Goal: Task Accomplishment & Management: Use online tool/utility

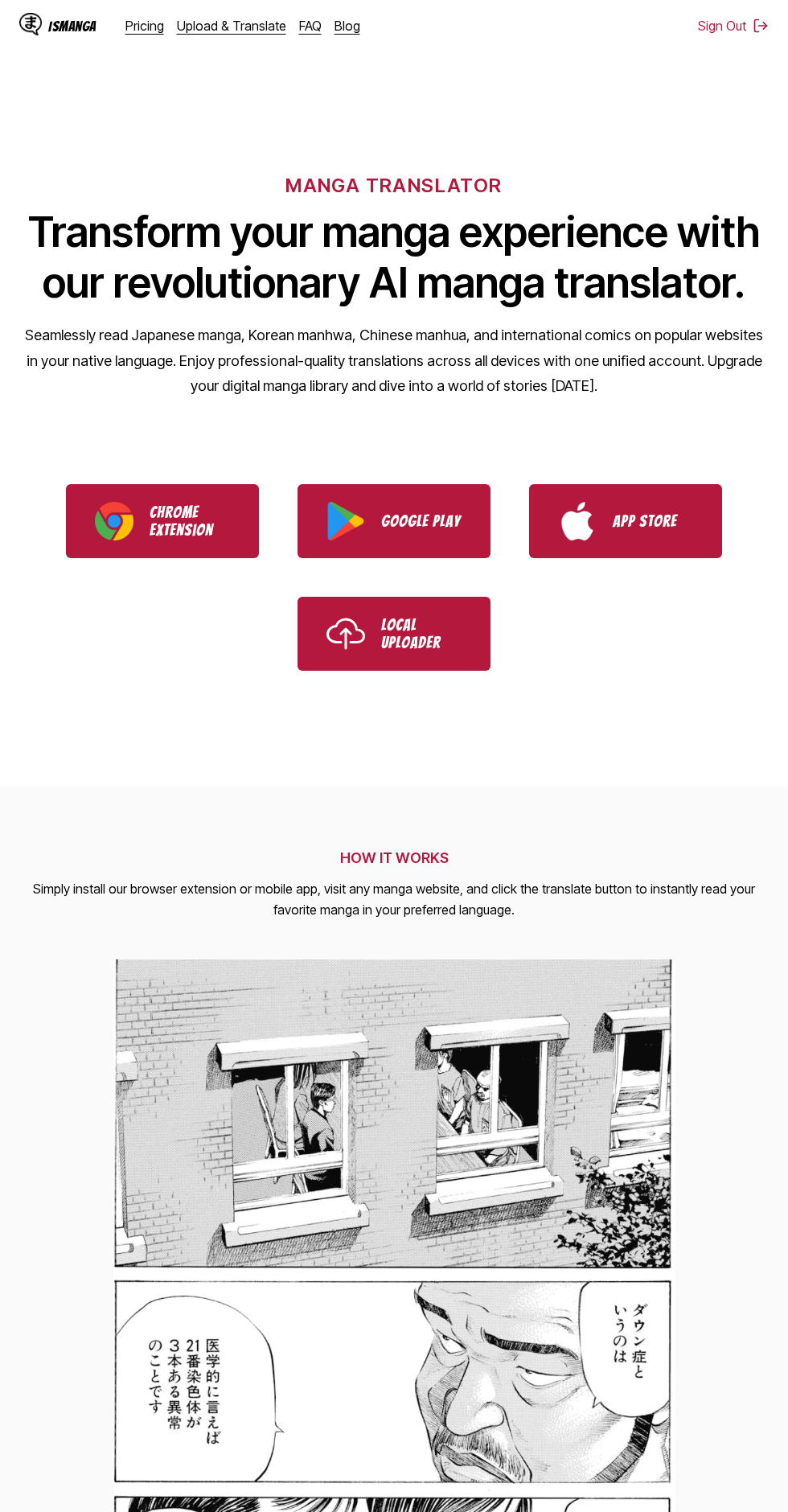
click at [246, 20] on link "Upload & Translate" at bounding box center [231, 26] width 109 height 16
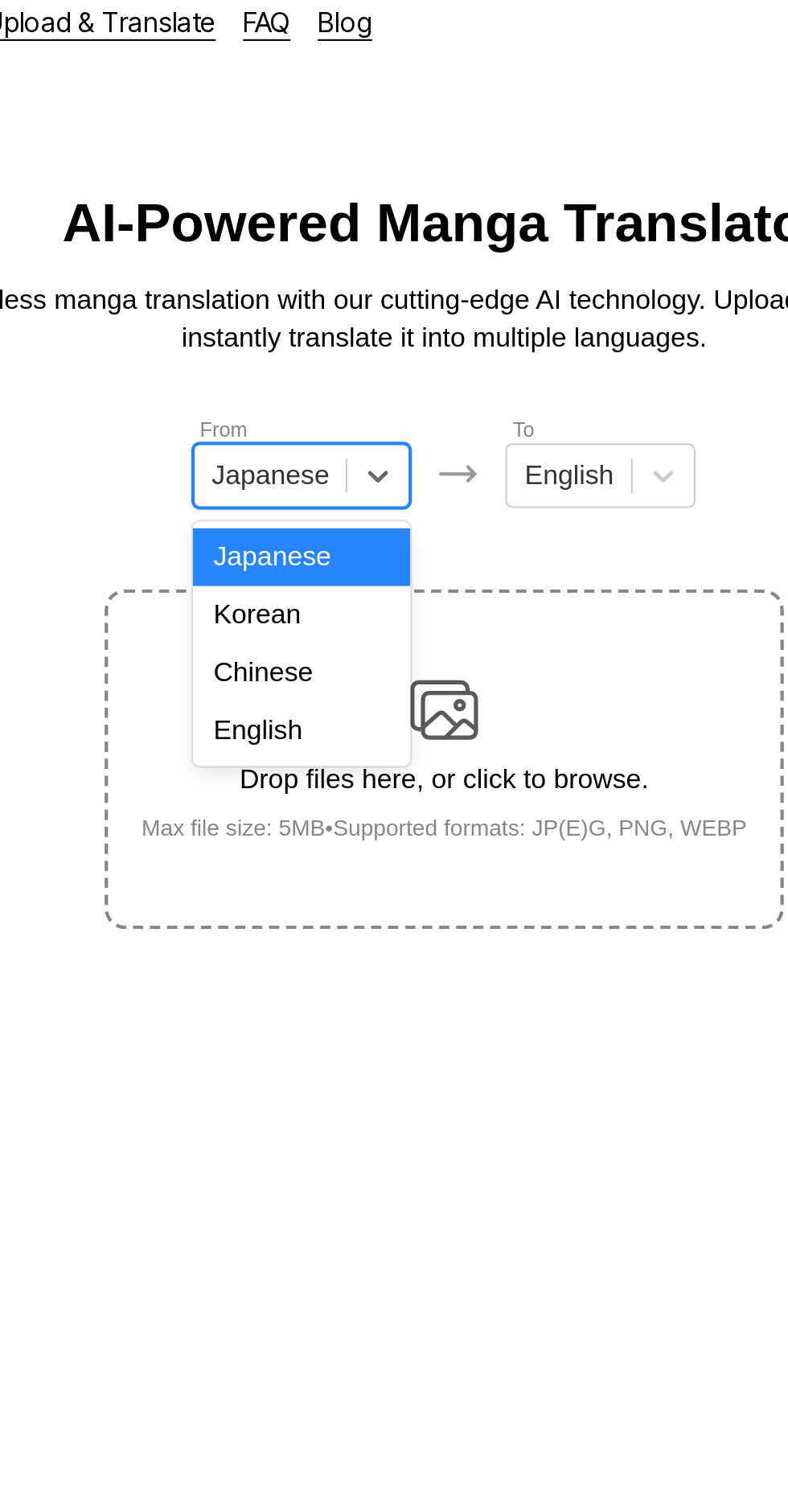
click at [354, 360] on div "English" at bounding box center [326, 361] width 103 height 27
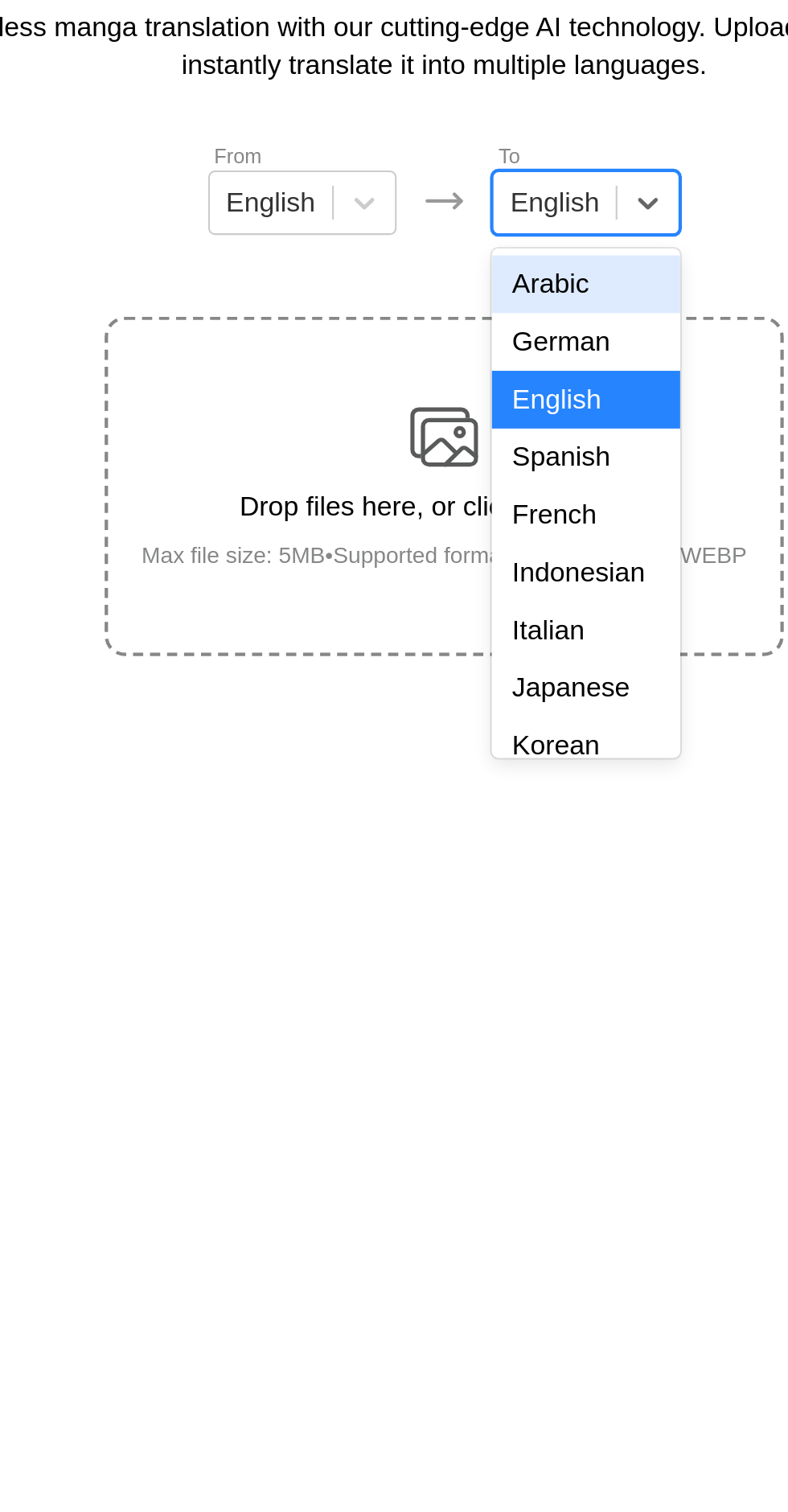
click at [466, 414] on div "Indonesian" at bounding box center [461, 416] width 90 height 27
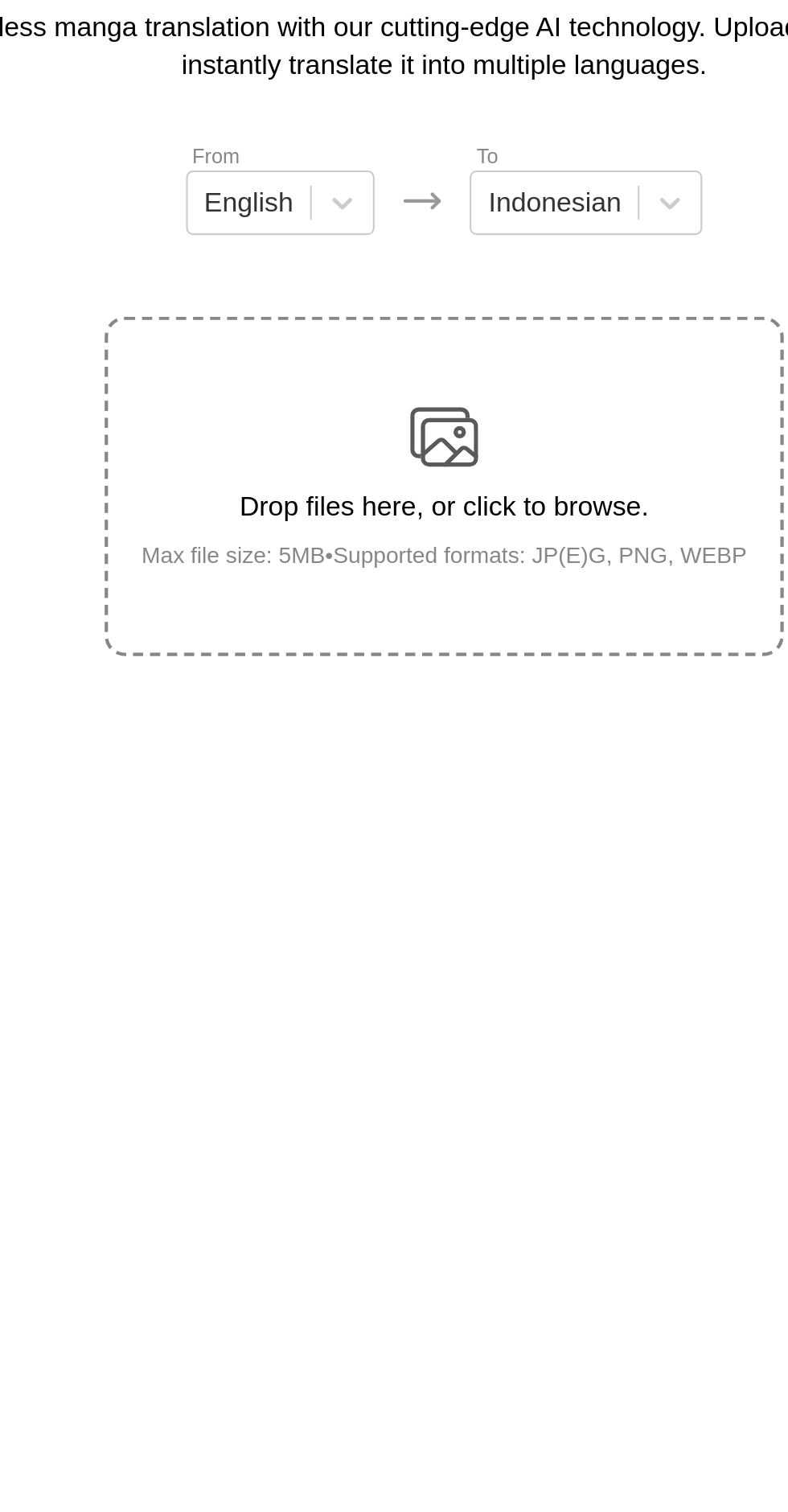
click at [403, 335] on img at bounding box center [394, 352] width 32 height 32
click at [0, 0] on input "Drop files here, or click to browse. Max file size: 5MB • Supported formats: JP…" at bounding box center [0, 0] width 0 height 0
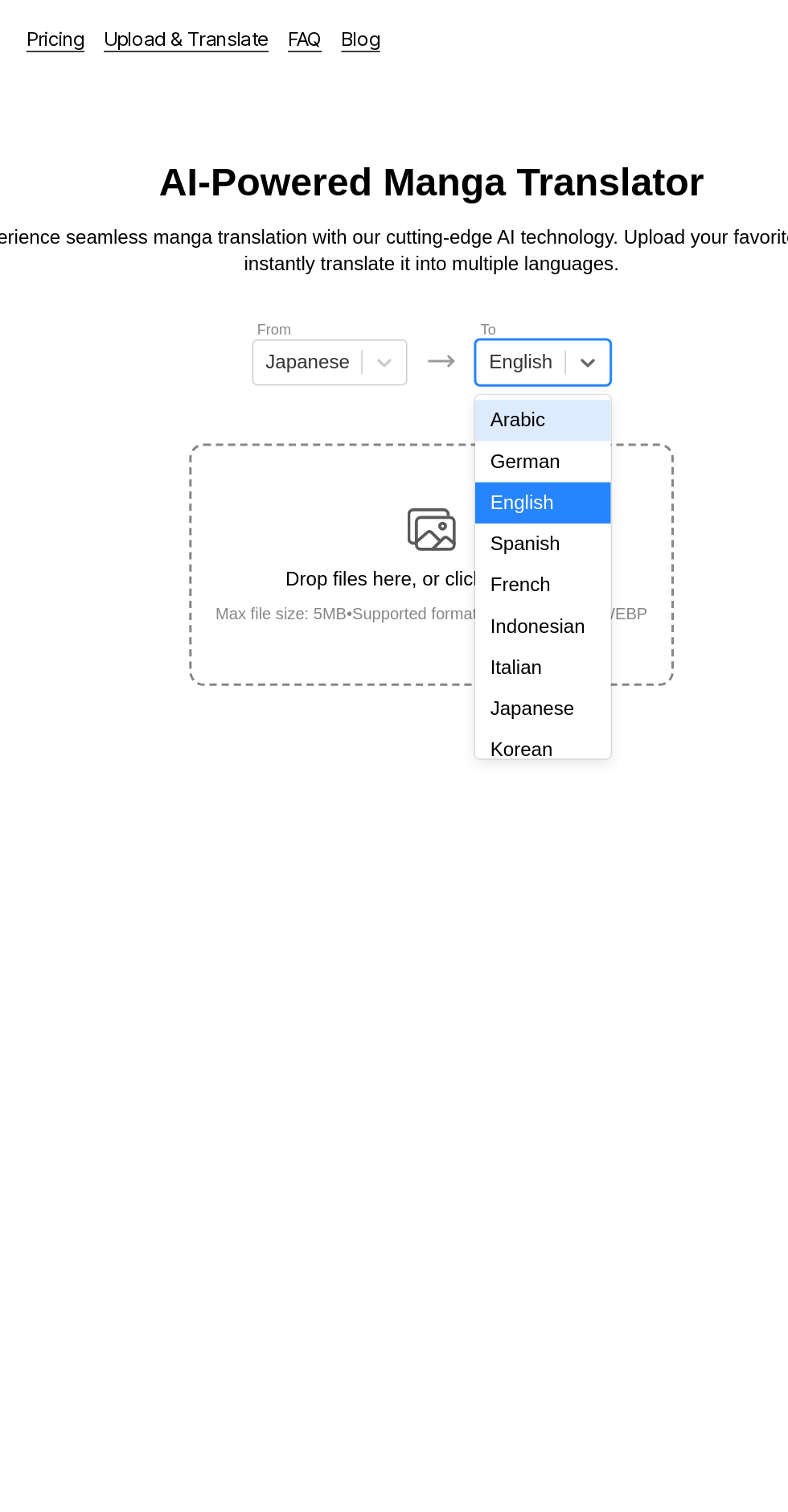
click at [480, 422] on div "Indonesian" at bounding box center [467, 416] width 90 height 27
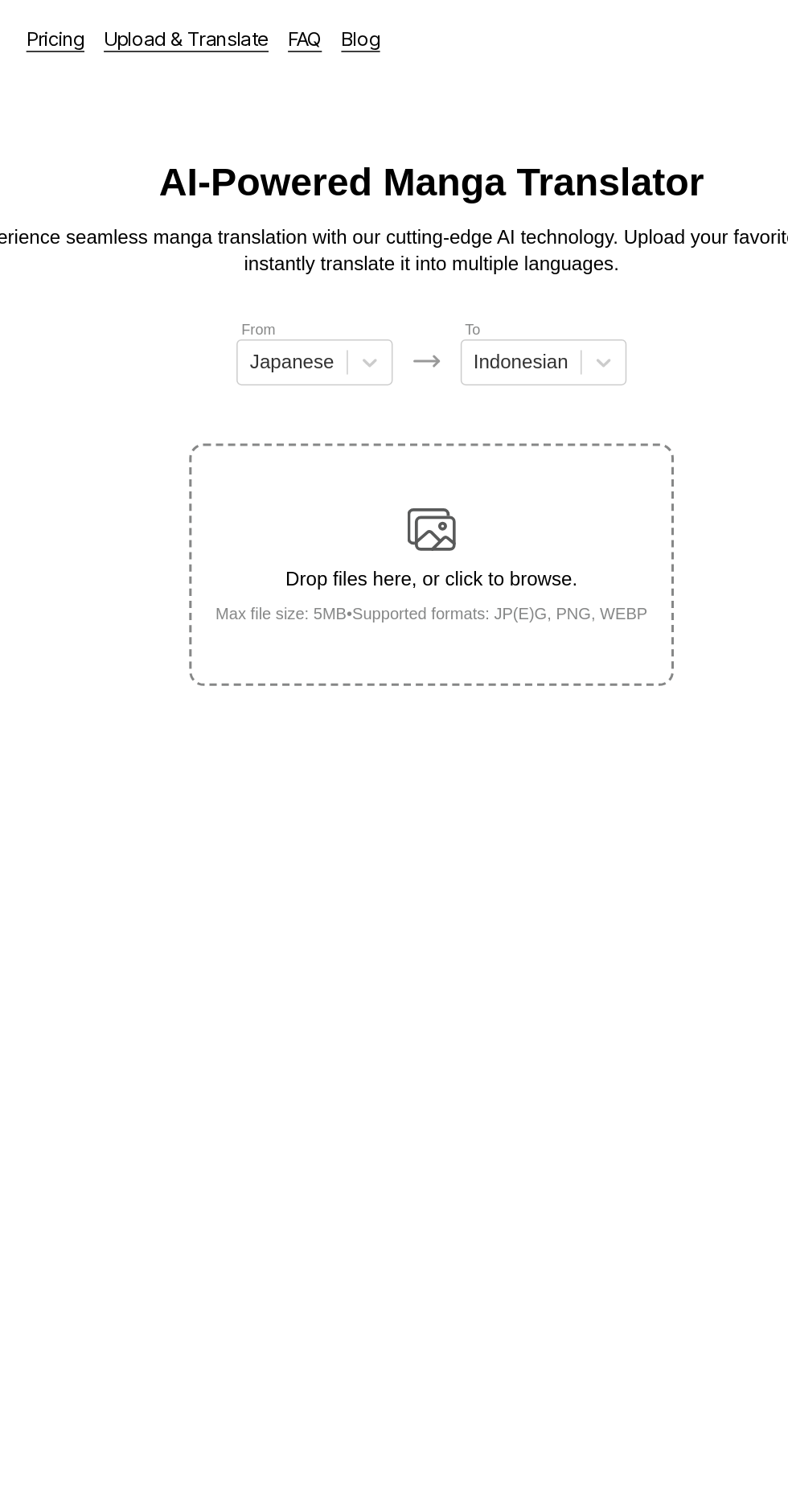
click at [414, 335] on div "Drop files here, or click to browse. Max file size: 5MB • Supported formats: JP…" at bounding box center [394, 374] width 313 height 78
click at [0, 0] on input "Drop files here, or click to browse. Max file size: 5MB • Supported formats: JP…" at bounding box center [0, 0] width 0 height 0
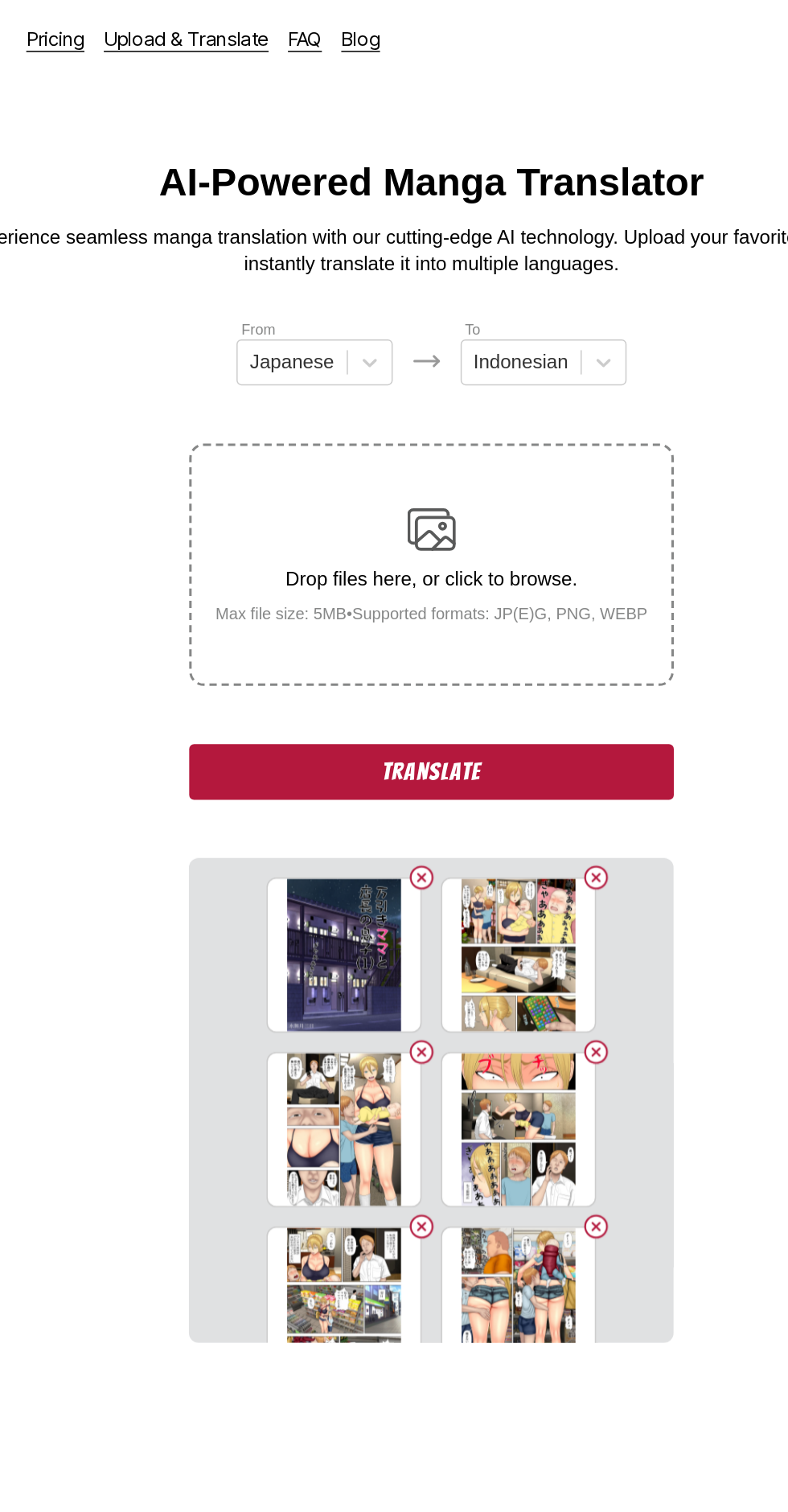
click at [282, 494] on button "Translate" at bounding box center [393, 512] width 322 height 37
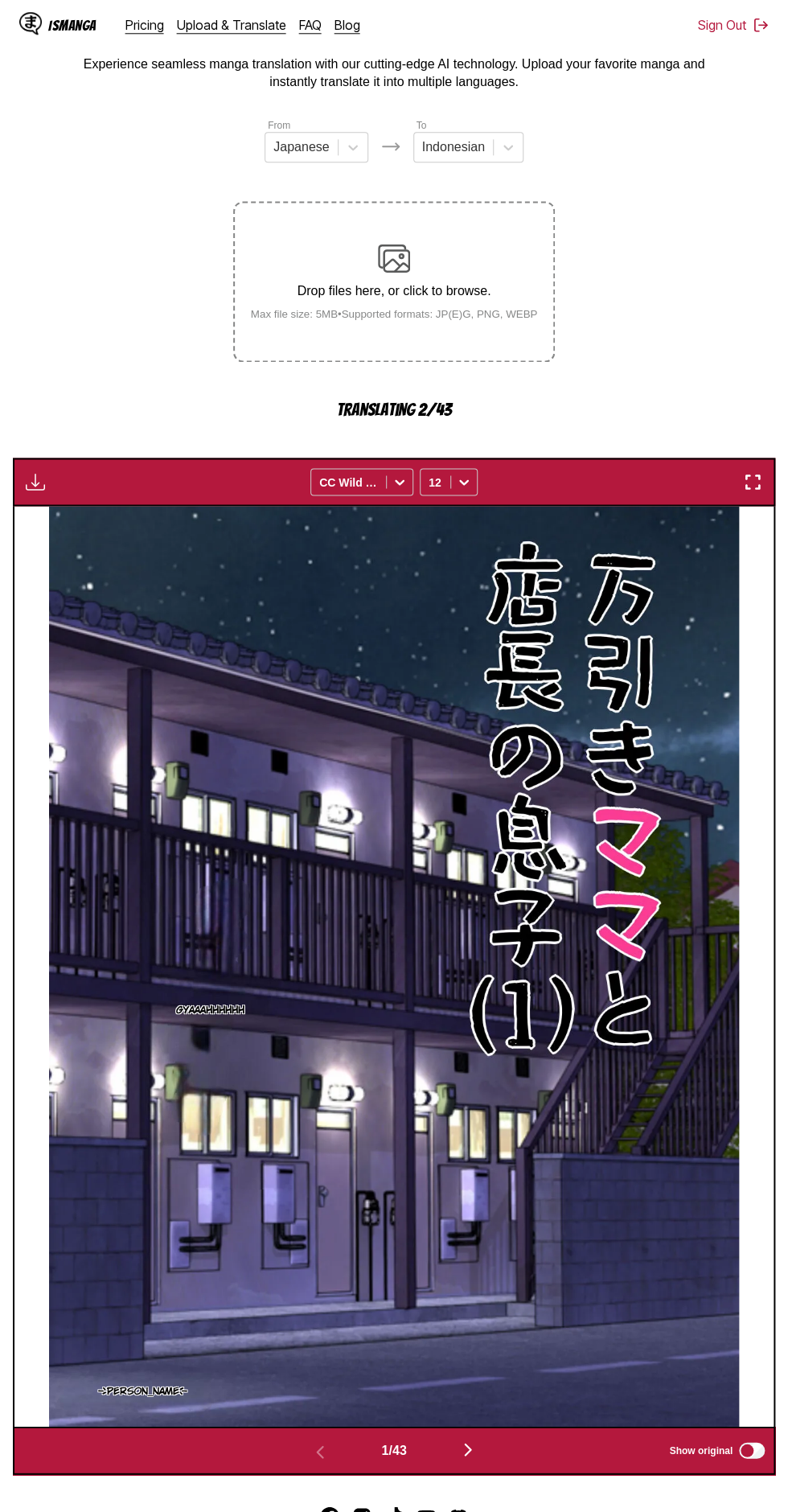
scroll to position [88, 0]
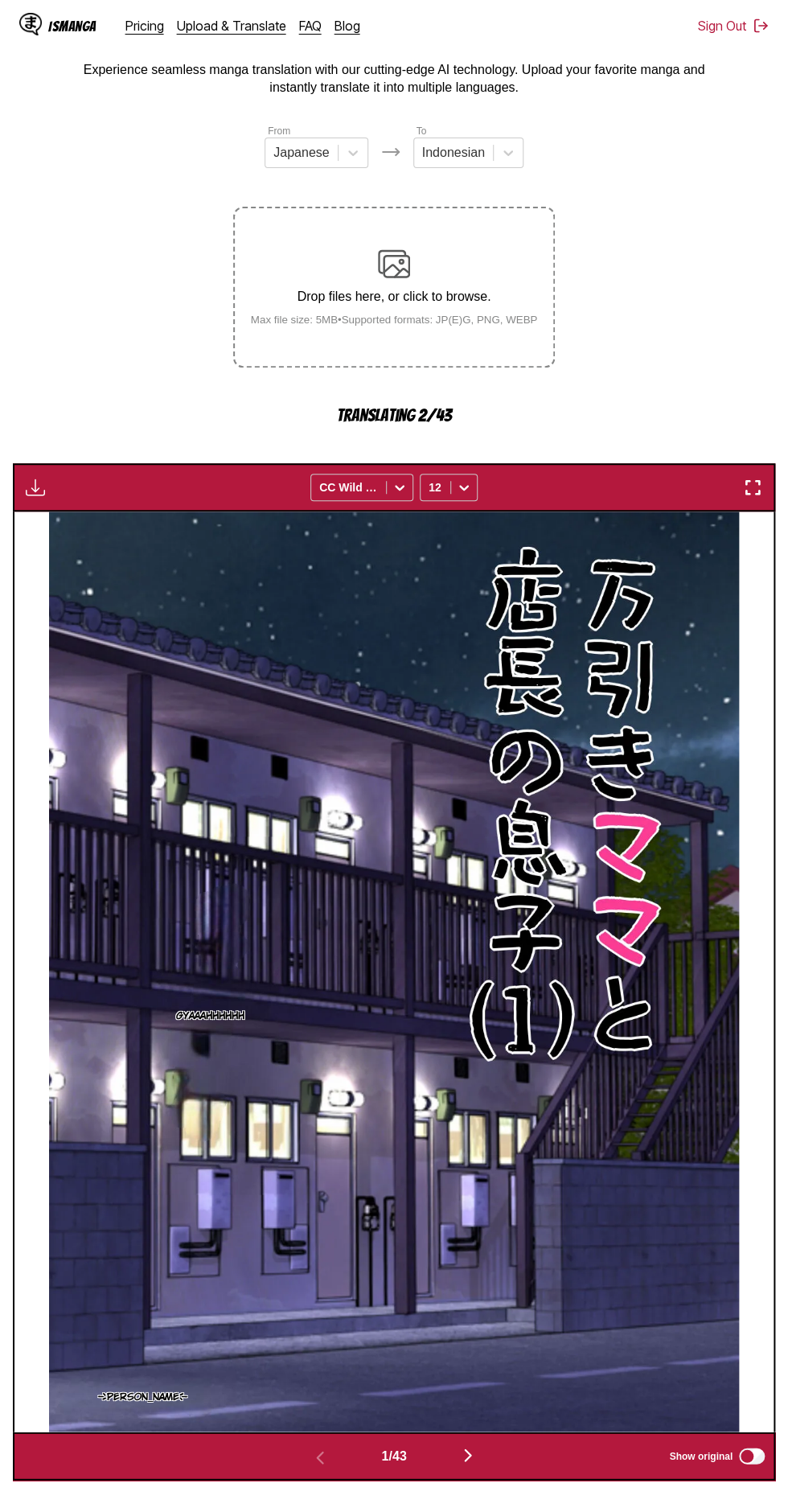
click at [445, 1445] on button "button" at bounding box center [467, 1456] width 96 height 23
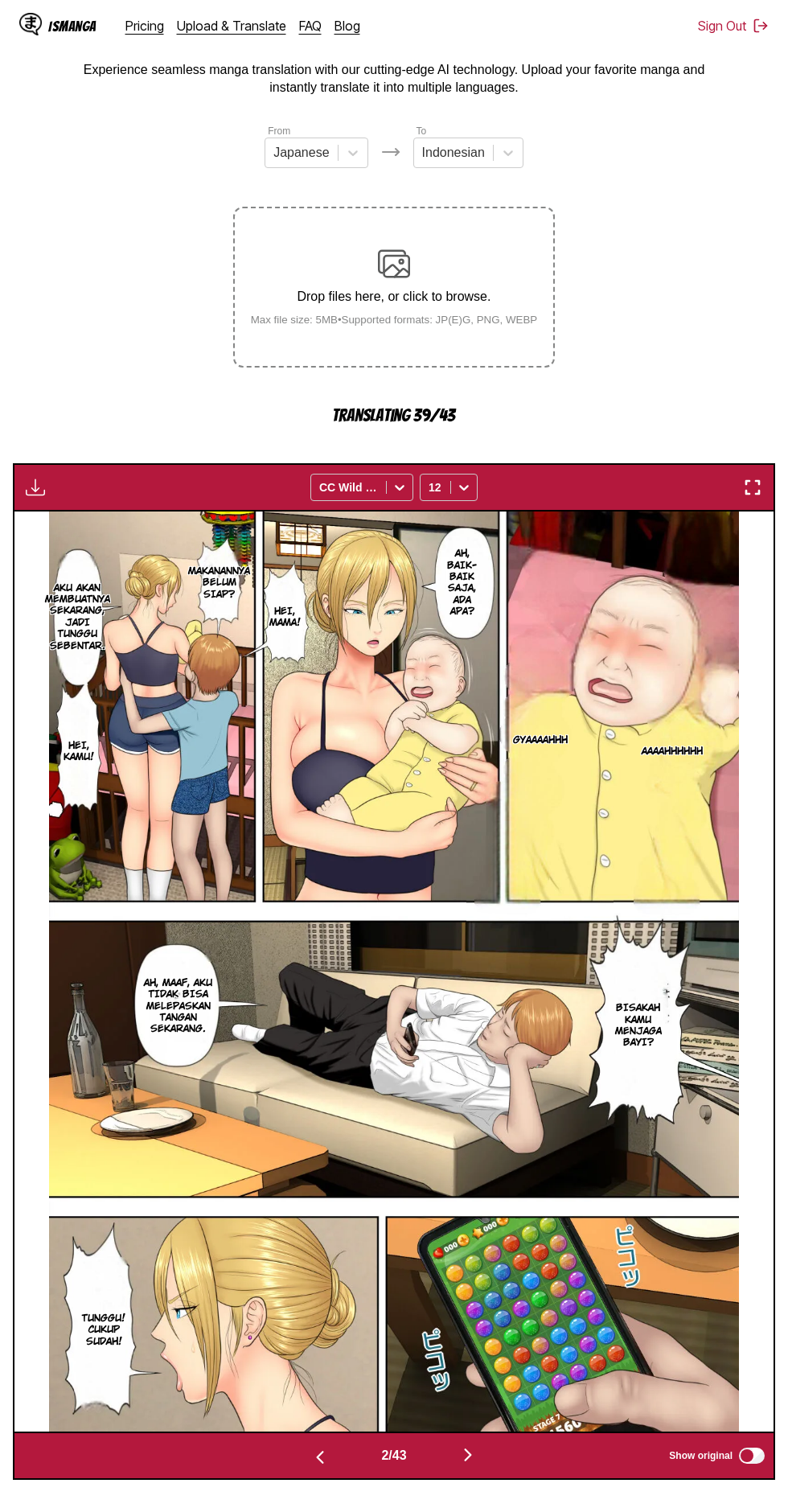
click at [469, 1445] on img "button" at bounding box center [467, 1454] width 20 height 20
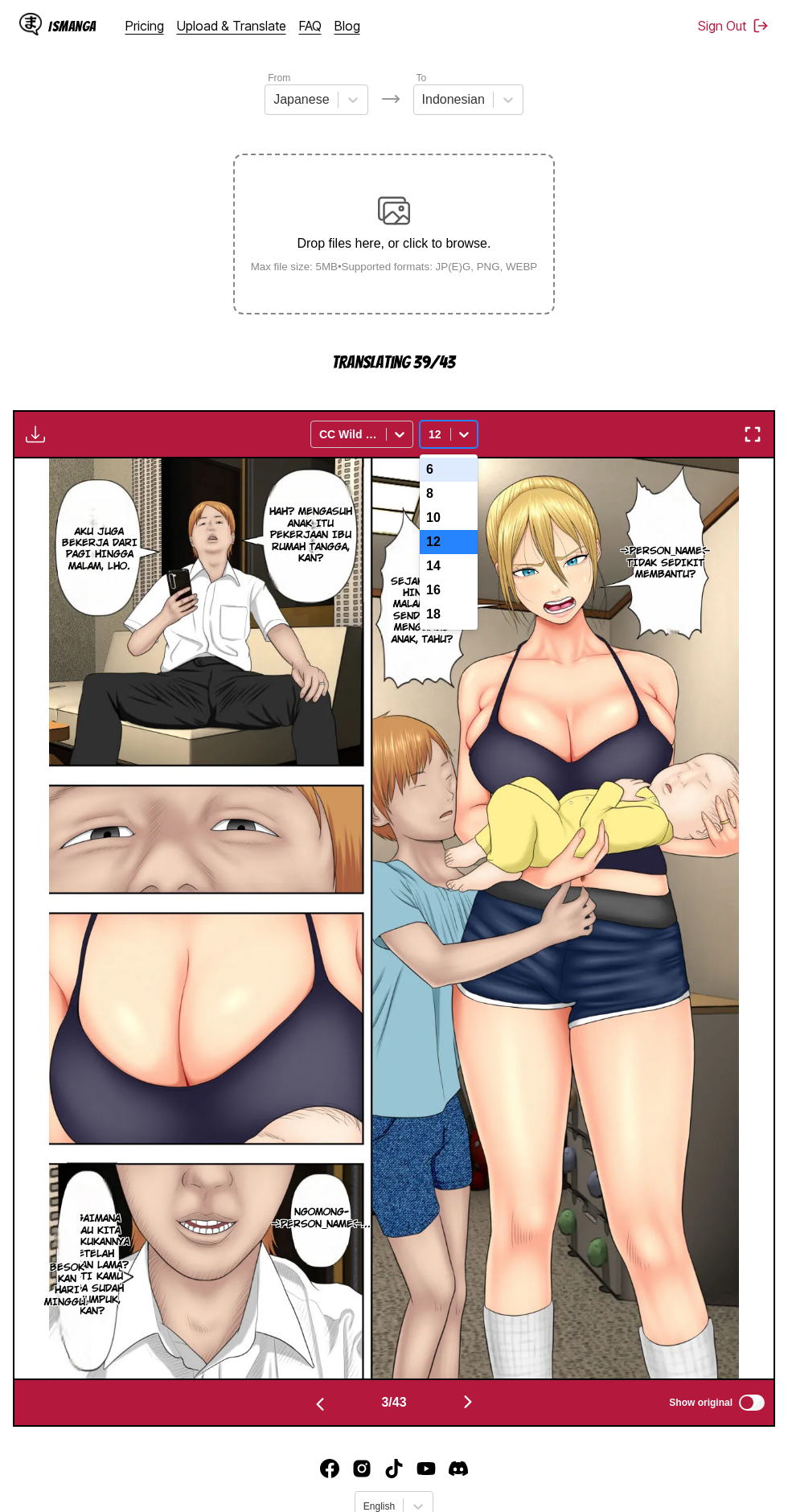
click at [429, 506] on div "10" at bounding box center [449, 518] width 58 height 24
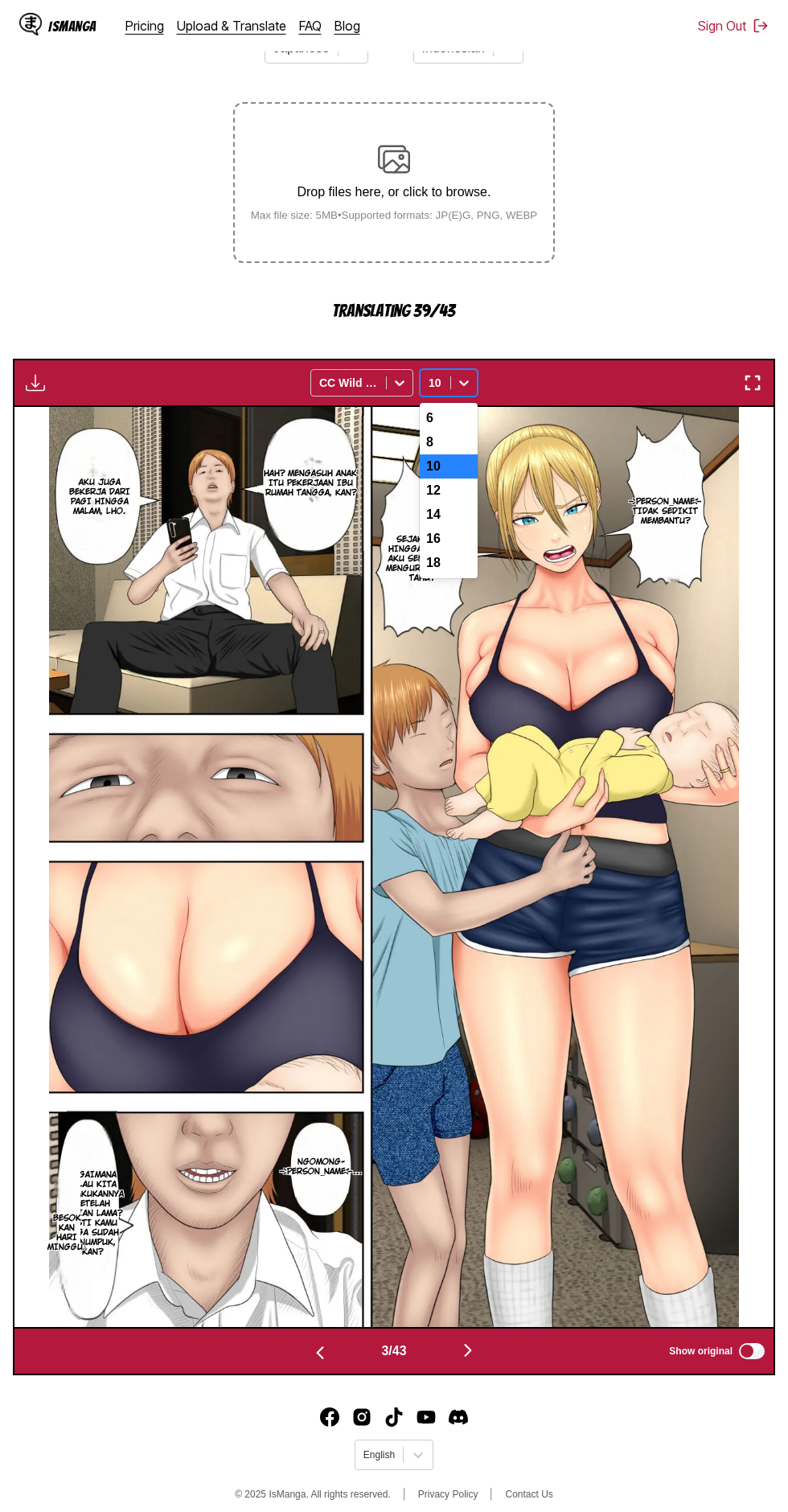
scroll to position [192, 0]
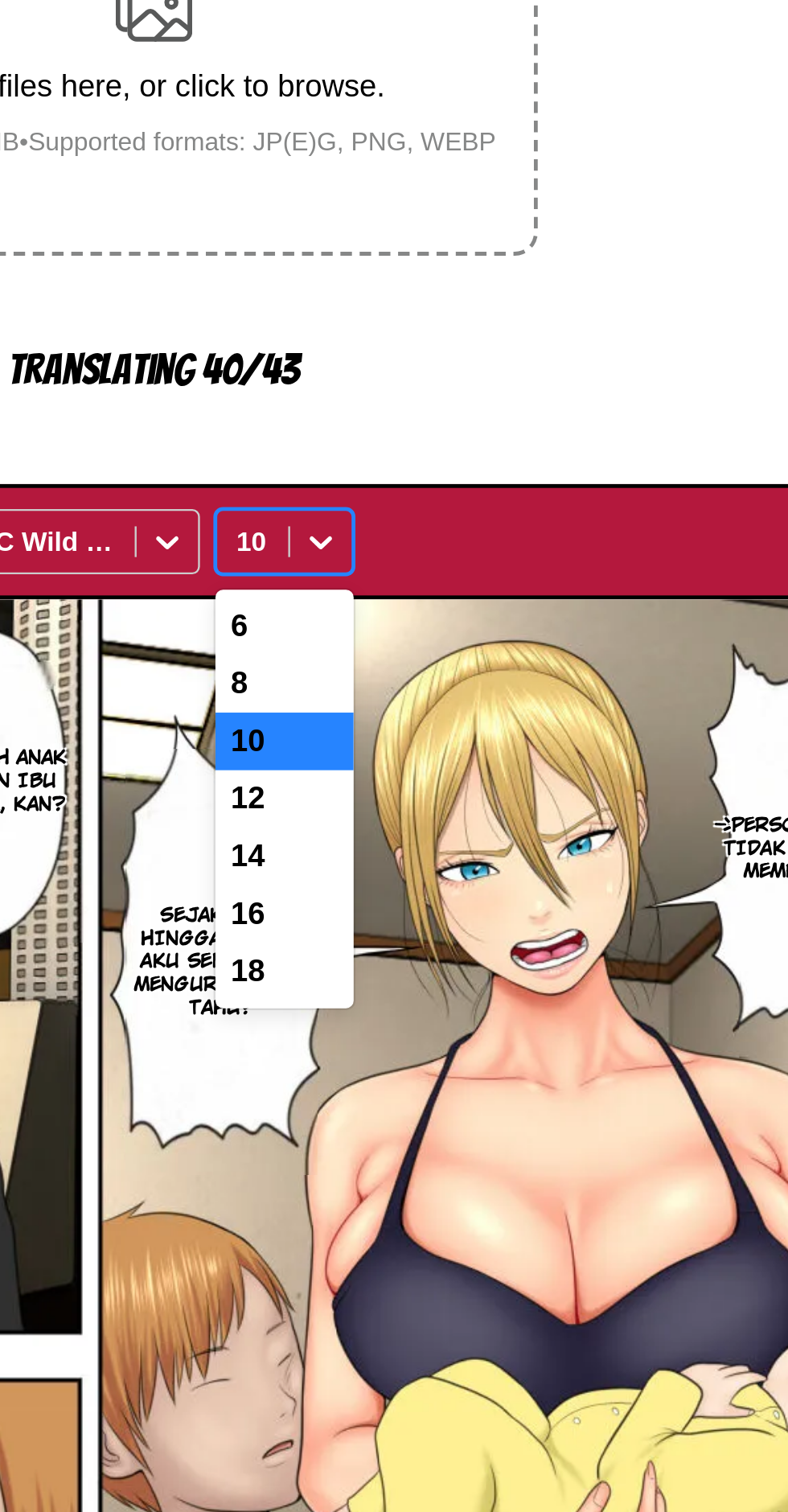
click at [432, 479] on div "12" at bounding box center [449, 491] width 58 height 24
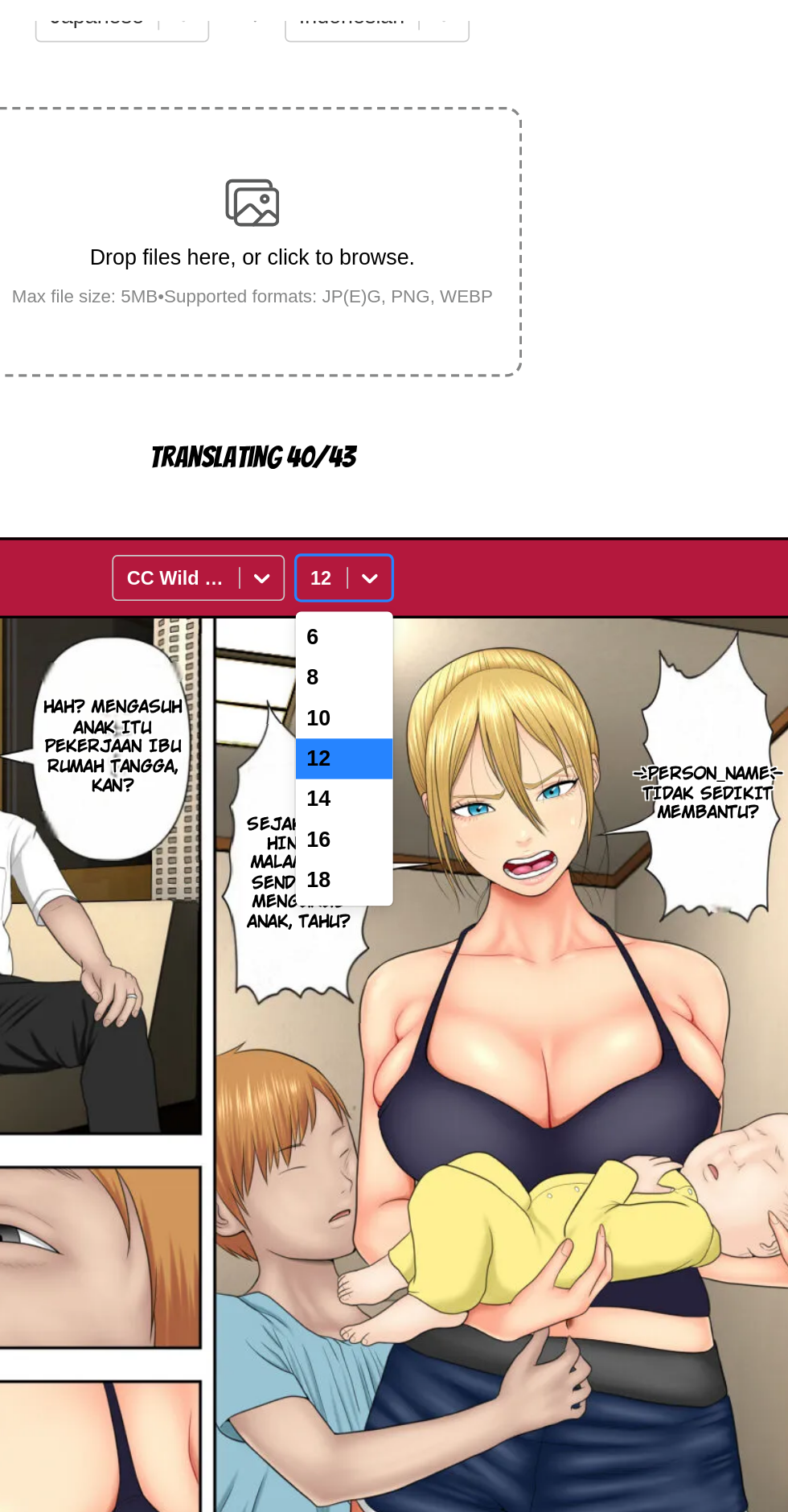
scroll to position [191, 0]
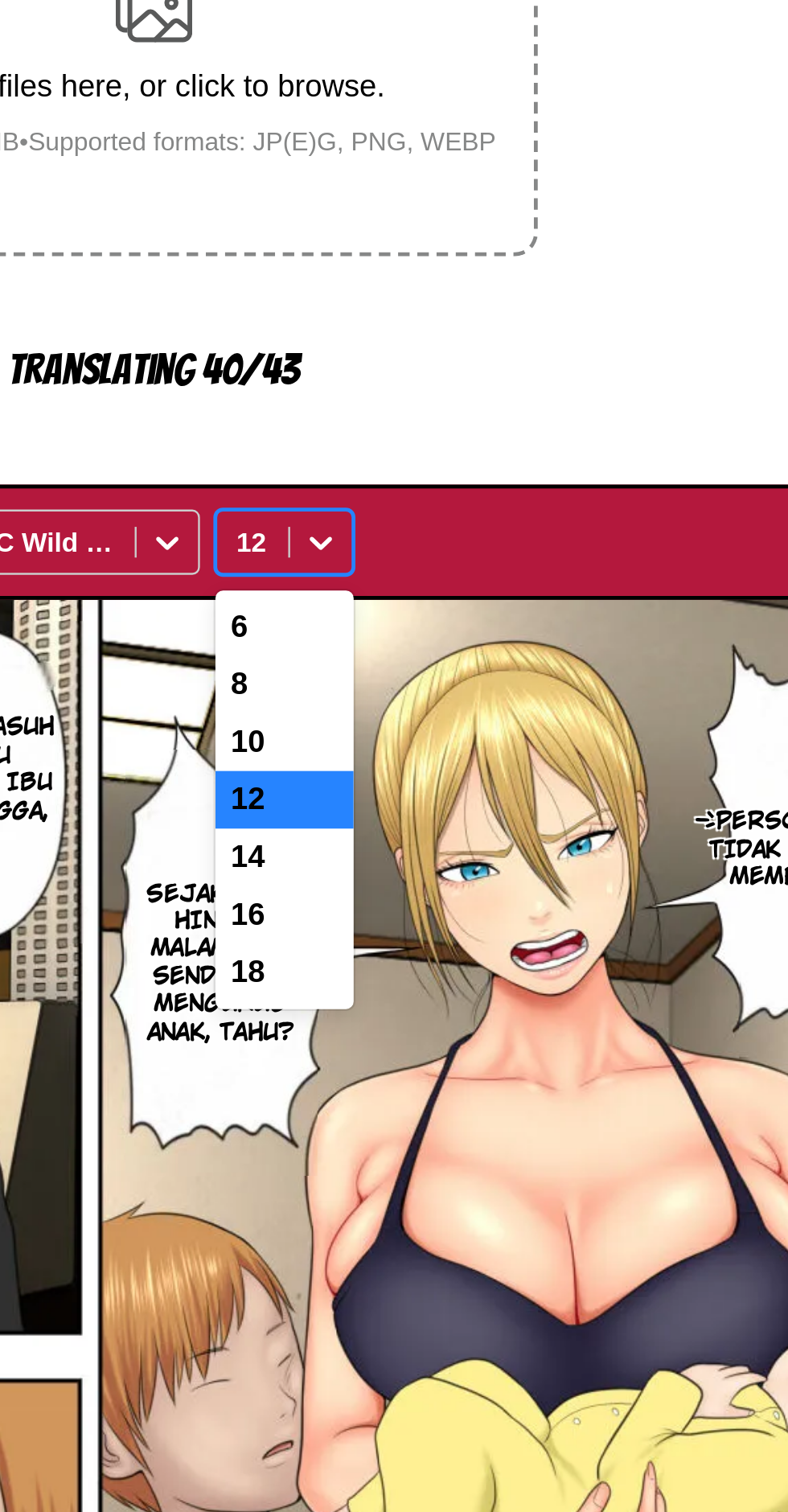
click at [439, 503] on div "14" at bounding box center [449, 515] width 58 height 24
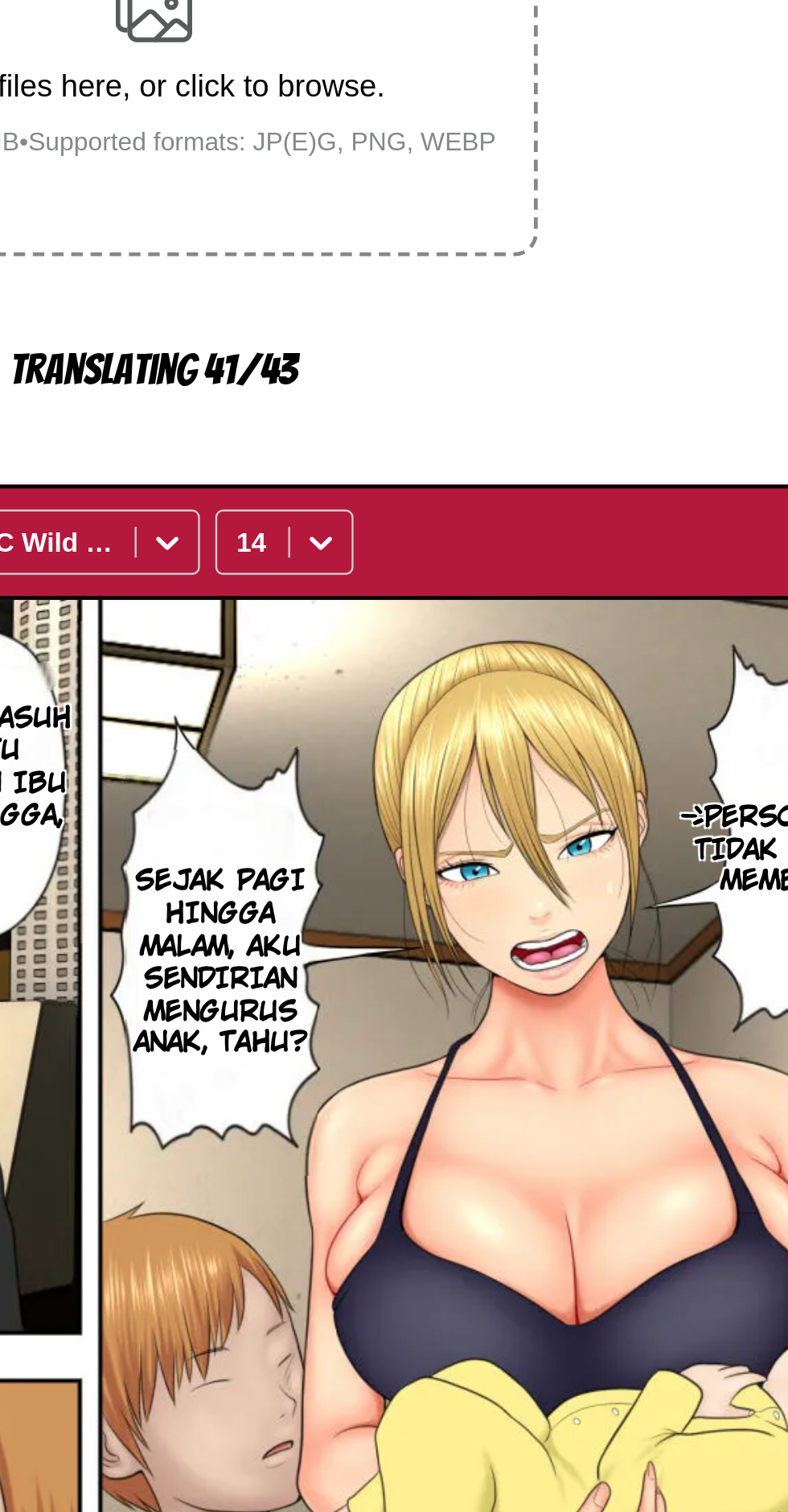
scroll to position [187, 0]
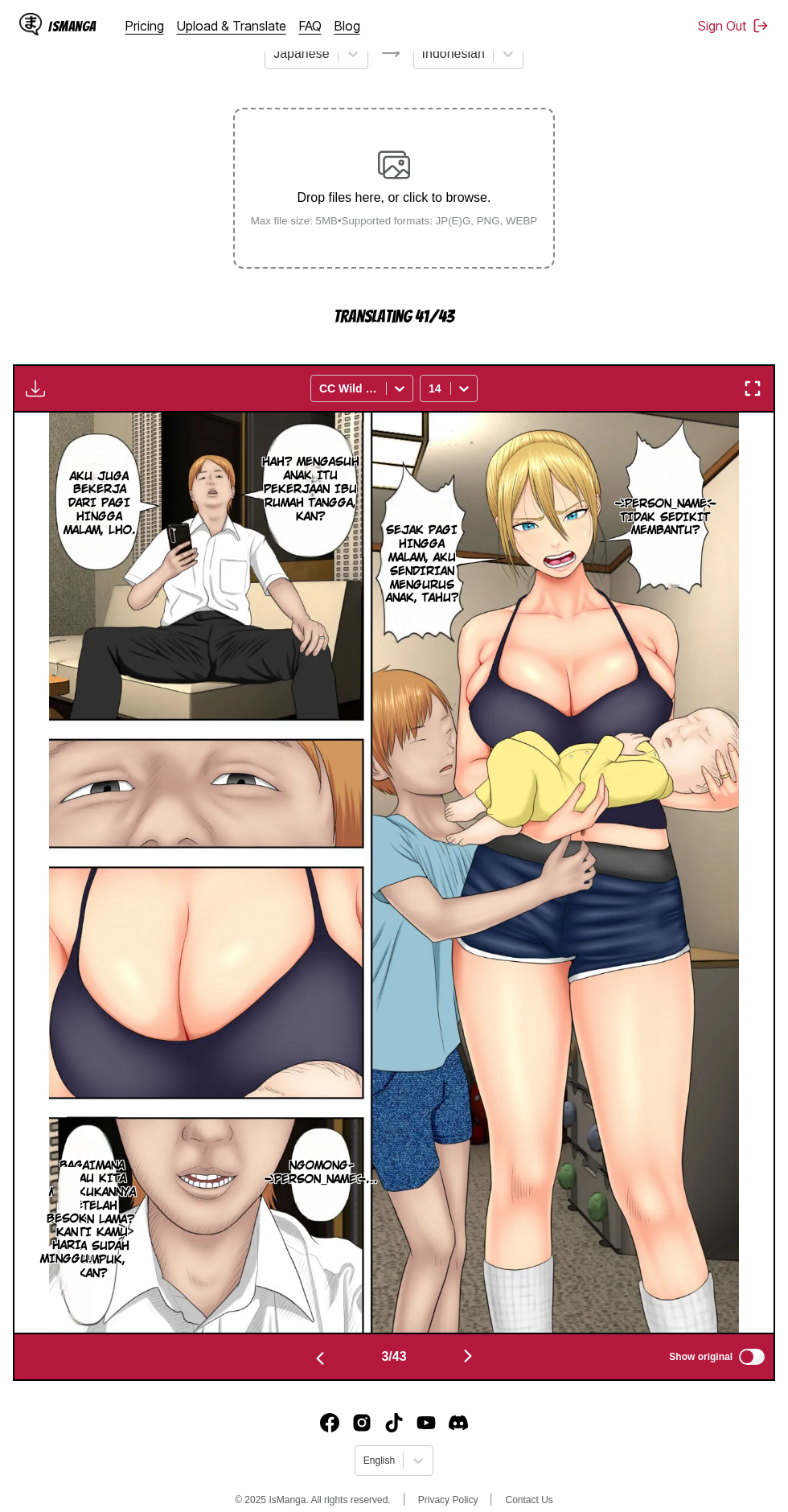
click at [461, 1346] on img "button" at bounding box center [467, 1356] width 20 height 20
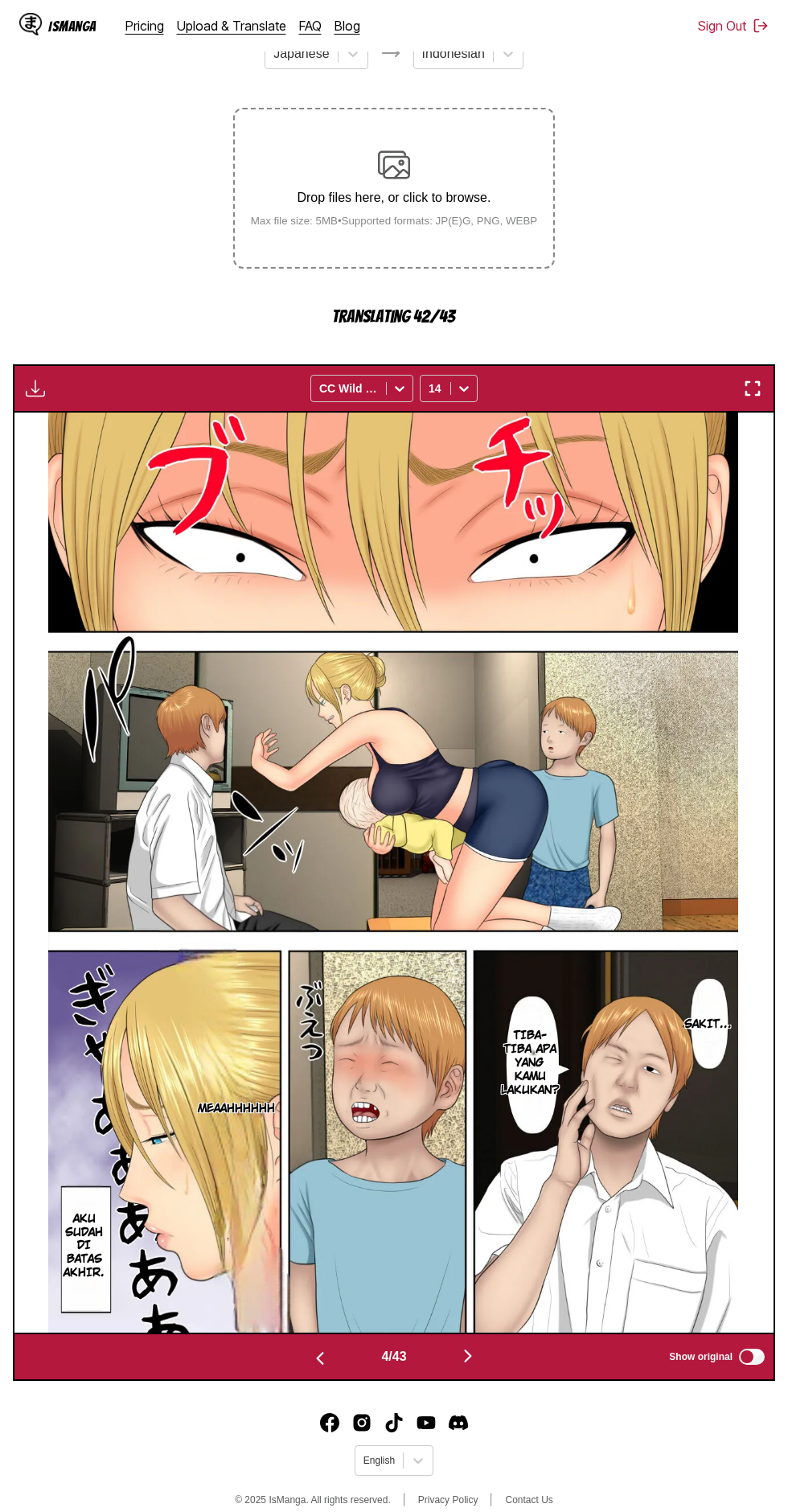
click at [317, 1348] on img "button" at bounding box center [320, 1358] width 20 height 20
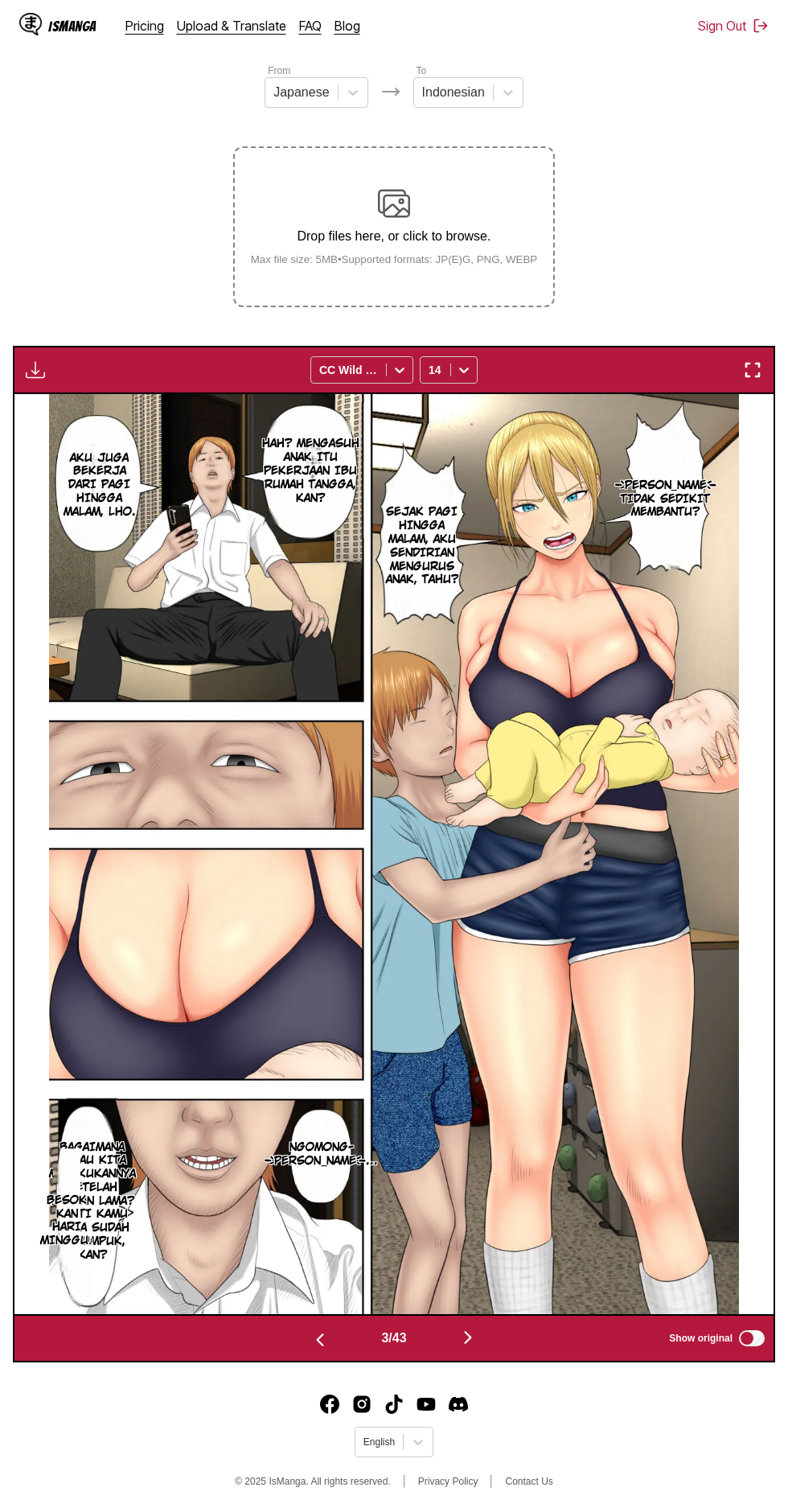
click at [35, 360] on img "button" at bounding box center [35, 369] width 20 height 20
click at [52, 404] on button "Download All" at bounding box center [78, 423] width 103 height 38
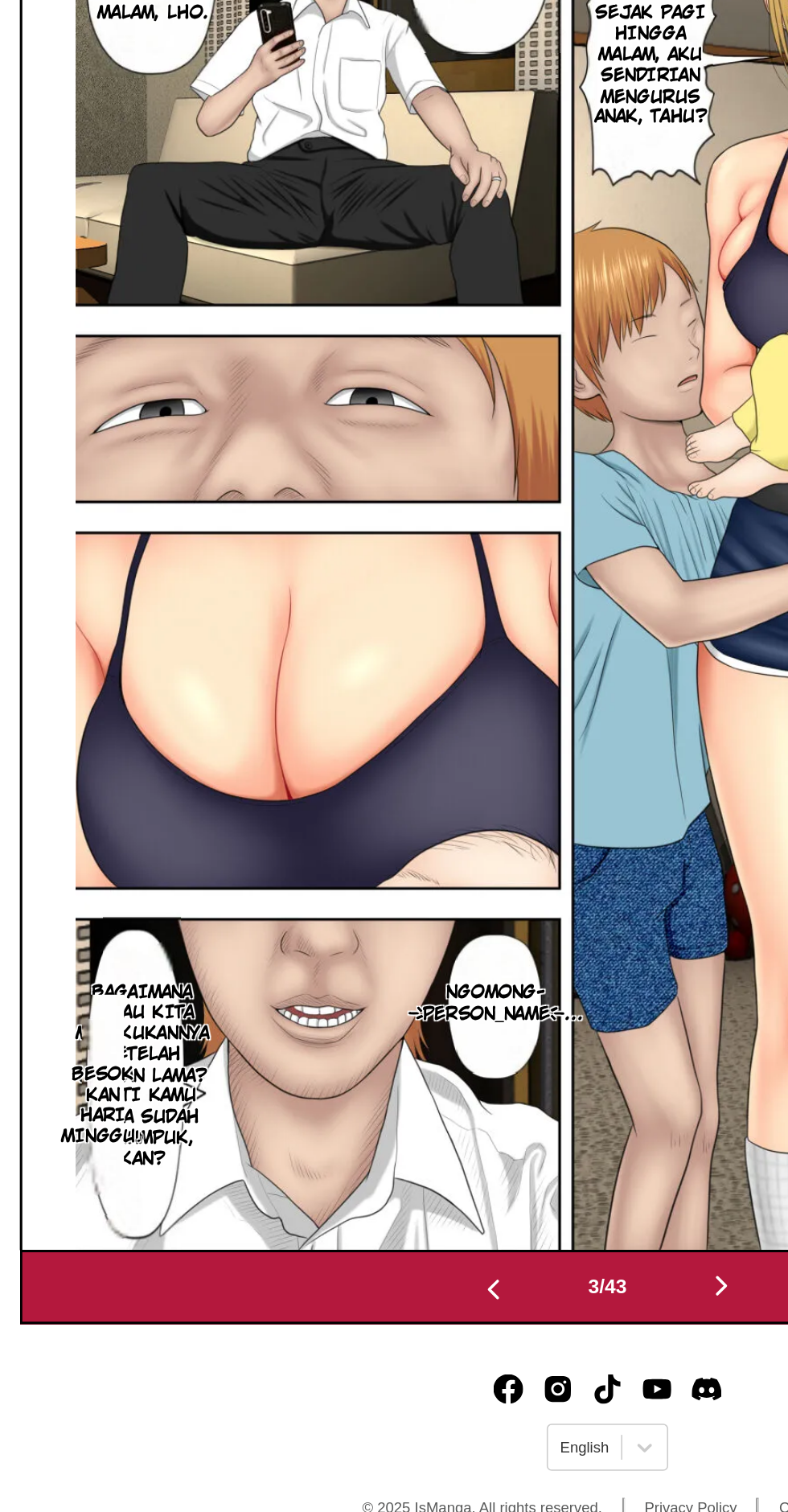
scroll to position [193, 0]
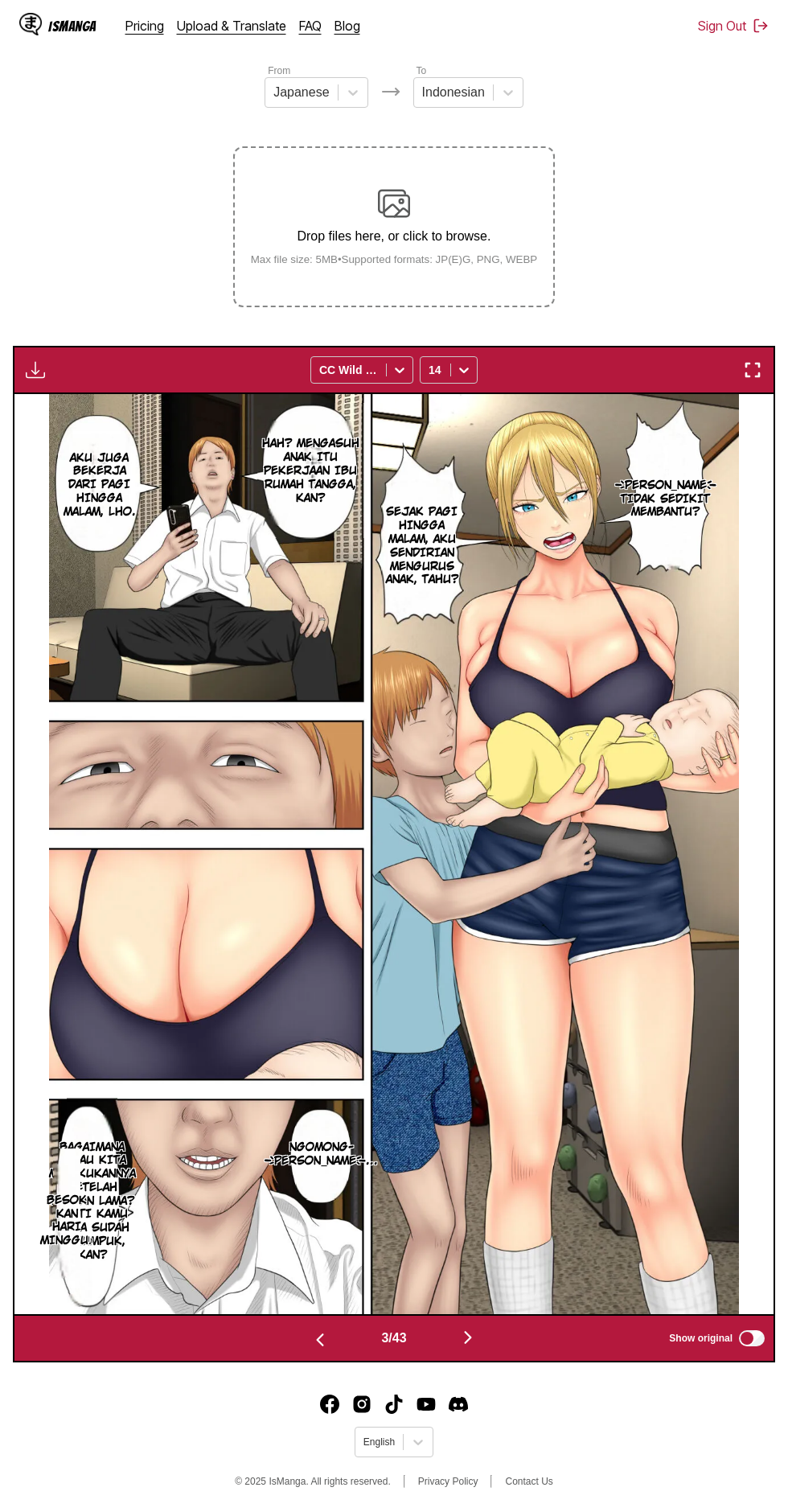
click at [34, 360] on img "button" at bounding box center [35, 369] width 20 height 20
click at [641, 170] on section "From Japanese To Indonesian Drop files here, or click to browse. Max file size:…" at bounding box center [393, 712] width 762 height 1300
click at [649, 197] on section "From Japanese To Indonesian Drop files here, or click to browse. Max file size:…" at bounding box center [393, 712] width 762 height 1300
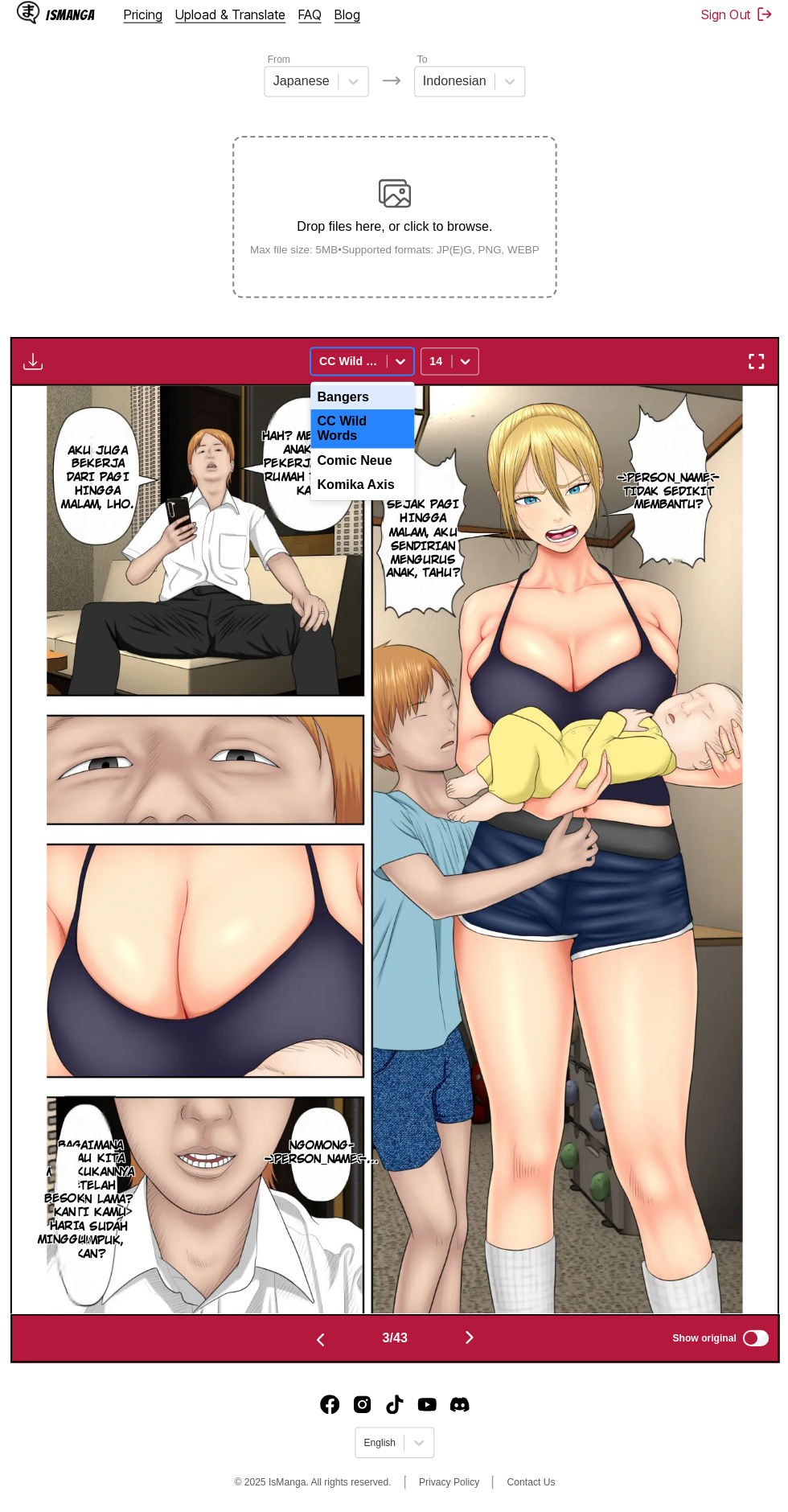
scroll to position [204, 0]
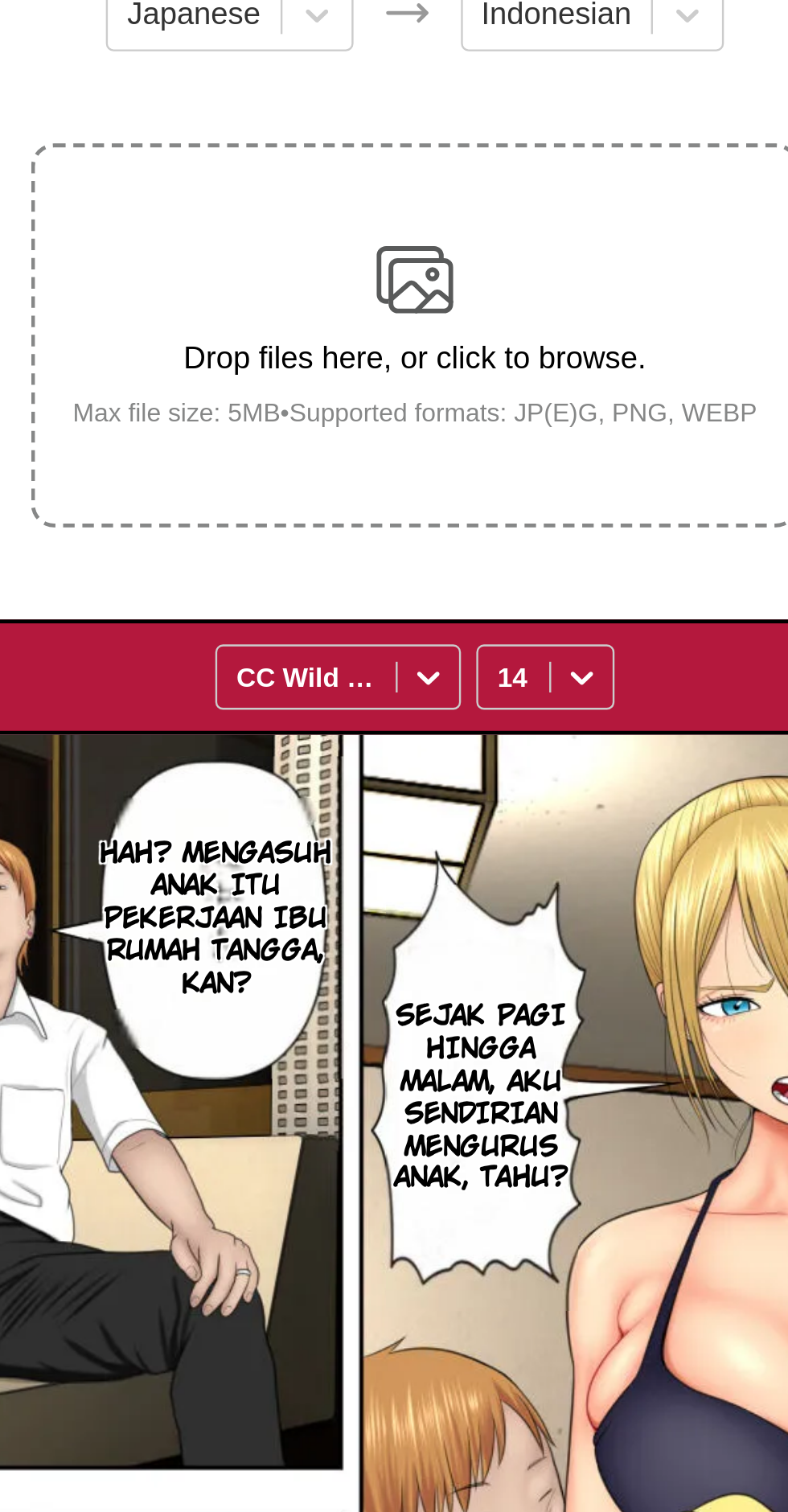
click at [503, 230] on p "Drop files here, or click to browse." at bounding box center [394, 236] width 313 height 15
click at [0, 0] on input "Drop files here, or click to browse. Max file size: 5MB • Supported formats: JP…" at bounding box center [0, 0] width 0 height 0
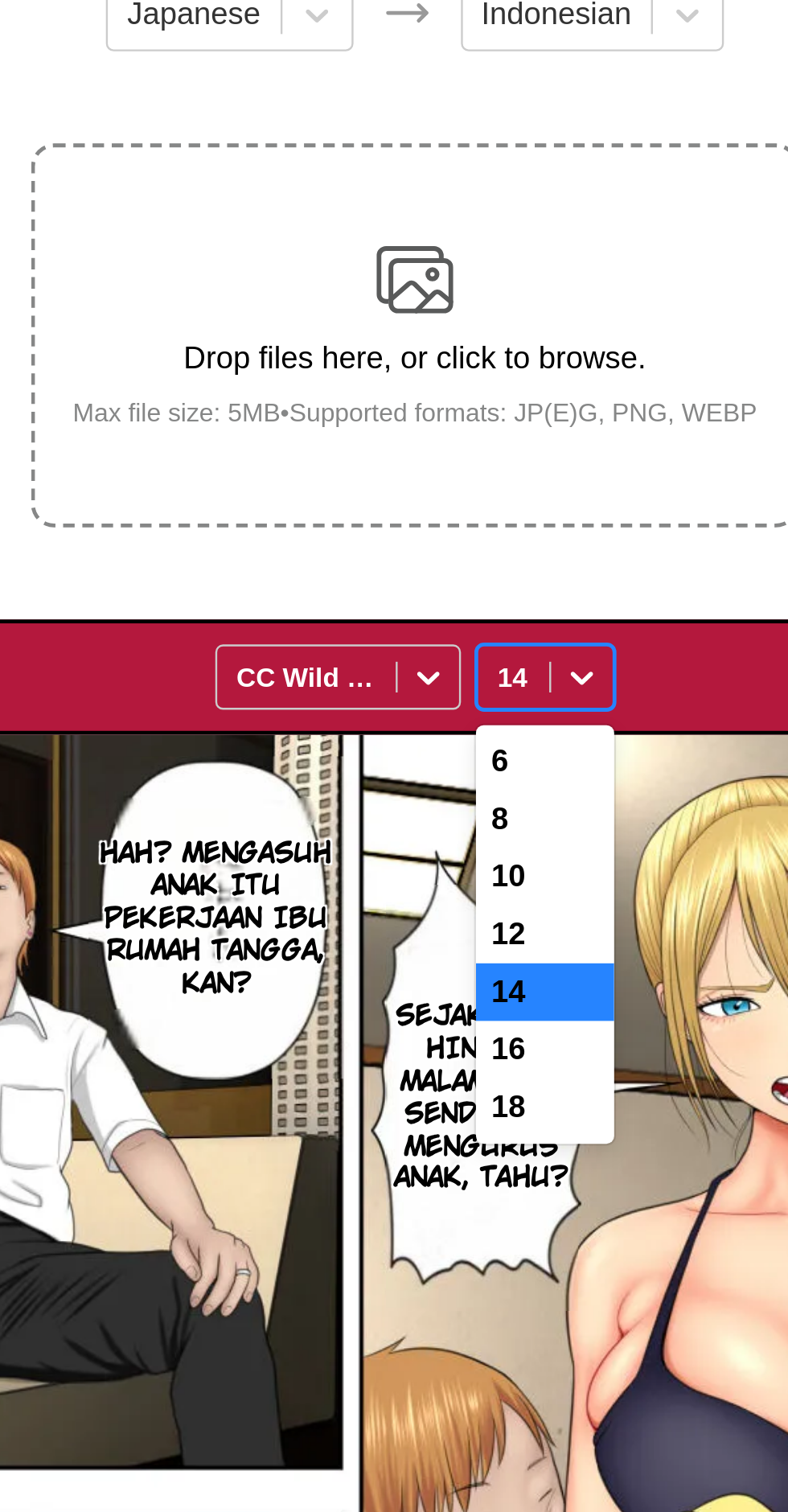
click at [451, 466] on div "12" at bounding box center [449, 478] width 58 height 24
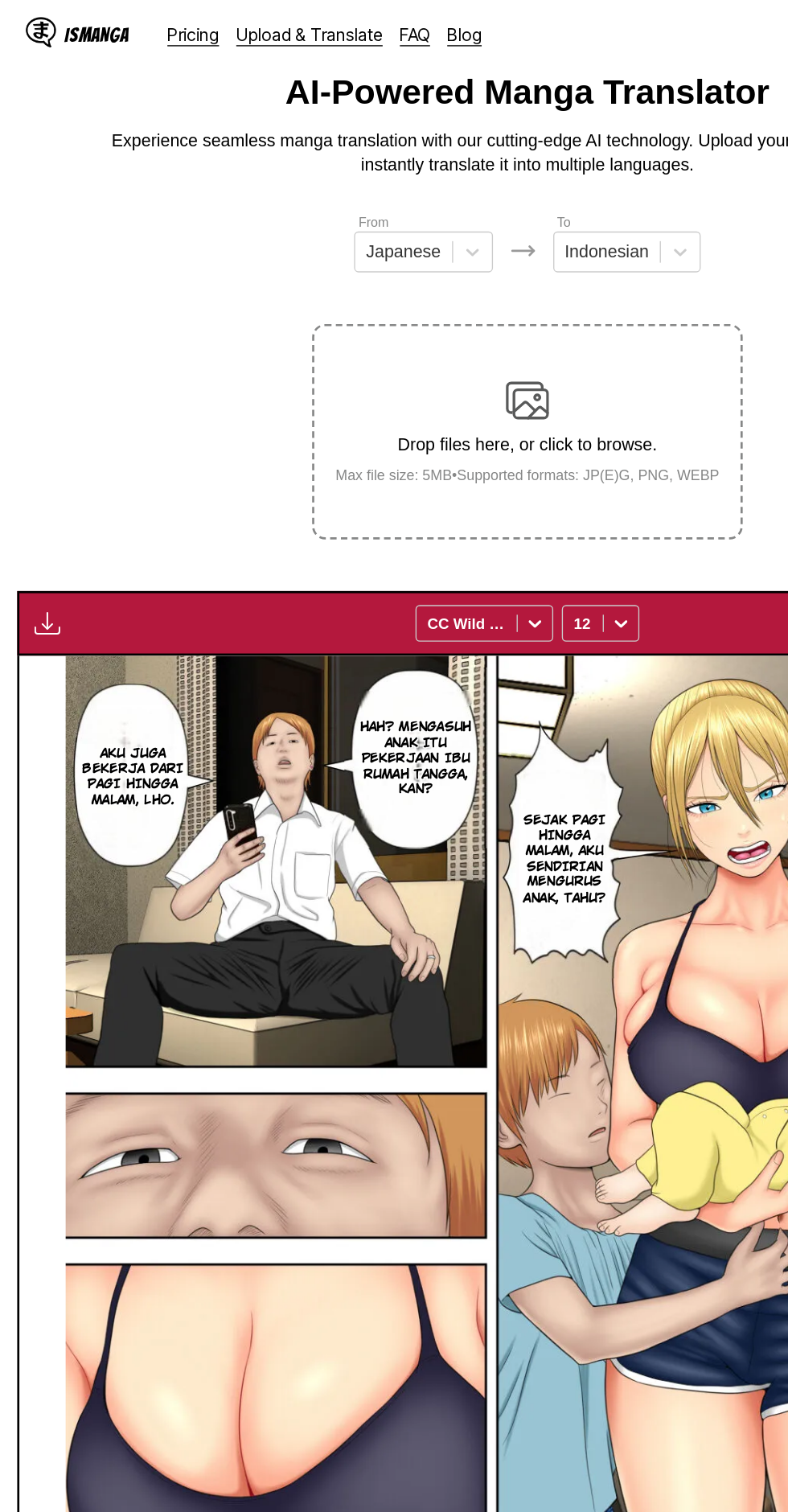
scroll to position [51, 0]
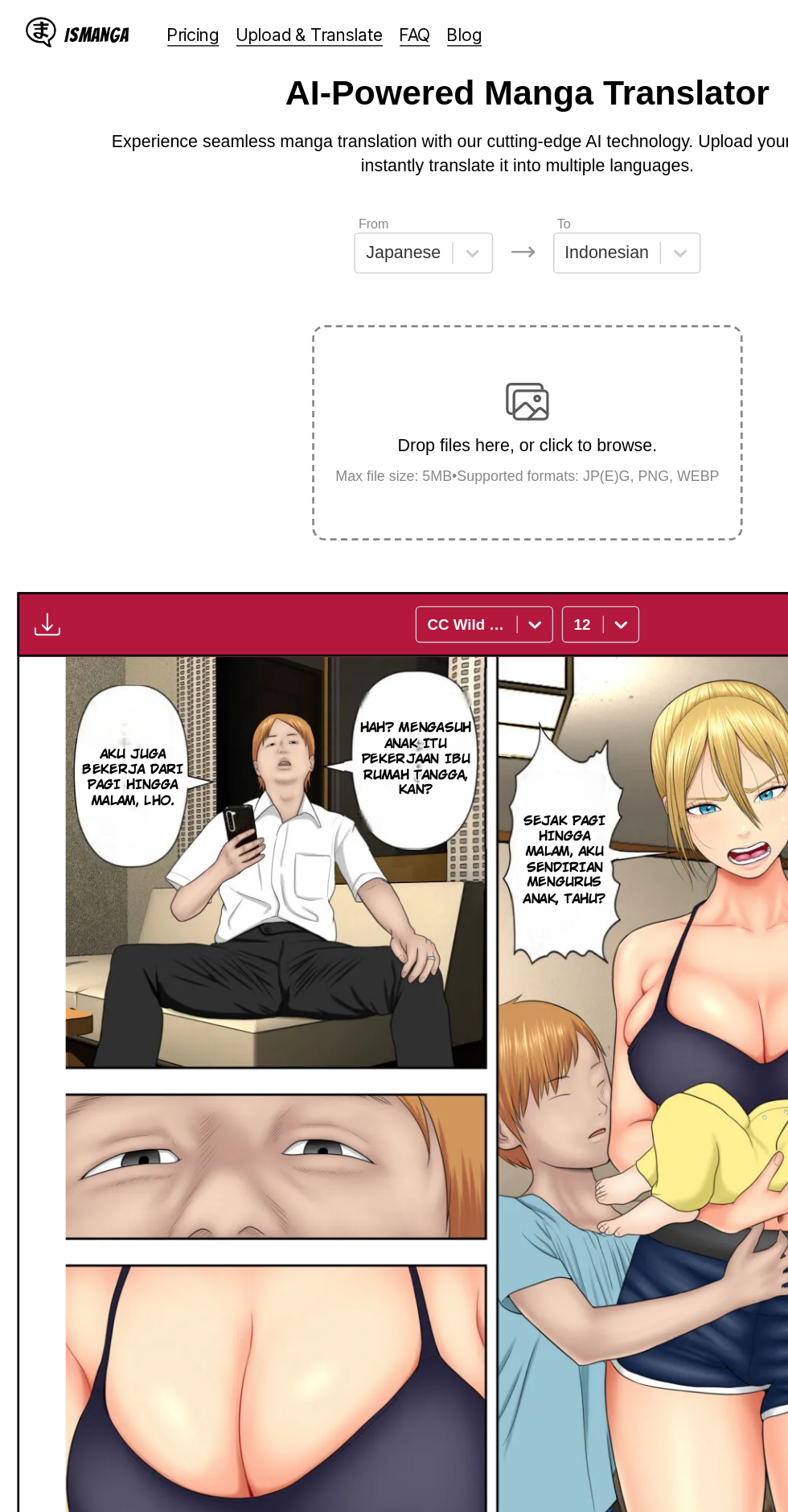
click at [38, 457] on img "button" at bounding box center [35, 466] width 20 height 20
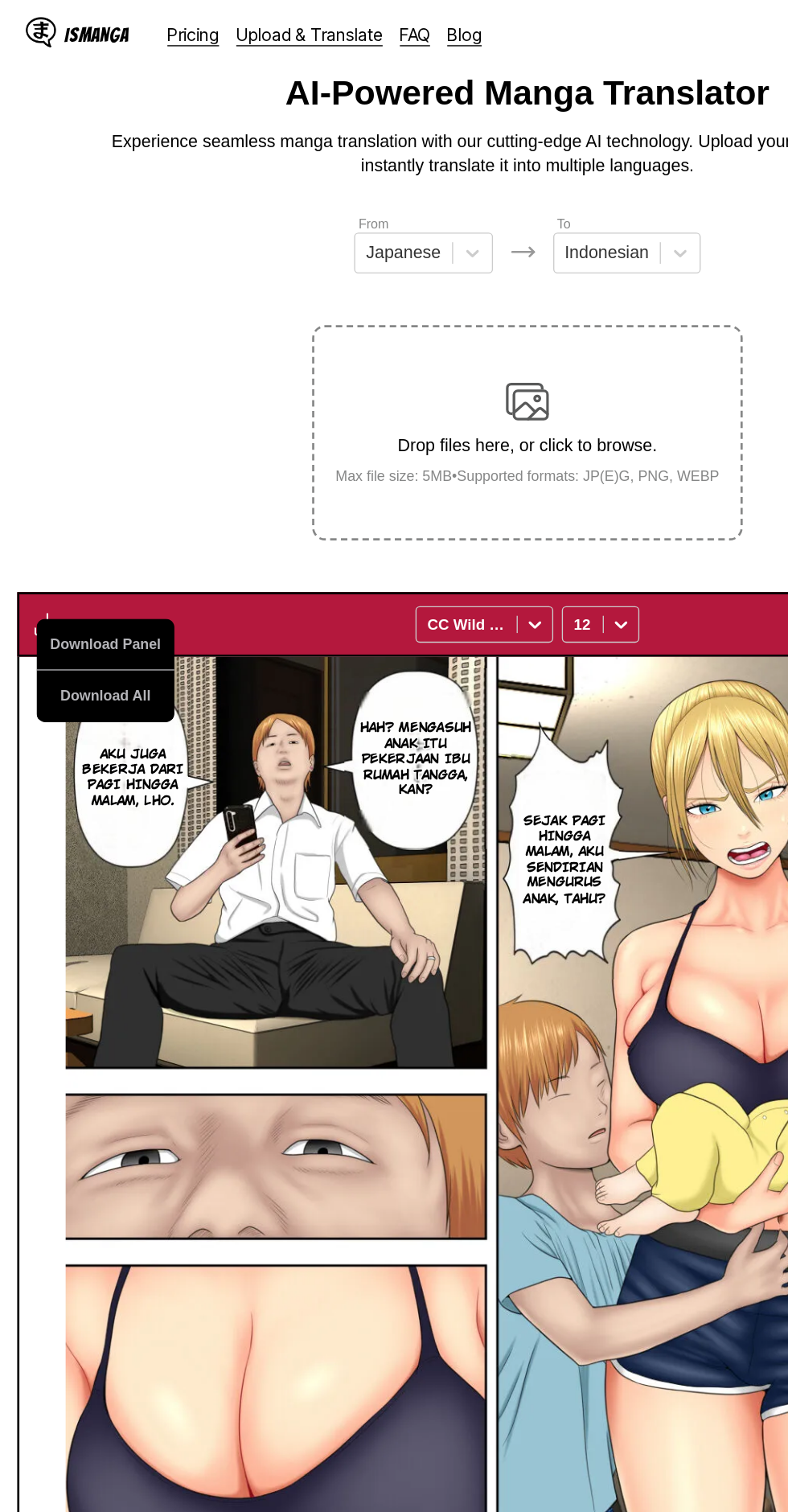
click at [114, 462] on button "Download Panel" at bounding box center [78, 481] width 103 height 38
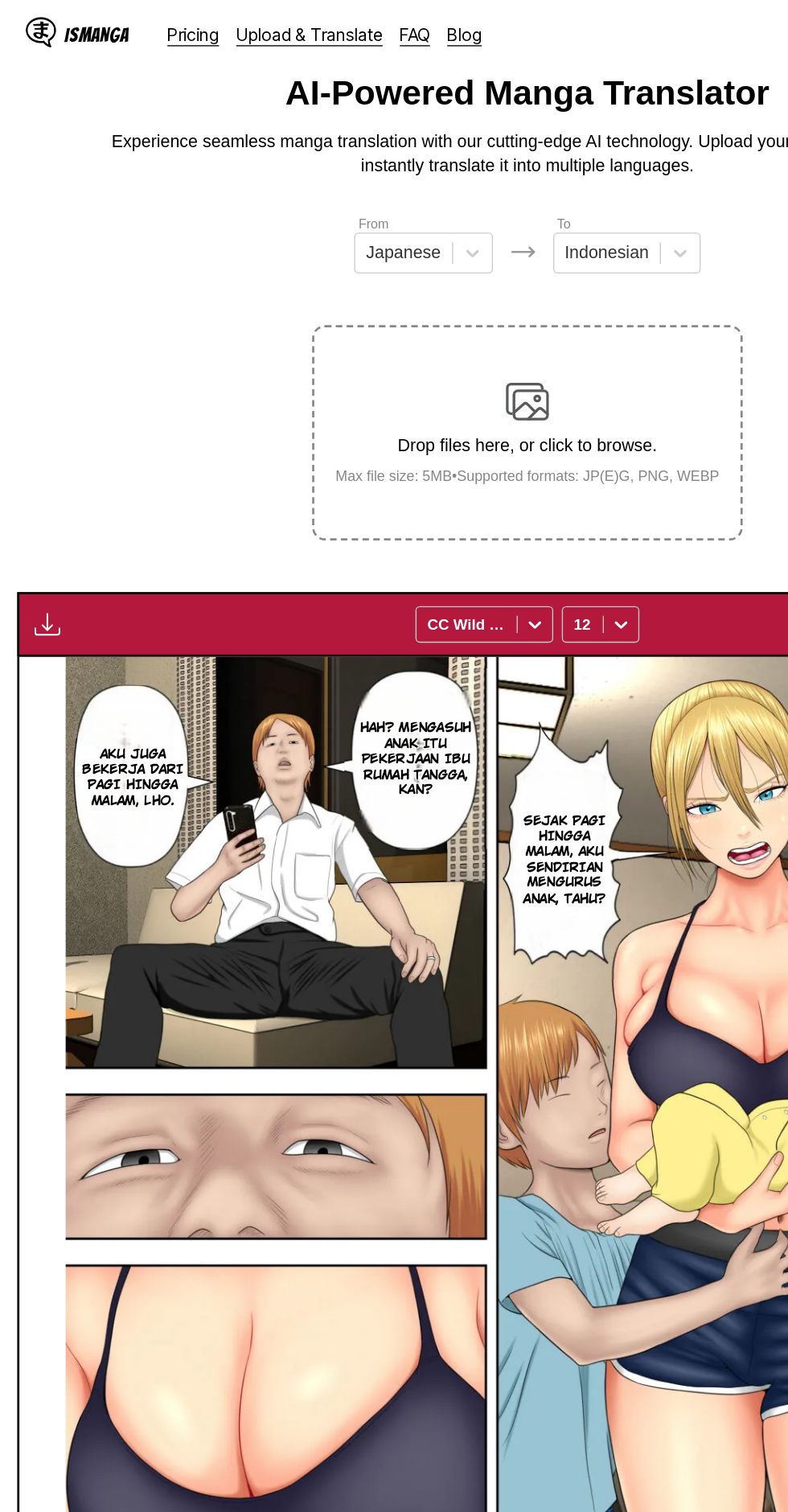
click at [409, 780] on img at bounding box center [393, 951] width 690 height 920
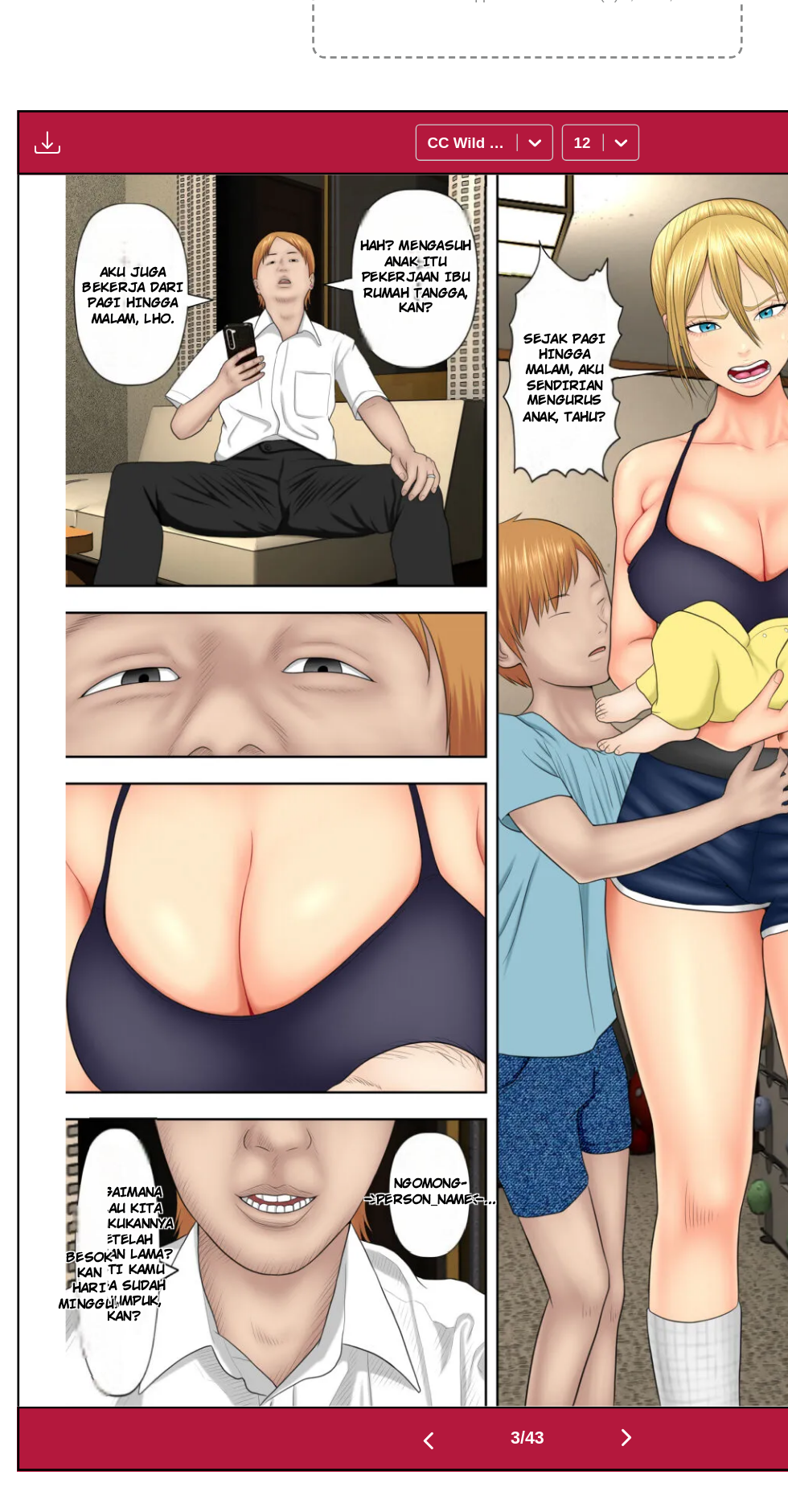
click at [460, 958] on img at bounding box center [393, 951] width 690 height 920
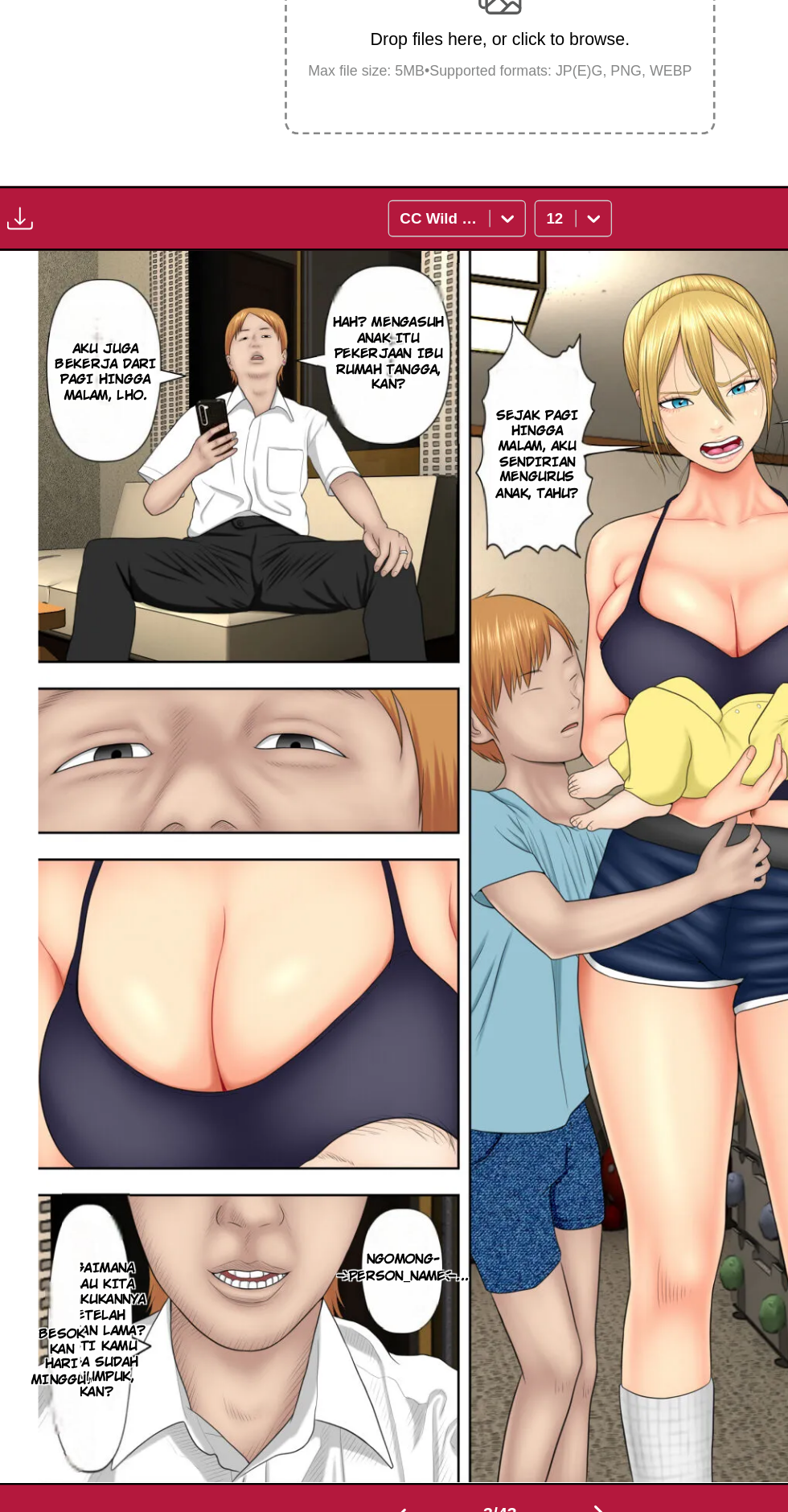
click at [43, 457] on img "button" at bounding box center [35, 466] width 20 height 20
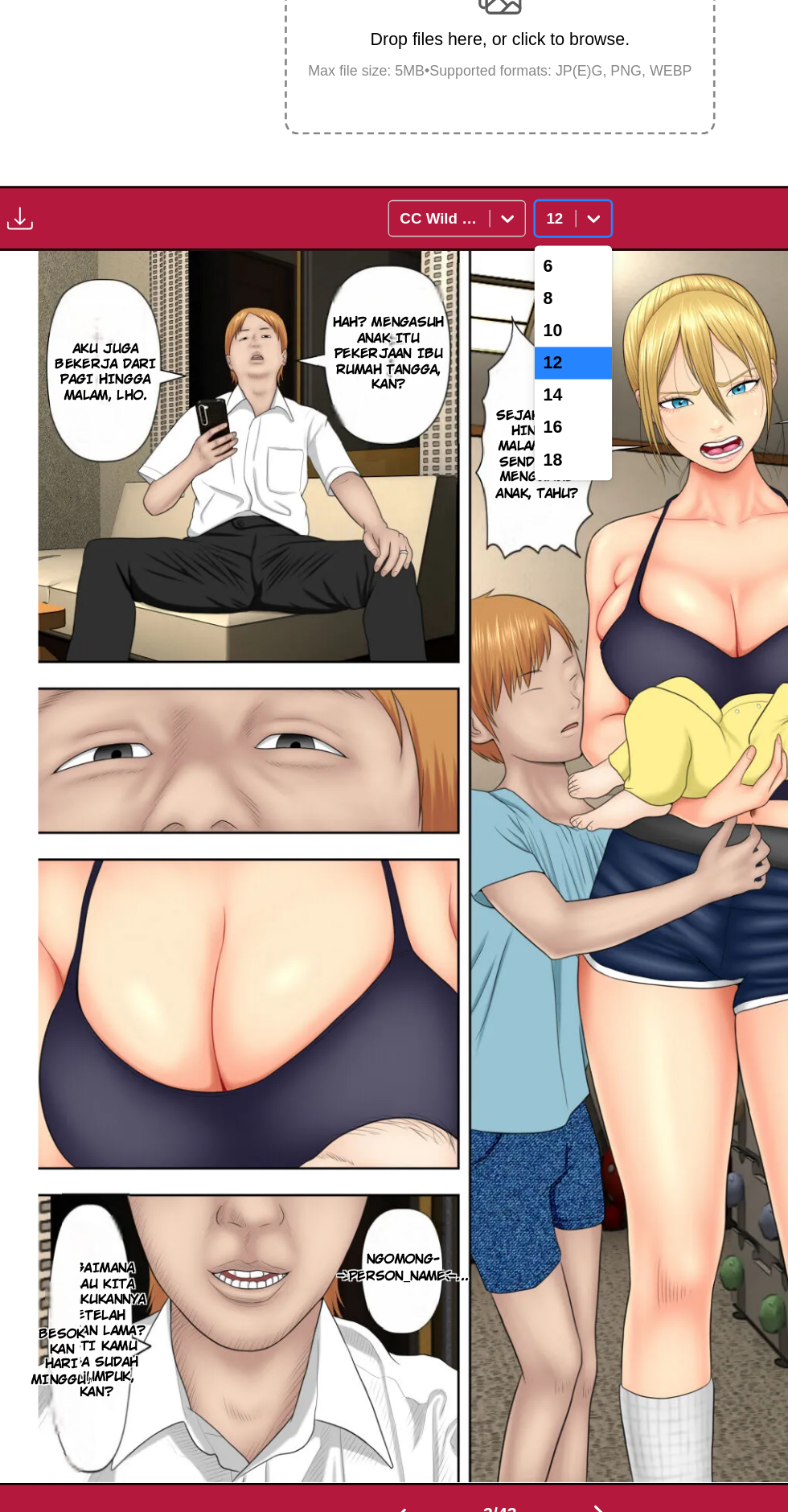
click at [458, 538] on div "10" at bounding box center [449, 550] width 58 height 24
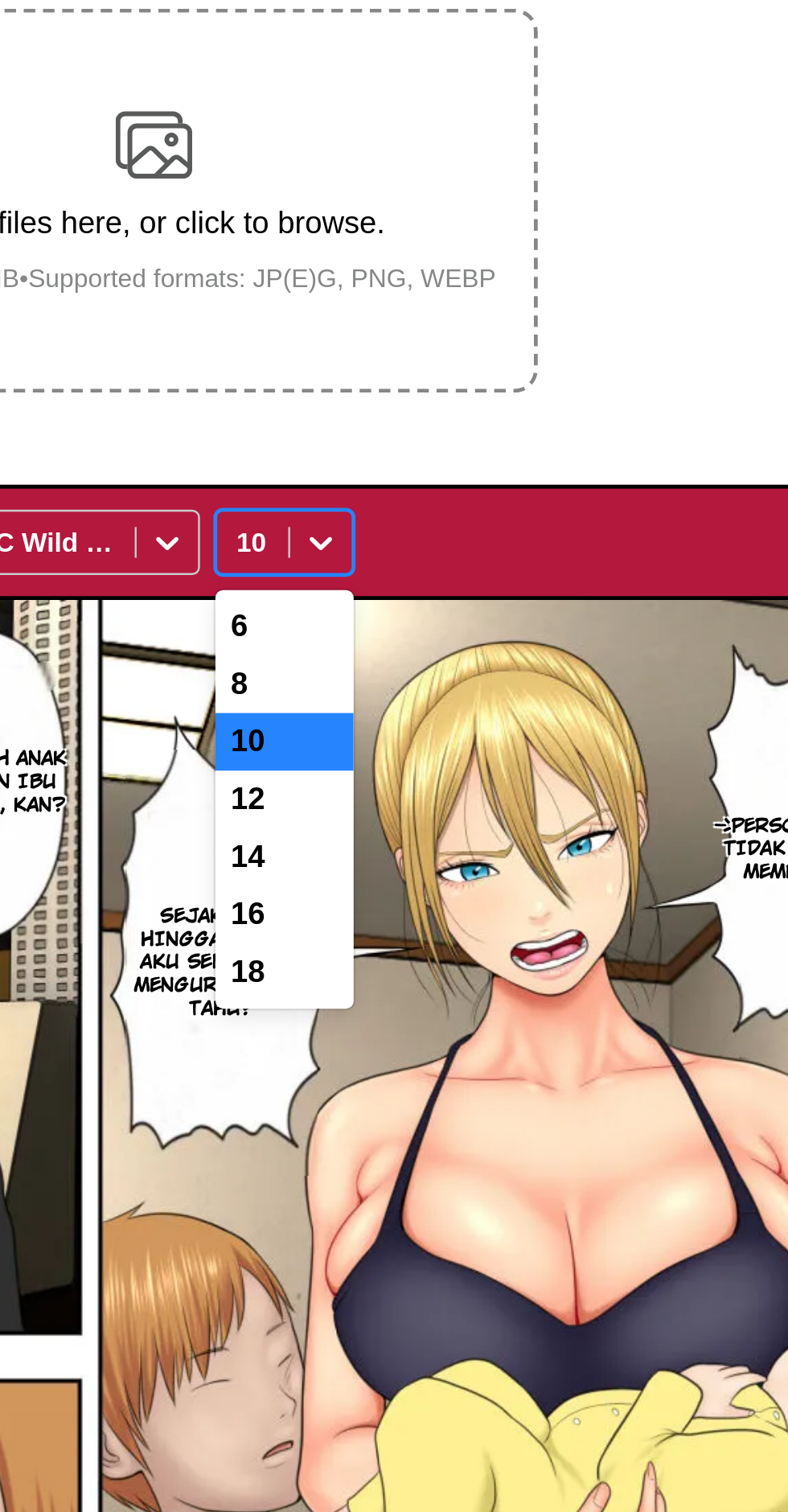
click at [454, 514] on div "8" at bounding box center [449, 526] width 58 height 24
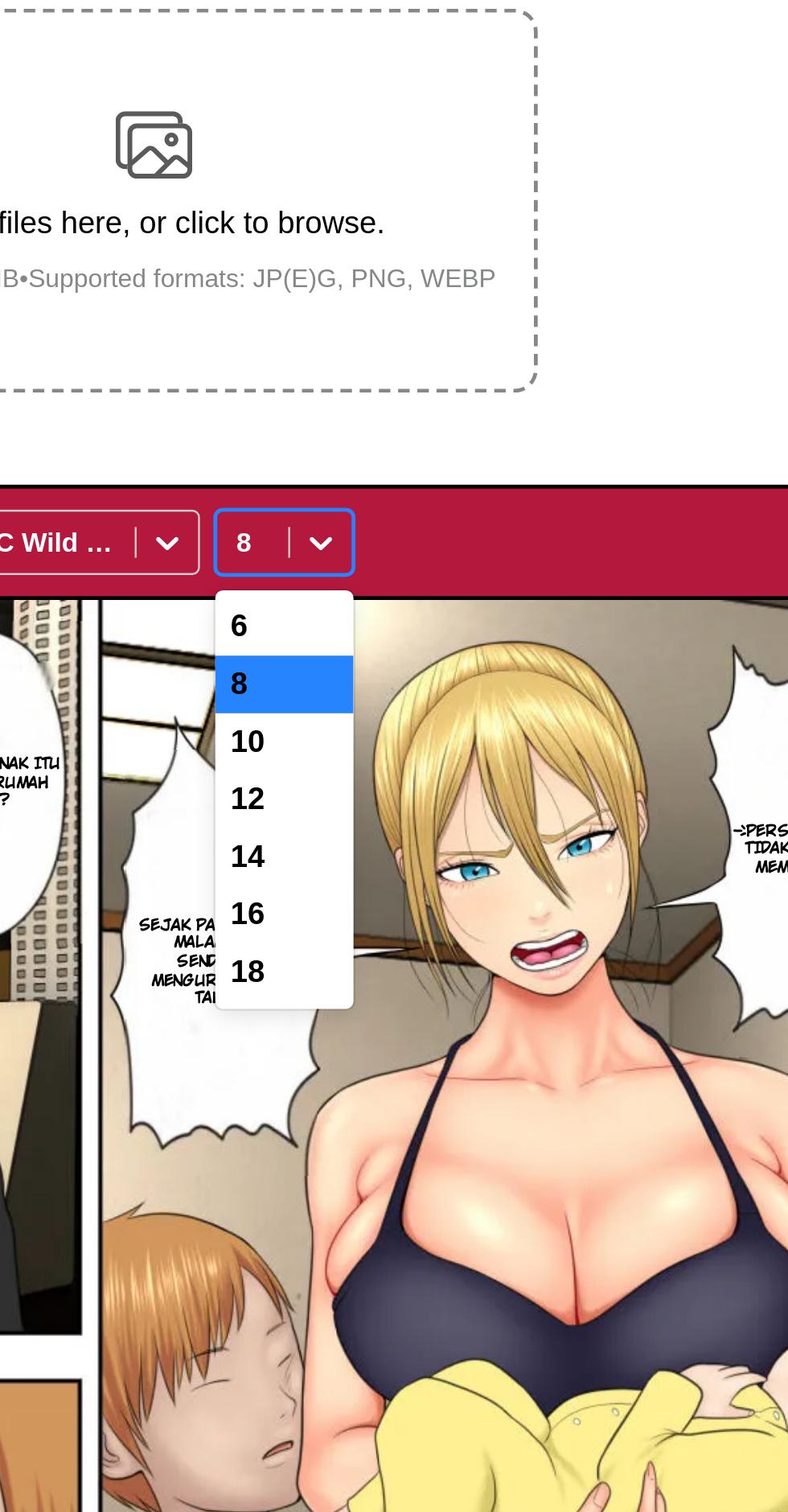
click at [452, 490] on div "6" at bounding box center [449, 502] width 58 height 24
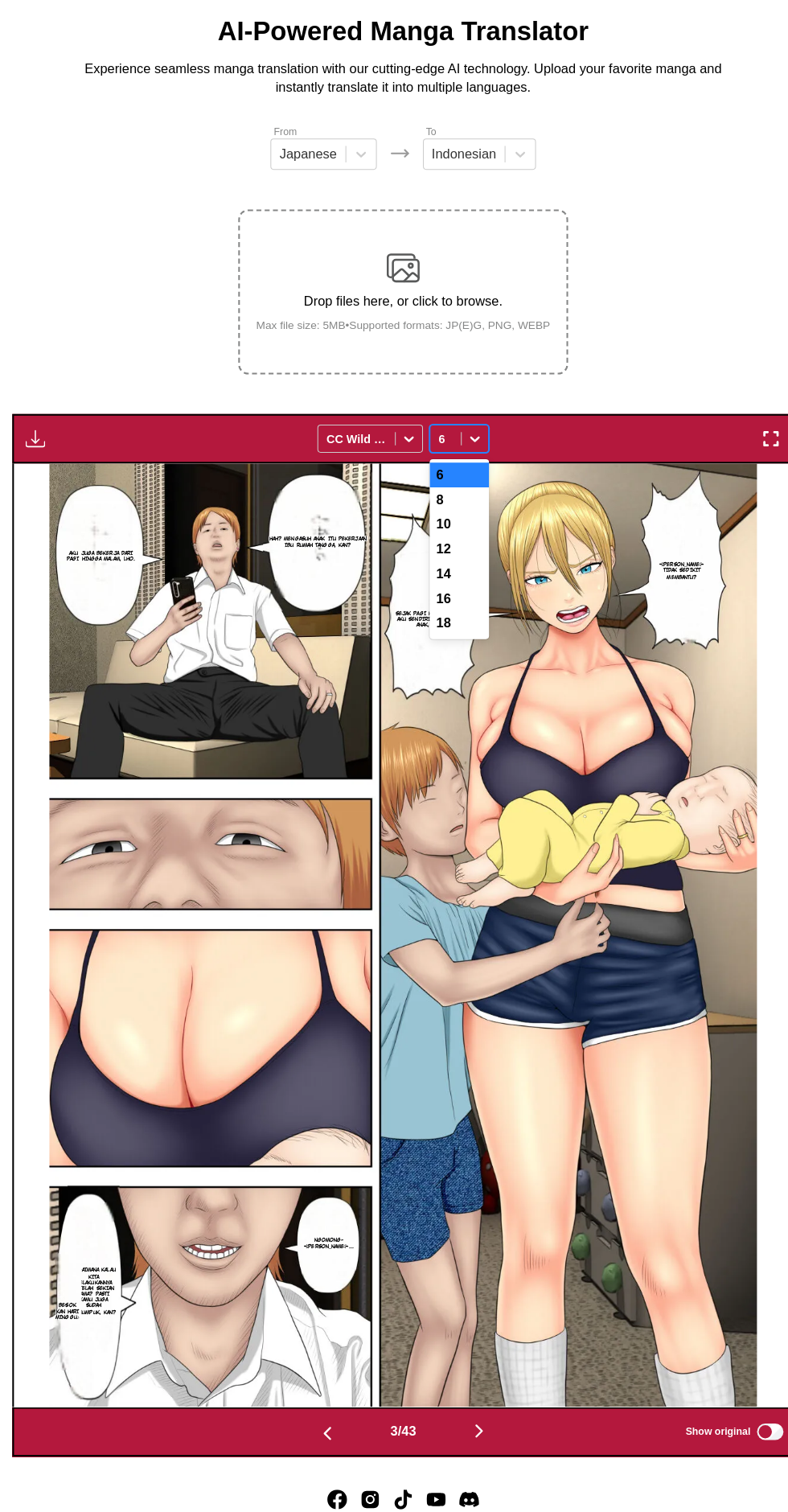
scroll to position [54, 0]
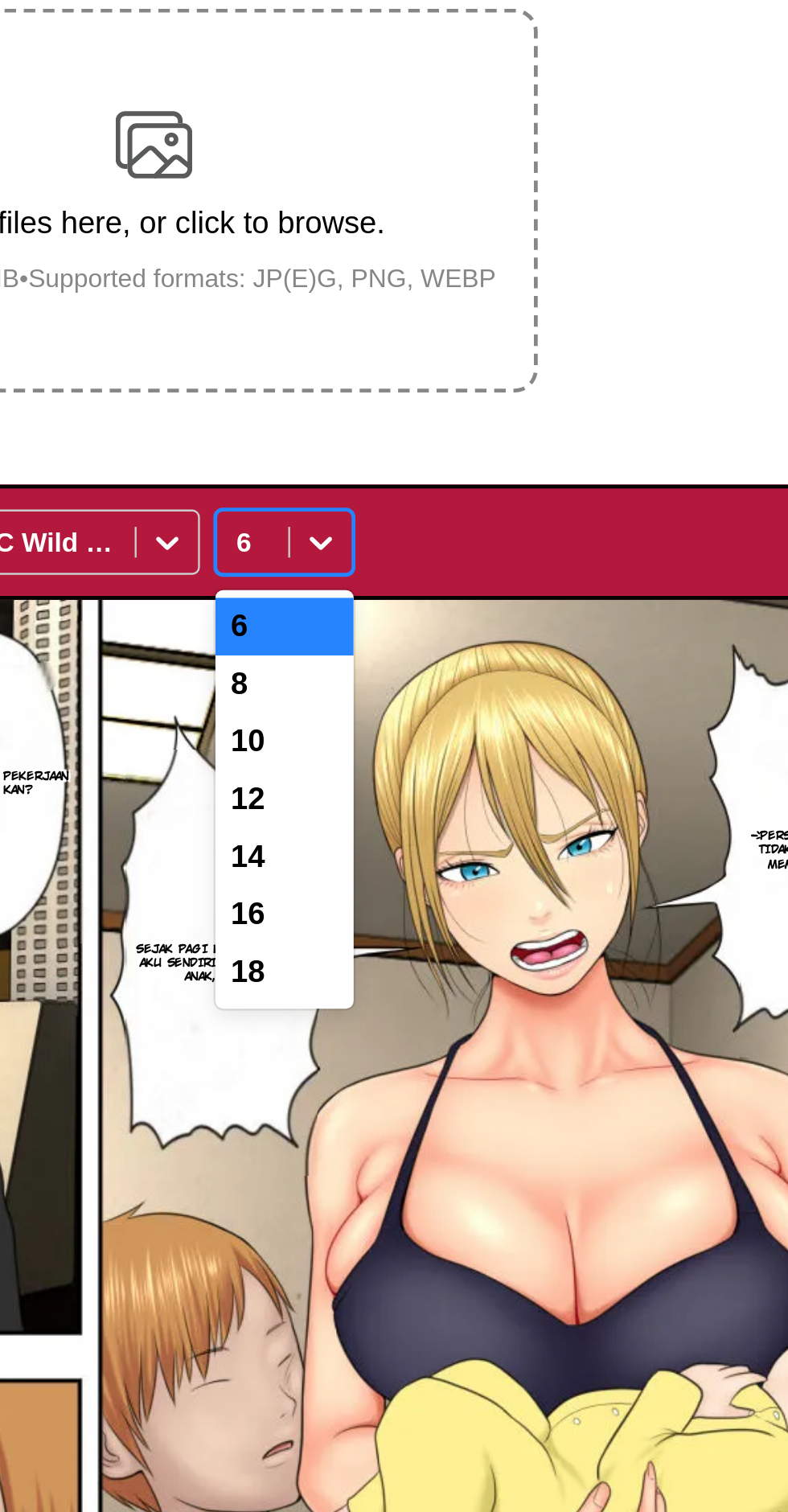
click at [456, 560] on div "12" at bounding box center [449, 572] width 58 height 24
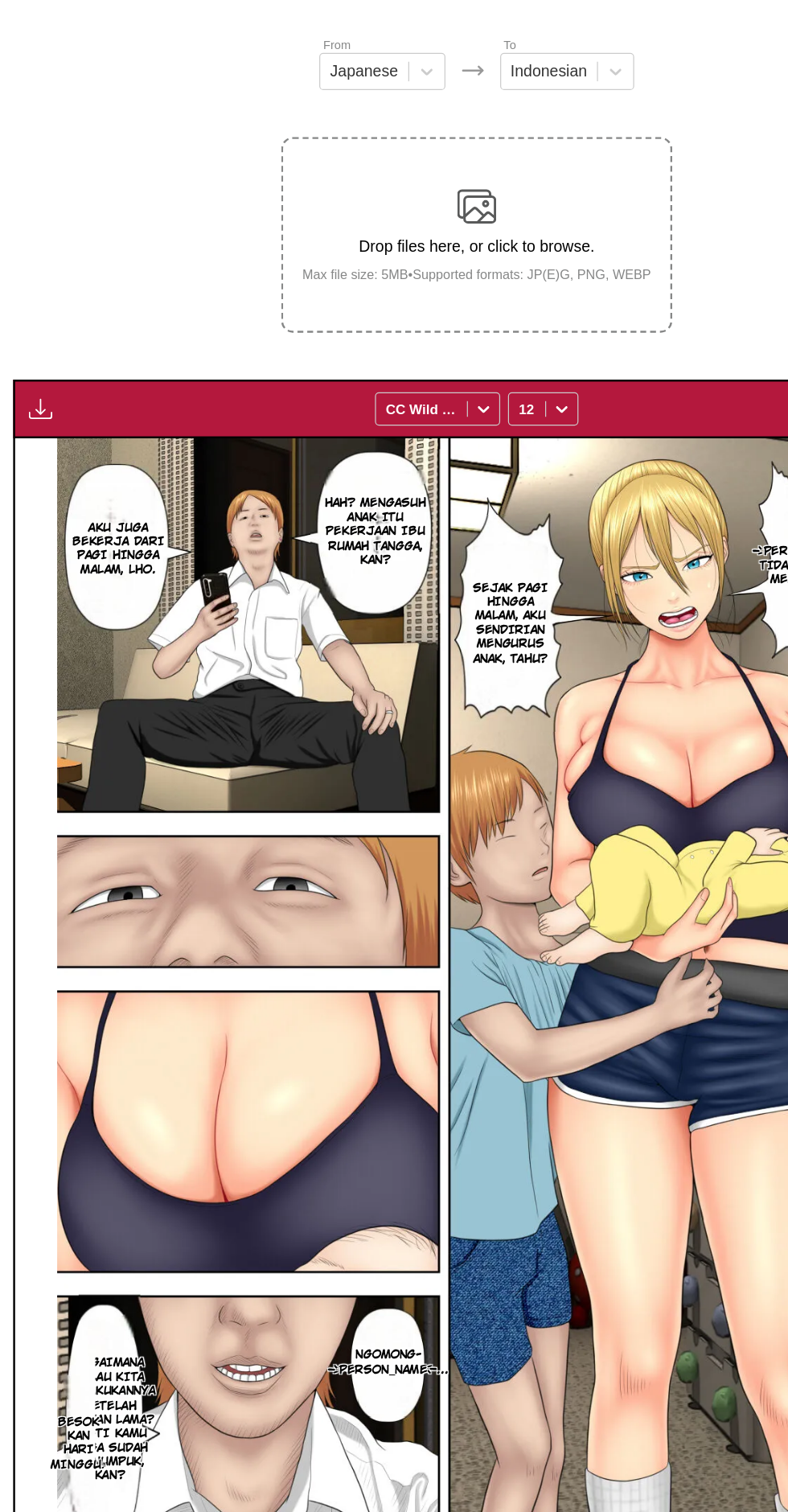
click at [490, 1421] on button "button" at bounding box center [467, 1432] width 96 height 23
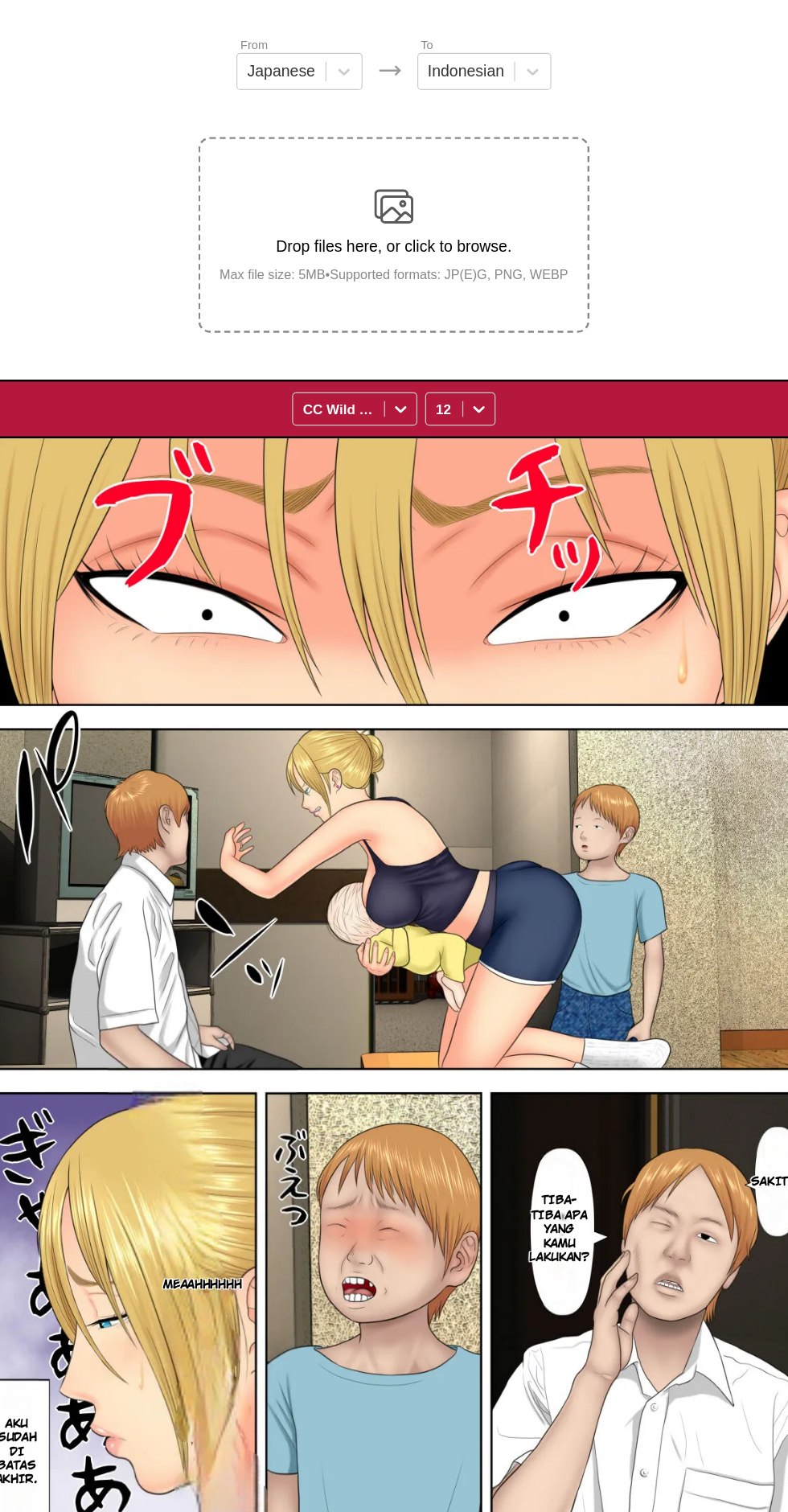
click at [482, 1421] on button "button" at bounding box center [467, 1432] width 96 height 23
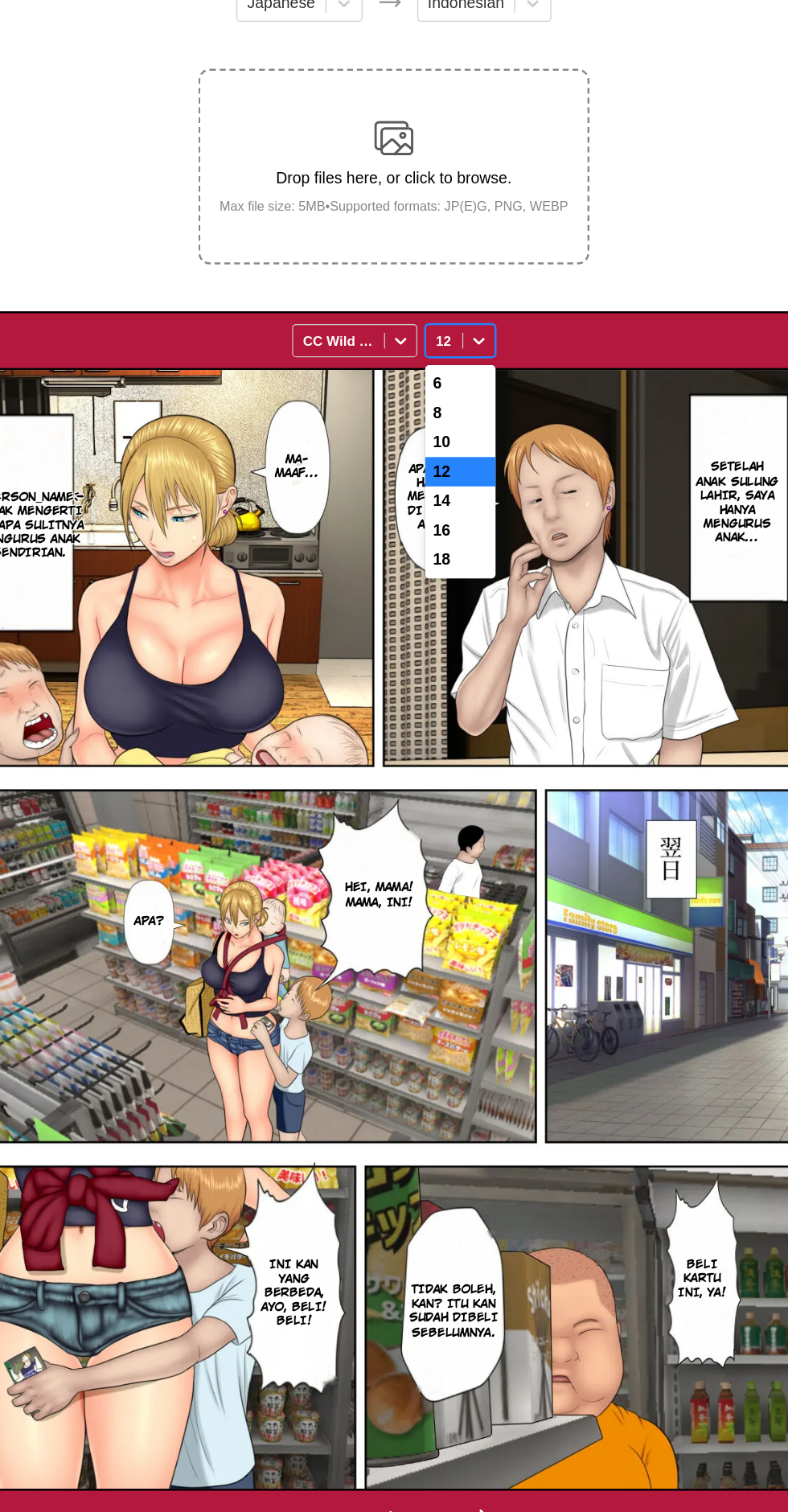
scroll to position [54, 0]
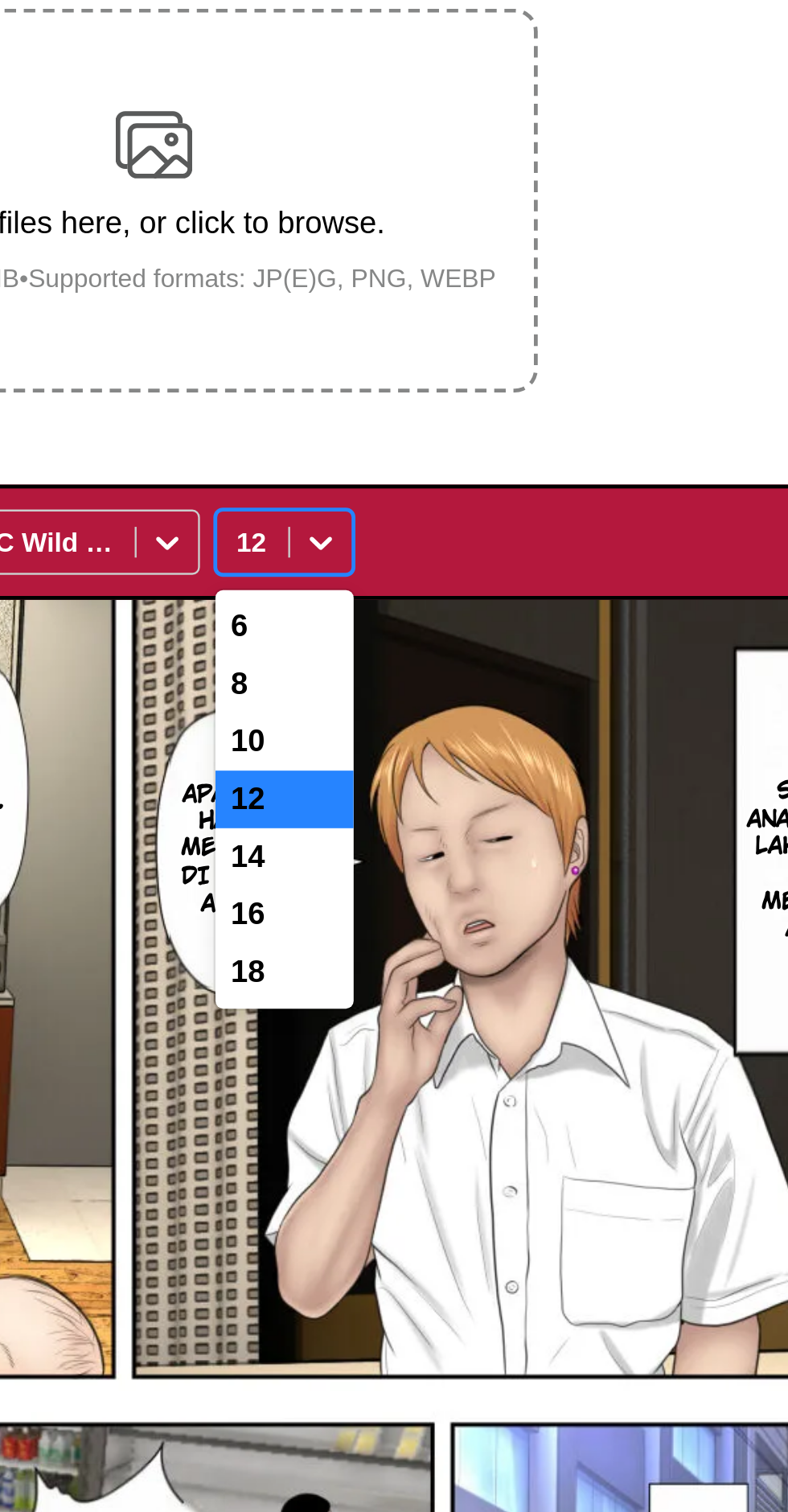
click at [443, 584] on div "14" at bounding box center [449, 596] width 58 height 24
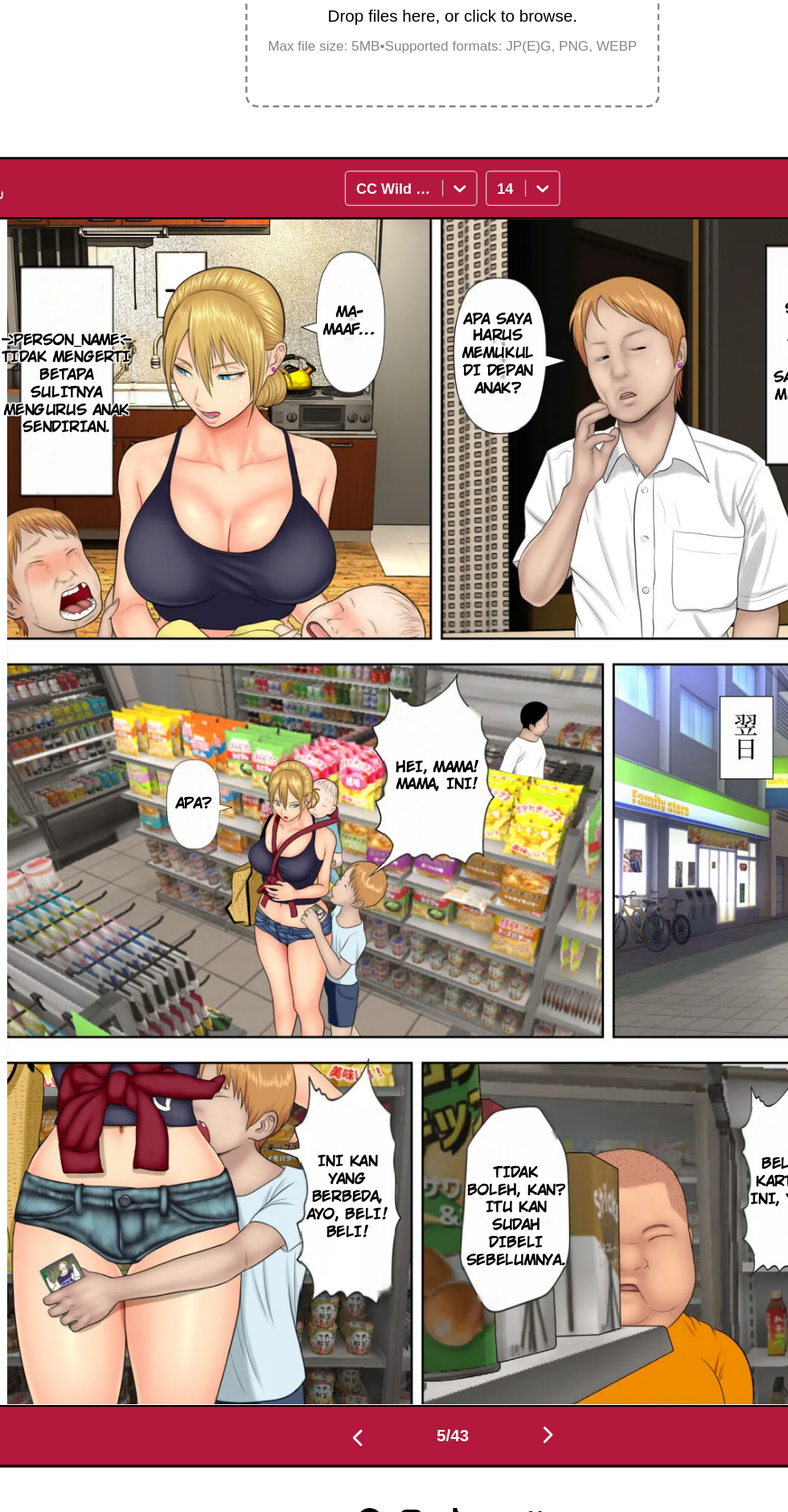
click at [327, 1421] on button "button" at bounding box center [320, 1432] width 96 height 23
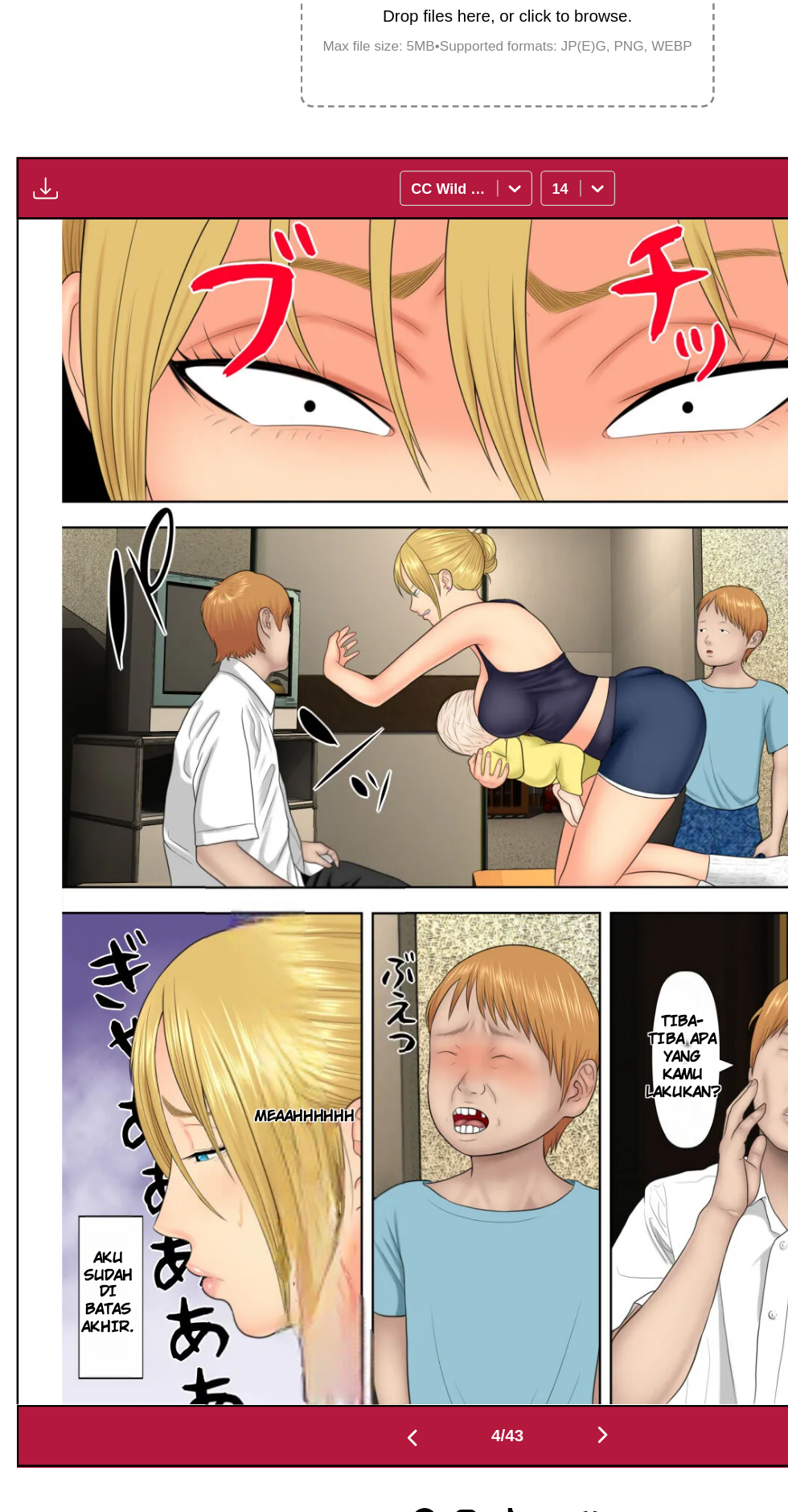
click at [318, 1424] on img "button" at bounding box center [320, 1433] width 20 height 20
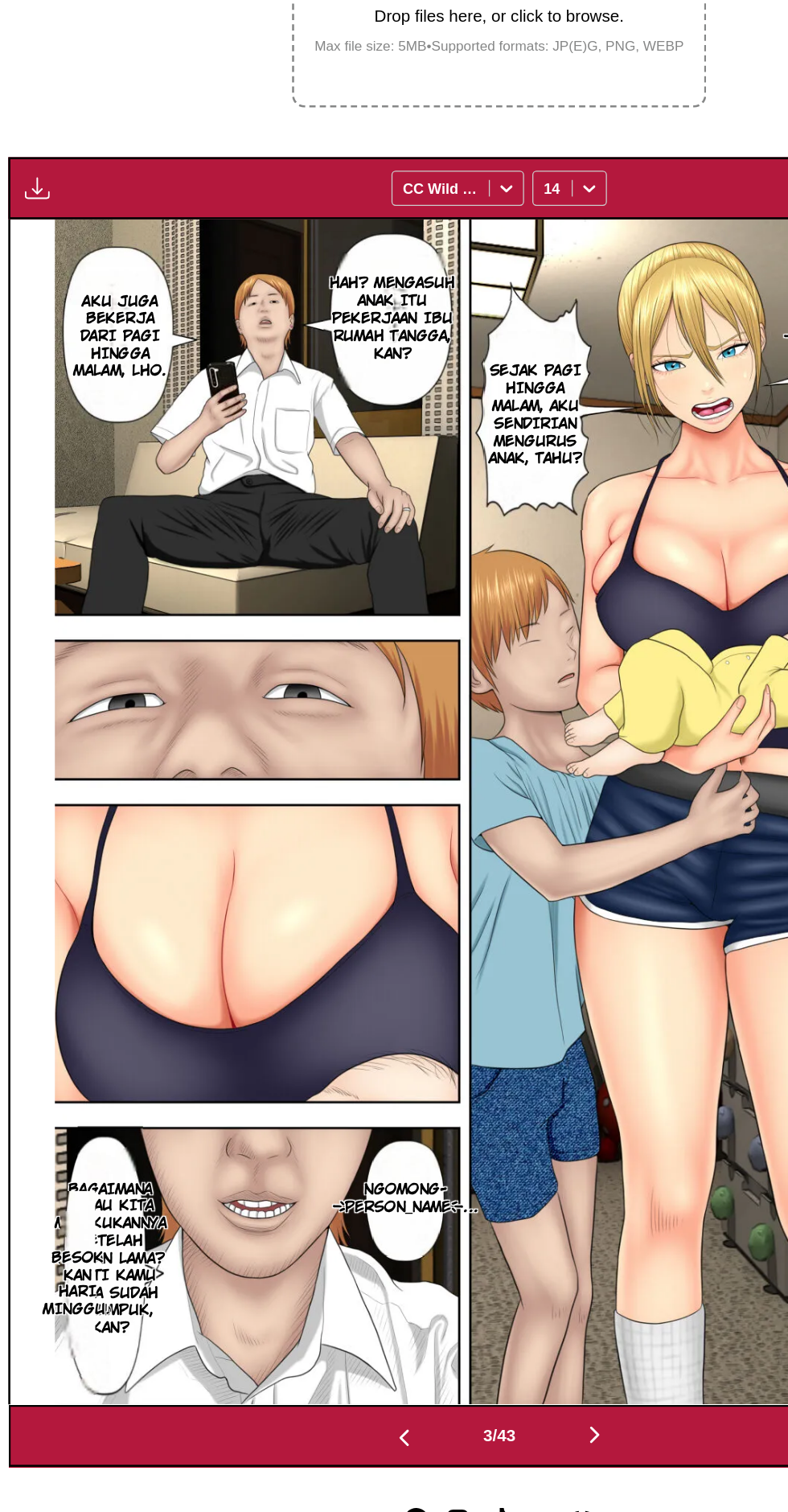
click at [336, 1421] on button "button" at bounding box center [320, 1432] width 96 height 23
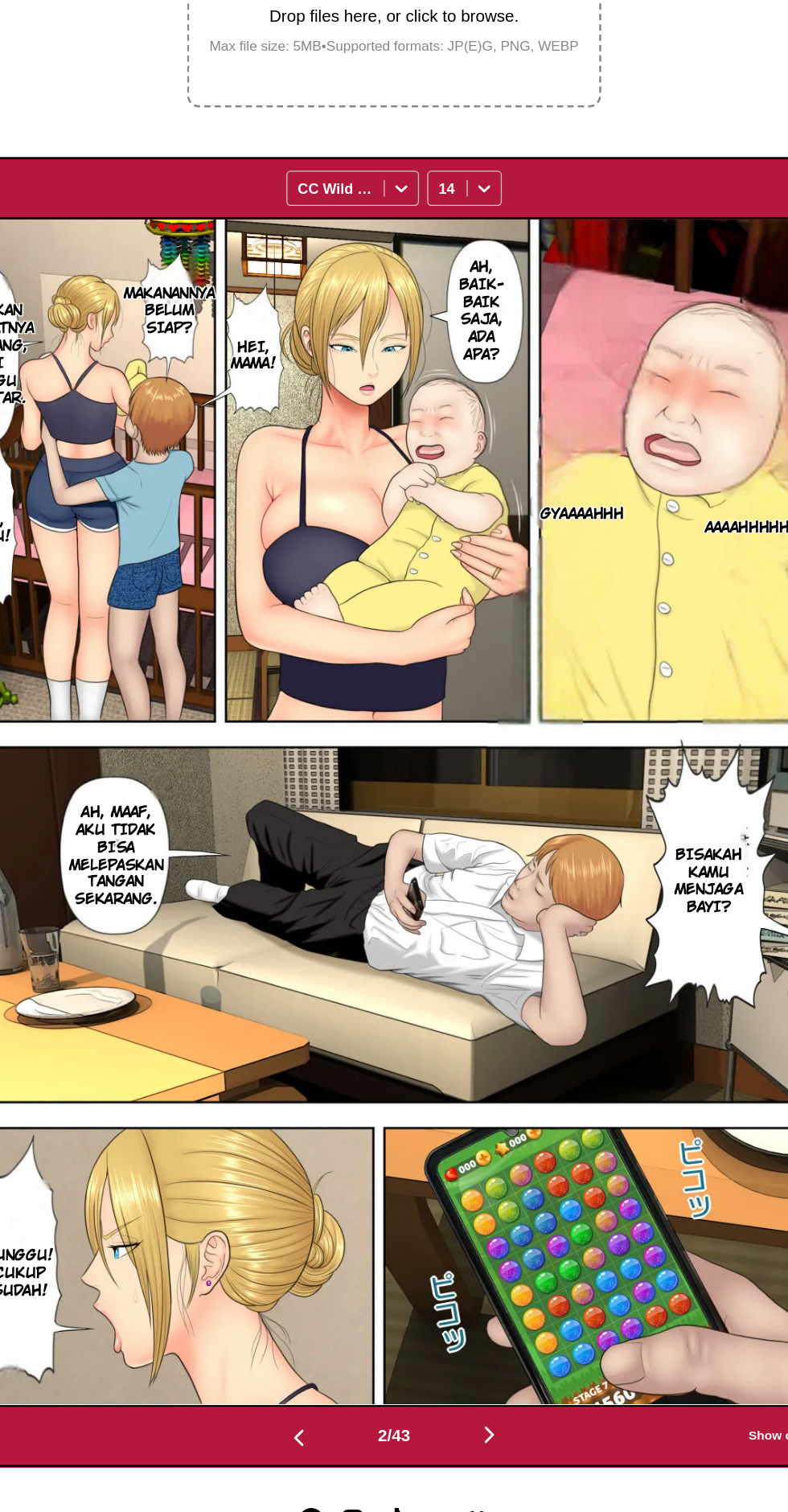
click at [489, 1421] on button "button" at bounding box center [467, 1432] width 96 height 23
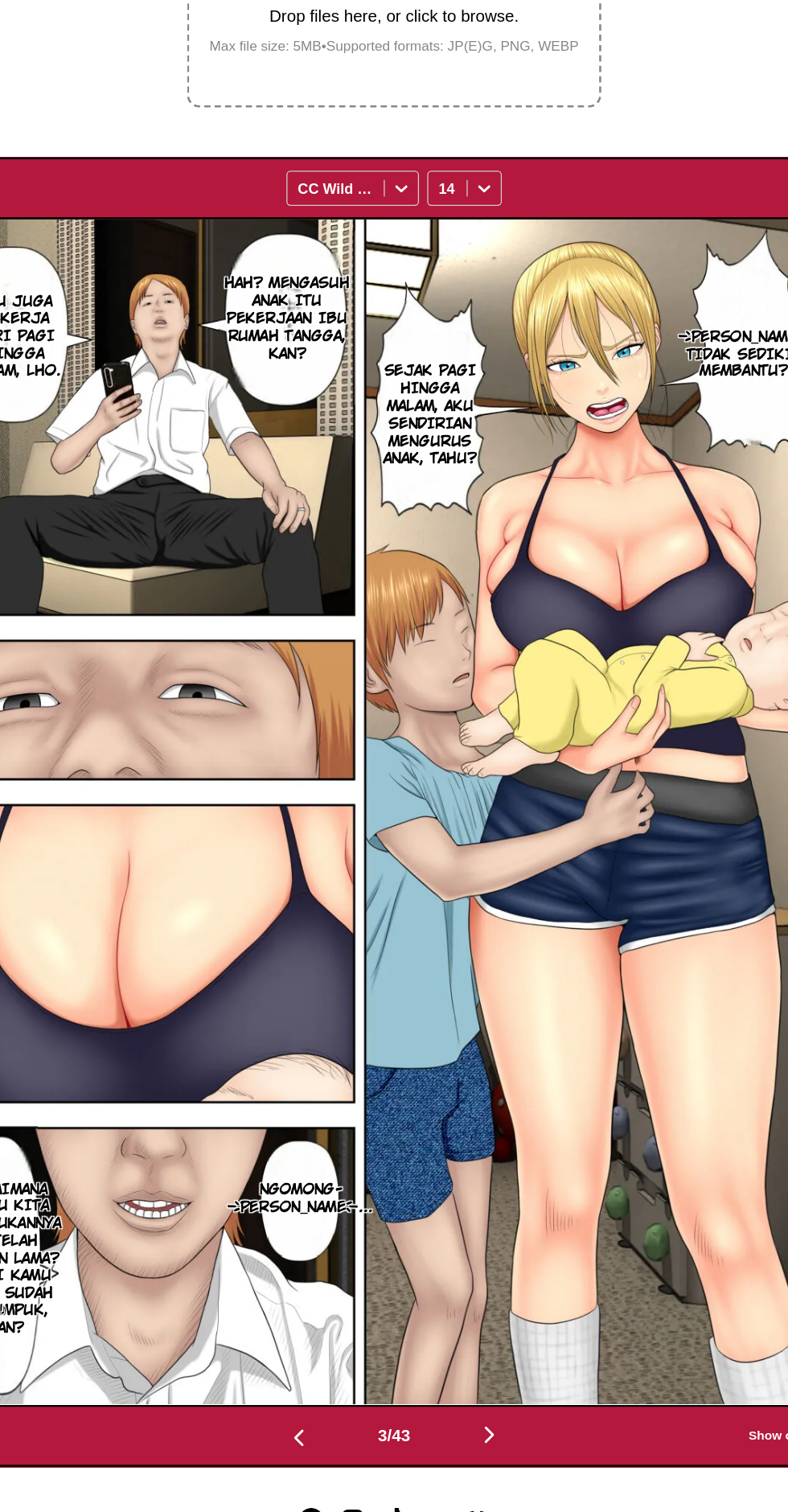
click at [480, 1421] on button "button" at bounding box center [467, 1432] width 96 height 23
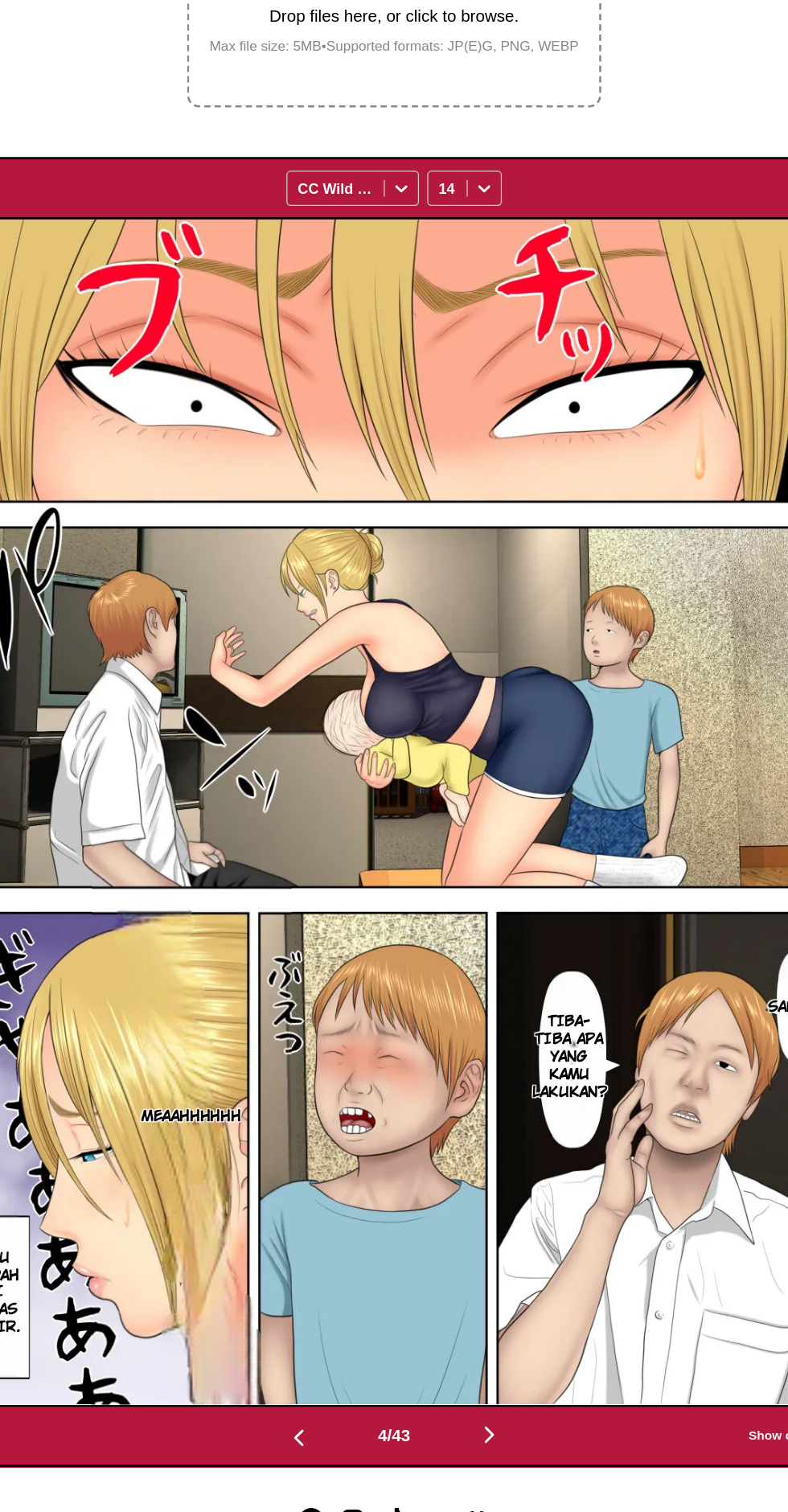
click at [493, 1421] on button "button" at bounding box center [467, 1432] width 96 height 23
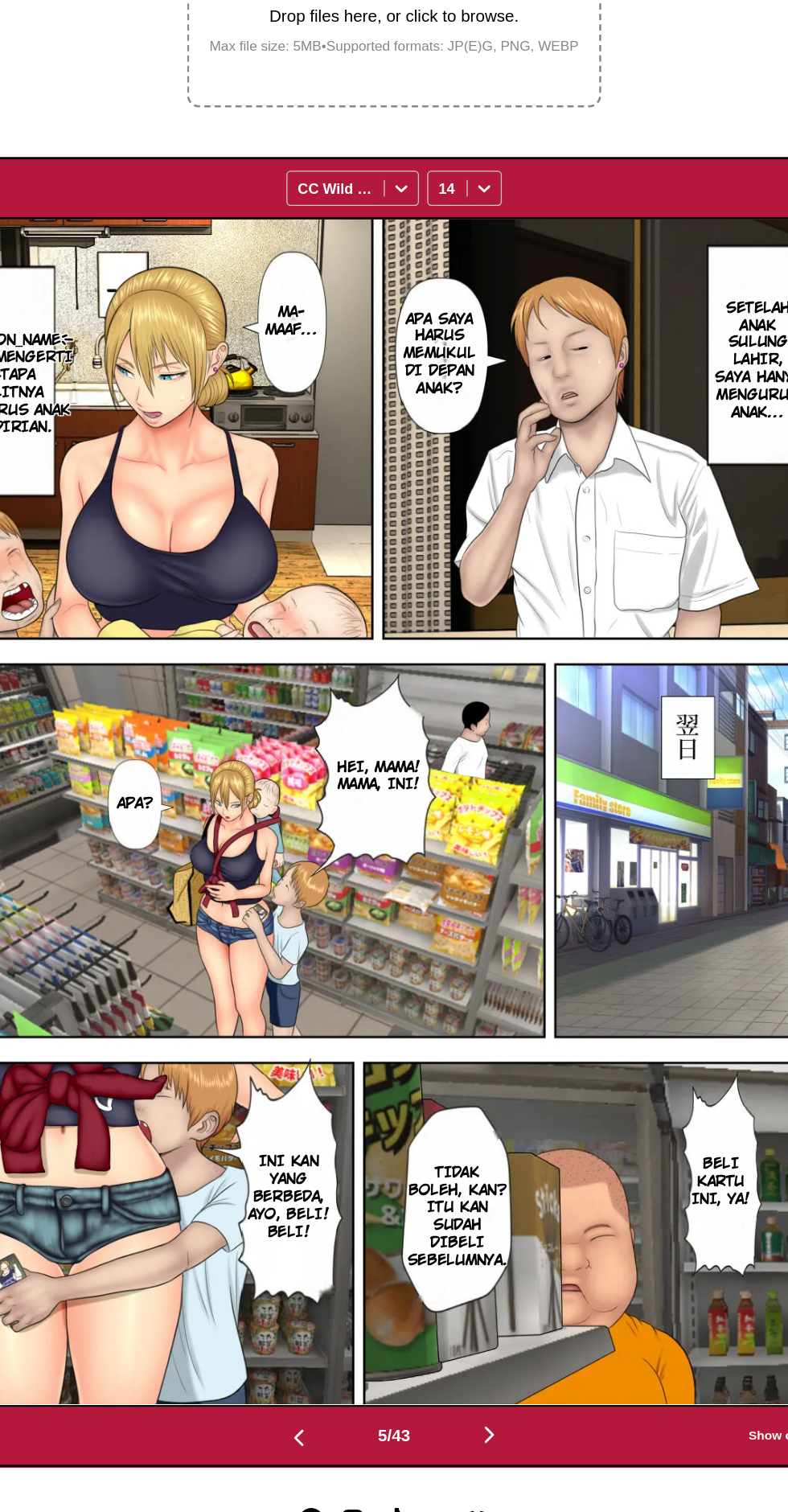
click at [490, 1421] on button "button" at bounding box center [467, 1432] width 96 height 23
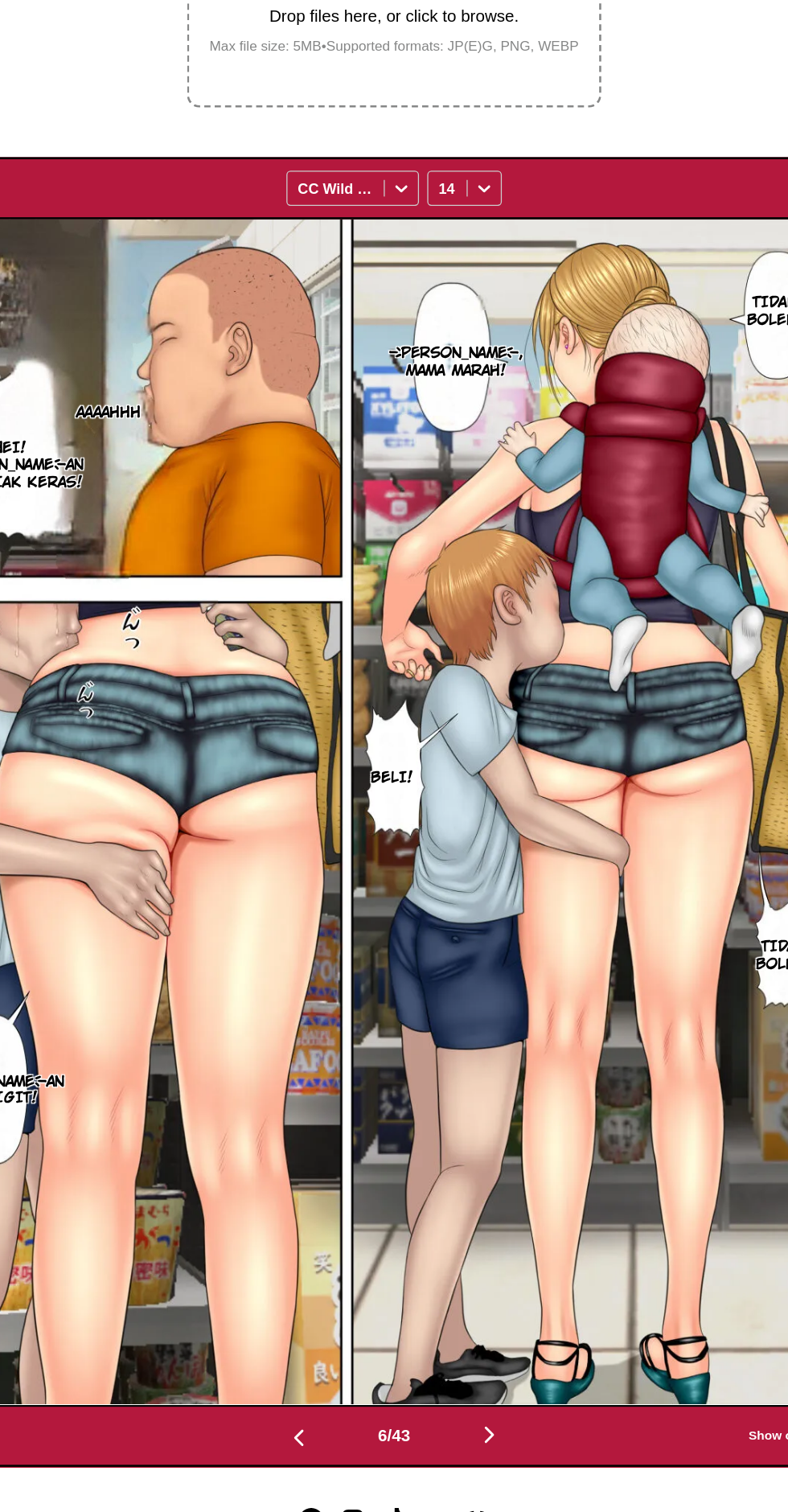
click at [490, 1421] on button "button" at bounding box center [467, 1432] width 96 height 23
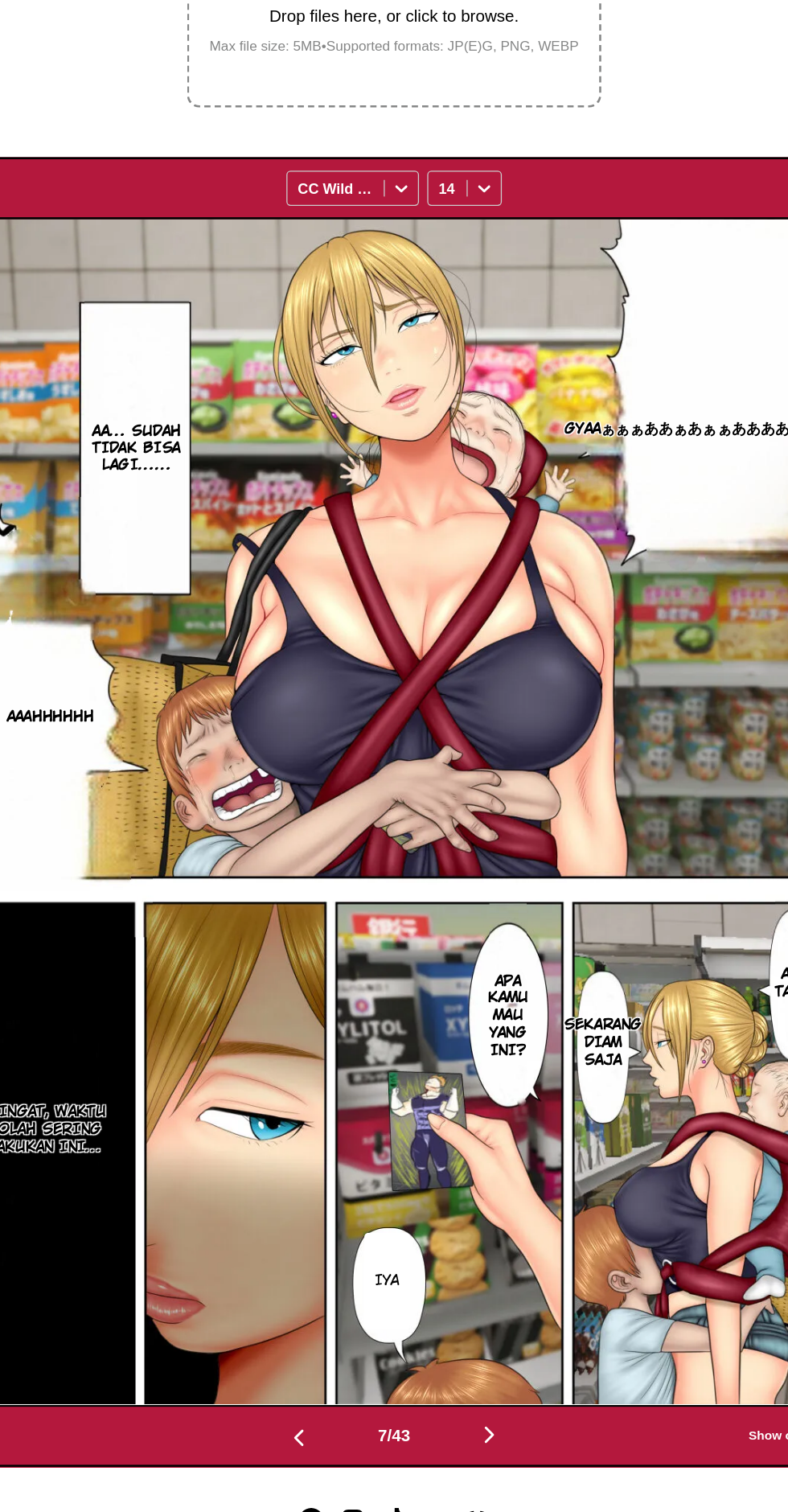
click at [489, 1421] on button "button" at bounding box center [467, 1432] width 96 height 23
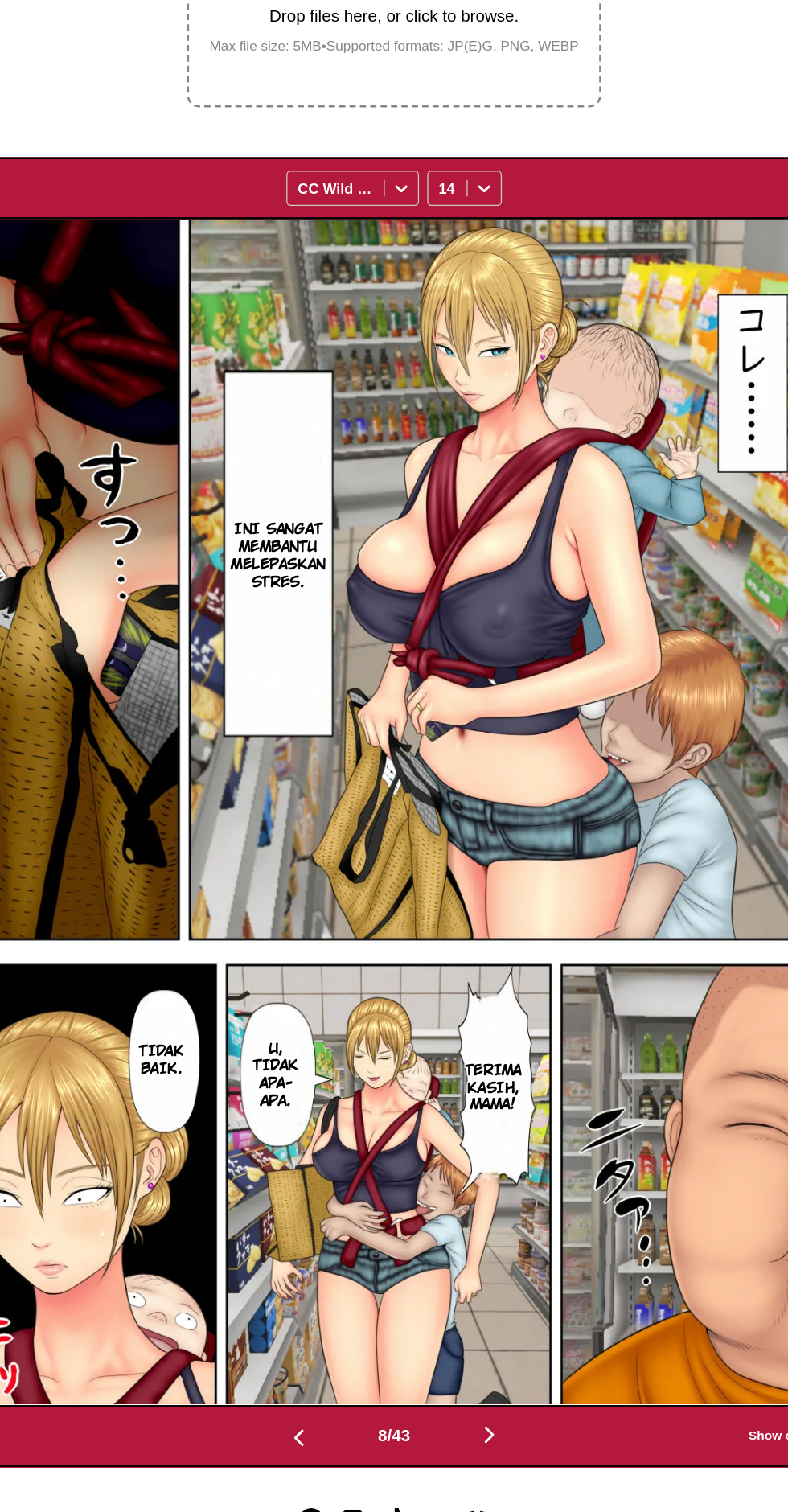
click at [485, 1421] on button "button" at bounding box center [467, 1432] width 96 height 23
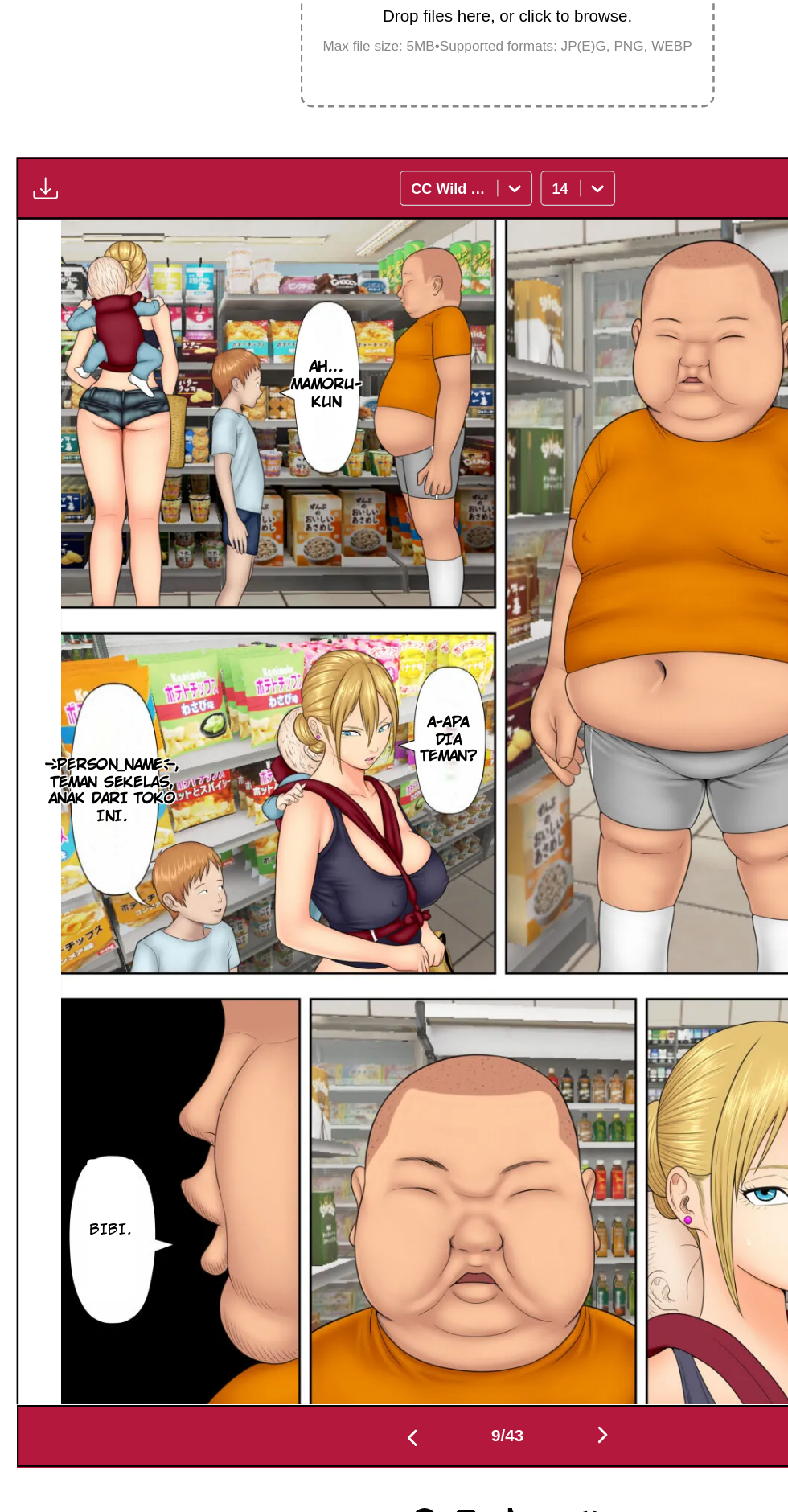
click at [478, 1422] on img "button" at bounding box center [467, 1431] width 20 height 20
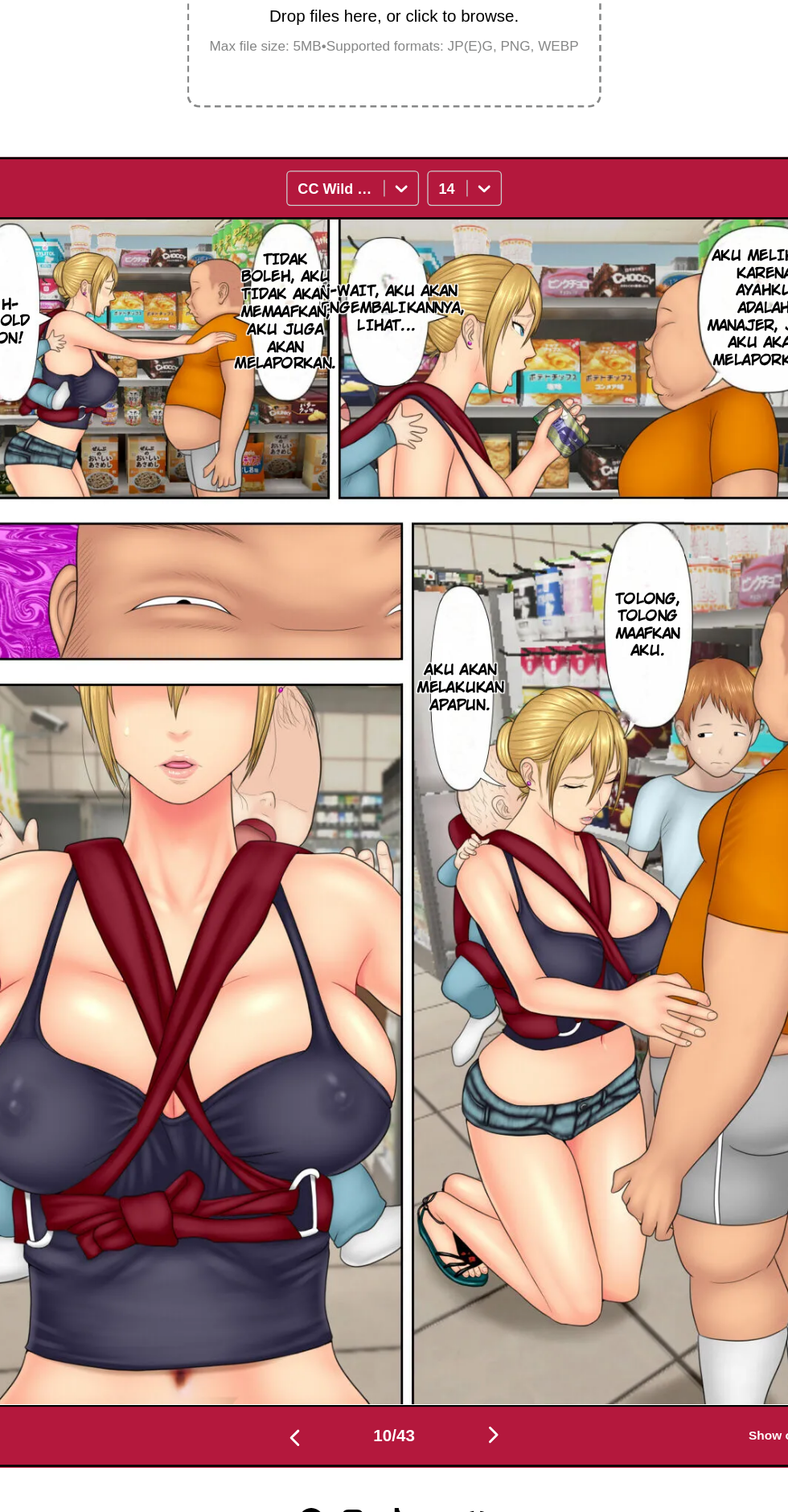
click at [486, 1421] on button "button" at bounding box center [471, 1432] width 96 height 23
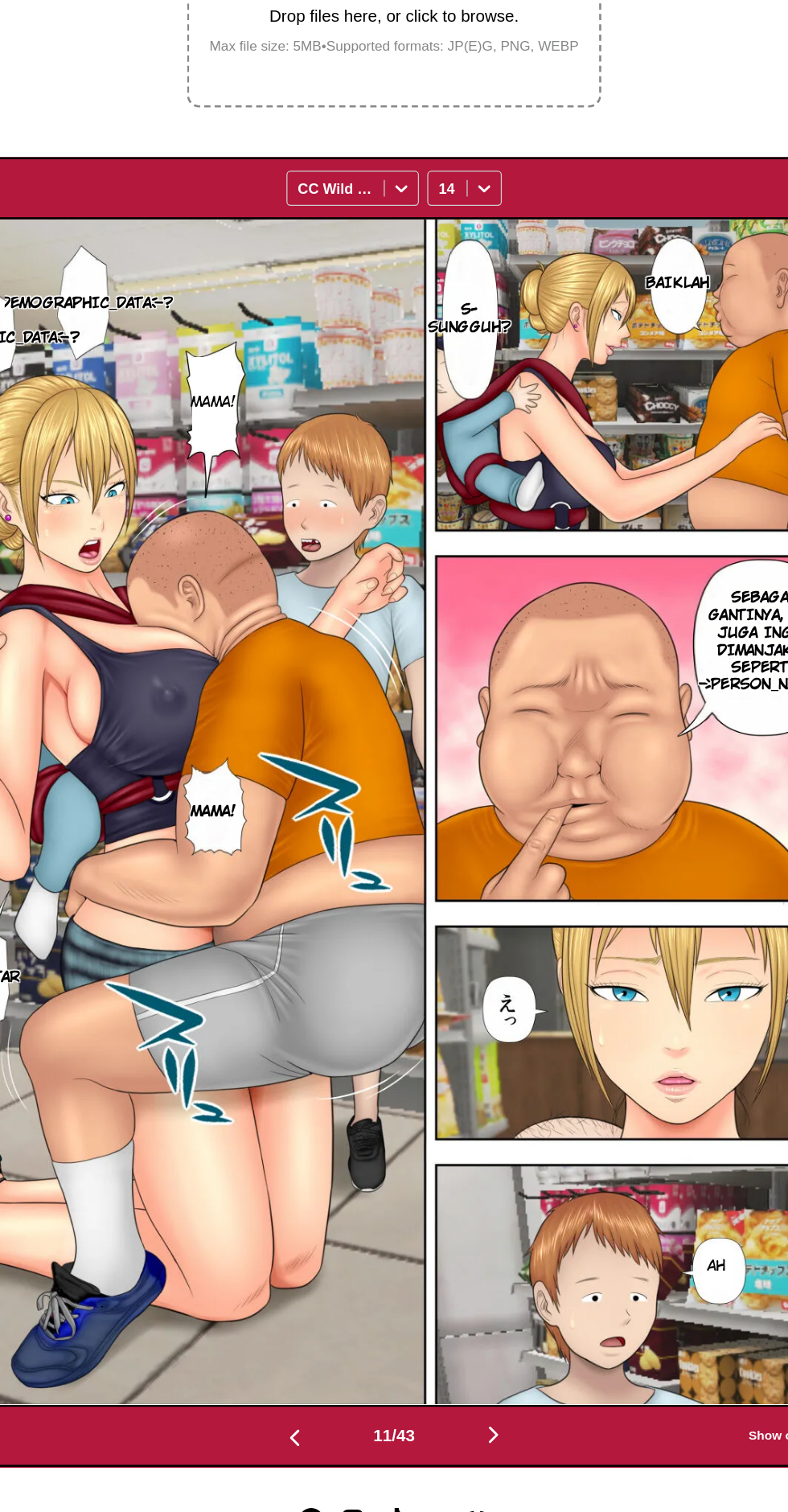
click at [484, 1421] on button "button" at bounding box center [471, 1432] width 96 height 23
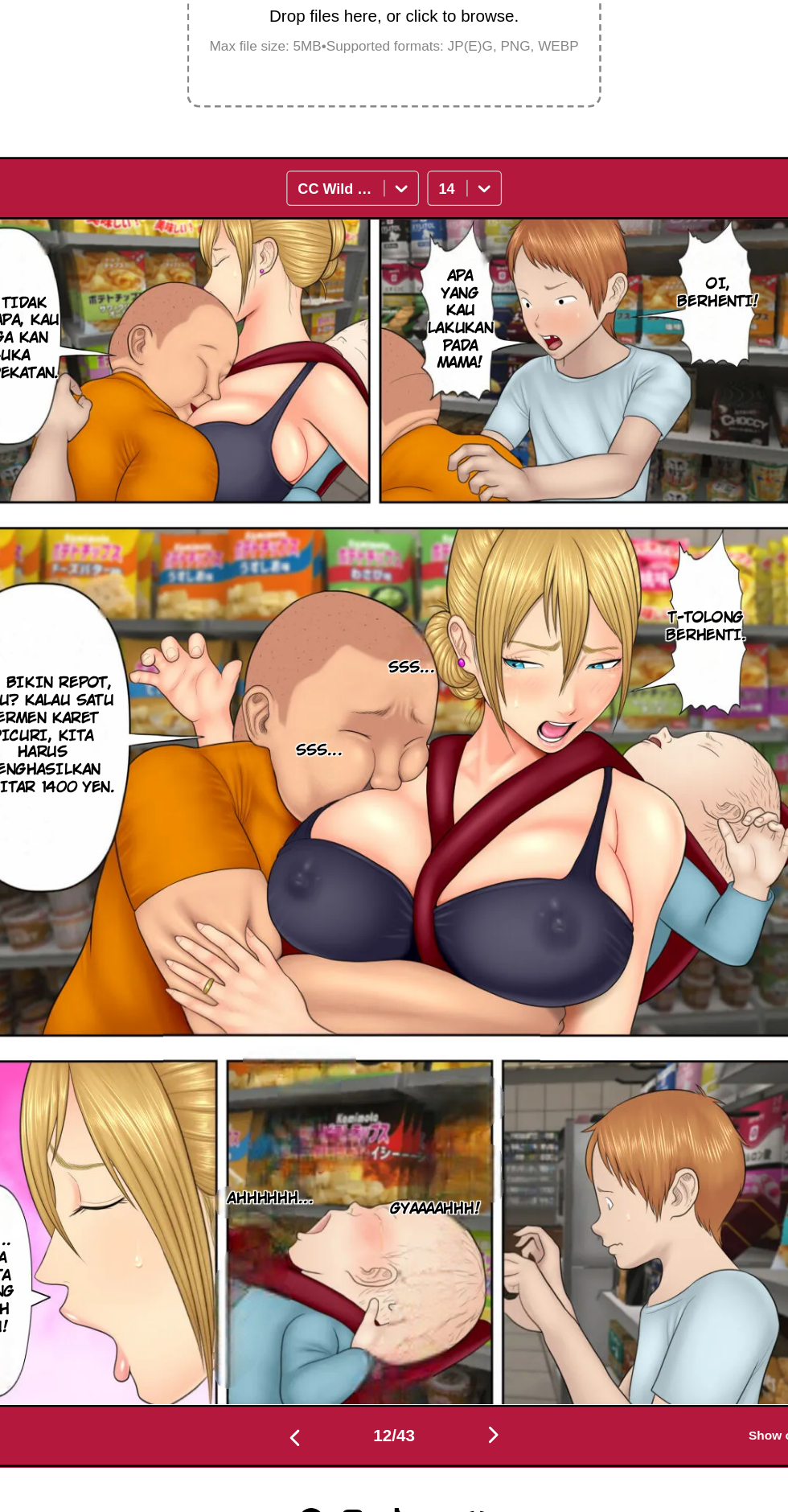
click at [481, 1421] on button "button" at bounding box center [471, 1432] width 96 height 23
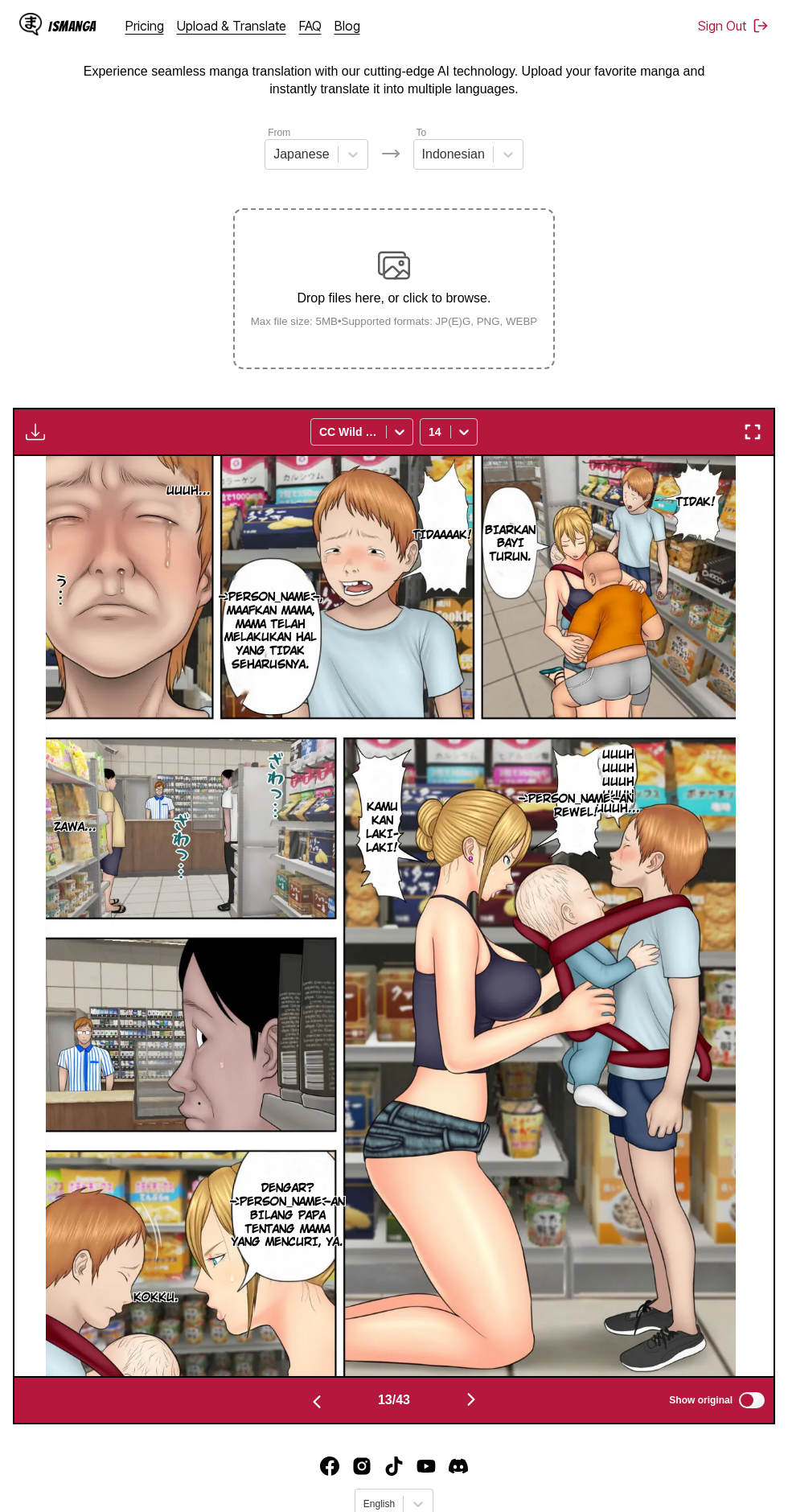
scroll to position [75, 0]
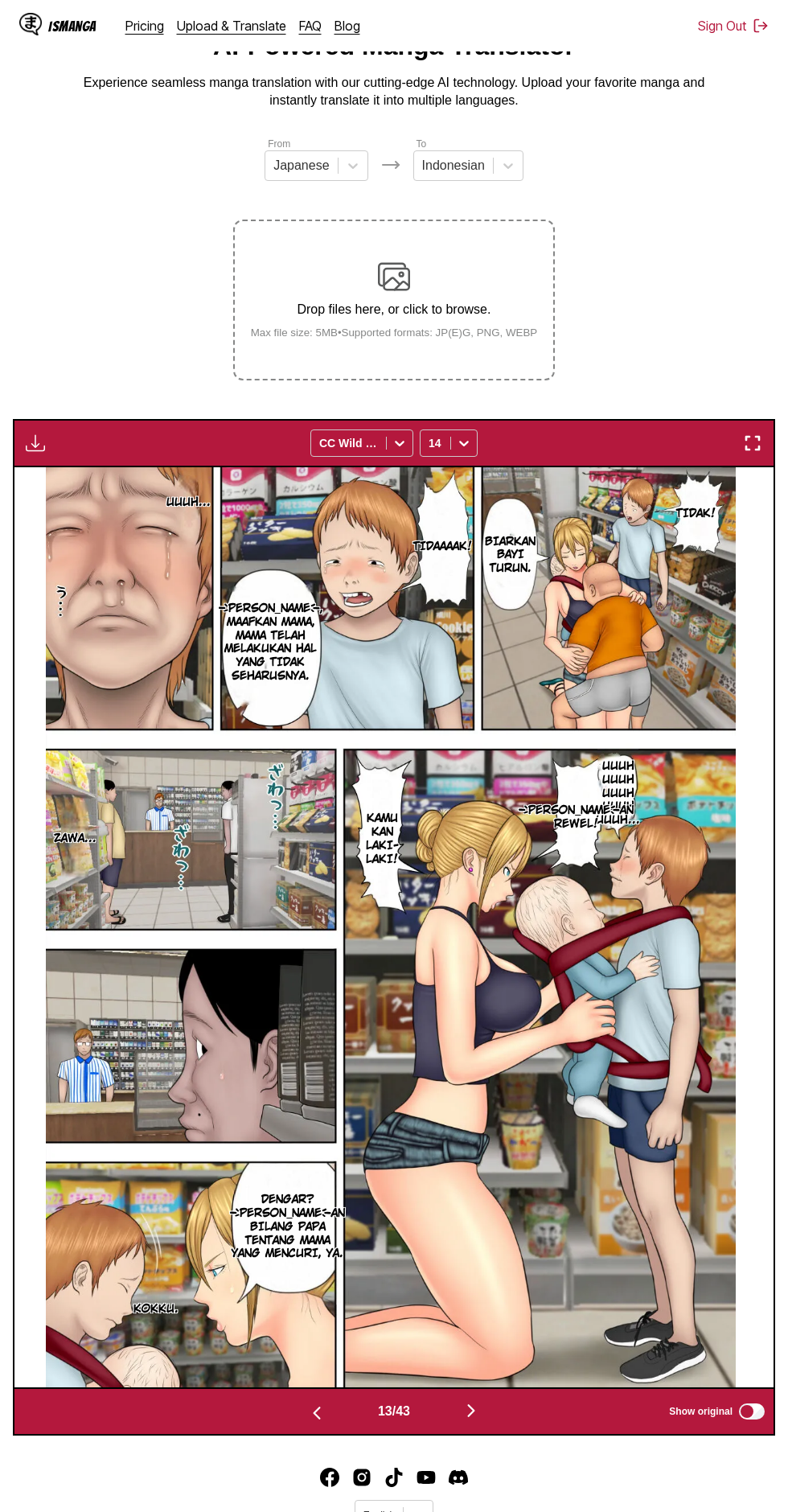
click at [32, 433] on img "button" at bounding box center [35, 443] width 20 height 20
click at [75, 478] on button "Download All" at bounding box center [78, 497] width 103 height 38
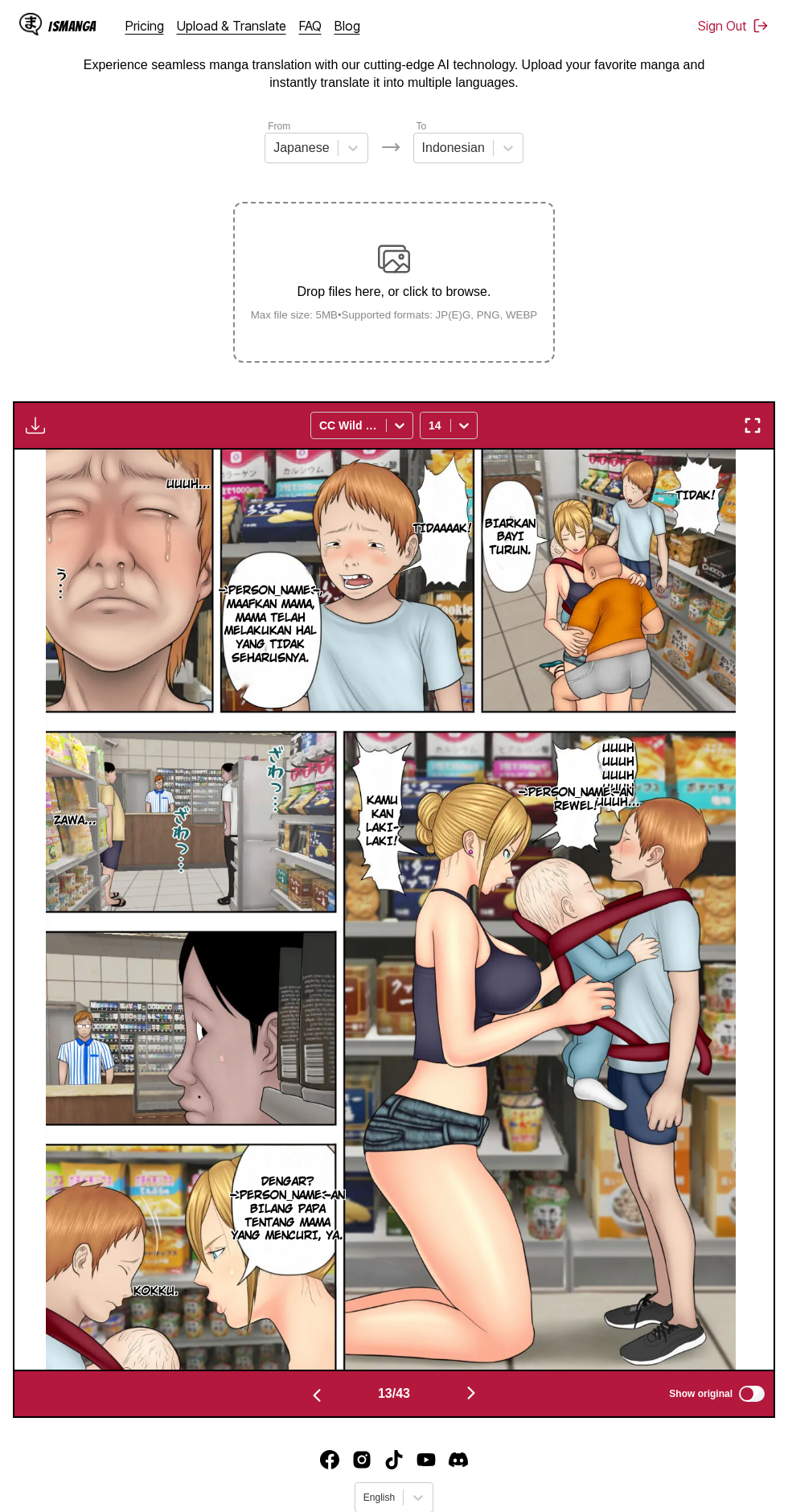
scroll to position [0, 0]
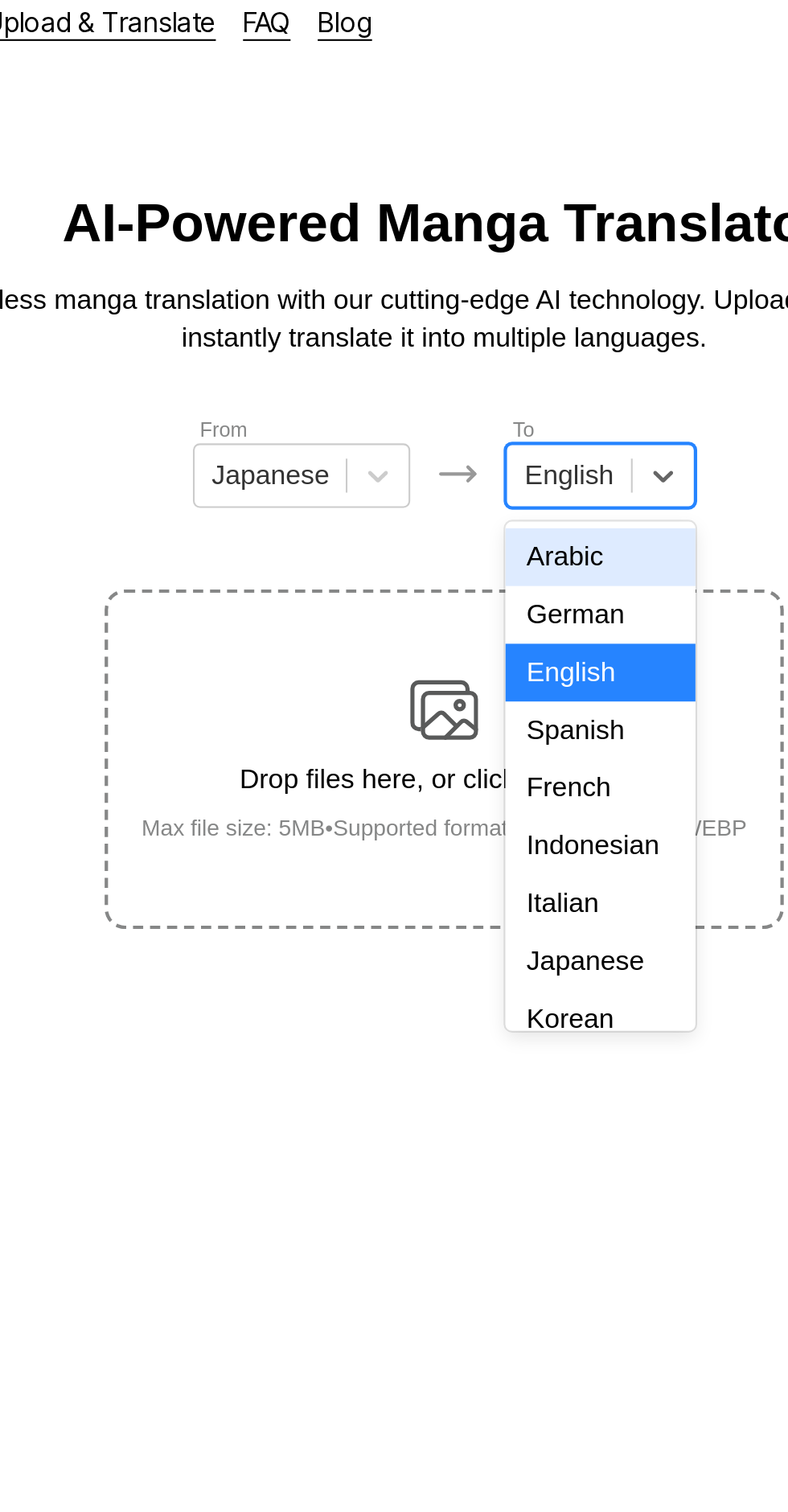
click at [475, 402] on div "French" at bounding box center [467, 388] width 90 height 27
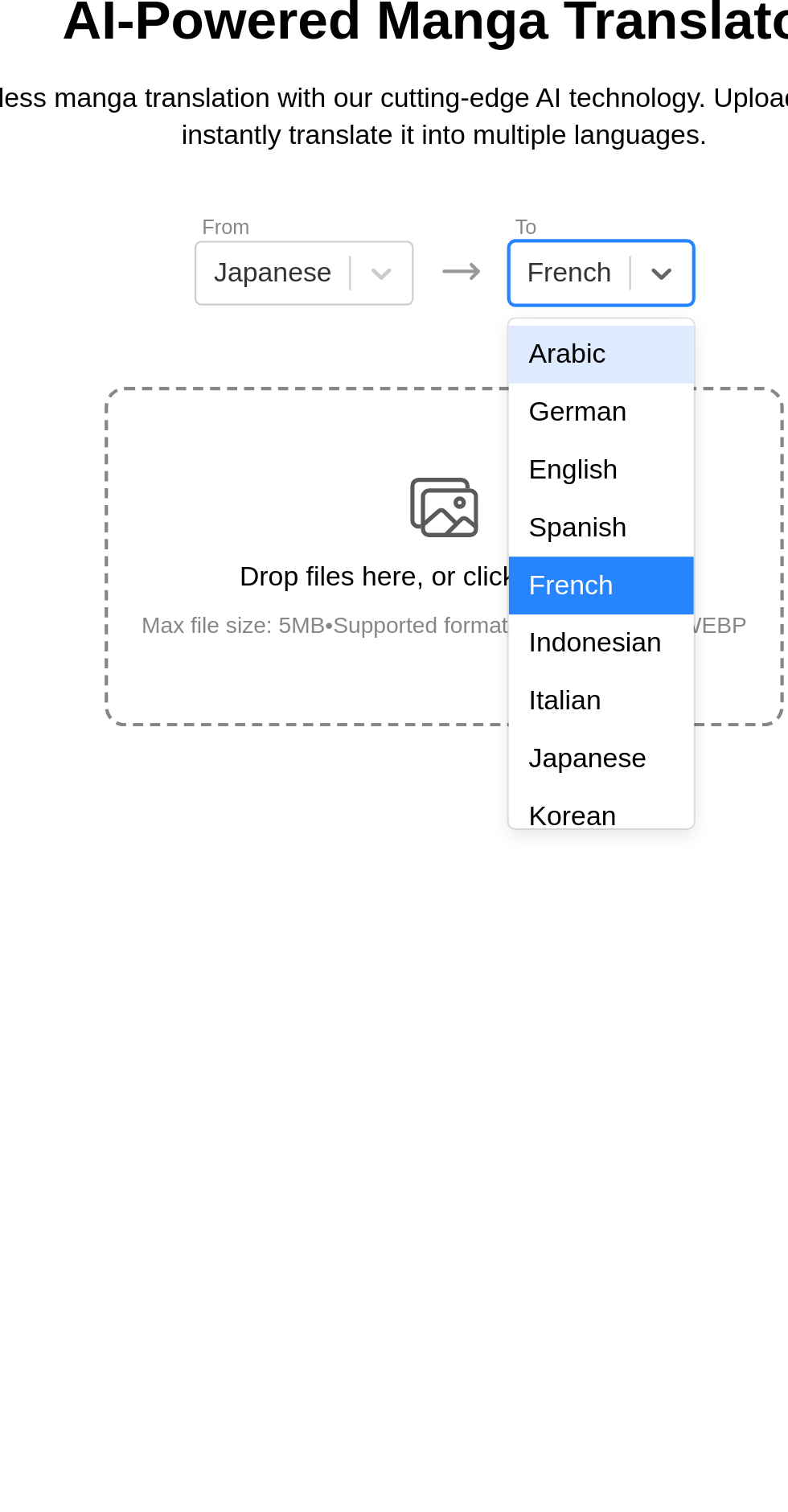
click at [467, 426] on div "Indonesian" at bounding box center [468, 416] width 88 height 27
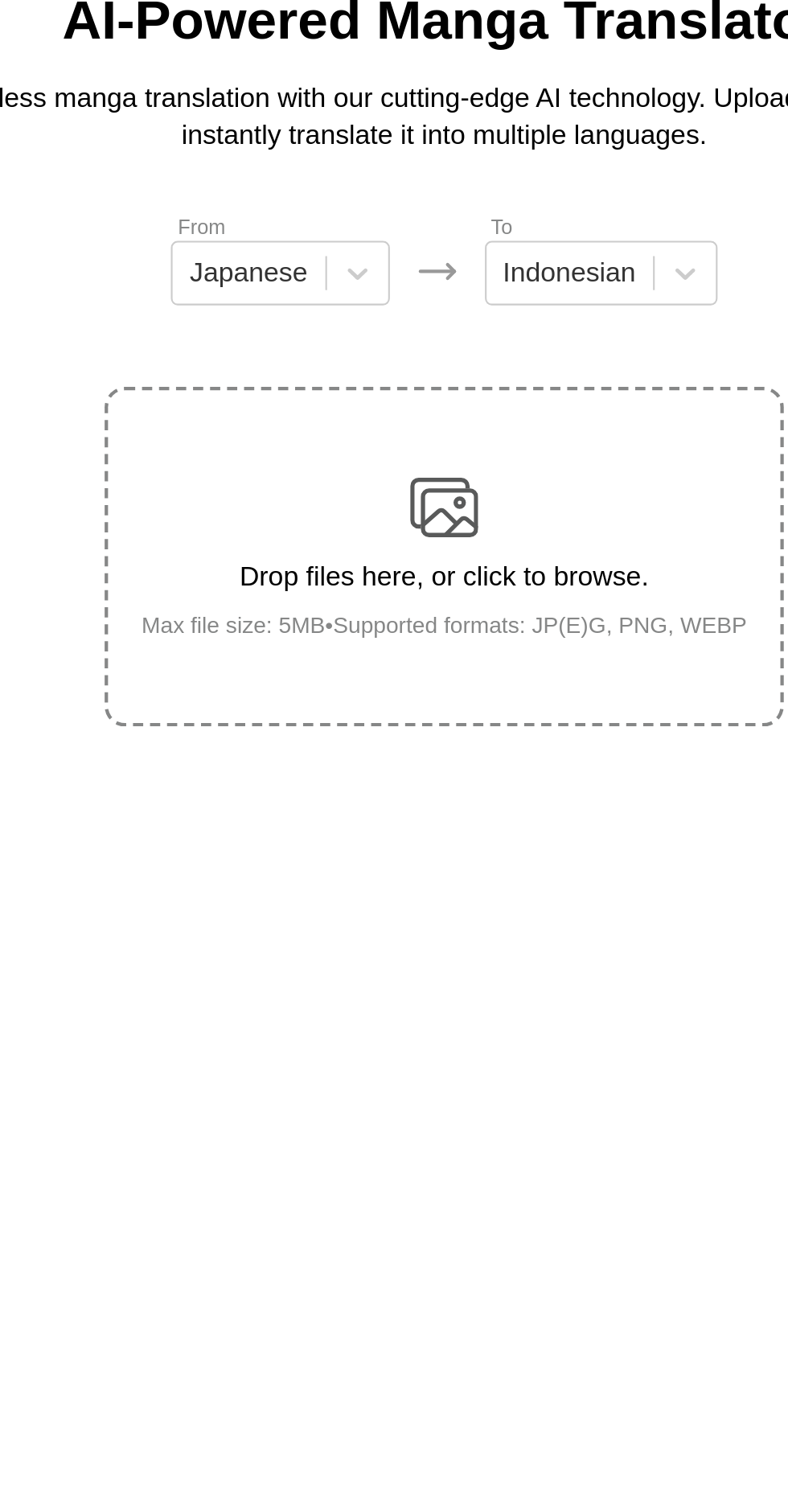
click at [399, 336] on img at bounding box center [394, 352] width 32 height 32
click at [0, 0] on input "Drop files here, or click to browse. Max file size: 5MB • Supported formats: JP…" at bounding box center [0, 0] width 0 height 0
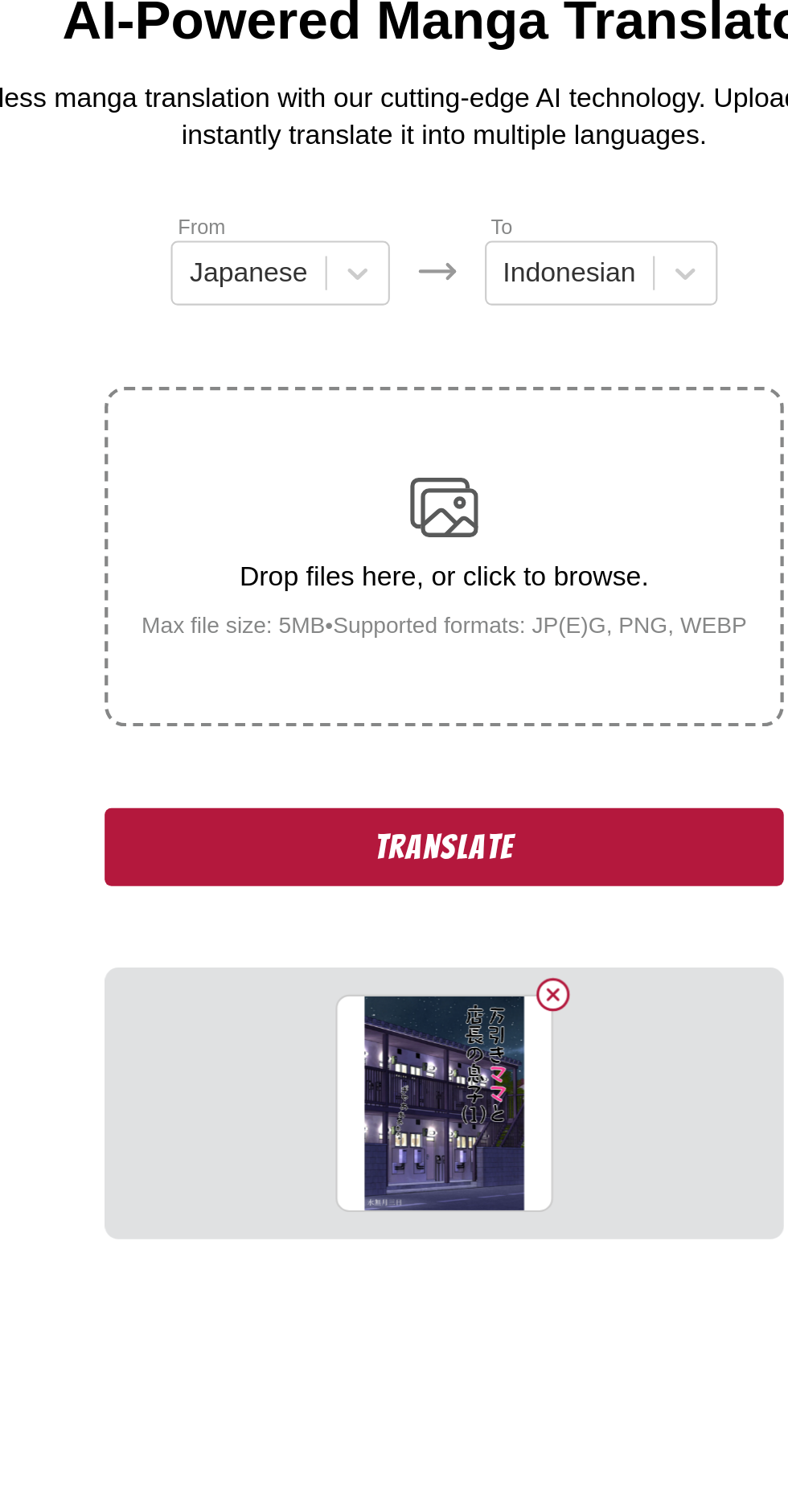
click at [443, 573] on button "Delete image" at bounding box center [445, 582] width 20 height 20
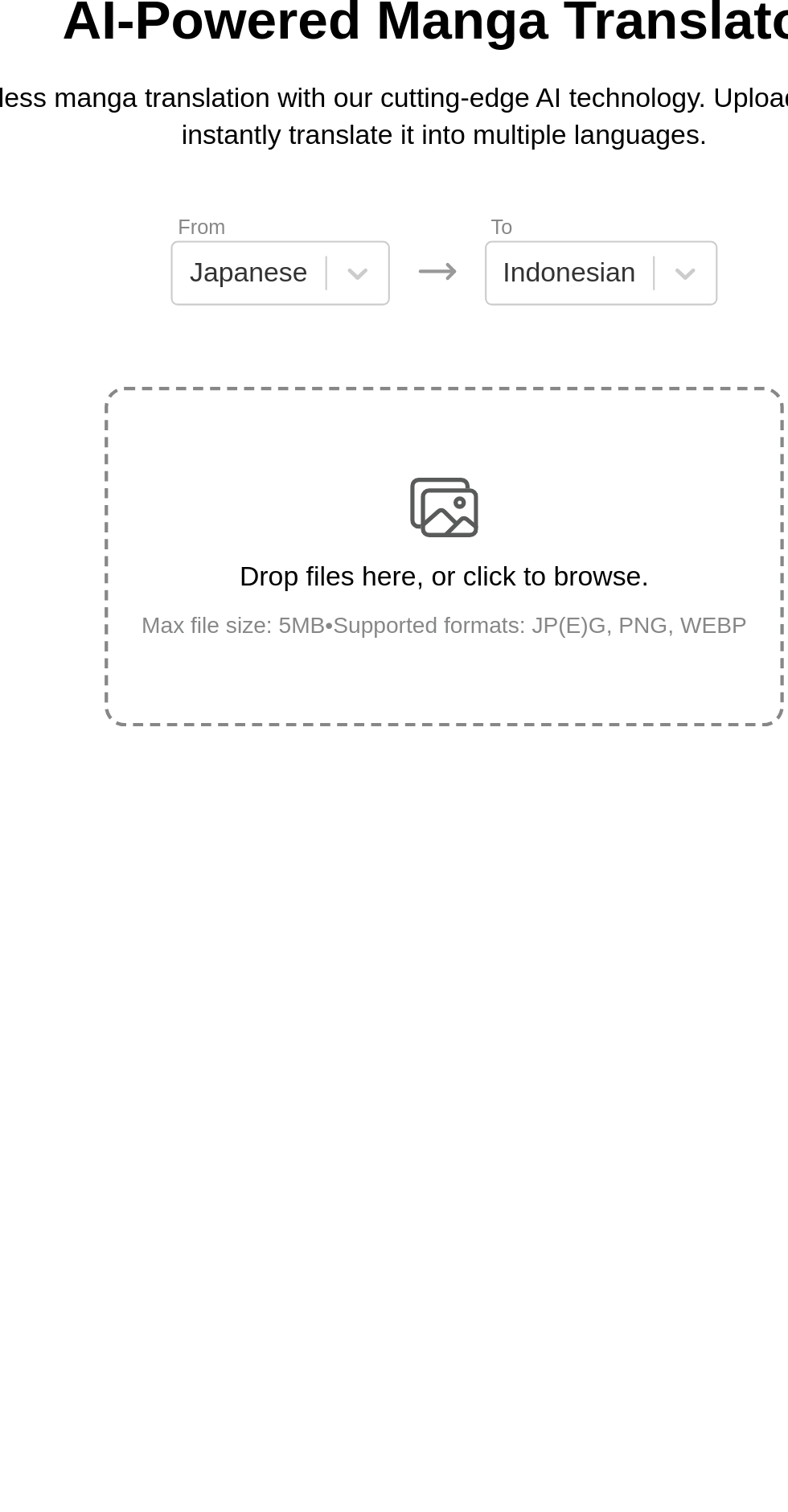
click at [401, 346] on div "Drop files here, or click to browse. Max file size: 5MB • Supported formats: JP…" at bounding box center [394, 374] width 313 height 78
click at [0, 0] on input "Drop files here, or click to browse. Max file size: 5MB • Supported formats: JP…" at bounding box center [0, 0] width 0 height 0
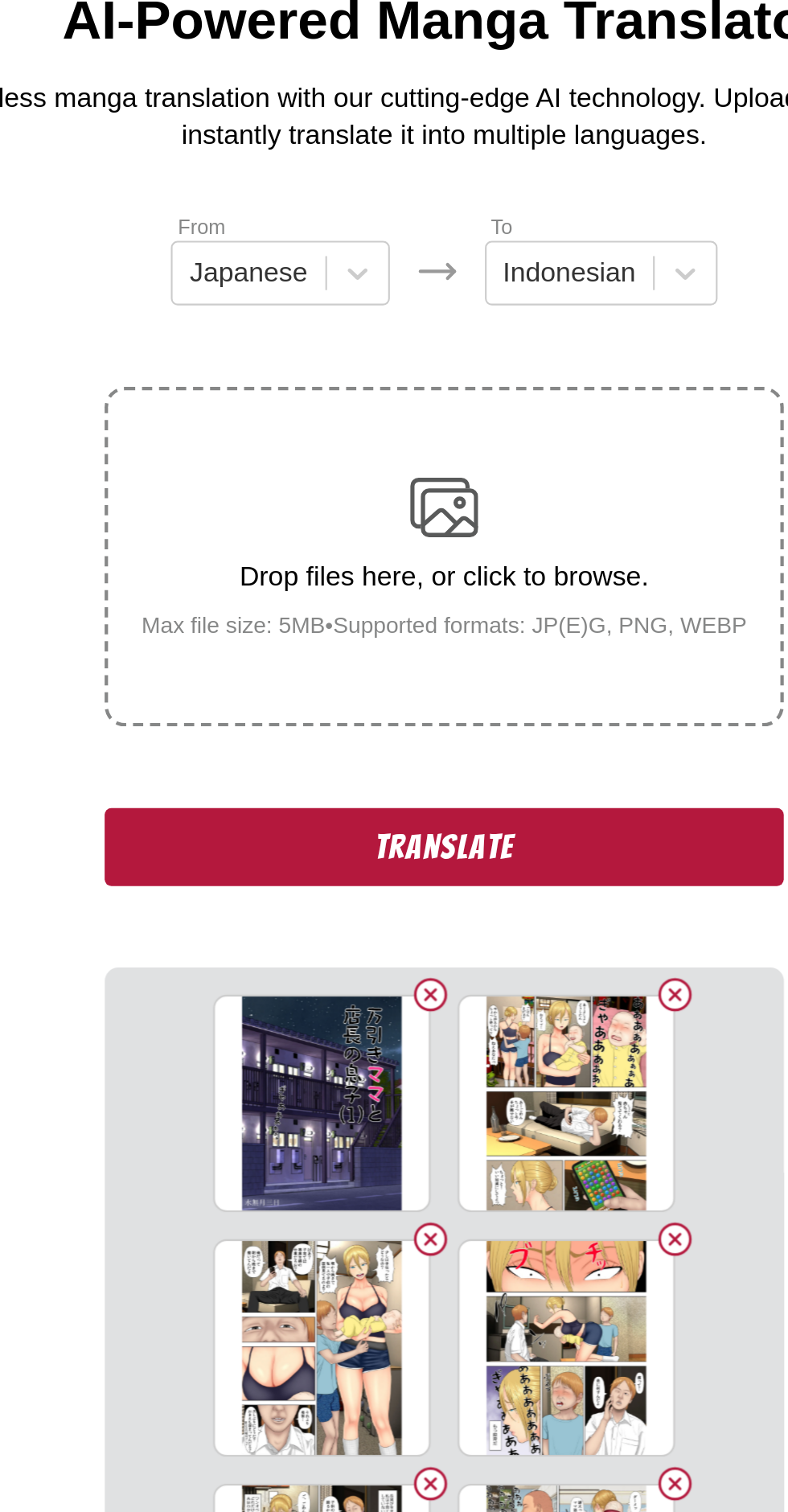
click at [279, 494] on button "Translate" at bounding box center [393, 512] width 322 height 37
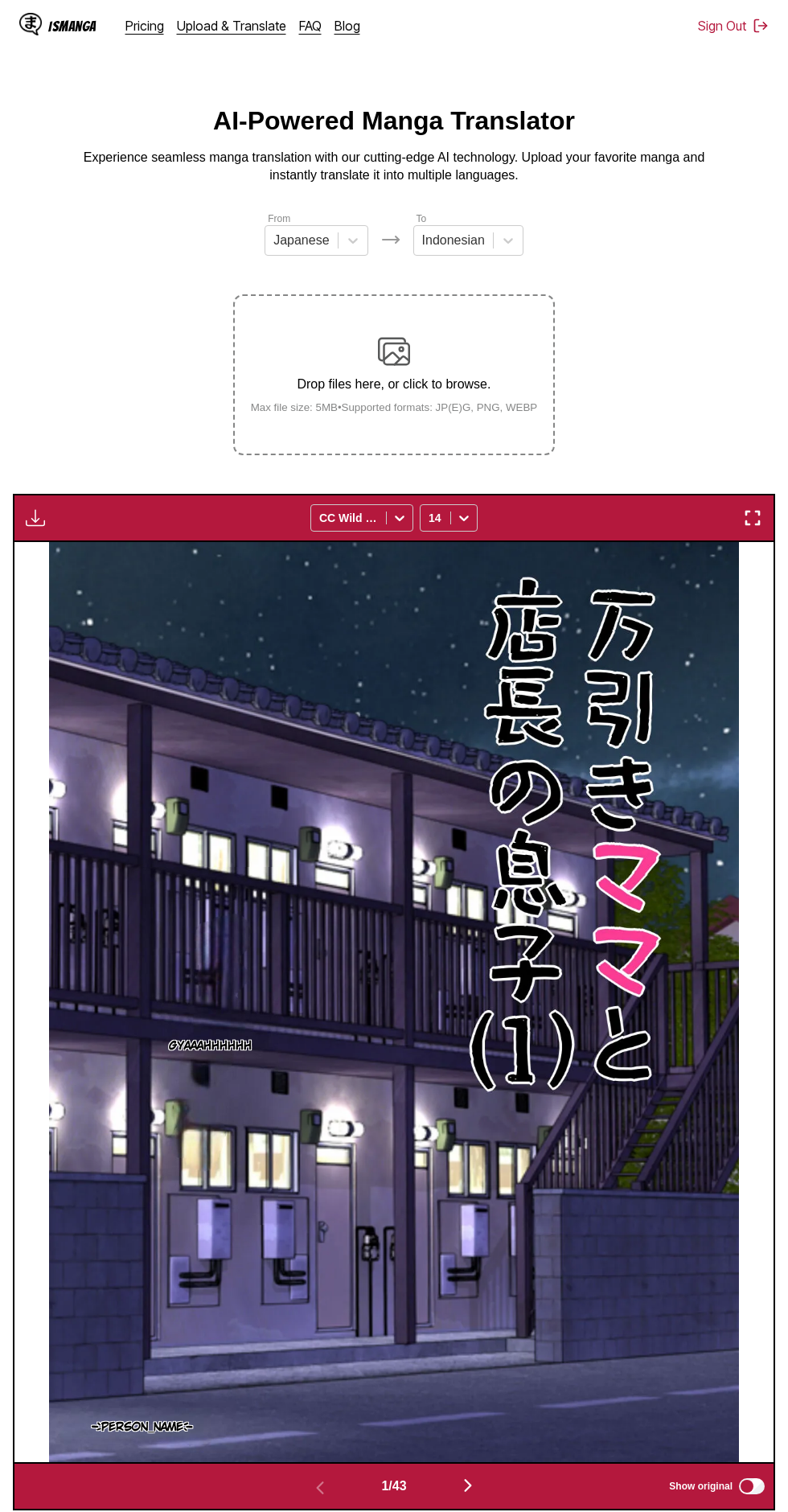
click at [473, 1475] on img "button" at bounding box center [467, 1485] width 20 height 20
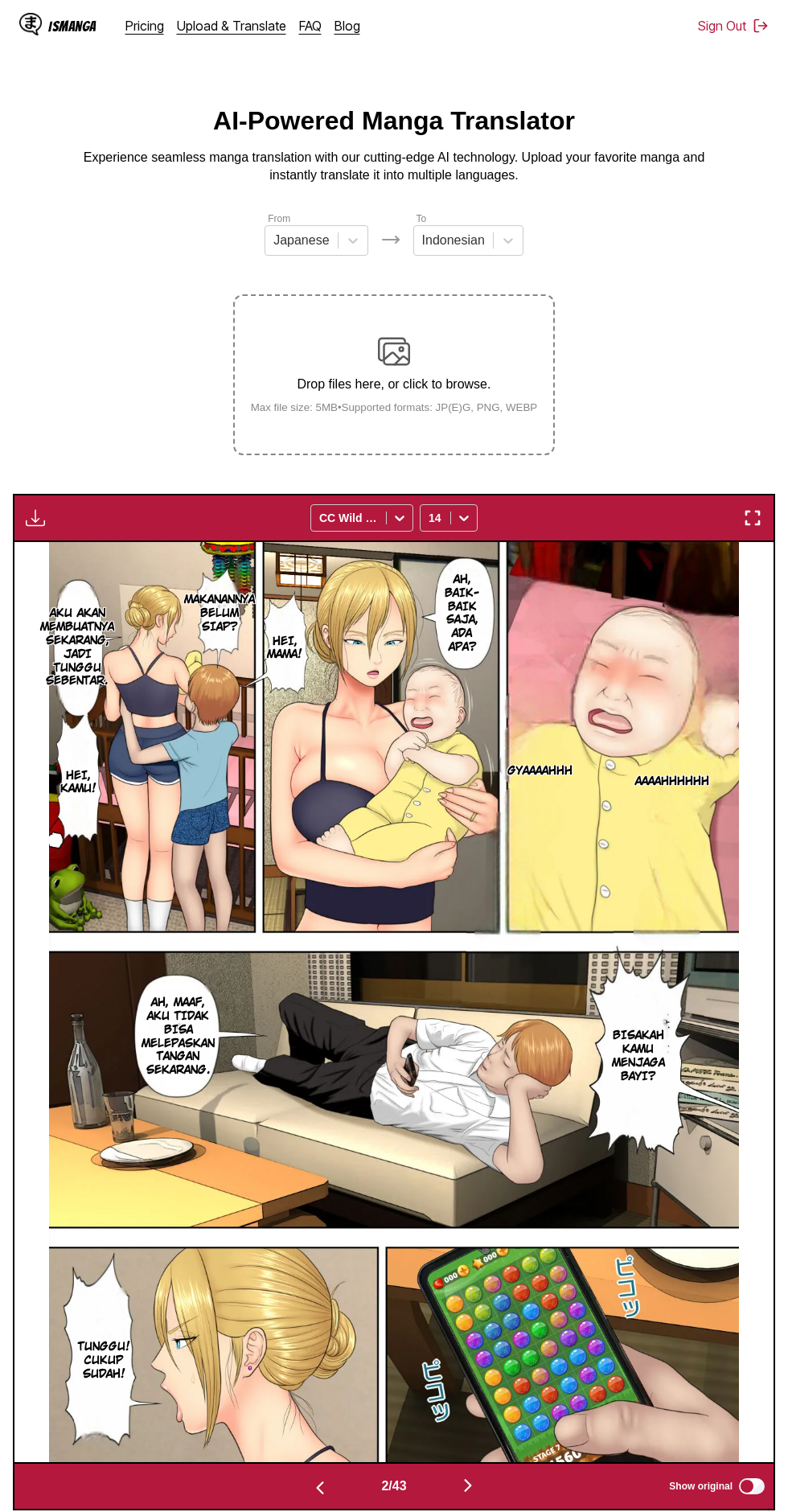
click at [500, 1474] on button "button" at bounding box center [467, 1486] width 96 height 23
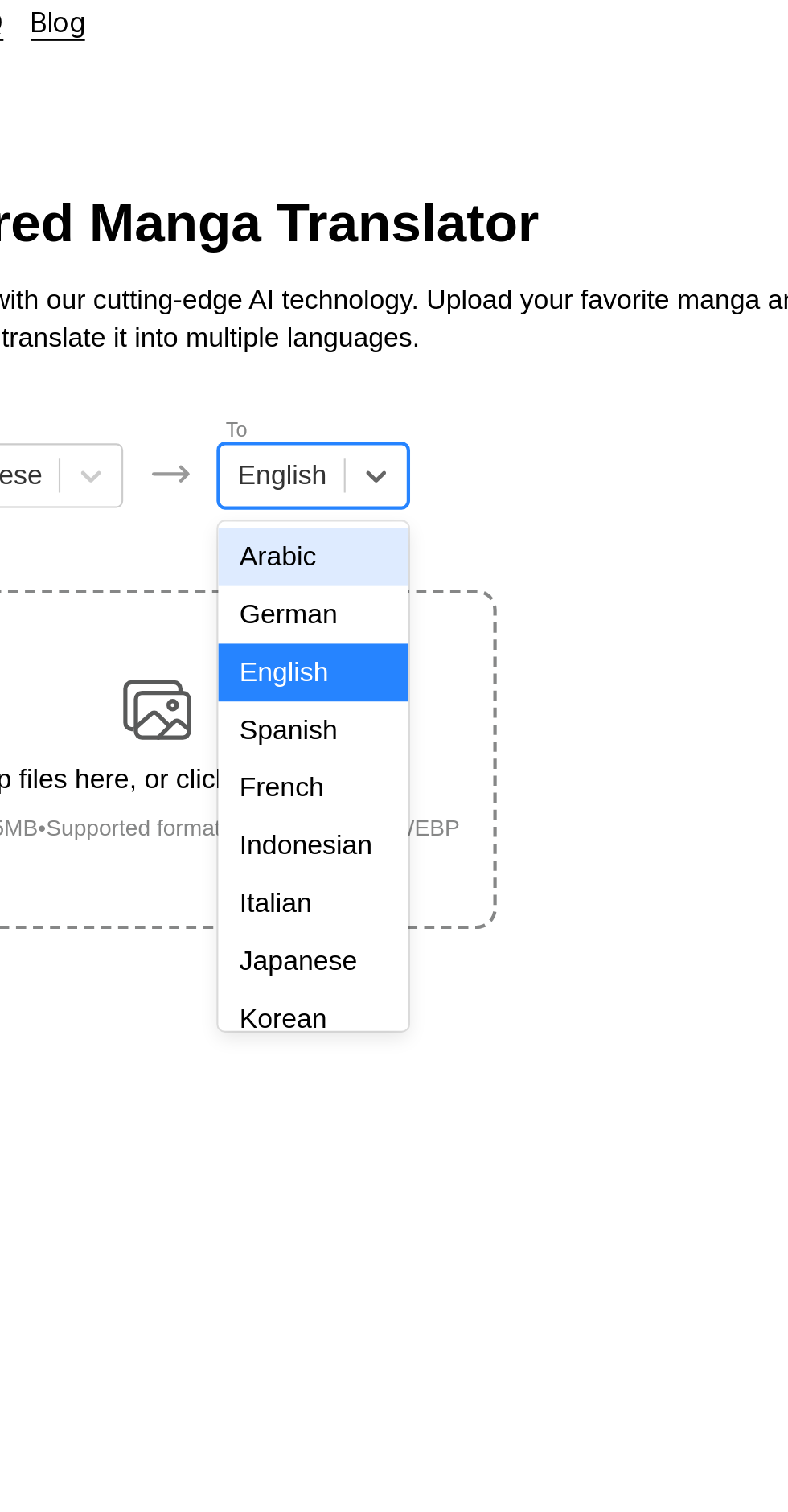
click at [482, 412] on div "Indonesian" at bounding box center [467, 416] width 90 height 27
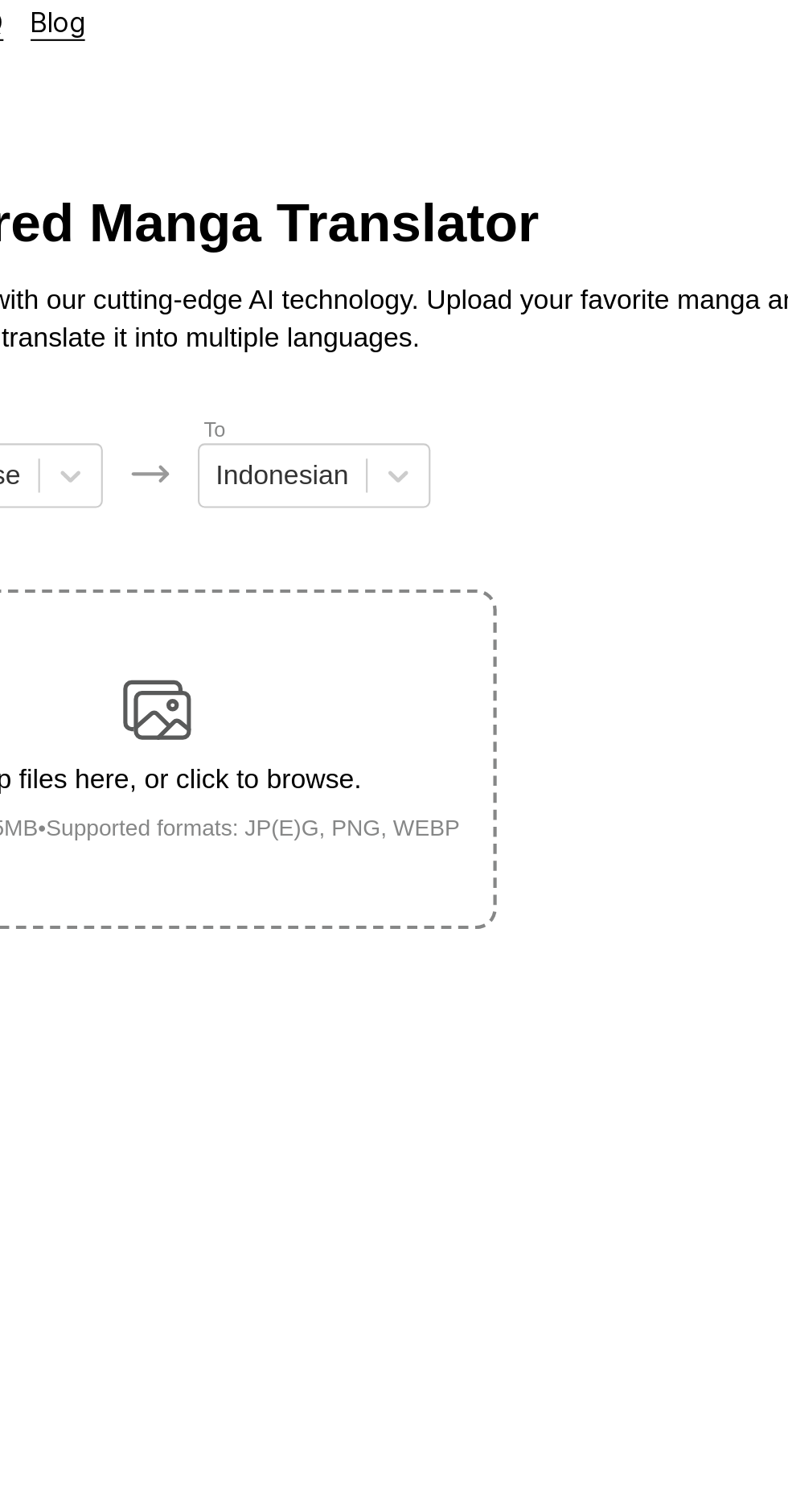
click at [409, 335] on img at bounding box center [394, 352] width 32 height 32
click at [0, 0] on input "Drop files here, or click to browse. Max file size: 5MB • Supported formats: JP…" at bounding box center [0, 0] width 0 height 0
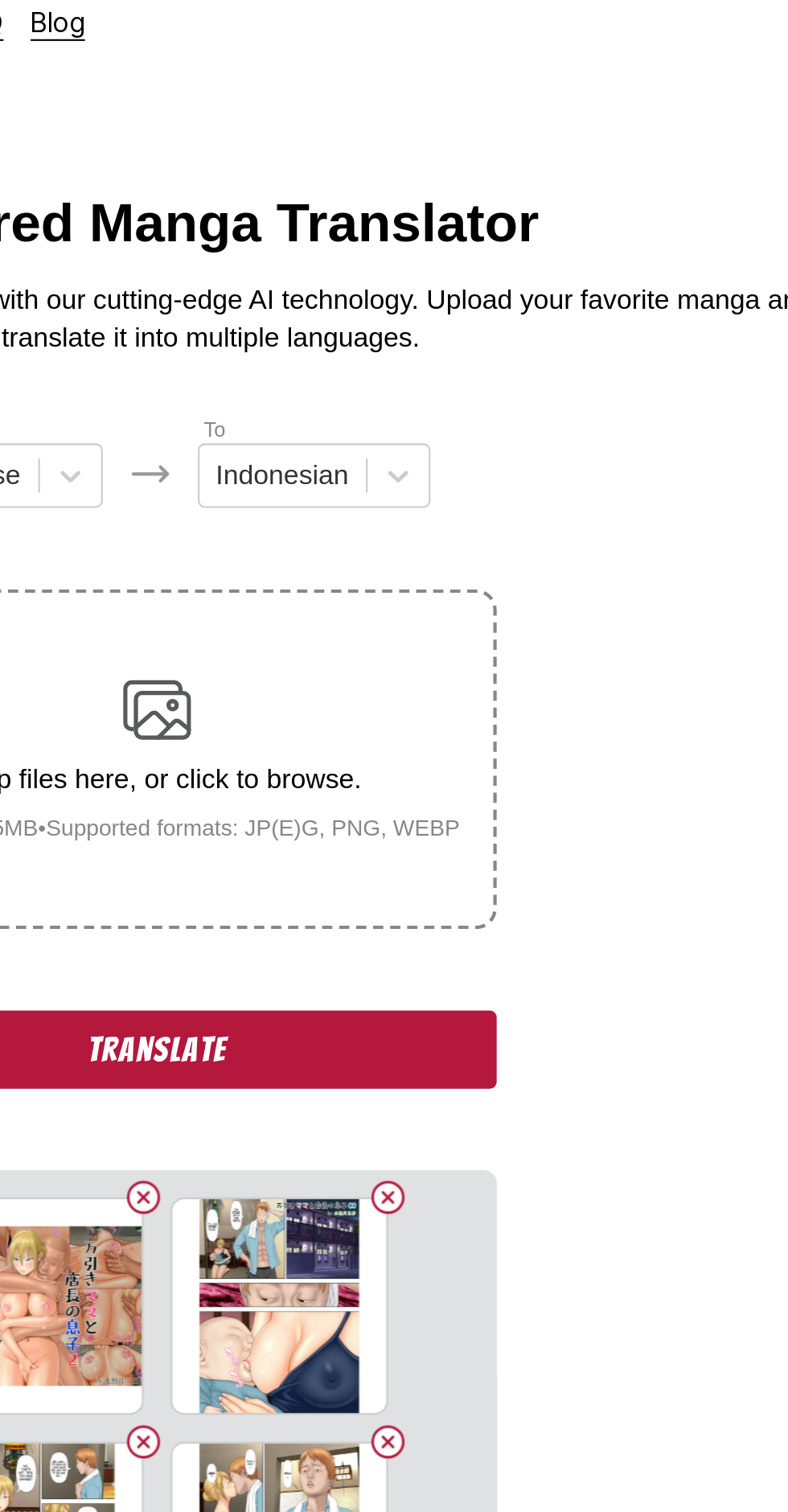
click at [370, 494] on button "Translate" at bounding box center [393, 512] width 322 height 37
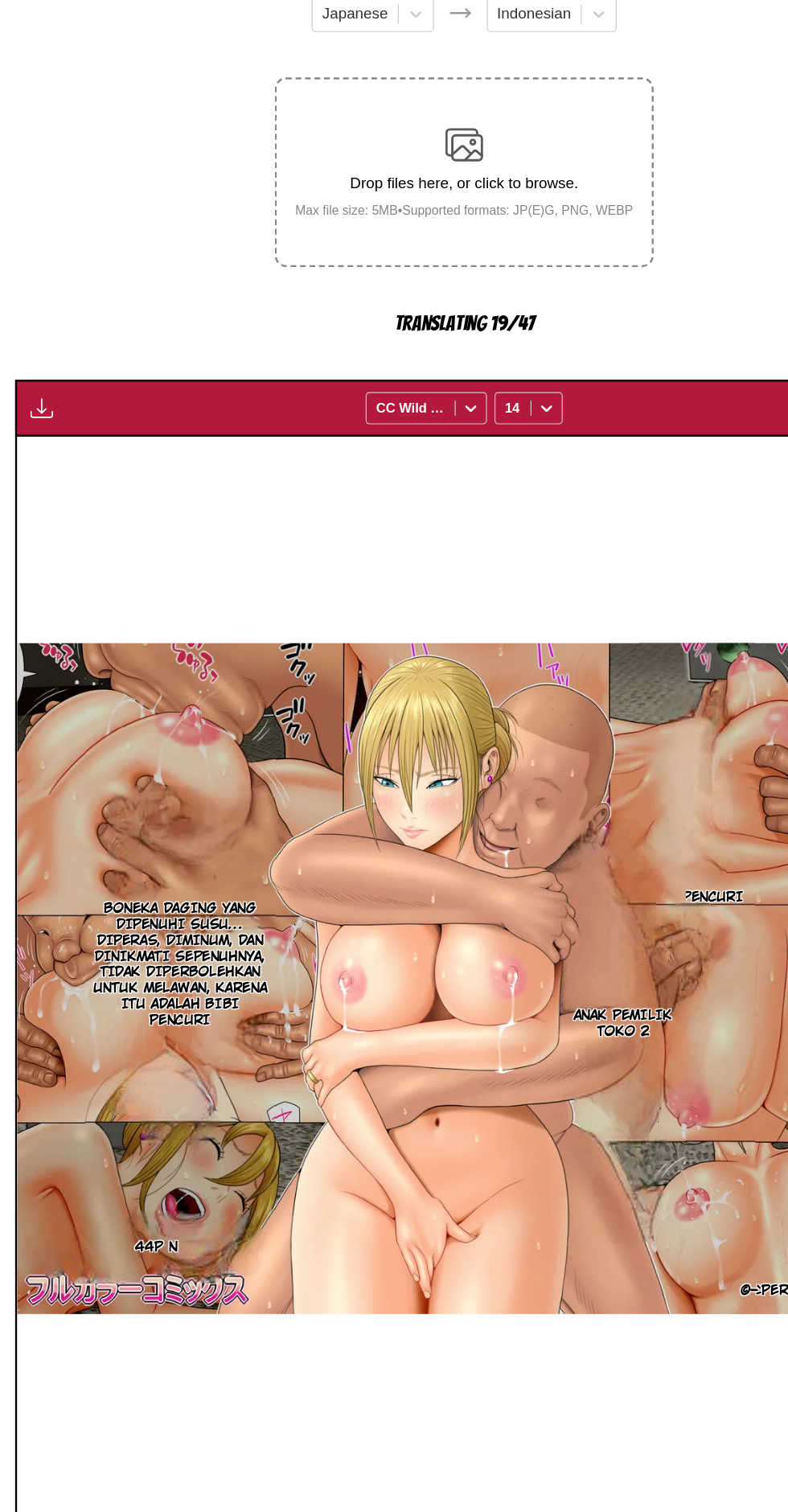
click at [481, 1406] on div "44P N Ibu pencuri Boneka daging yang dipenuhi susu… Diperas, diminum, [PERSON_N…" at bounding box center [394, 1059] width 759 height 920
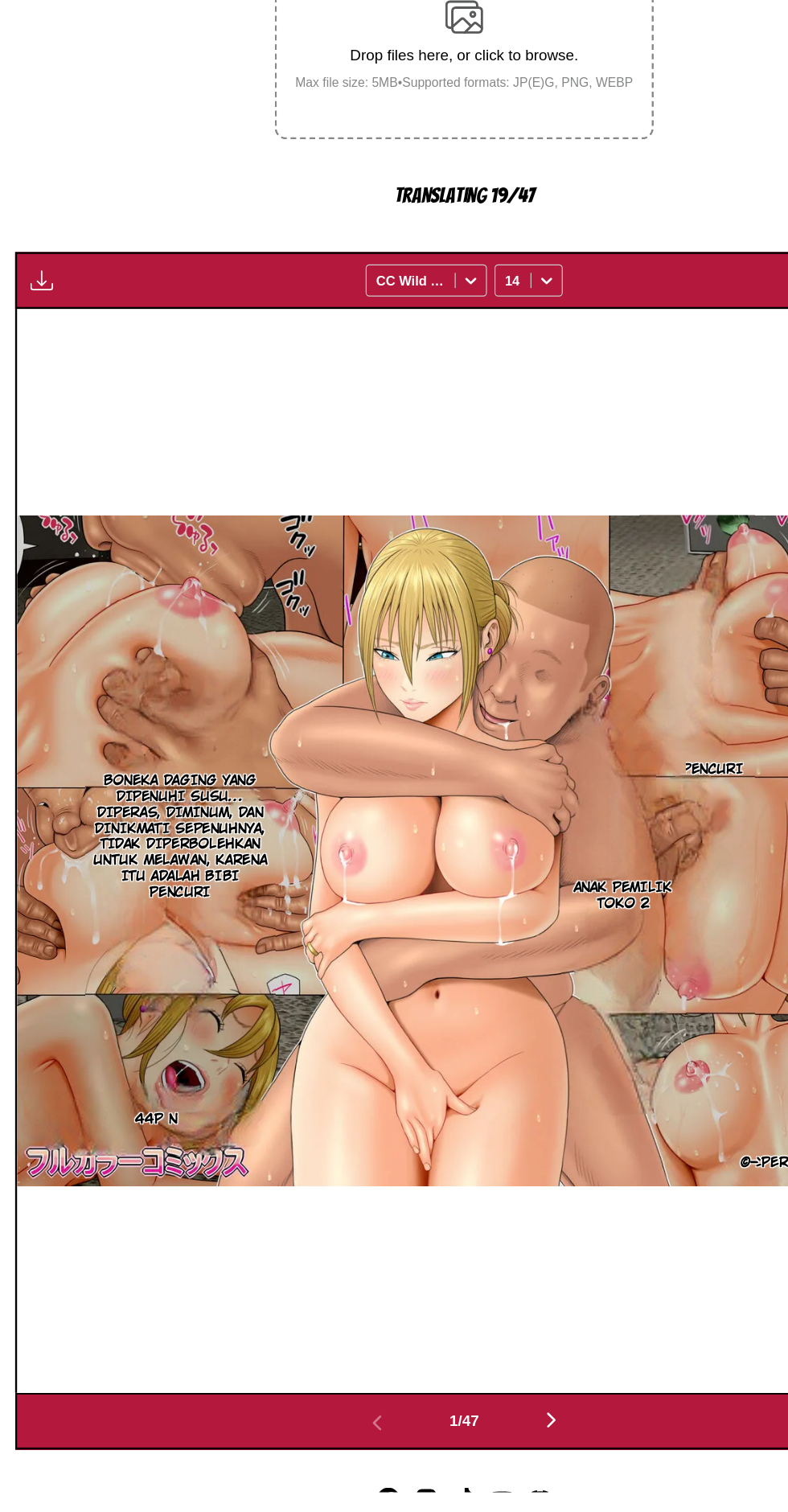
click at [483, 1440] on button "button" at bounding box center [467, 1451] width 96 height 23
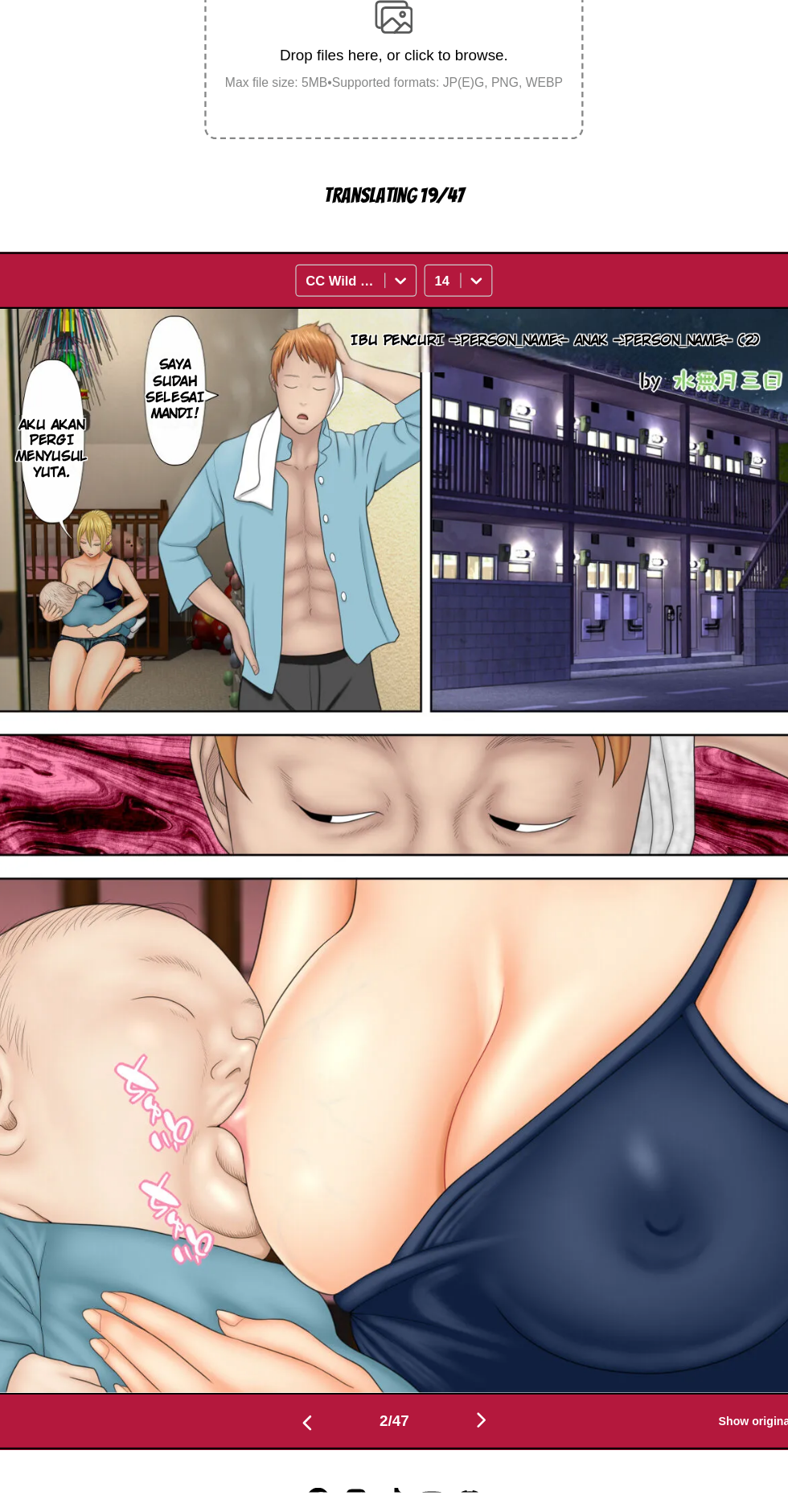
click at [476, 1441] on img "button" at bounding box center [467, 1451] width 20 height 20
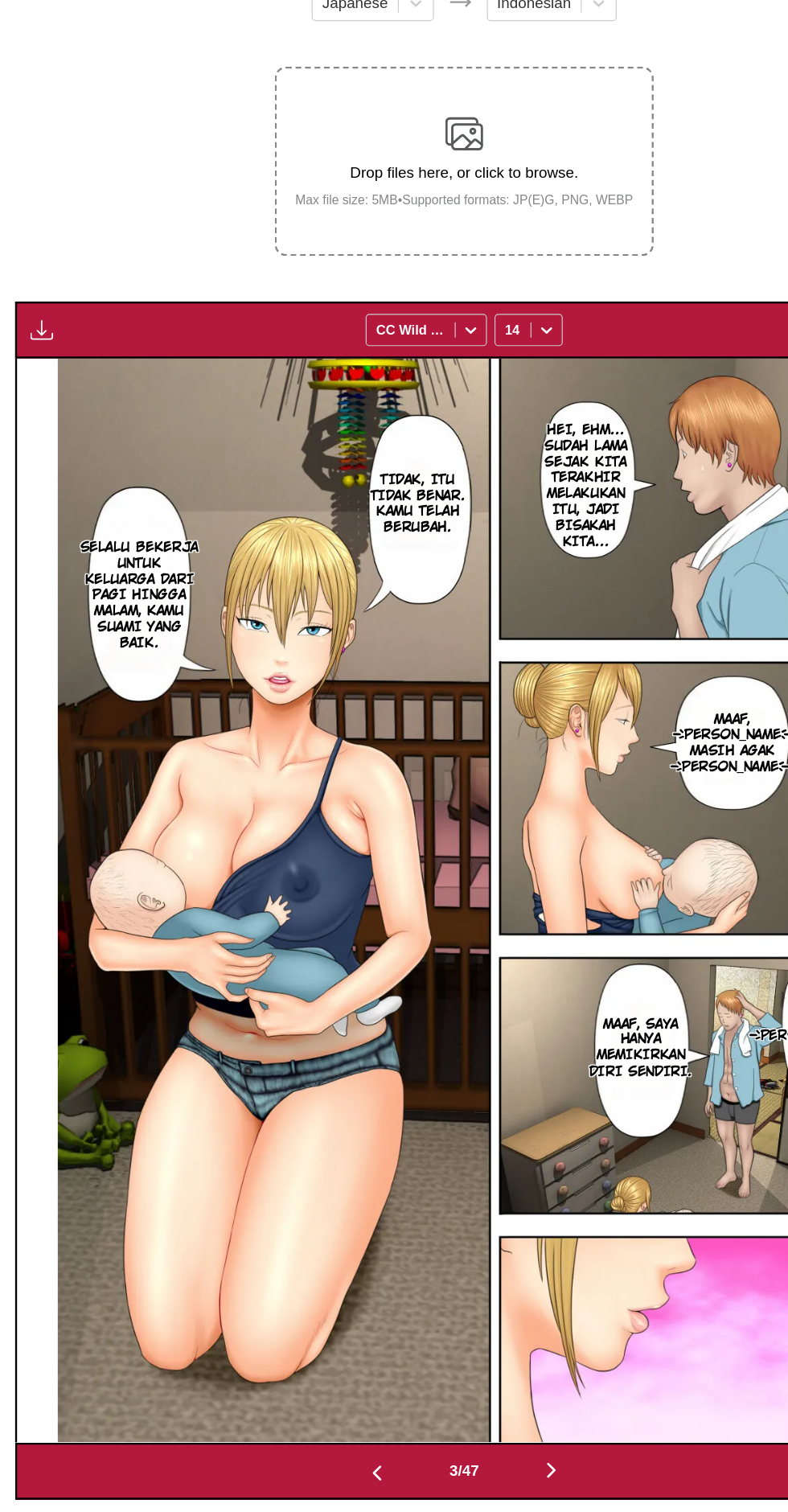
scroll to position [0, 0]
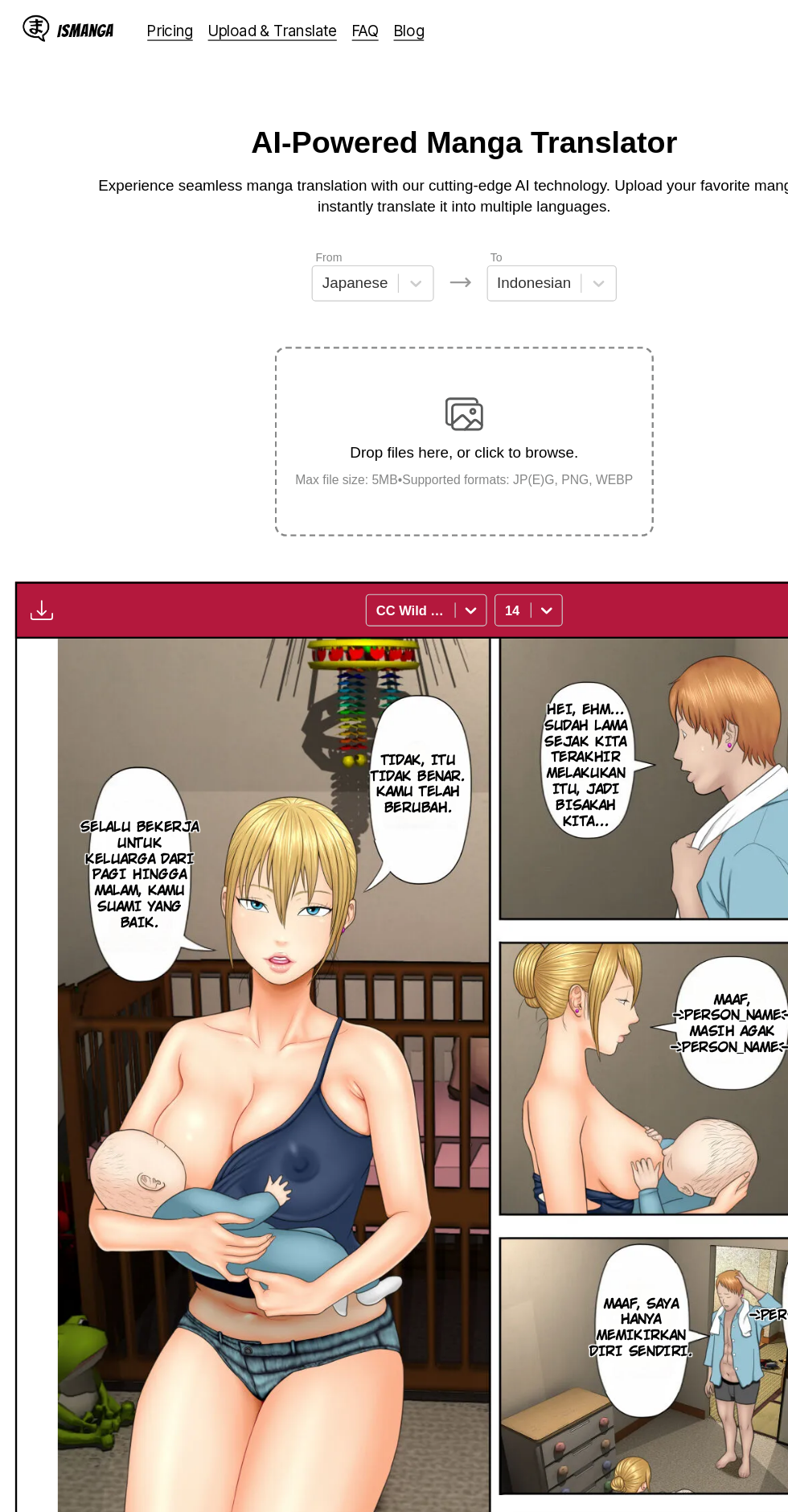
click at [38, 509] on img "button" at bounding box center [35, 518] width 20 height 20
click at [98, 552] on button "Download All" at bounding box center [78, 571] width 103 height 38
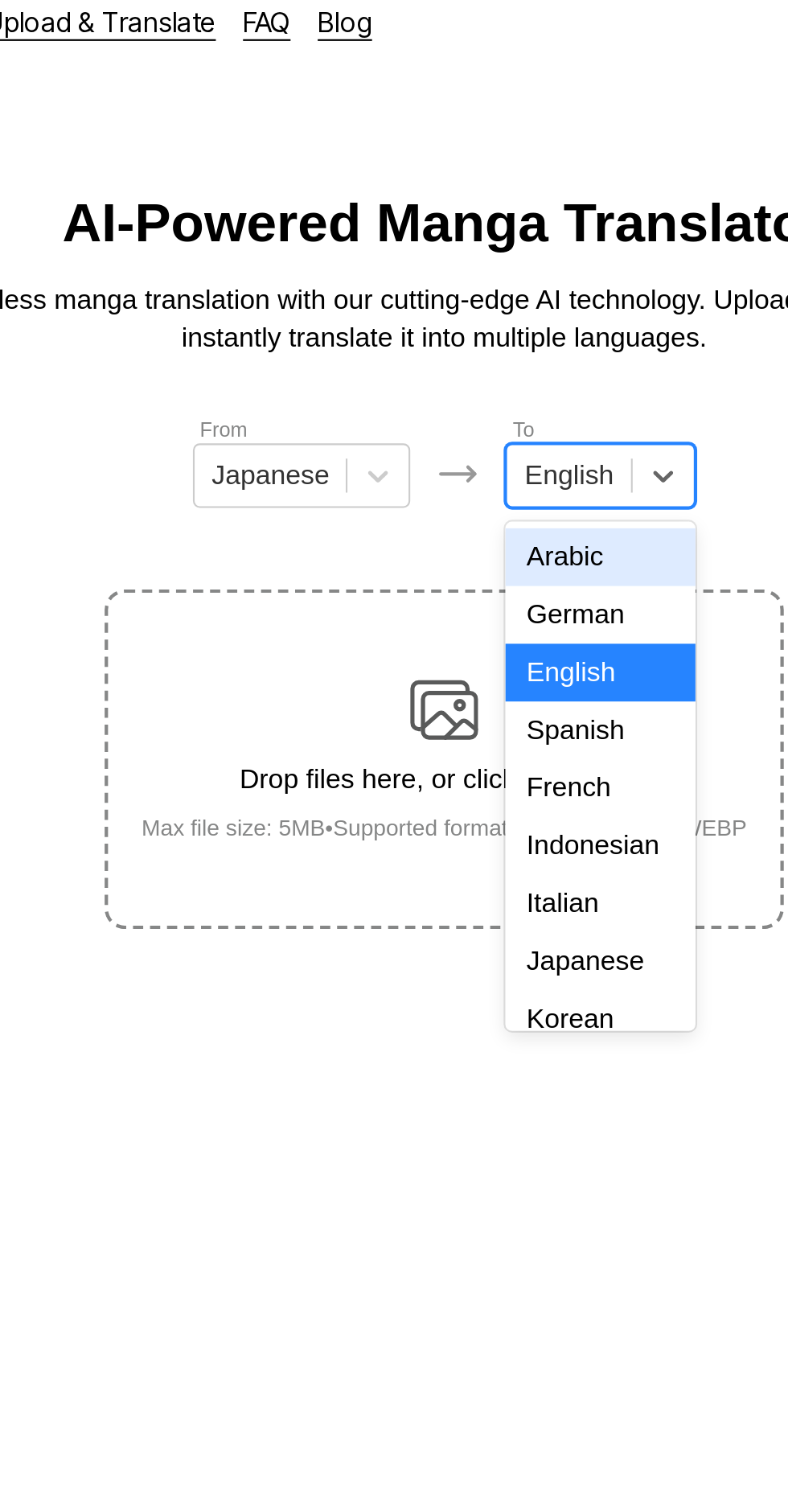
click at [483, 405] on div "Indonesian" at bounding box center [467, 416] width 90 height 27
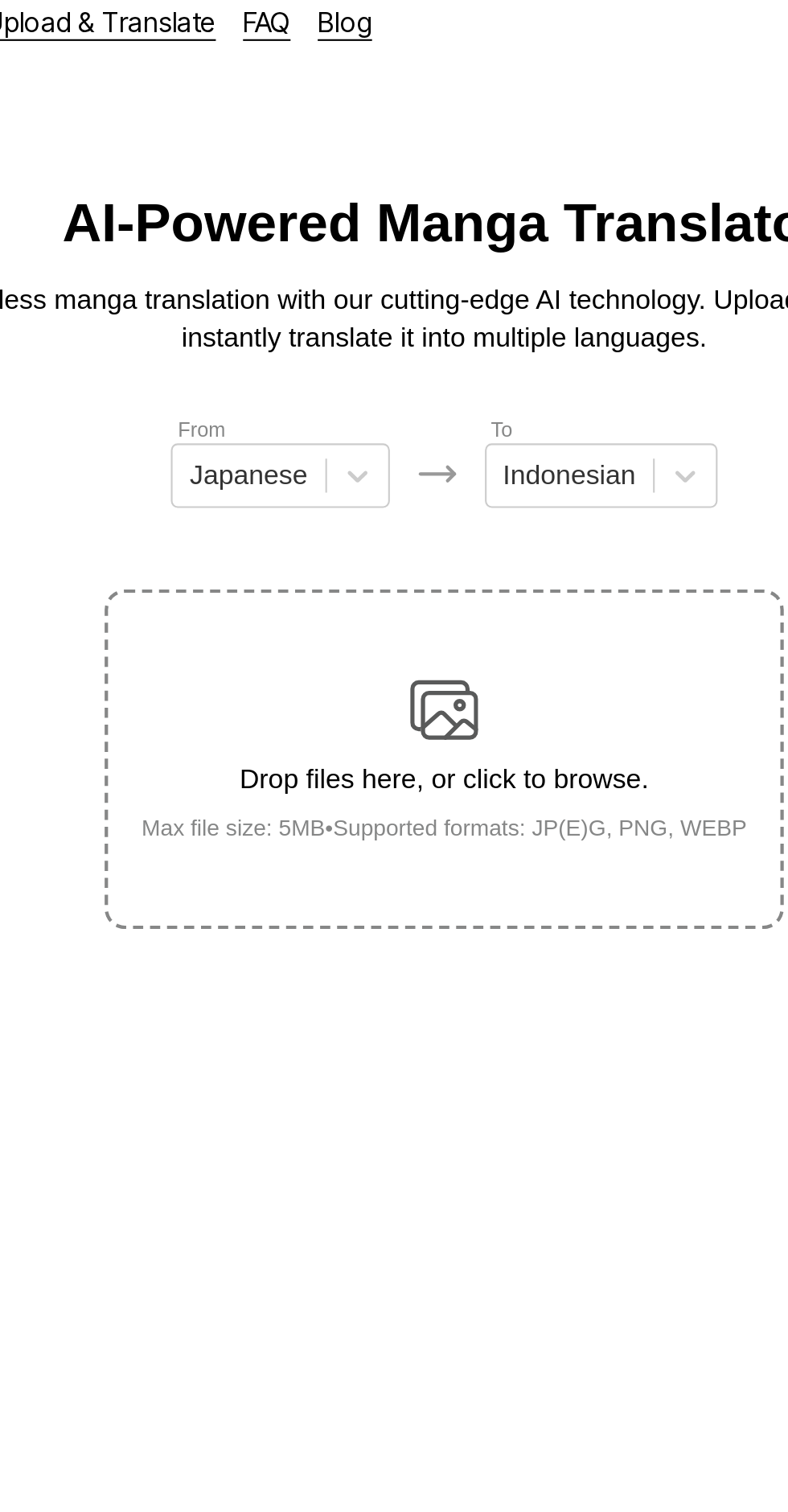
click at [407, 335] on img at bounding box center [394, 352] width 32 height 32
click at [0, 0] on input "Drop files here, or click to browse. Max file size: 5MB • Supported formats: JP…" at bounding box center [0, 0] width 0 height 0
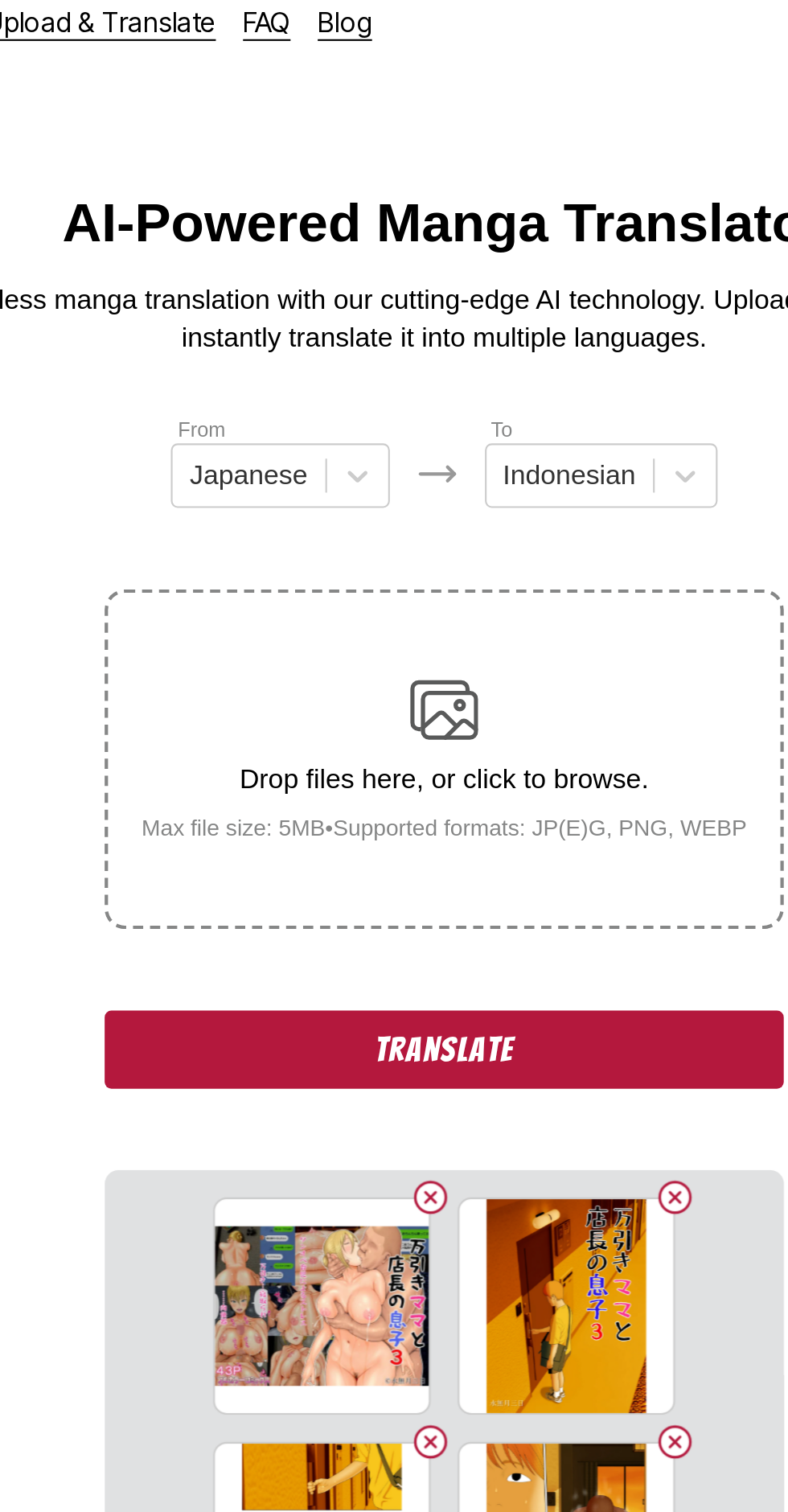
click at [363, 494] on button "Translate" at bounding box center [393, 512] width 322 height 37
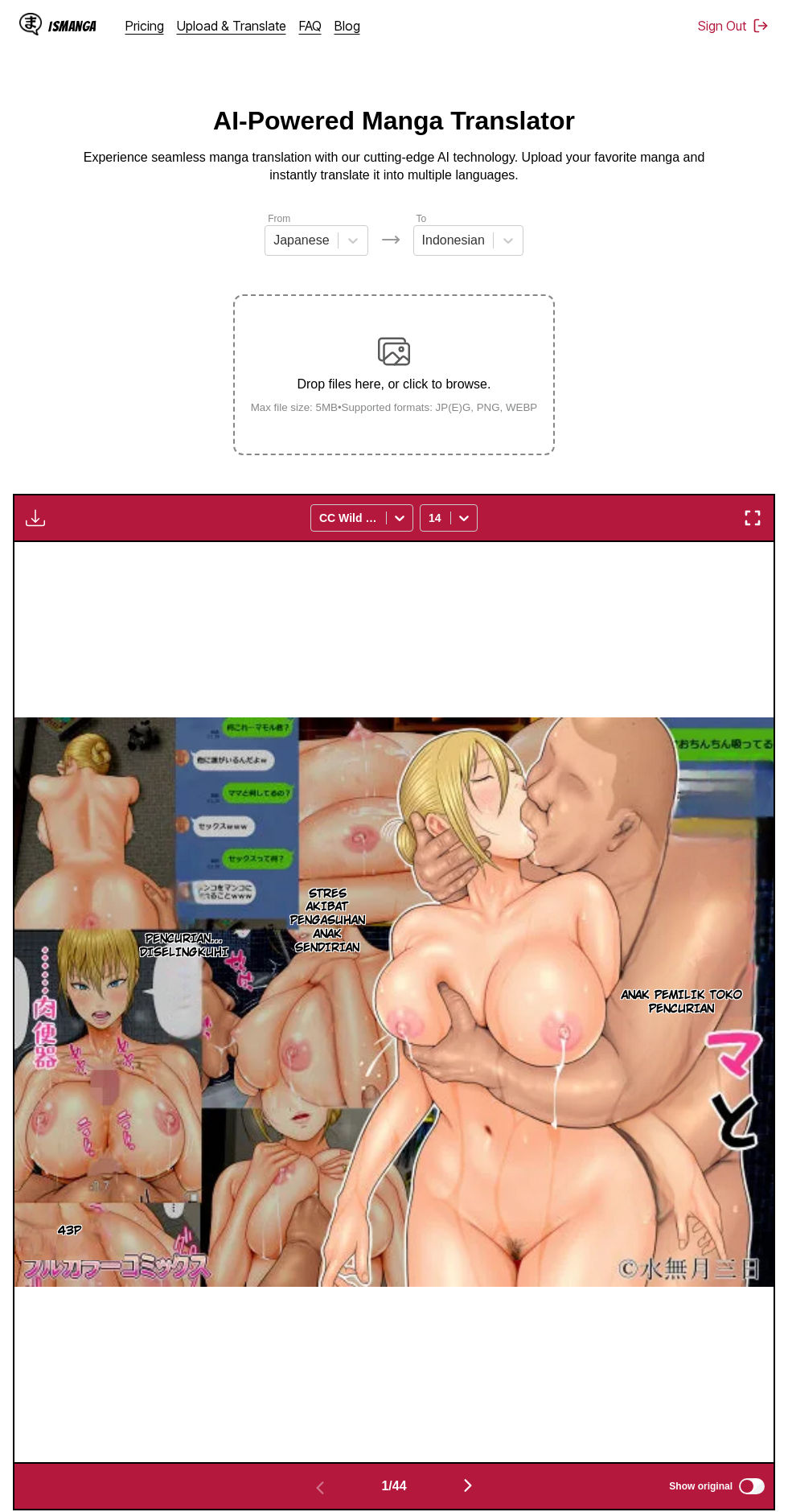
click at [37, 509] on img "button" at bounding box center [35, 518] width 20 height 20
click at [96, 552] on button "Download All" at bounding box center [78, 571] width 103 height 38
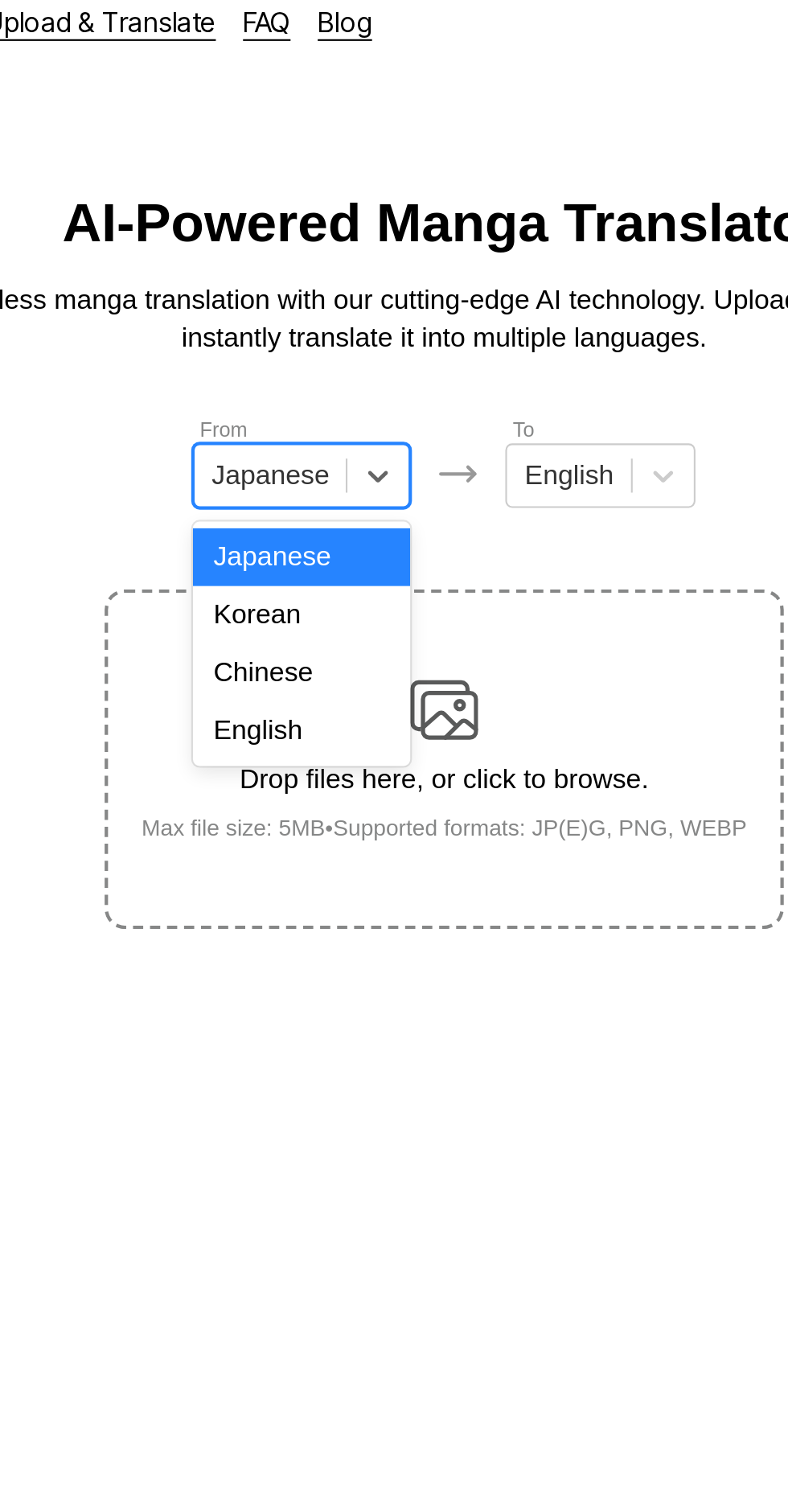
click at [341, 373] on div "English" at bounding box center [326, 361] width 103 height 27
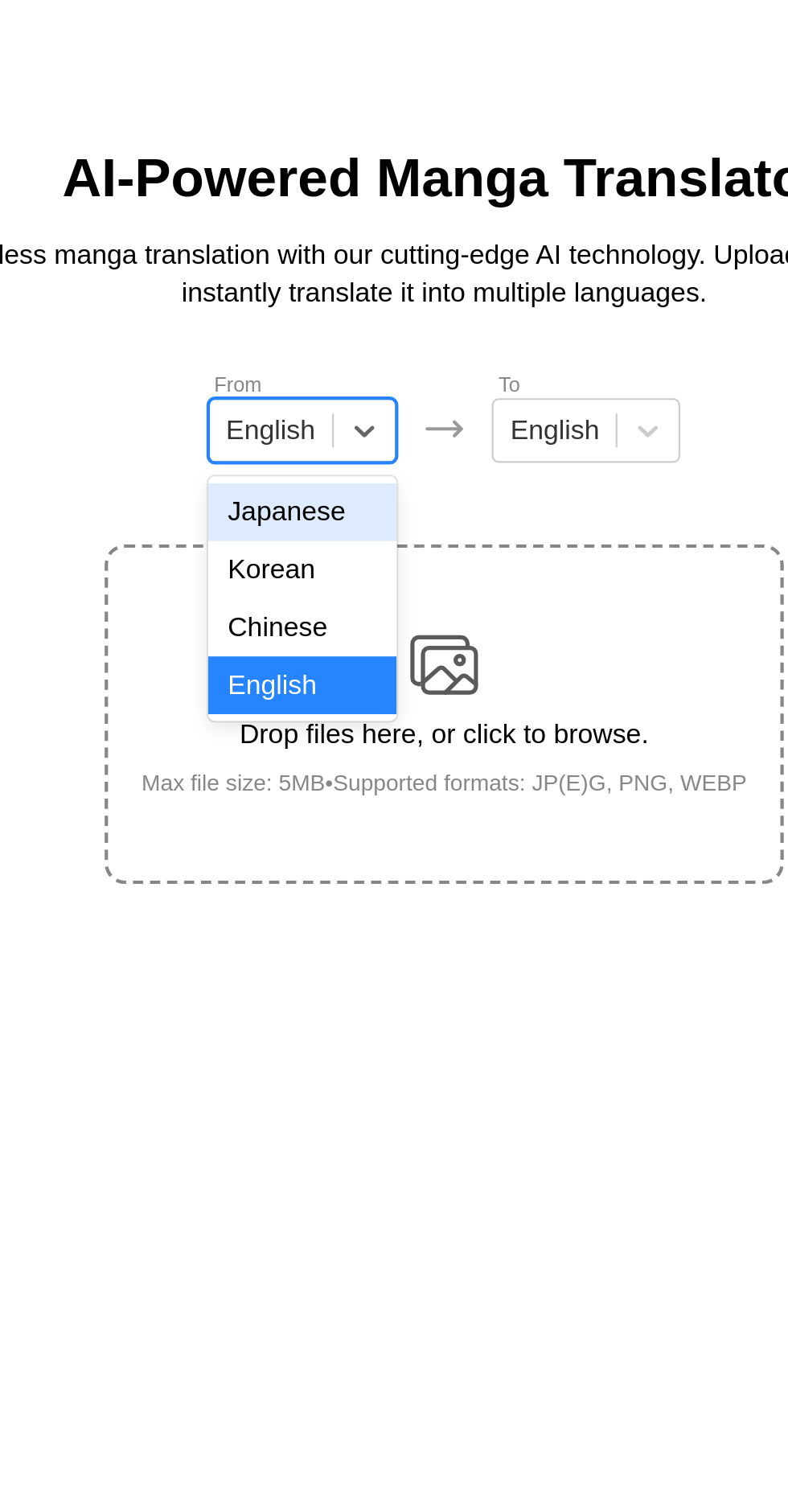
click at [356, 274] on div "Japanese" at bounding box center [327, 279] width 90 height 27
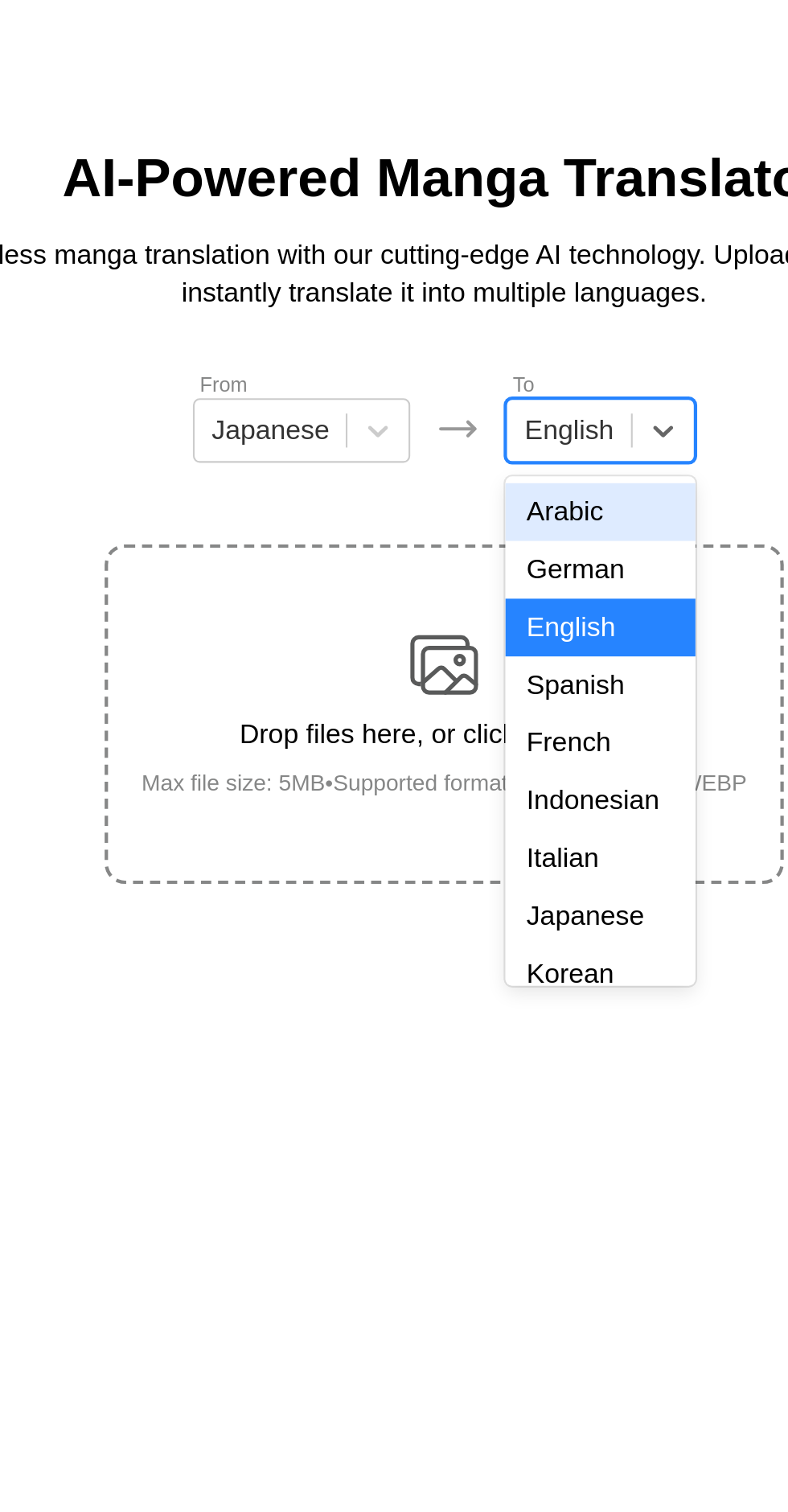
click at [476, 420] on div "Indonesian" at bounding box center [467, 416] width 90 height 27
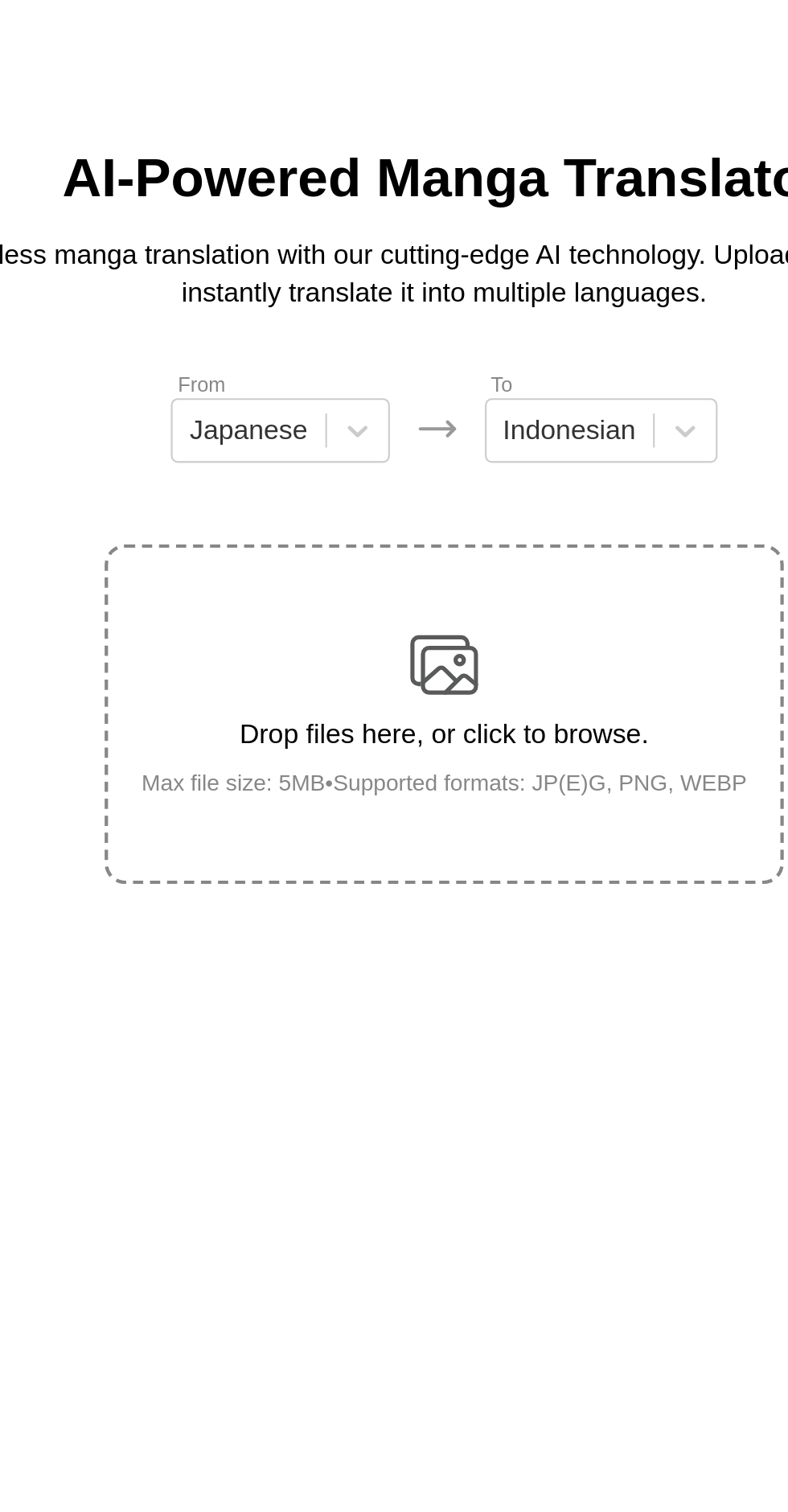
click at [409, 335] on img at bounding box center [394, 352] width 32 height 32
click at [0, 0] on input "Drop files here, or click to browse. Max file size: 5MB • Supported formats: JP…" at bounding box center [0, 0] width 0 height 0
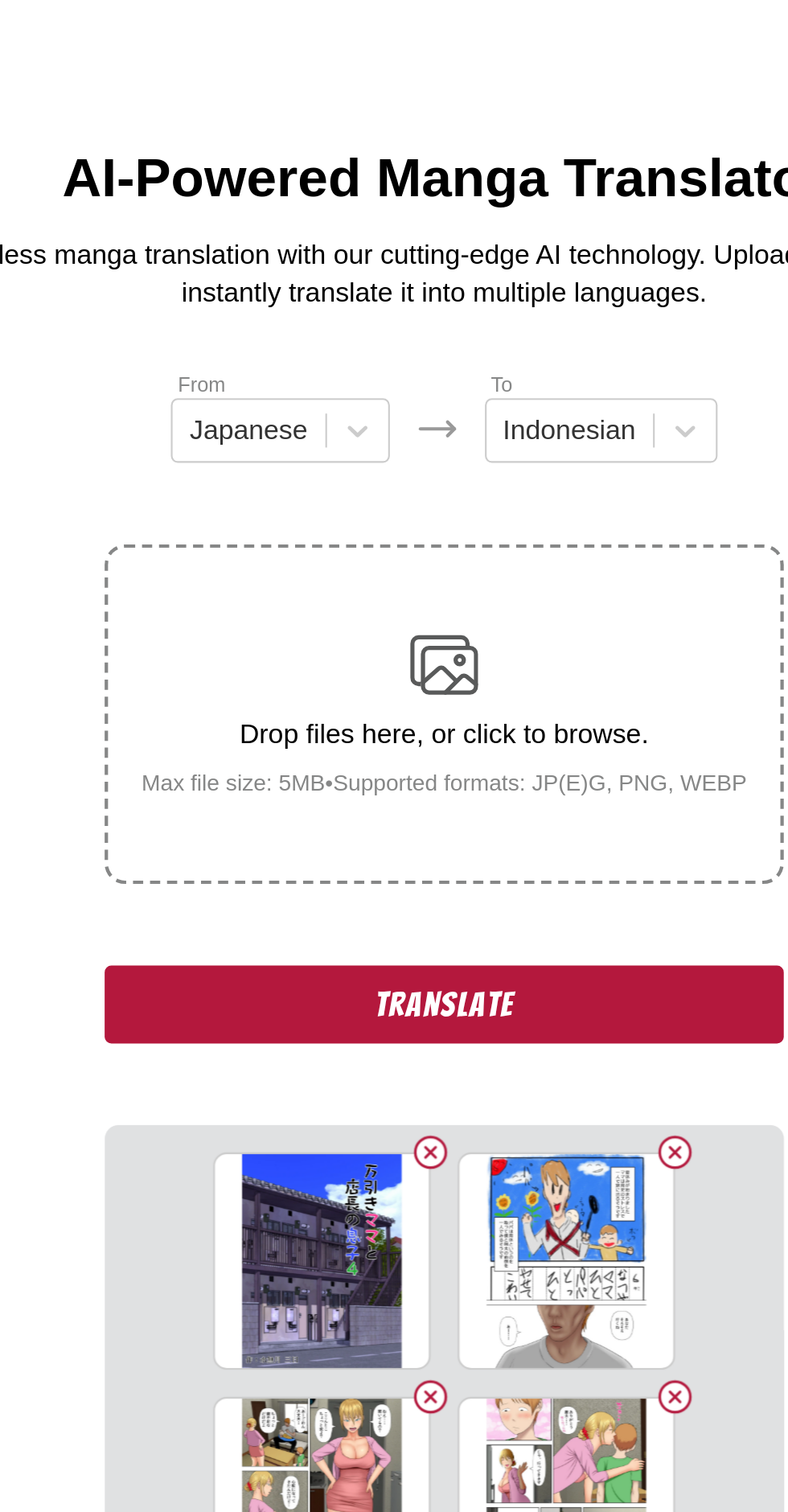
click at [486, 494] on button "Translate" at bounding box center [393, 512] width 322 height 37
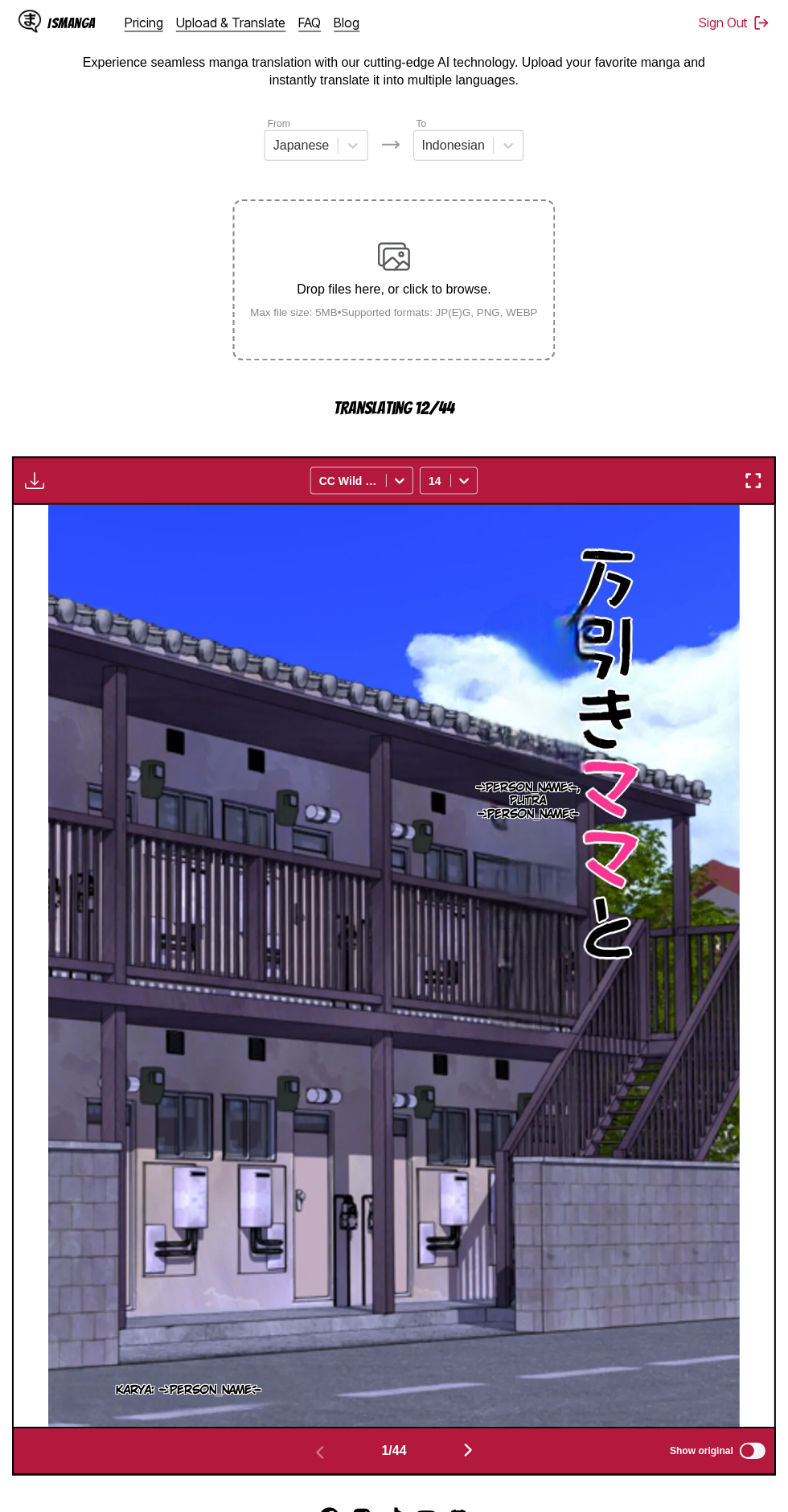
scroll to position [88, 0]
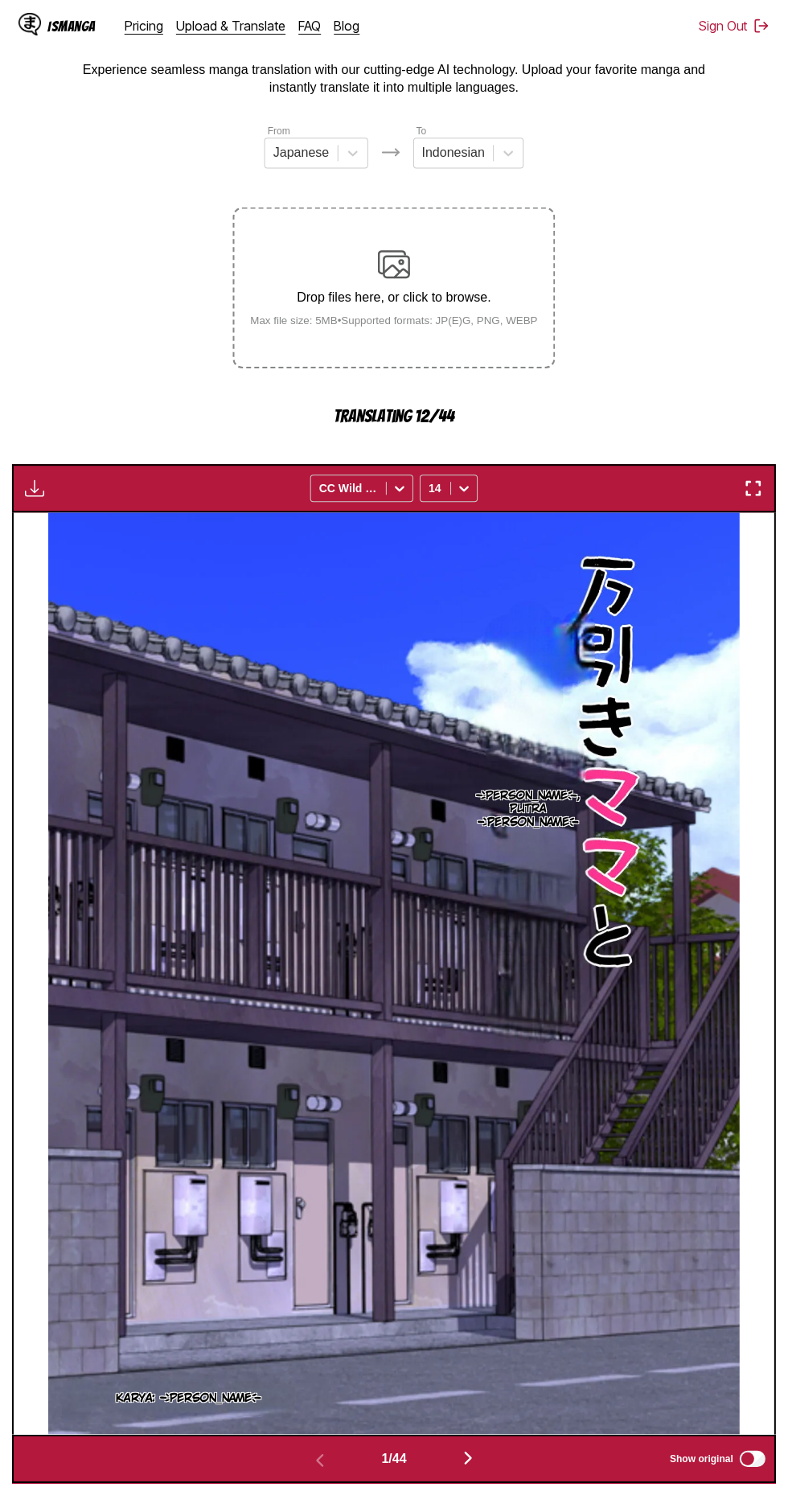
click at [478, 1445] on img "button" at bounding box center [467, 1454] width 20 height 20
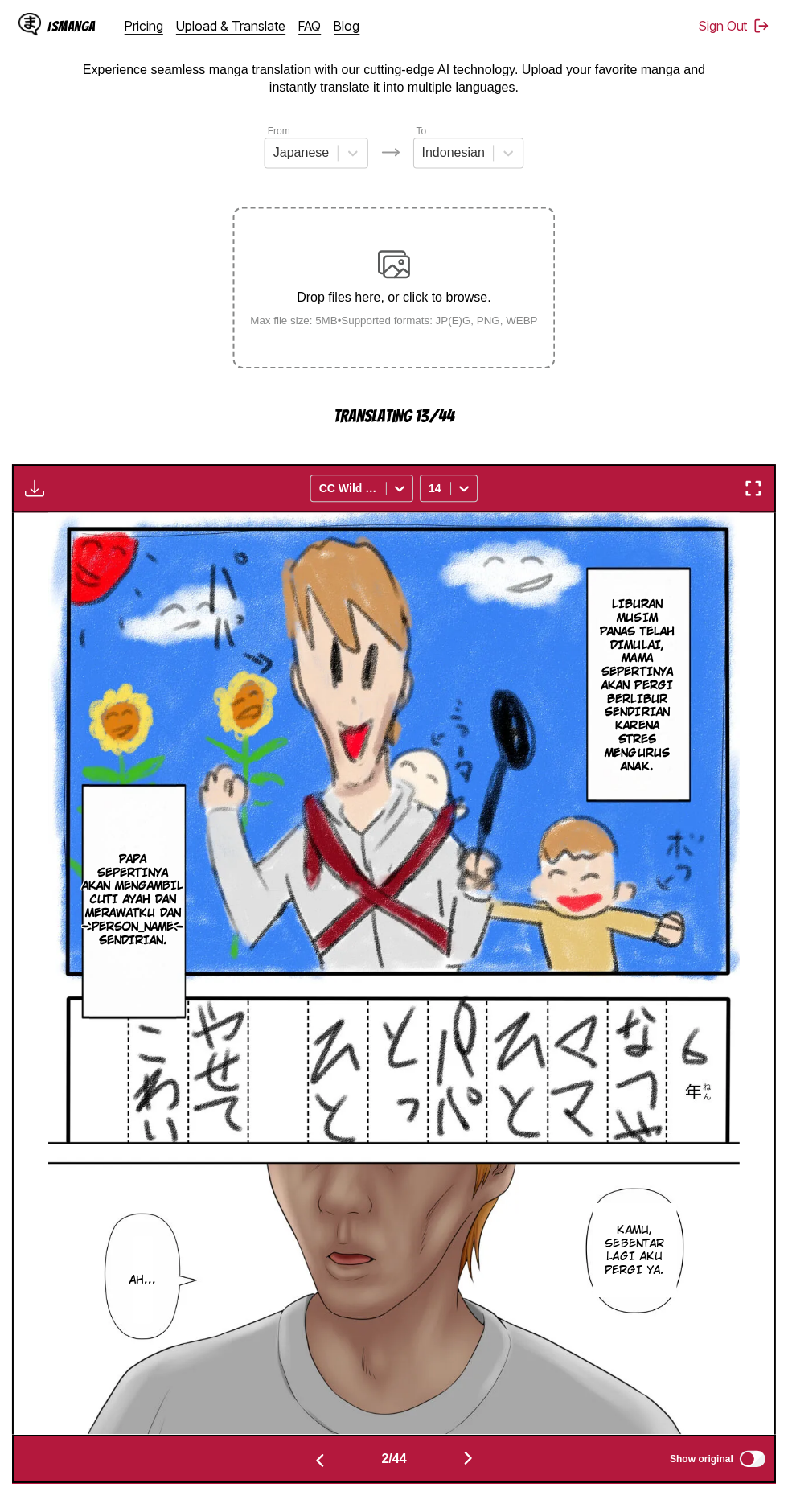
click at [481, 1445] on button "button" at bounding box center [467, 1456] width 96 height 23
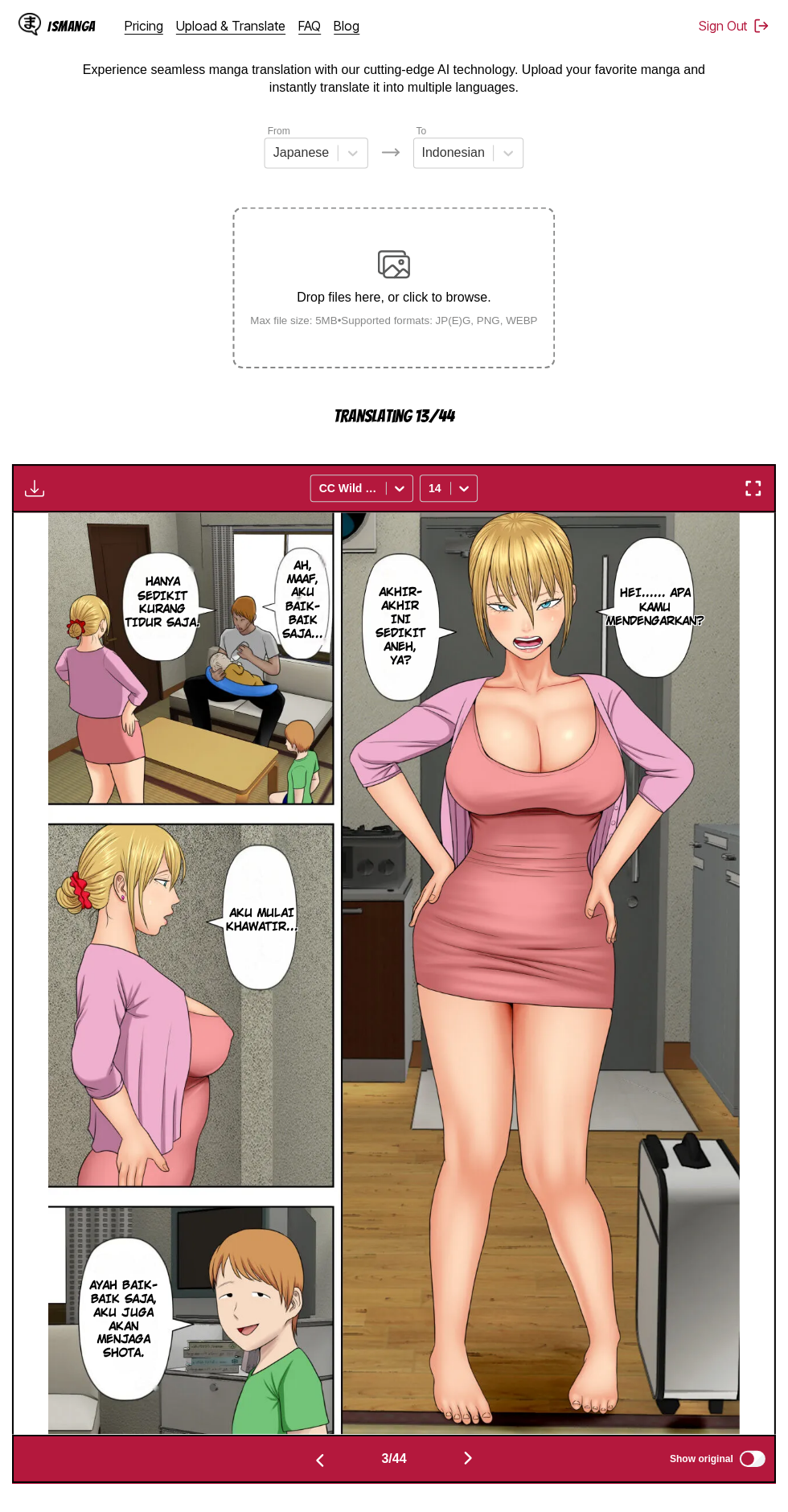
click at [481, 1445] on button "button" at bounding box center [467, 1456] width 96 height 23
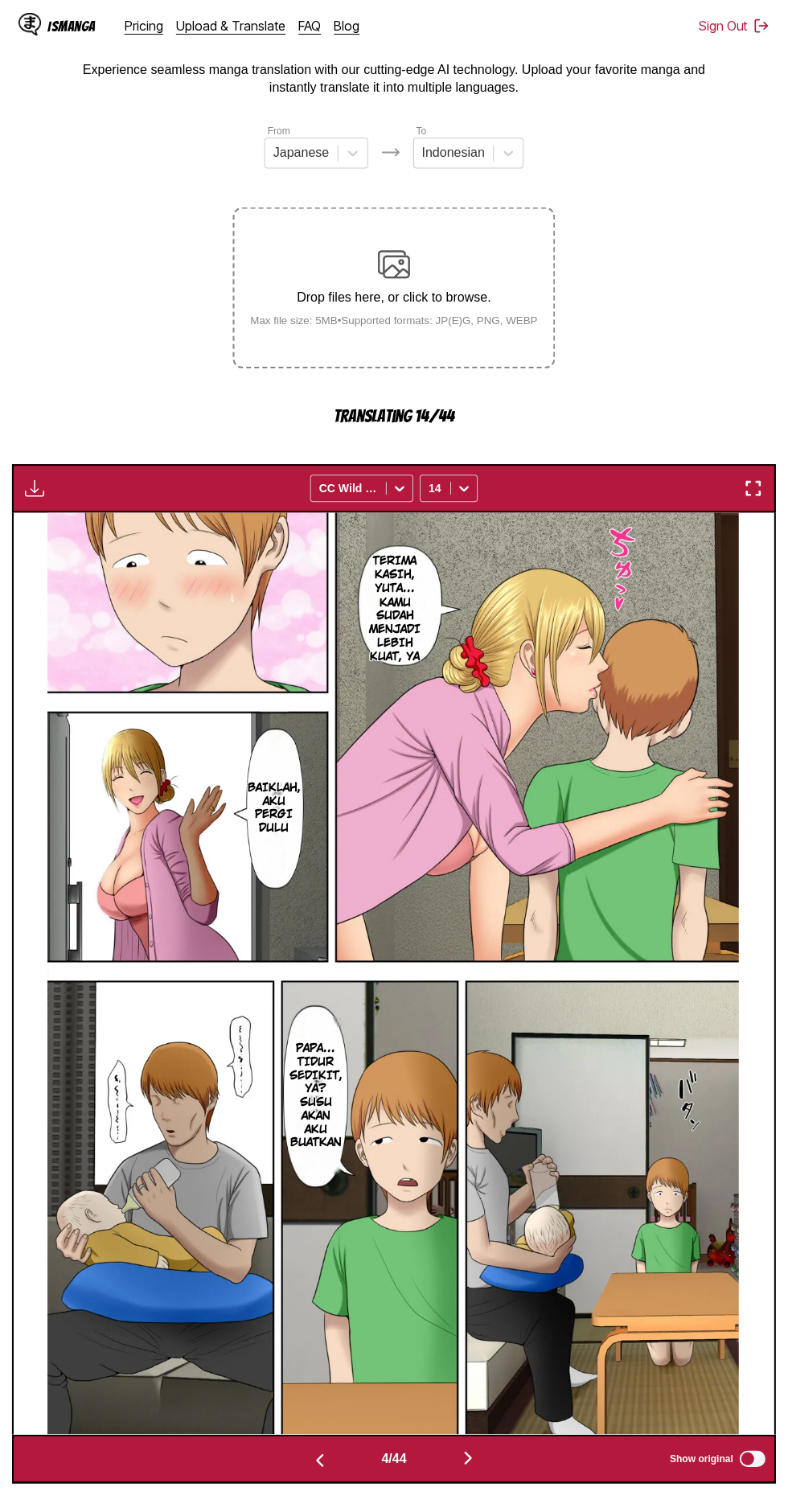
click at [490, 1445] on button "button" at bounding box center [467, 1456] width 96 height 23
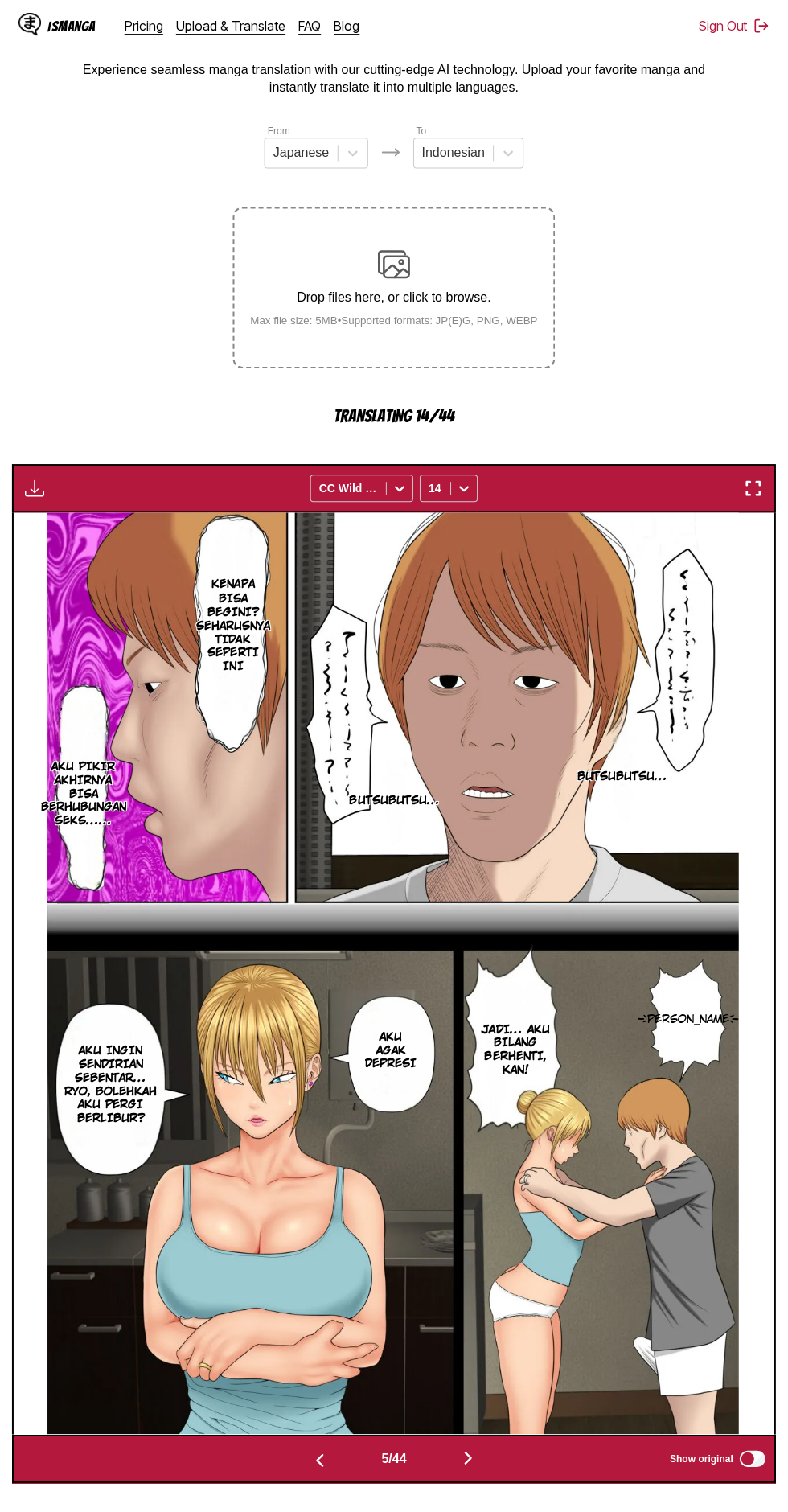
click at [469, 1445] on img "button" at bounding box center [467, 1454] width 20 height 20
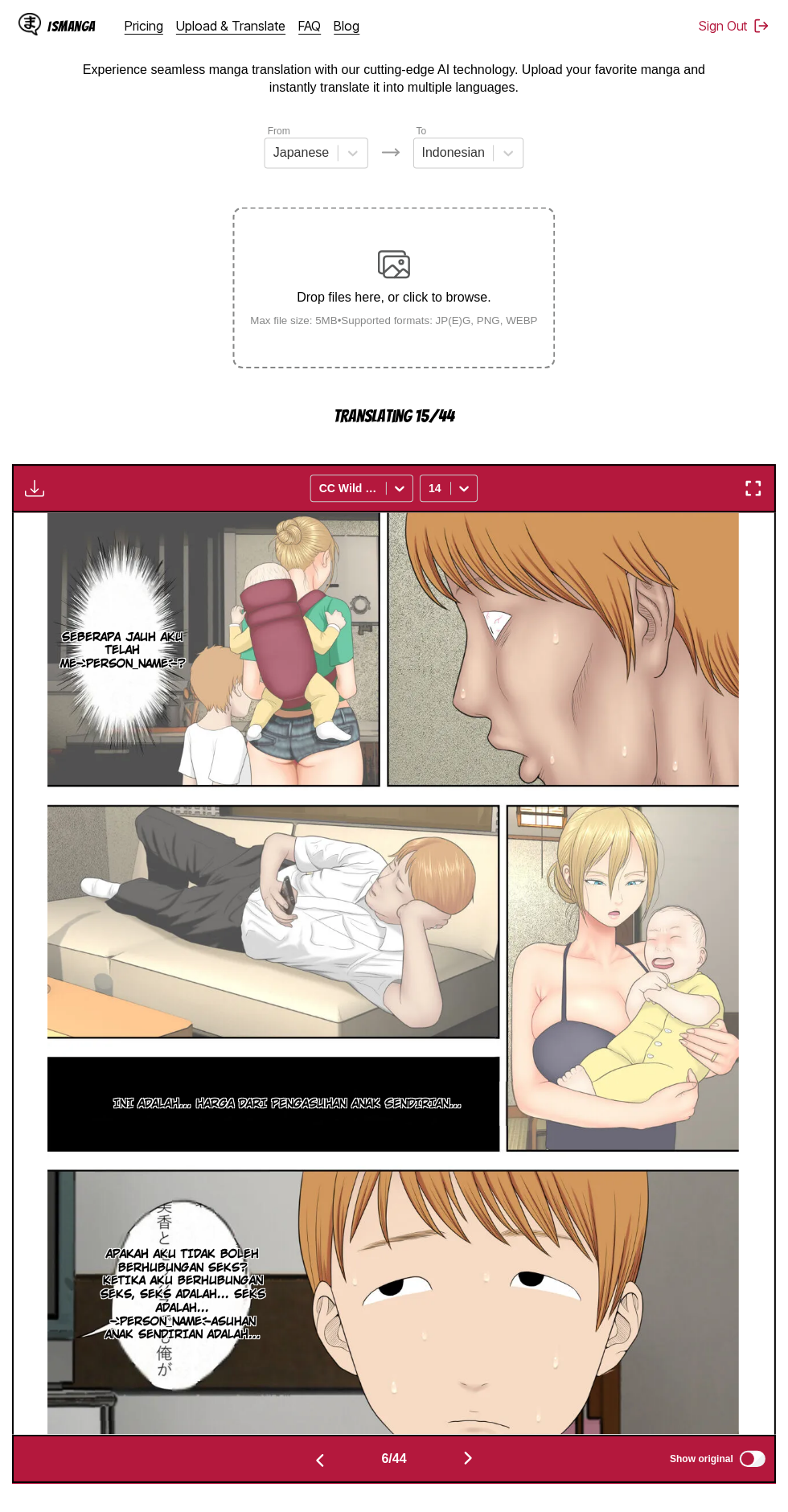
click at [310, 1447] on img "button" at bounding box center [320, 1457] width 20 height 20
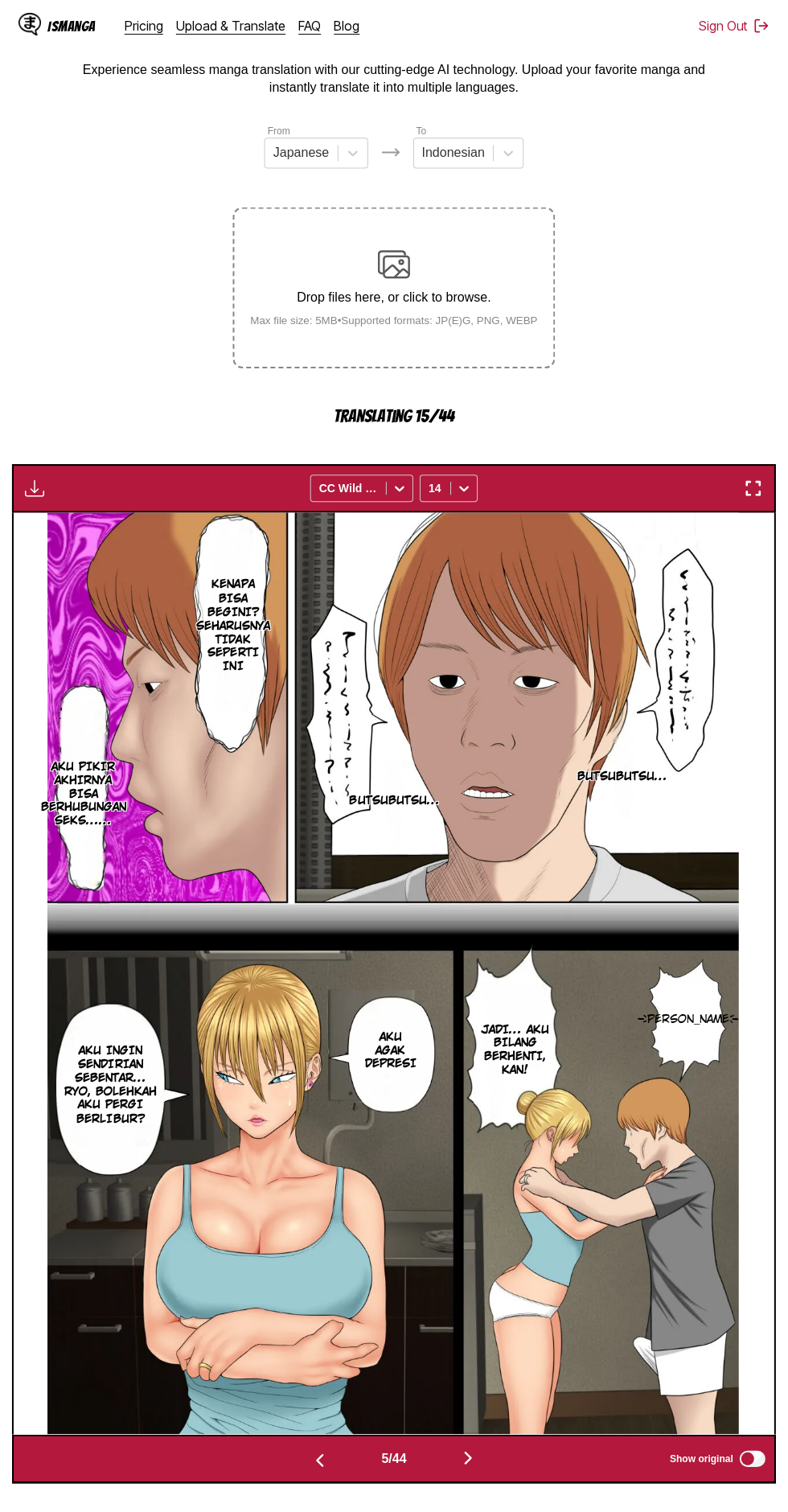
click at [485, 1445] on button "button" at bounding box center [467, 1456] width 96 height 23
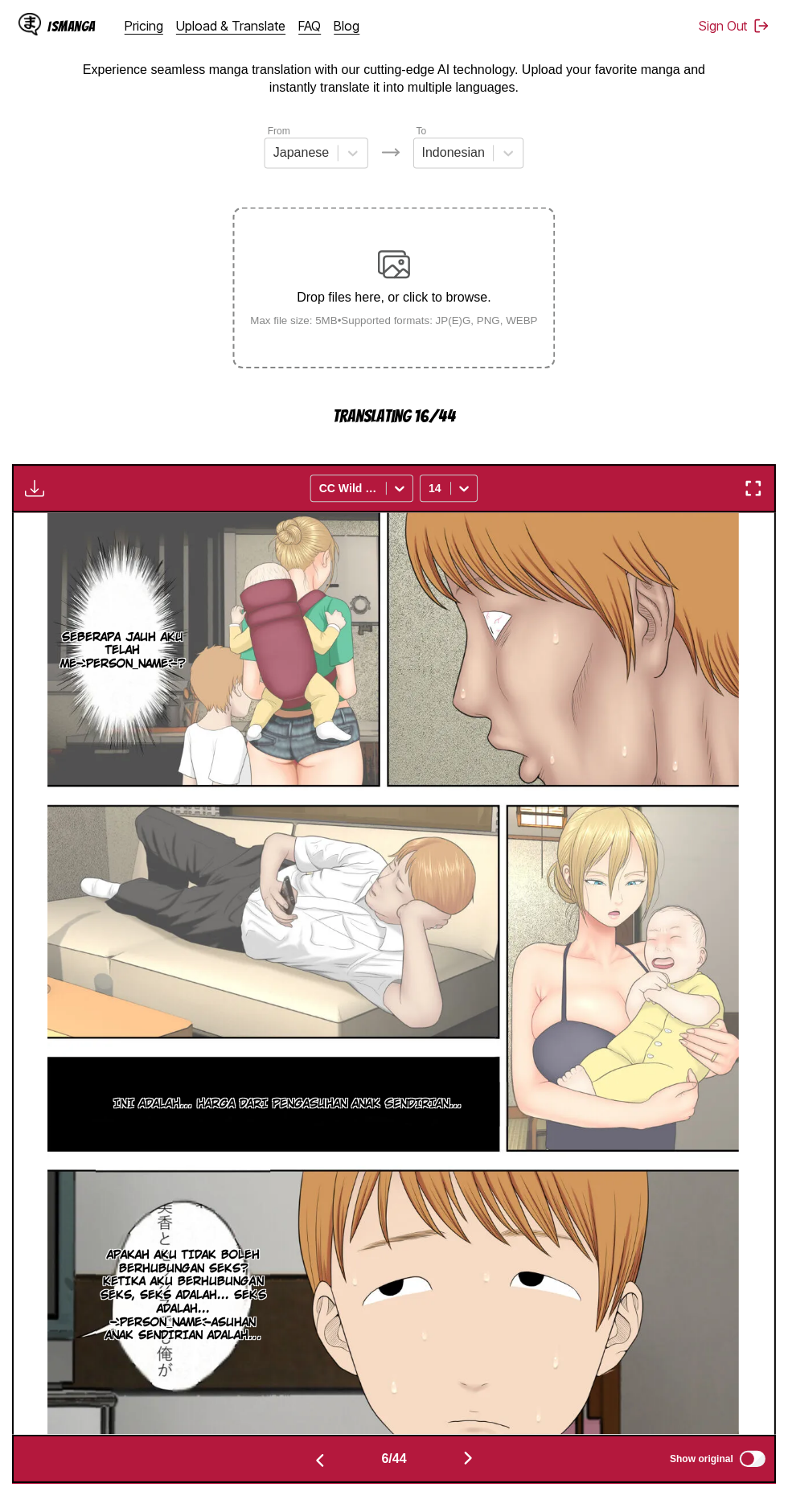
click at [481, 1445] on button "button" at bounding box center [467, 1456] width 96 height 23
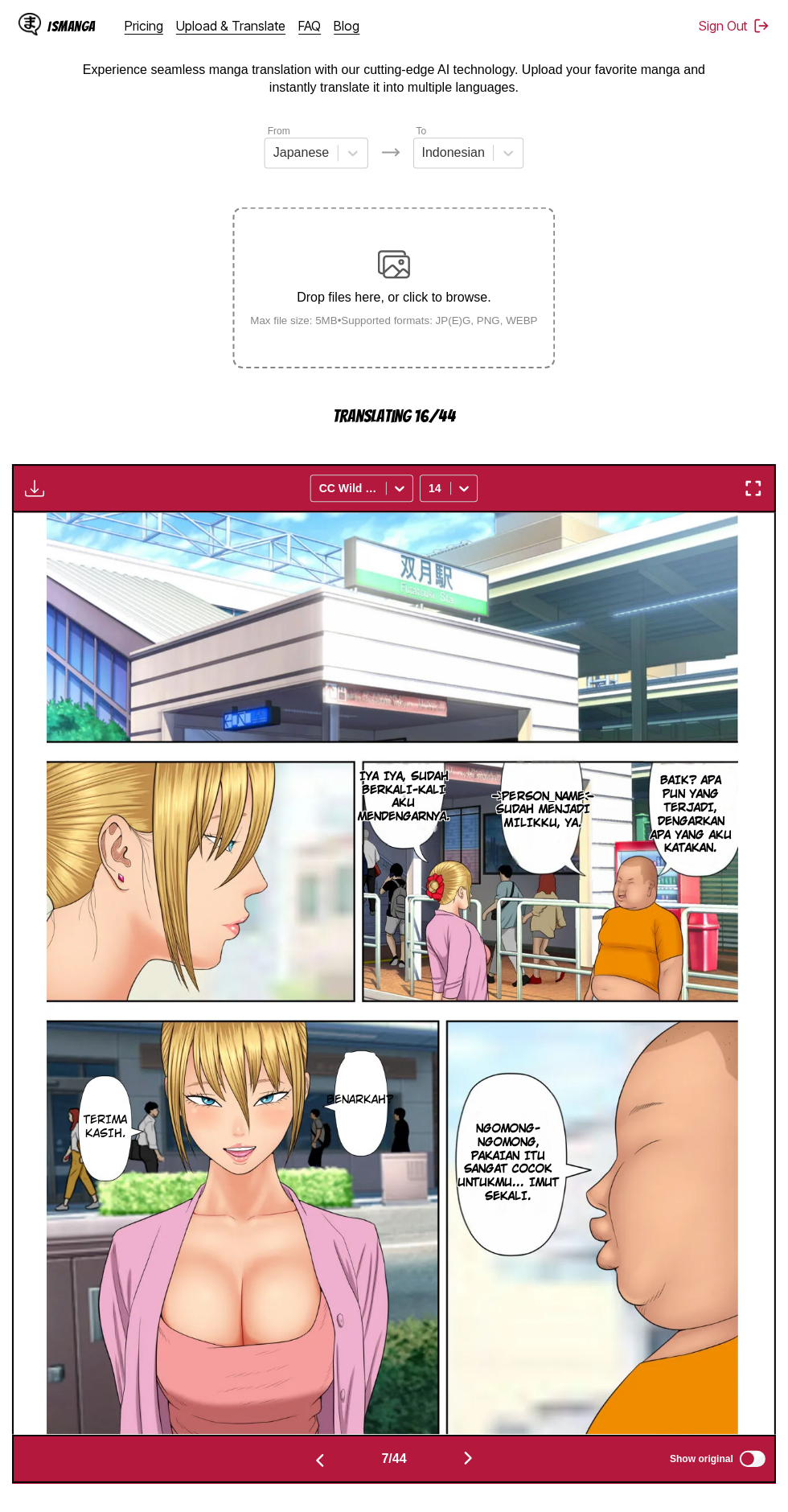
click at [476, 1445] on img "button" at bounding box center [467, 1454] width 20 height 20
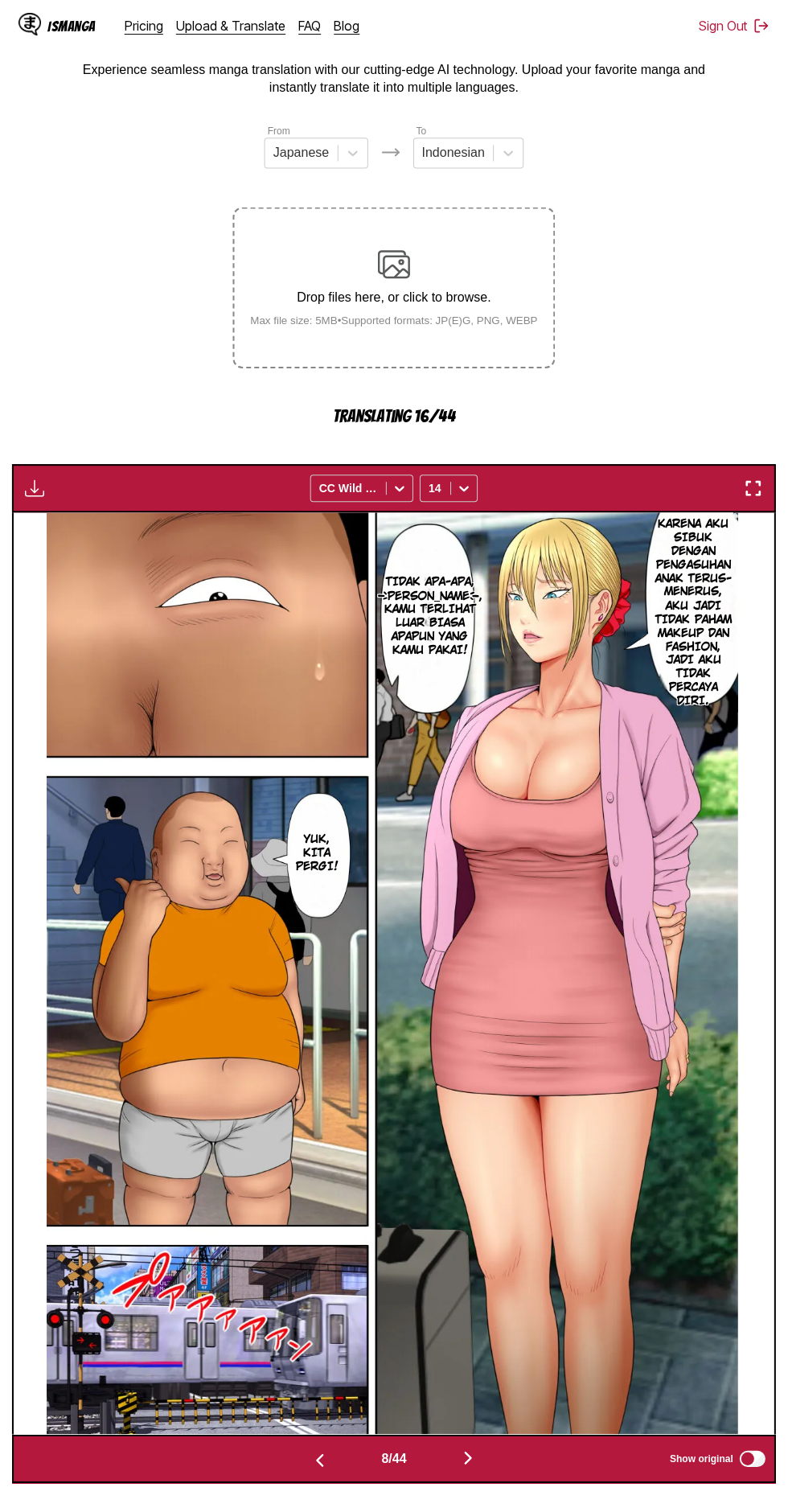
click at [316, 1447] on img "button" at bounding box center [320, 1457] width 20 height 20
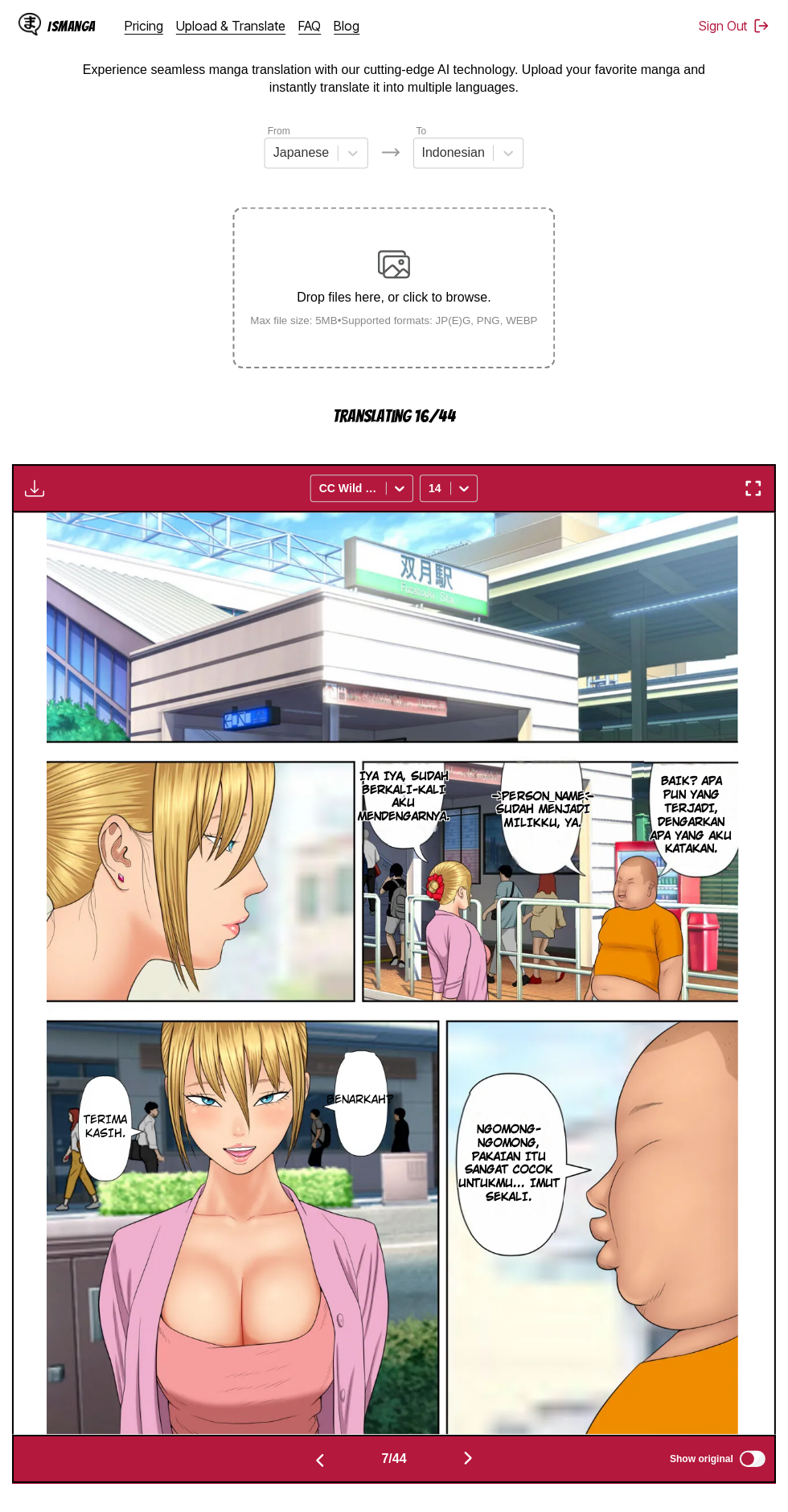
click at [316, 1447] on img "button" at bounding box center [320, 1457] width 20 height 20
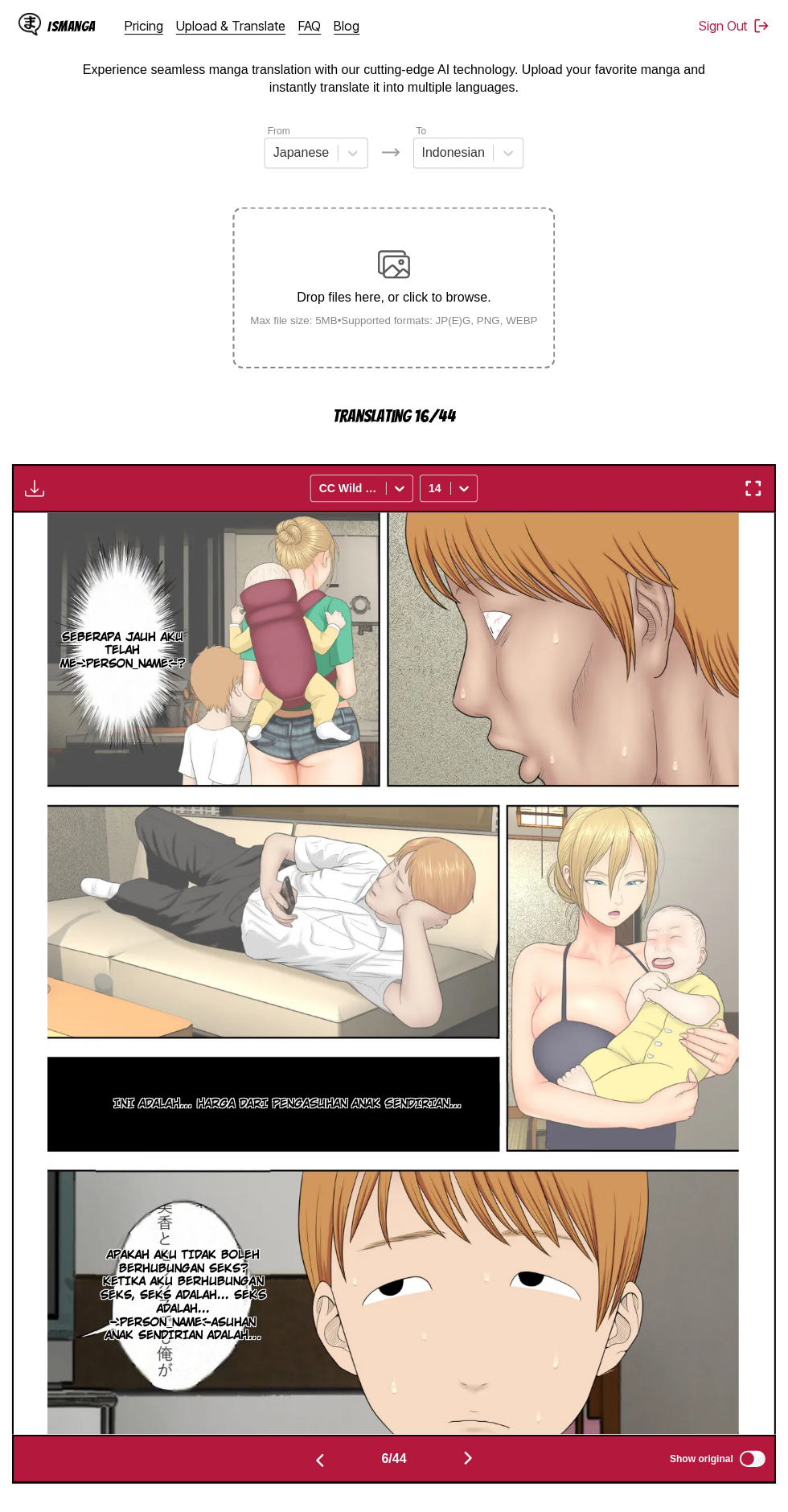
click at [474, 1445] on img "button" at bounding box center [467, 1454] width 20 height 20
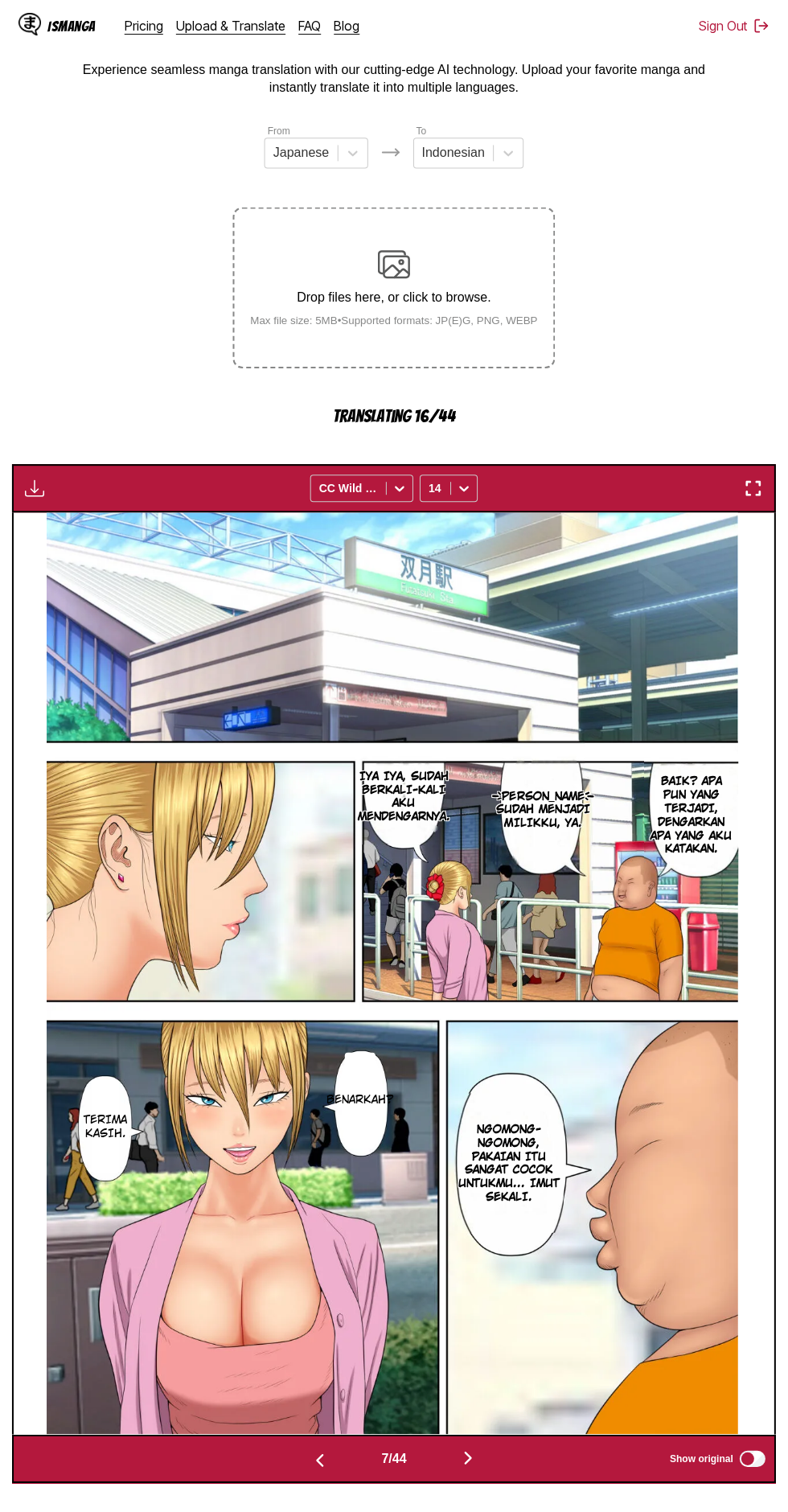
click at [477, 1445] on img "button" at bounding box center [467, 1454] width 20 height 20
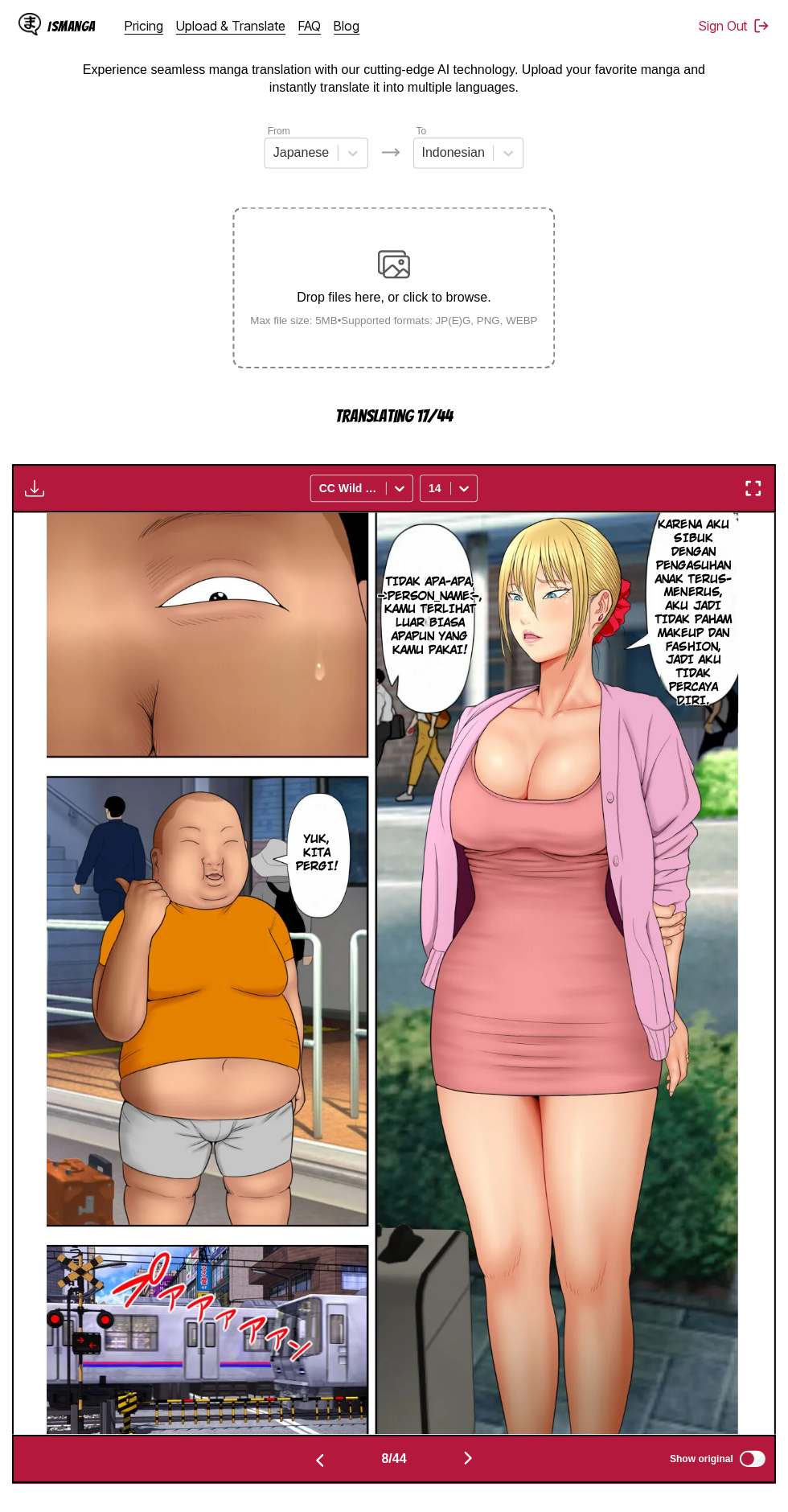
click at [481, 1445] on button "button" at bounding box center [467, 1456] width 96 height 23
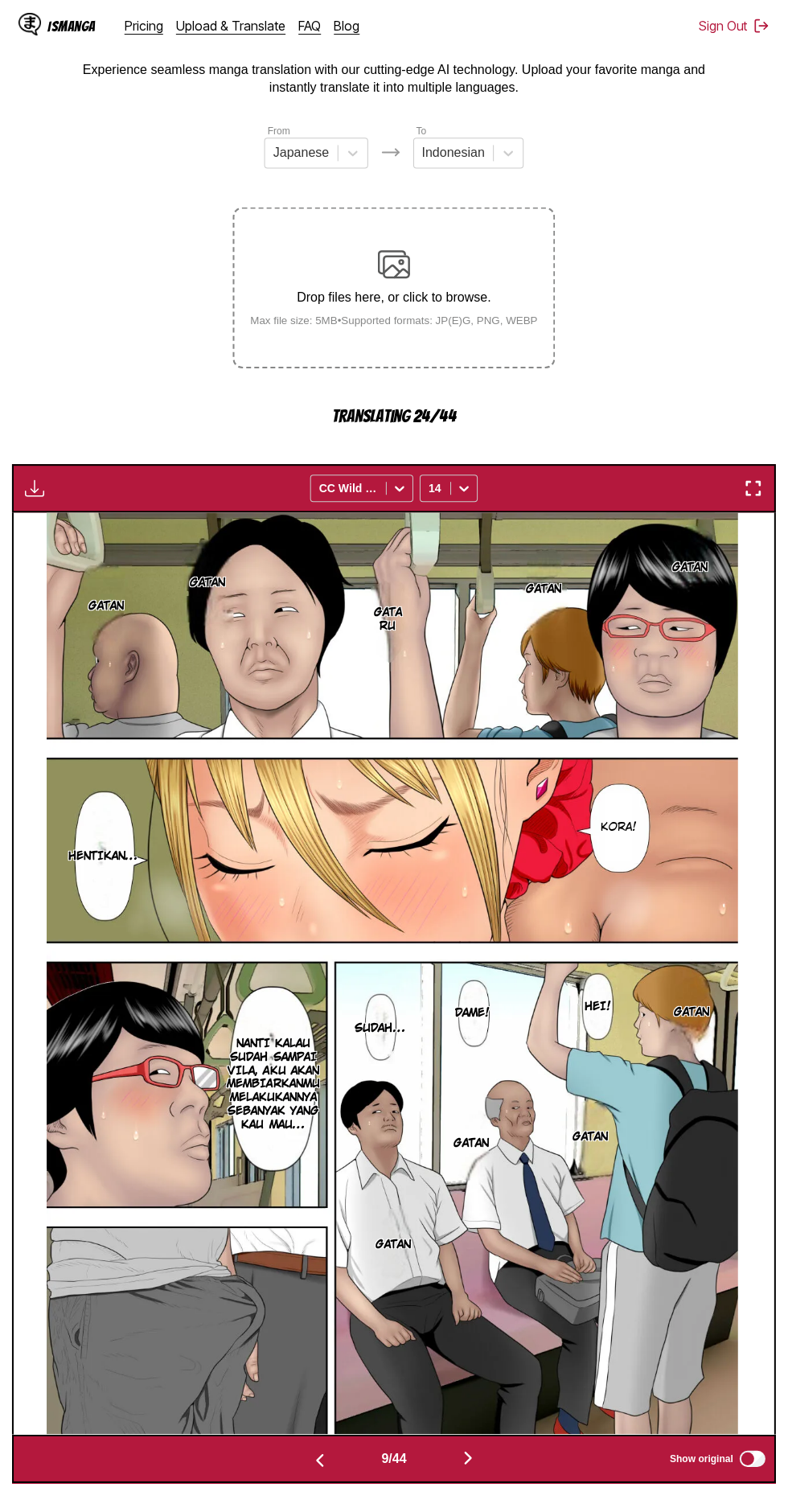
click at [483, 1445] on button "button" at bounding box center [467, 1456] width 96 height 23
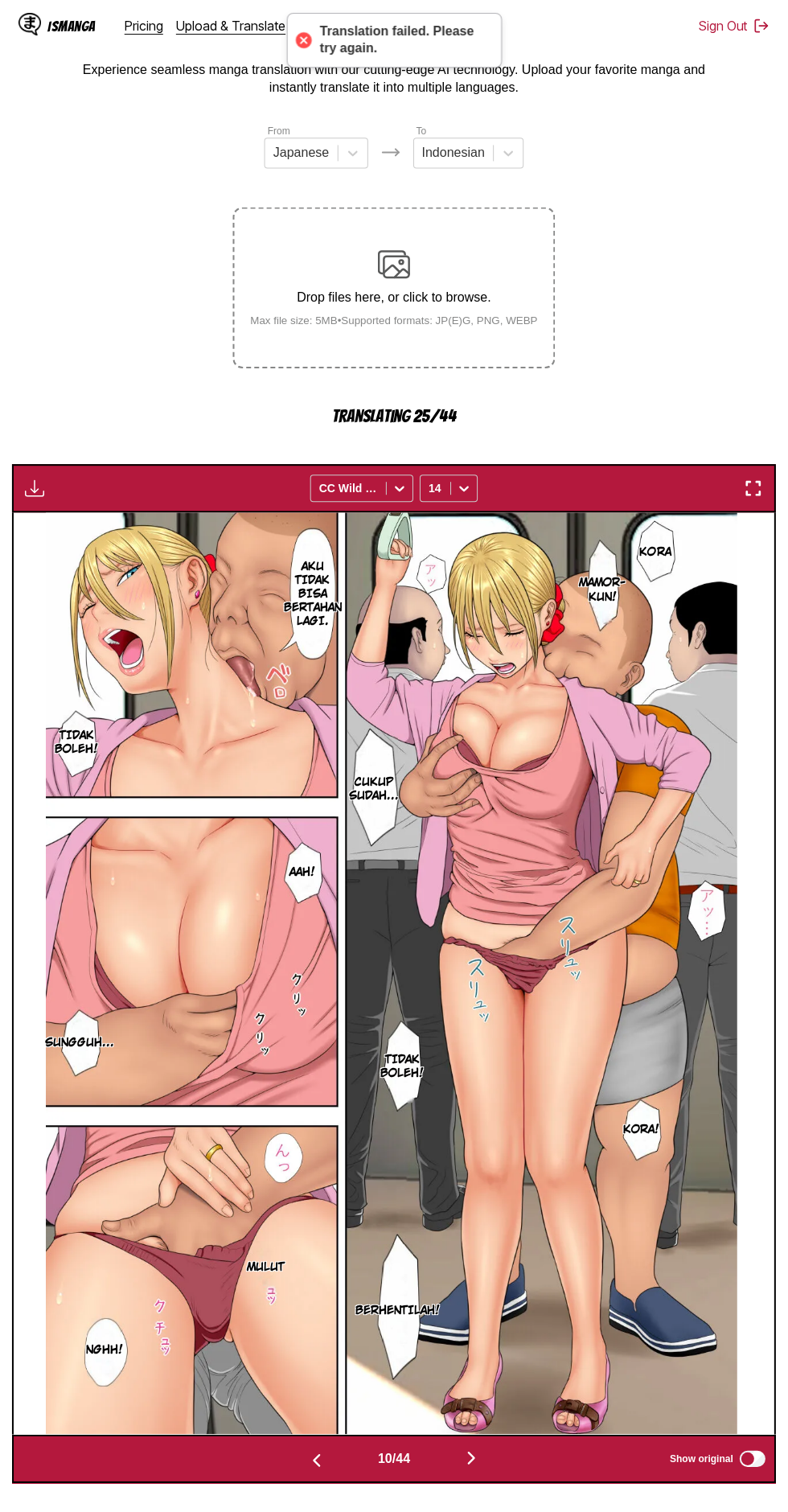
click at [502, 1445] on button "button" at bounding box center [471, 1456] width 96 height 23
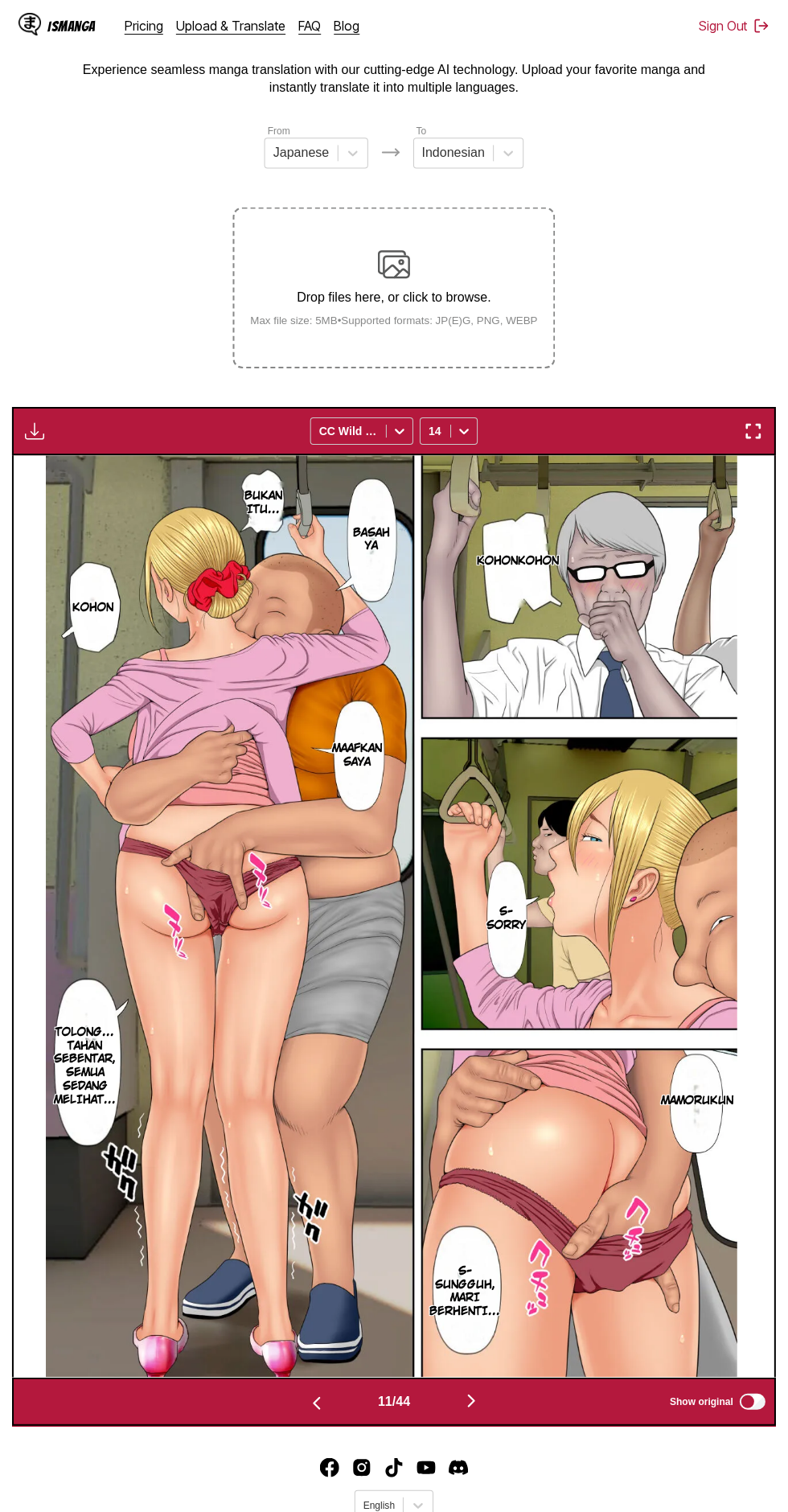
click at [22, 368] on section "From Japanese To Indonesian Drop files here, or click to browse. Max file size:…" at bounding box center [393, 772] width 762 height 1300
click at [31, 421] on img "button" at bounding box center [35, 430] width 20 height 20
click at [63, 465] on button "Download All" at bounding box center [78, 484] width 103 height 38
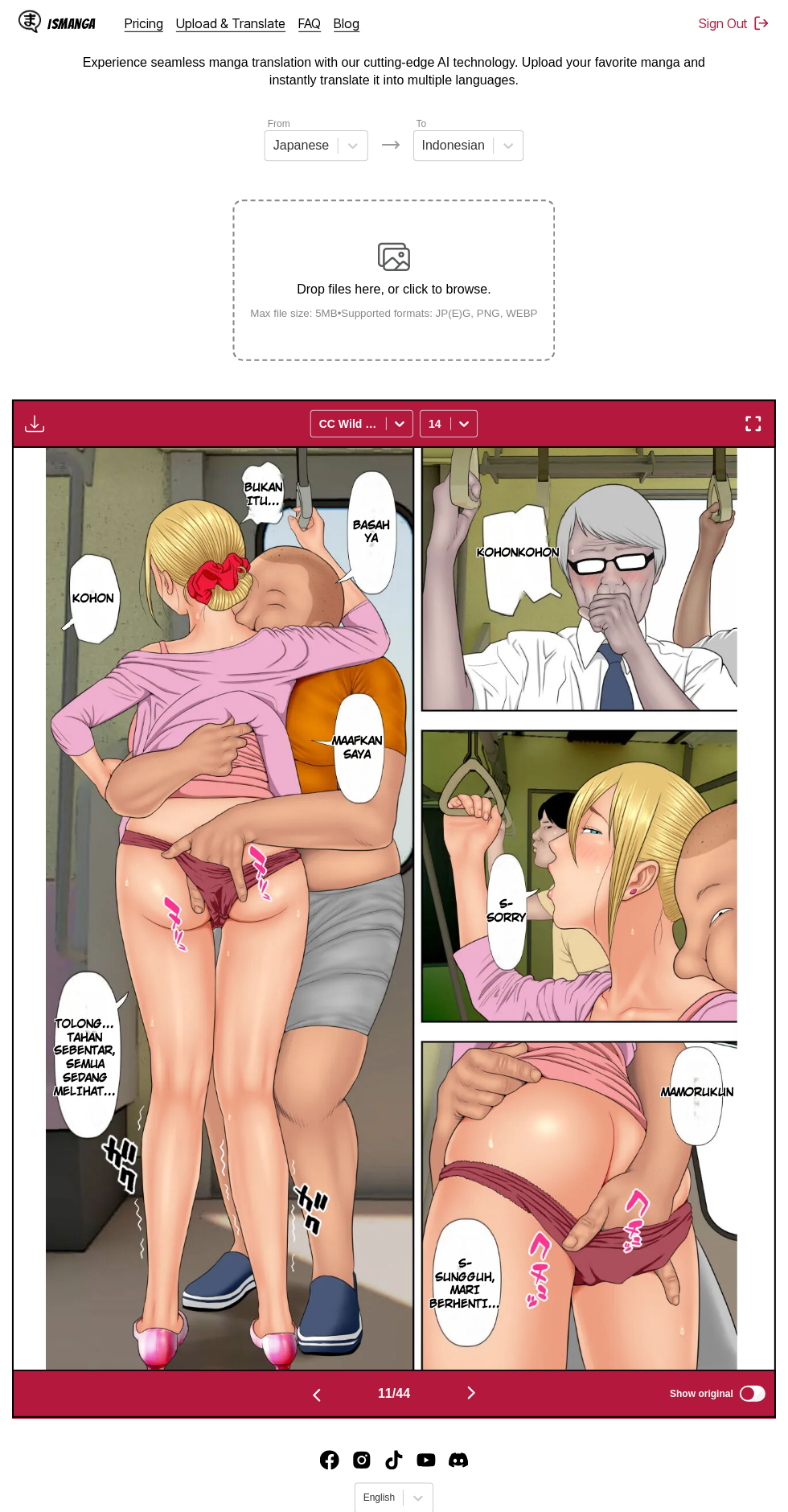
scroll to position [0, 0]
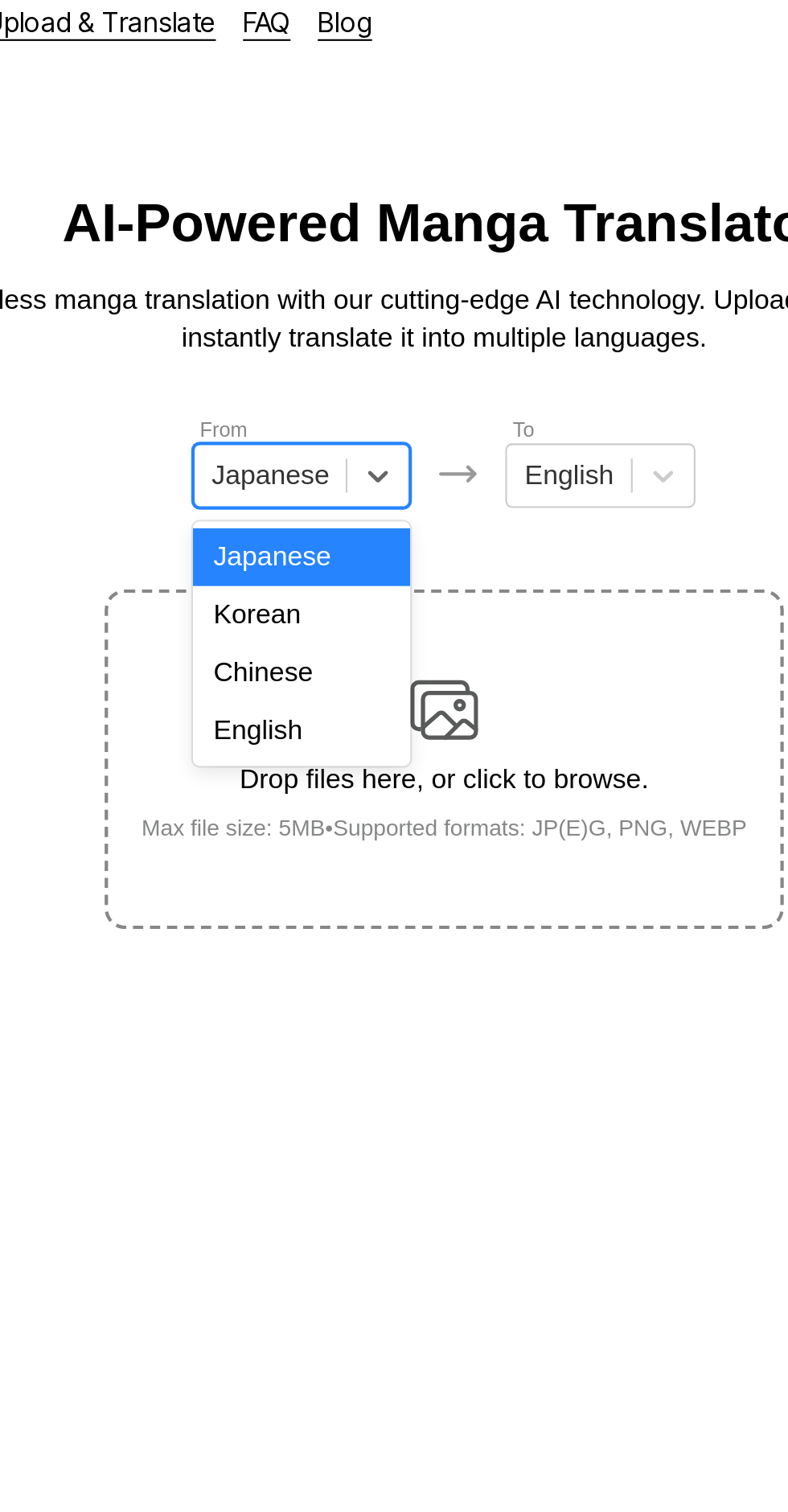
click at [342, 361] on div "English" at bounding box center [326, 361] width 103 height 27
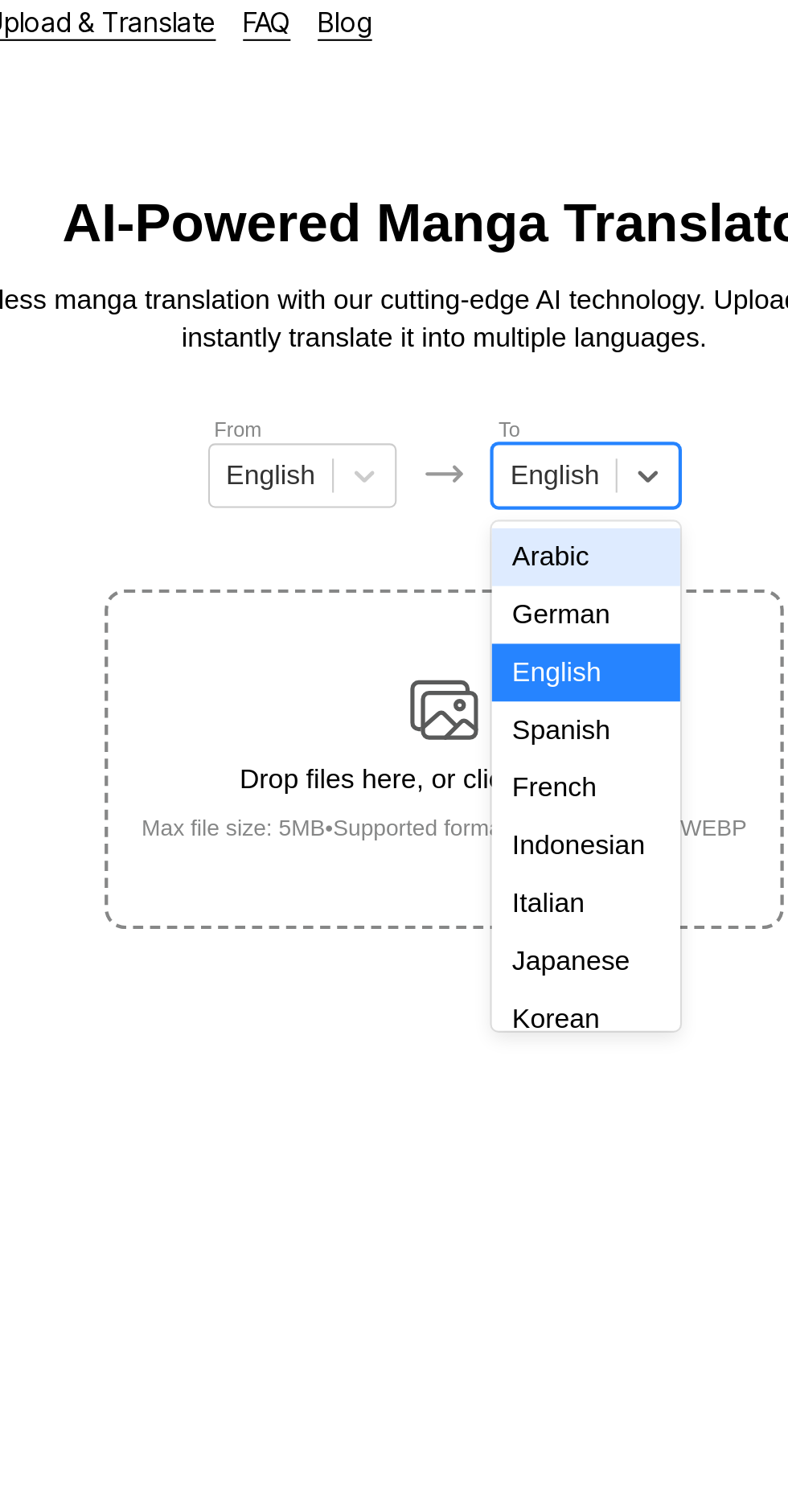
click at [465, 410] on div "Indonesian" at bounding box center [461, 416] width 90 height 27
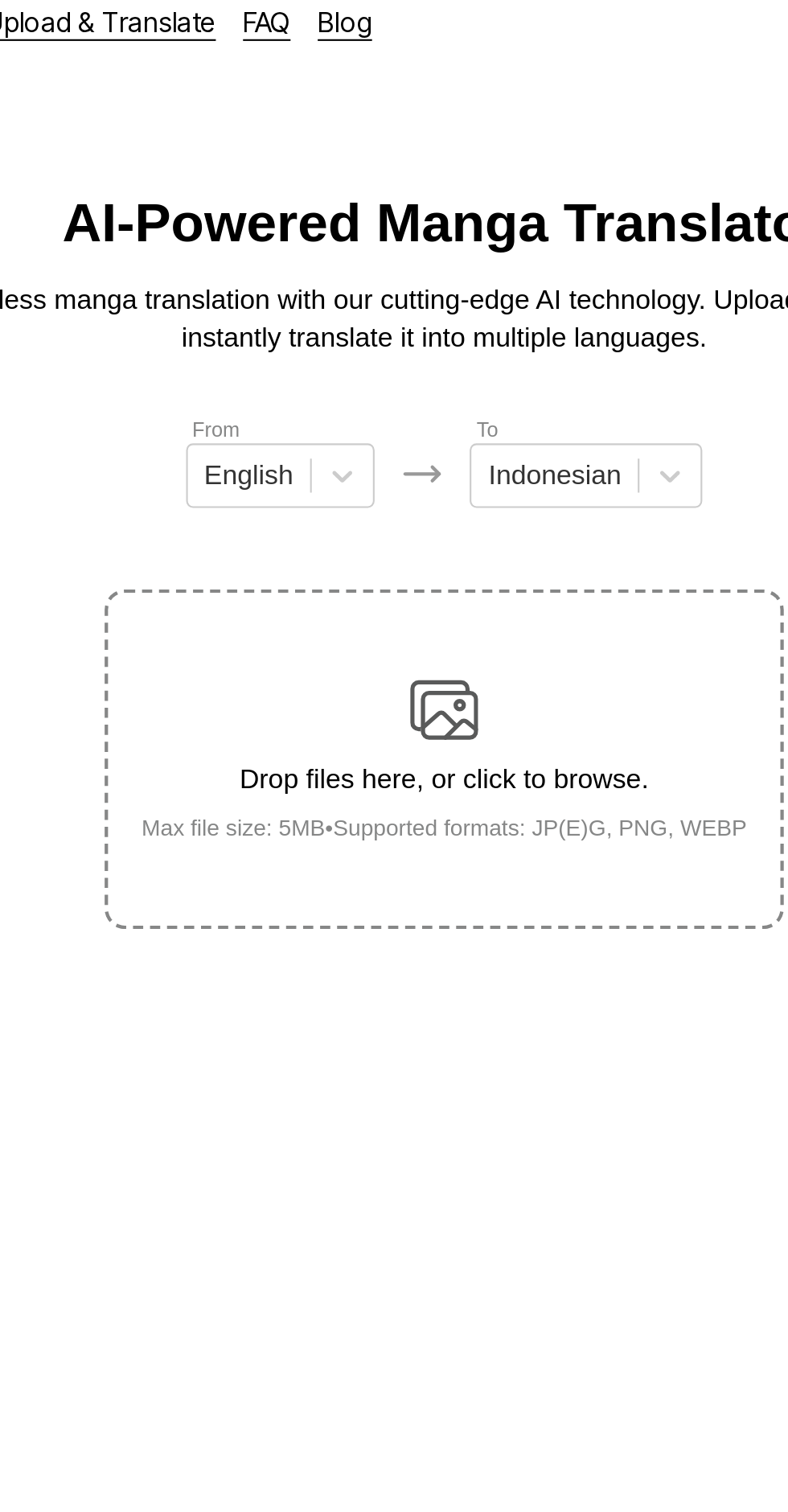
click at [405, 335] on img at bounding box center [394, 352] width 32 height 32
click at [0, 0] on input "Drop files here, or click to browse. Max file size: 5MB • Supported formats: JP…" at bounding box center [0, 0] width 0 height 0
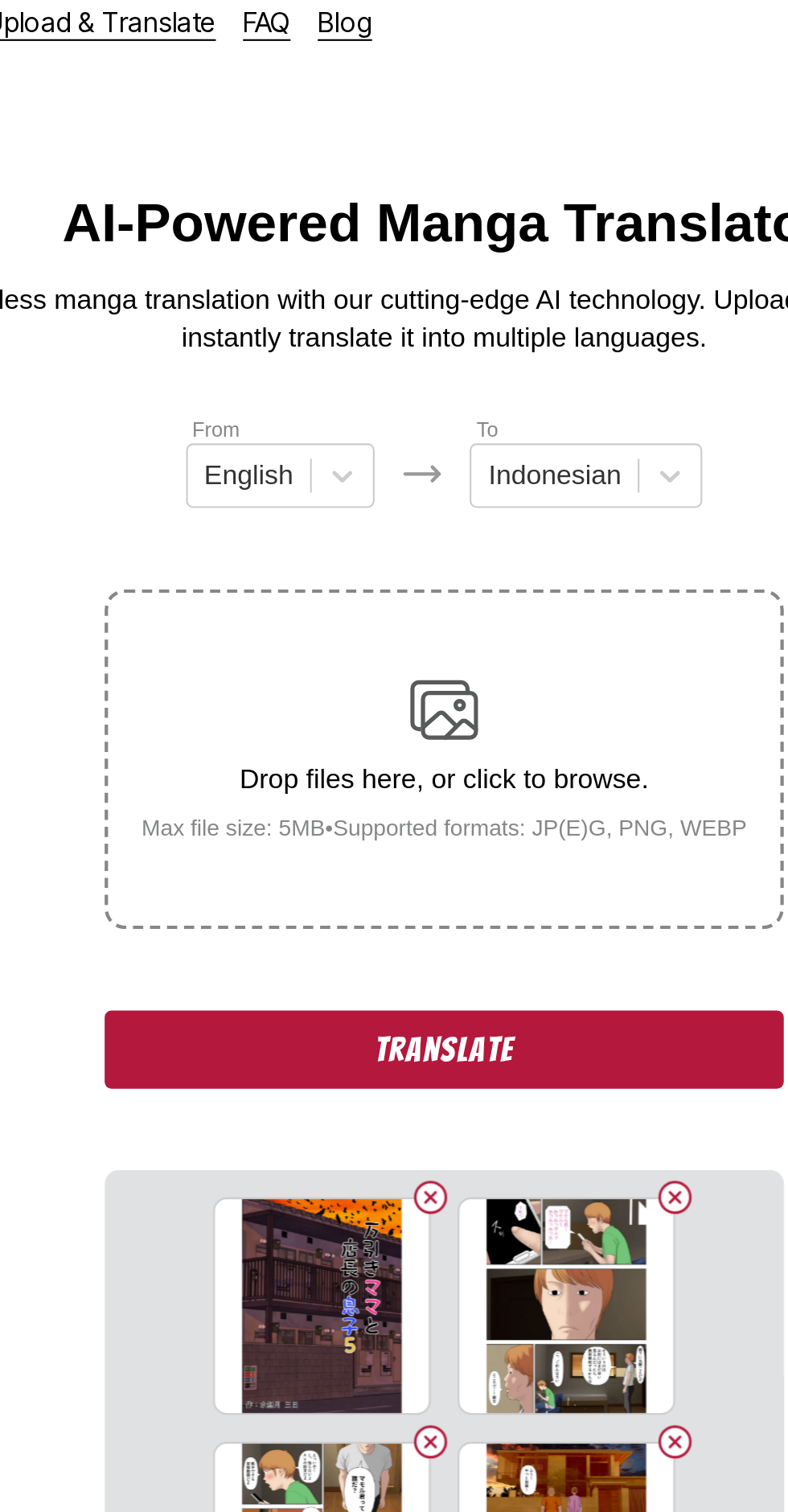
click at [284, 243] on input "text" at bounding box center [282, 240] width 3 height 15
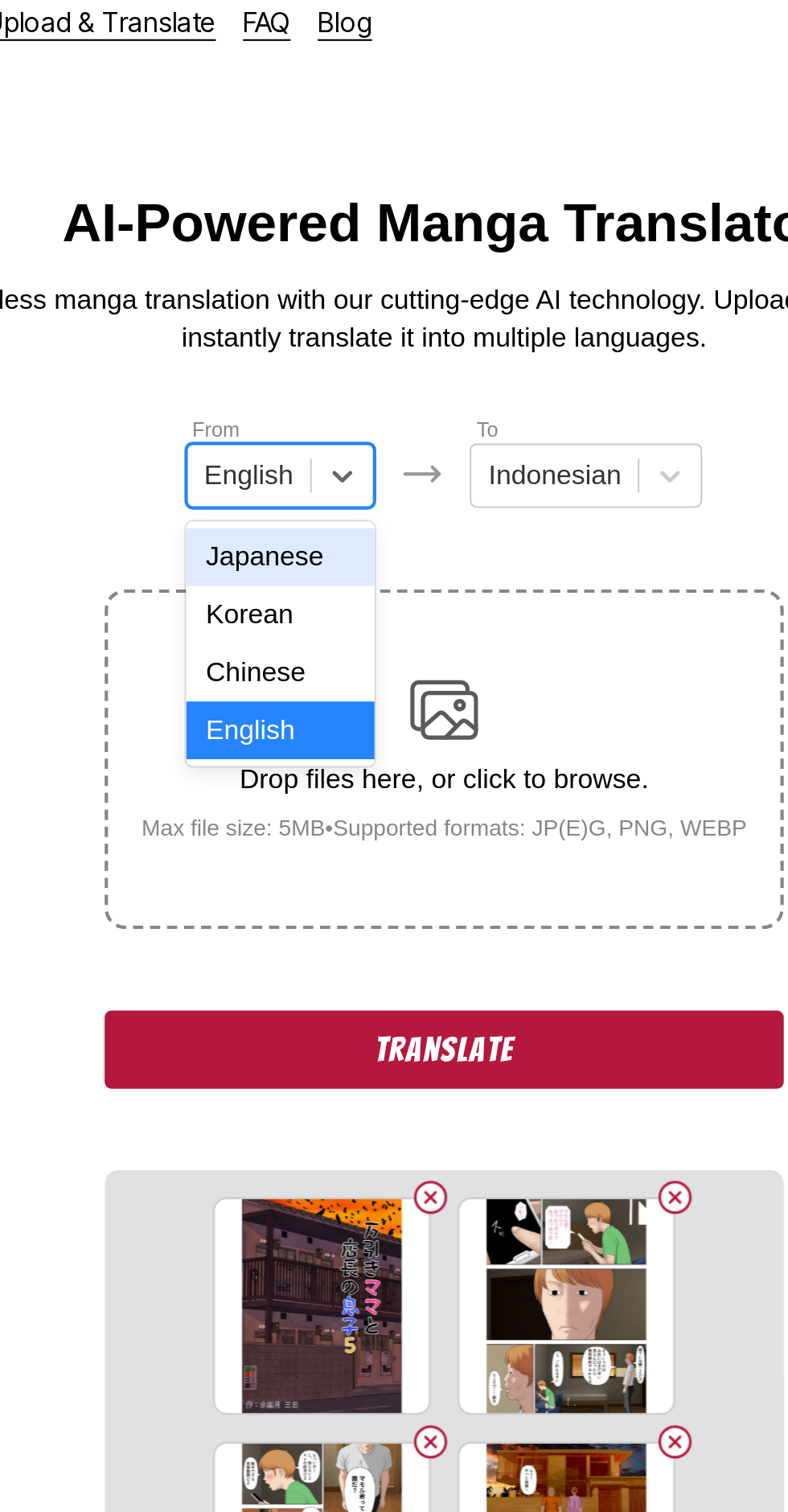
click at [292, 275] on div "Japanese" at bounding box center [316, 279] width 90 height 27
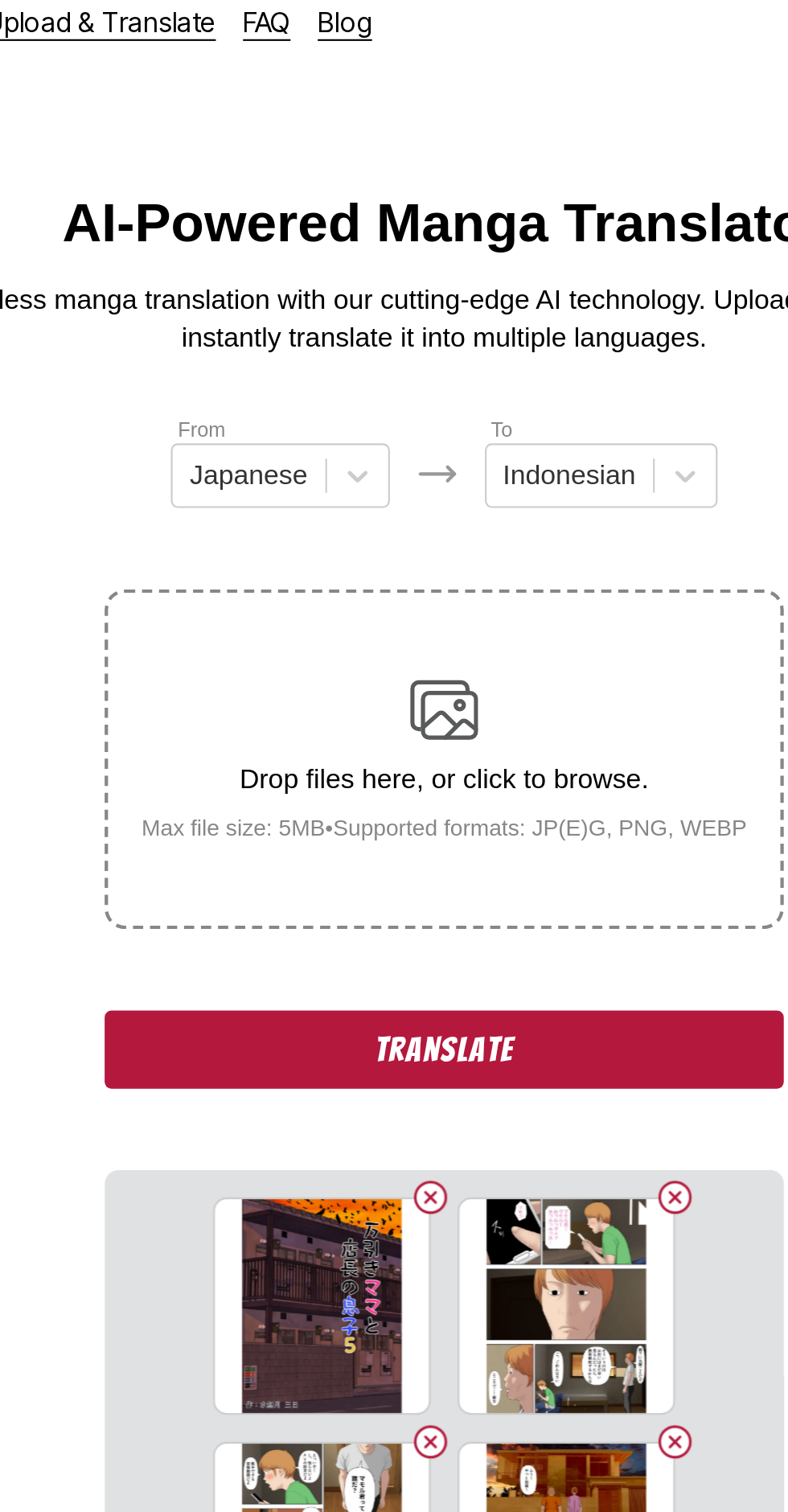
click at [319, 494] on button "Translate" at bounding box center [393, 512] width 322 height 37
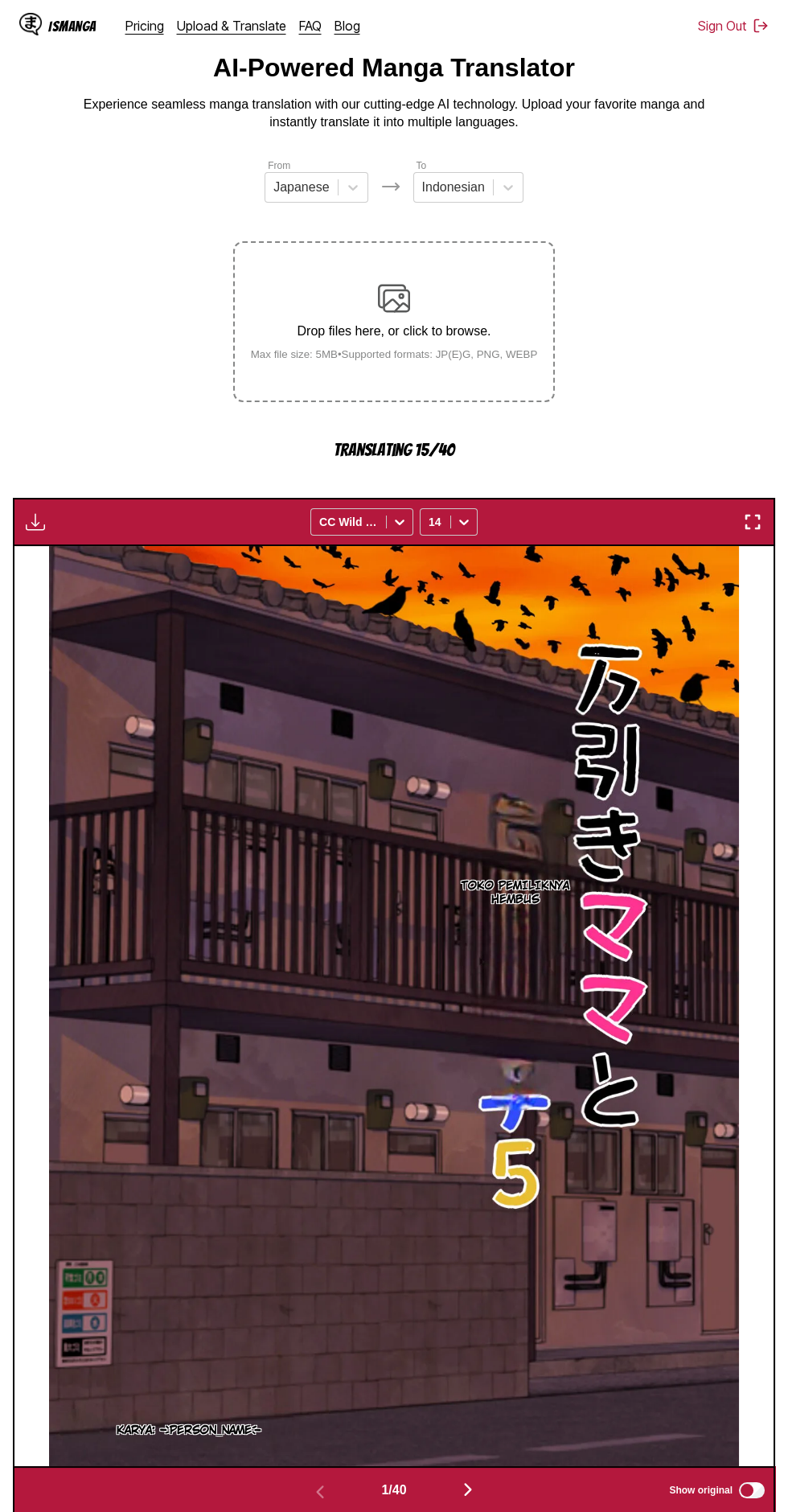
scroll to position [92, 0]
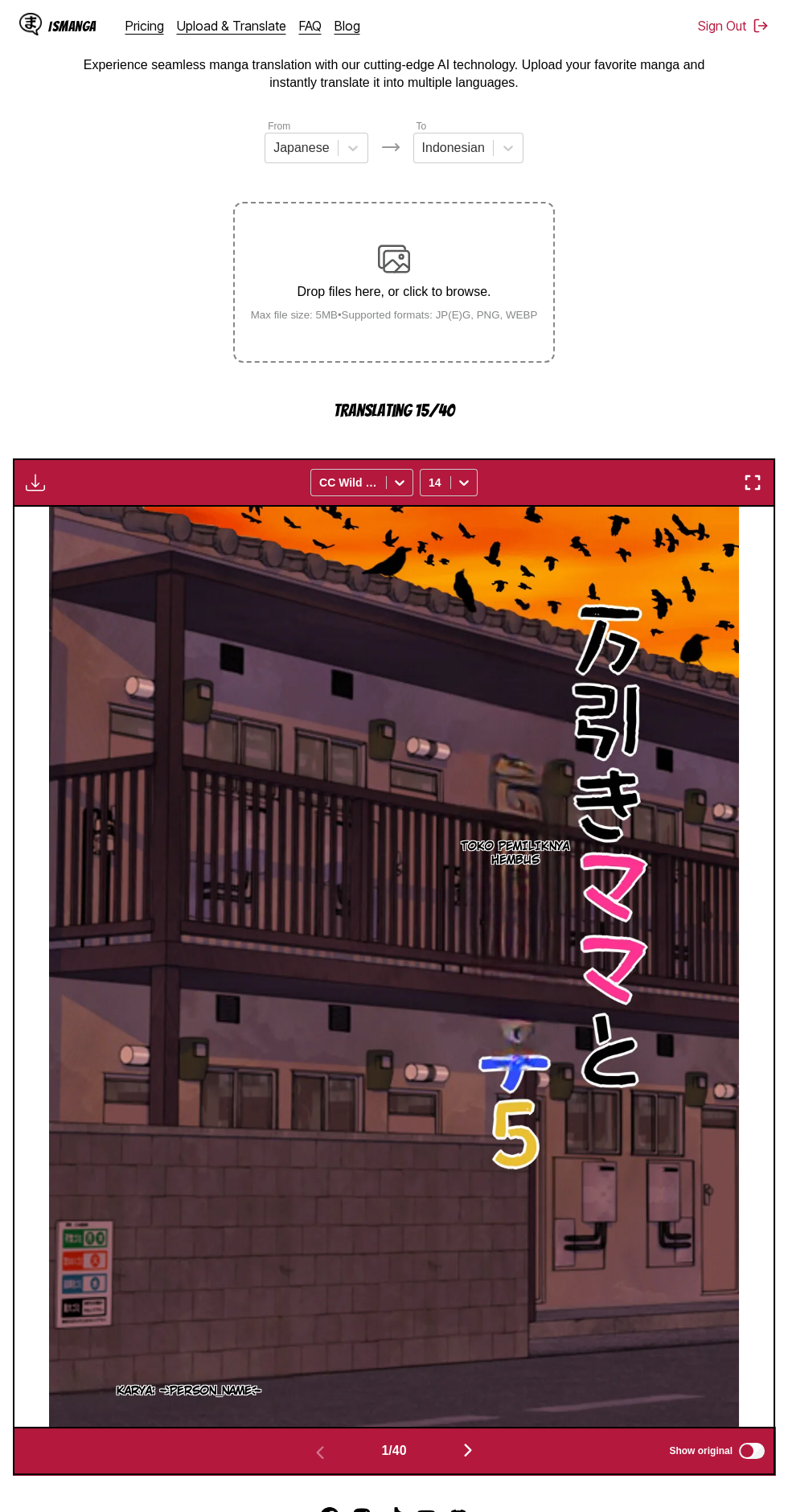
click at [452, 1439] on button "button" at bounding box center [467, 1451] width 96 height 23
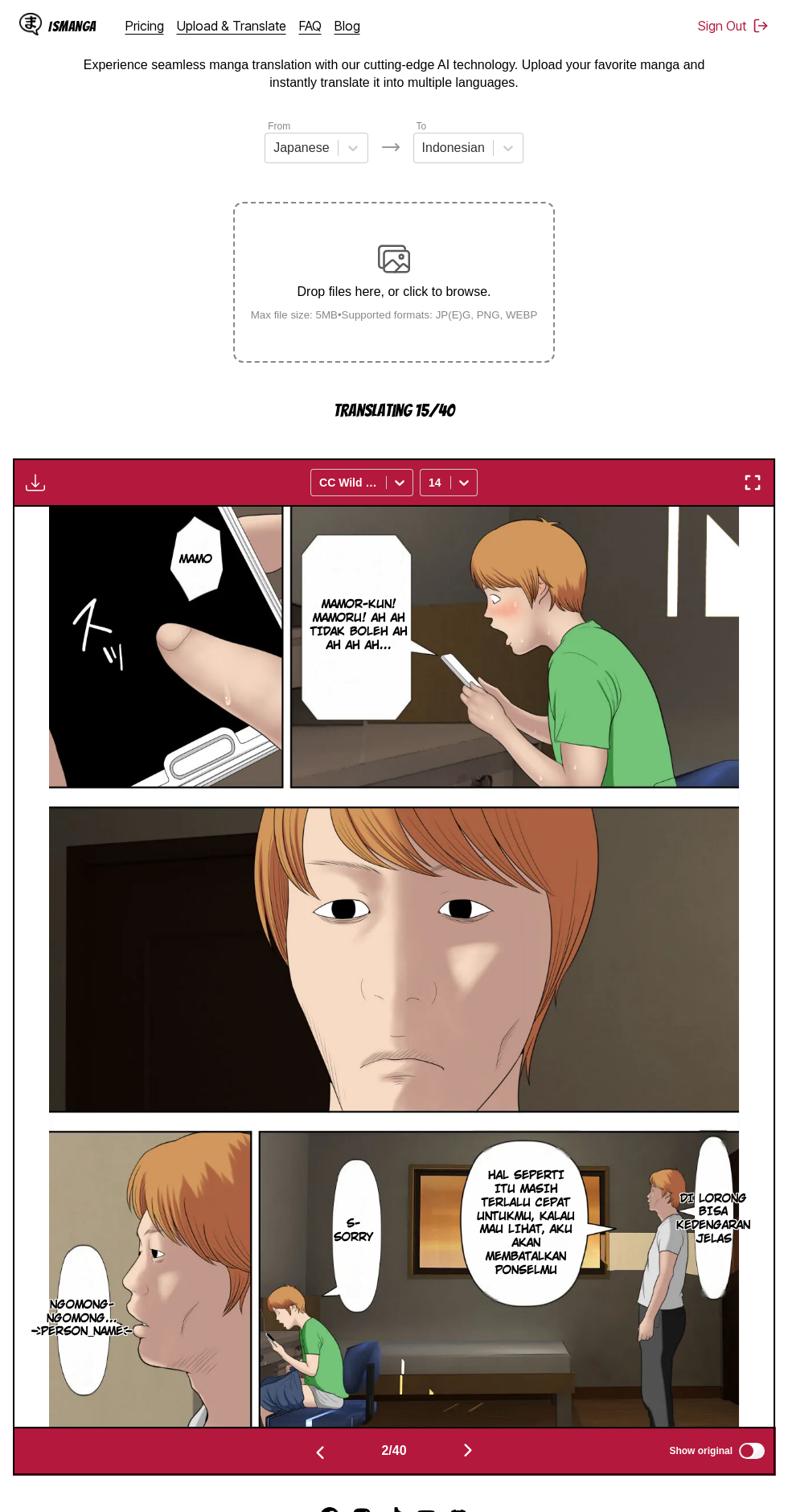
click at [471, 1440] on img "button" at bounding box center [467, 1450] width 20 height 20
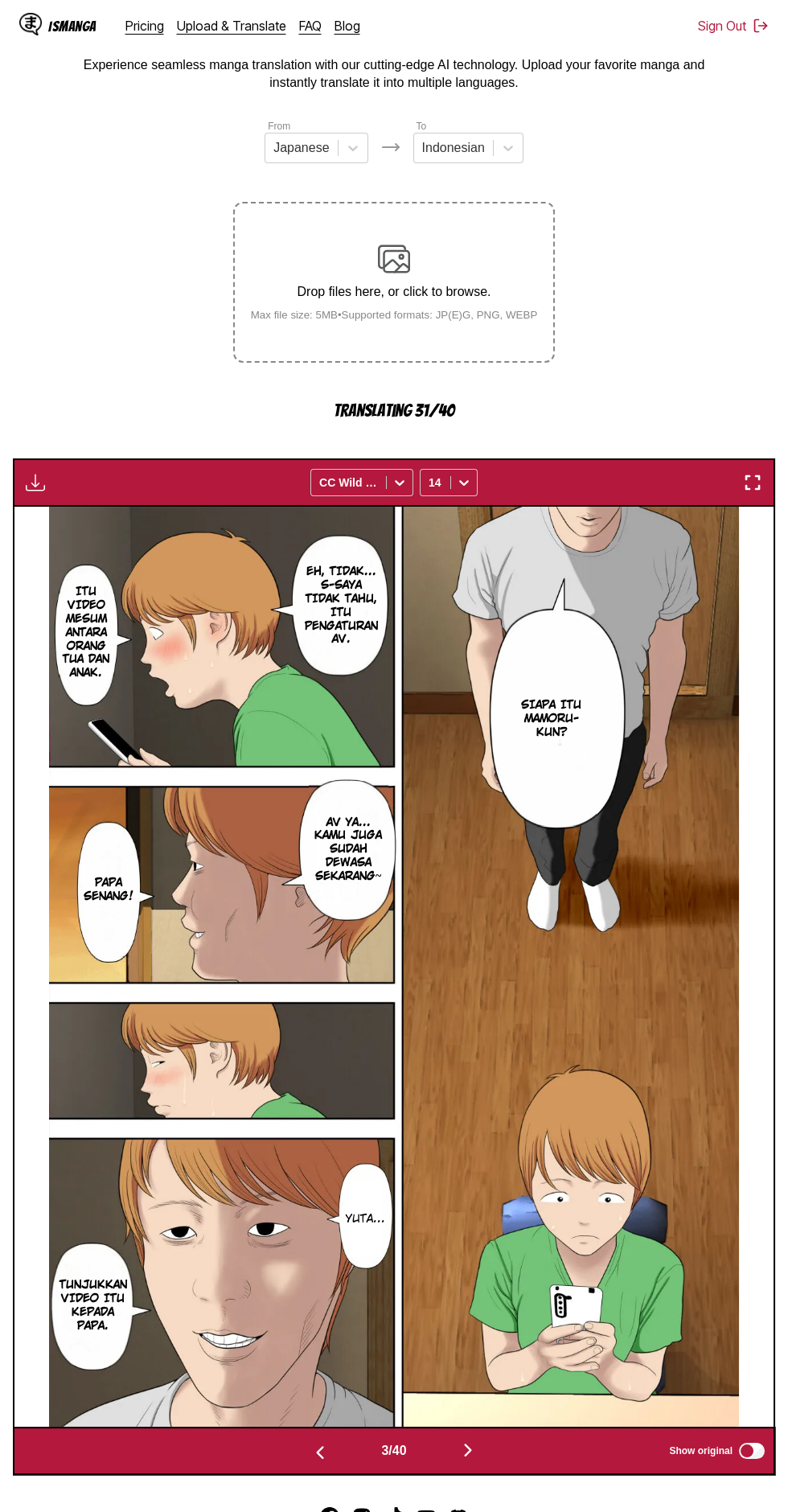
click at [473, 1440] on img "button" at bounding box center [467, 1450] width 20 height 20
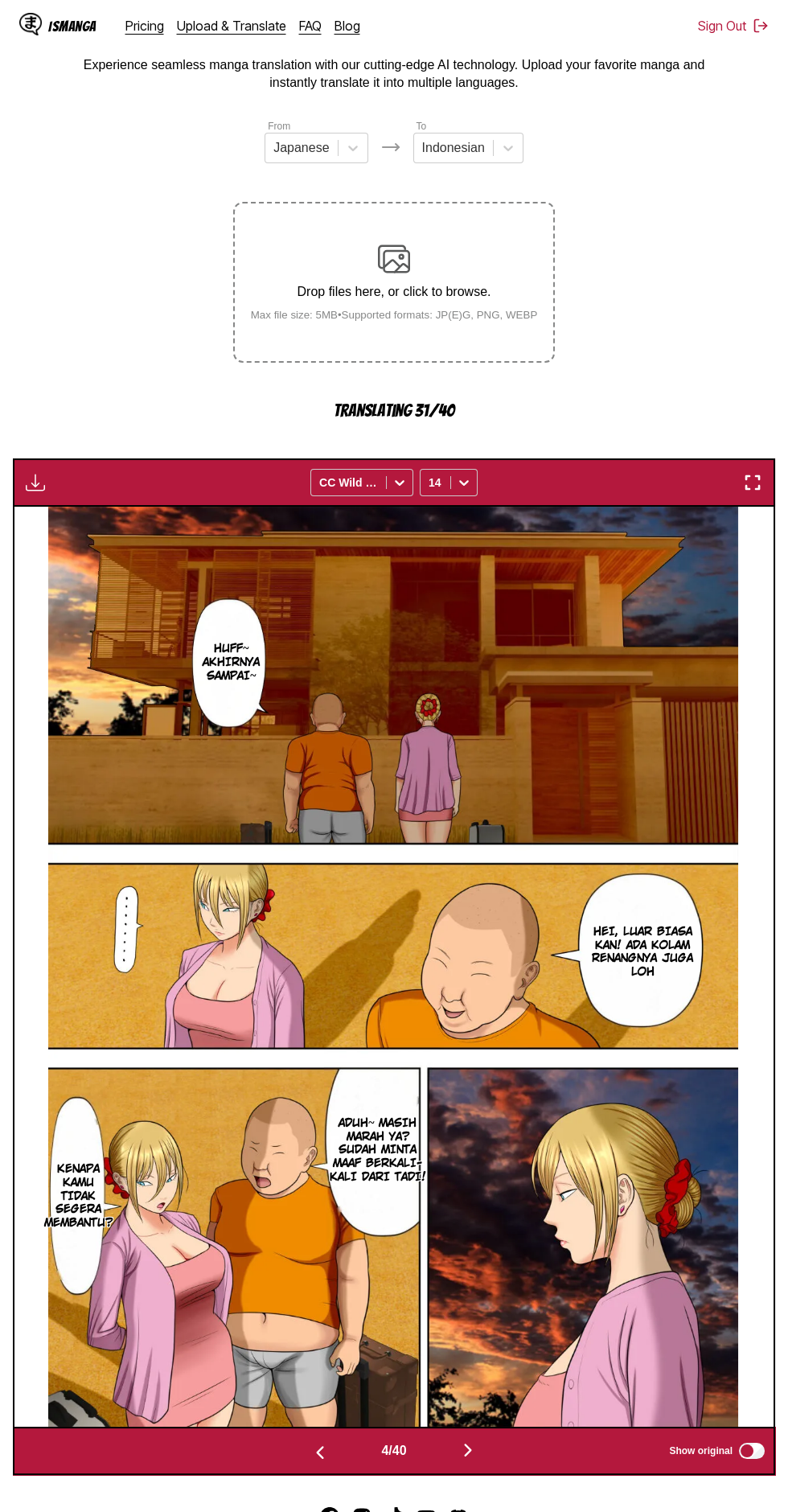
click at [482, 1439] on button "button" at bounding box center [467, 1451] width 96 height 23
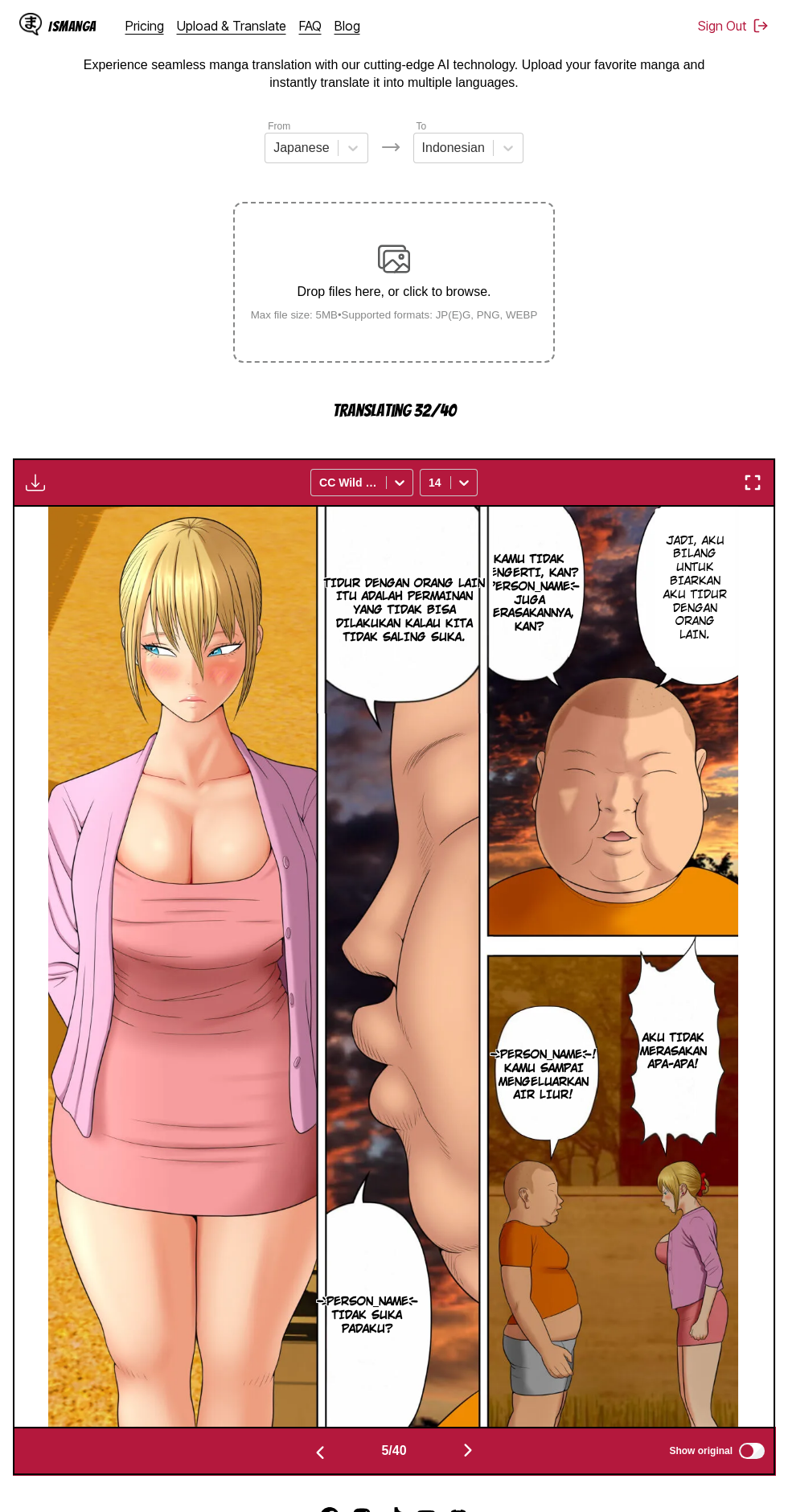
scroll to position [92, 0]
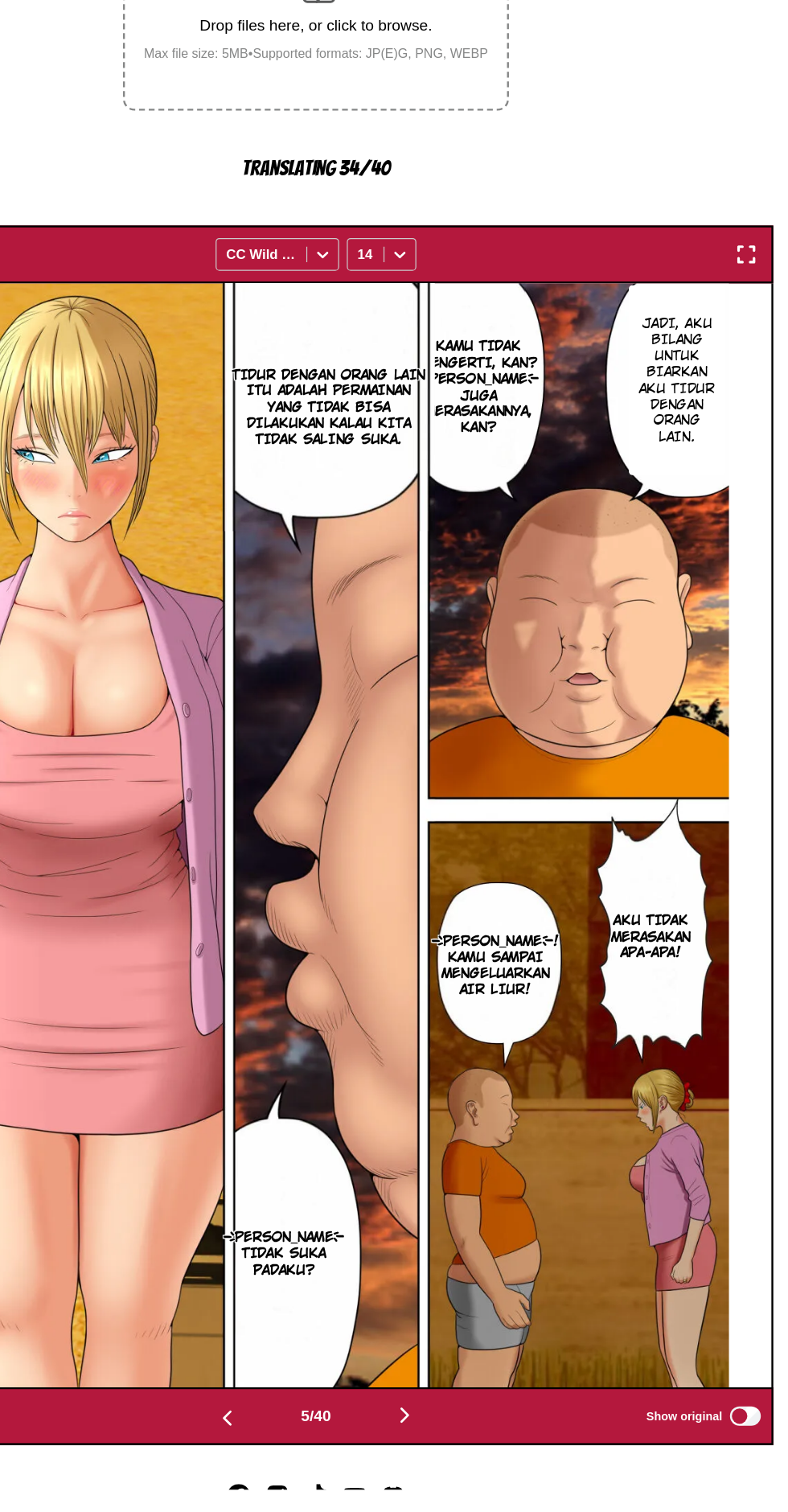
click at [484, 1439] on button "button" at bounding box center [467, 1451] width 96 height 23
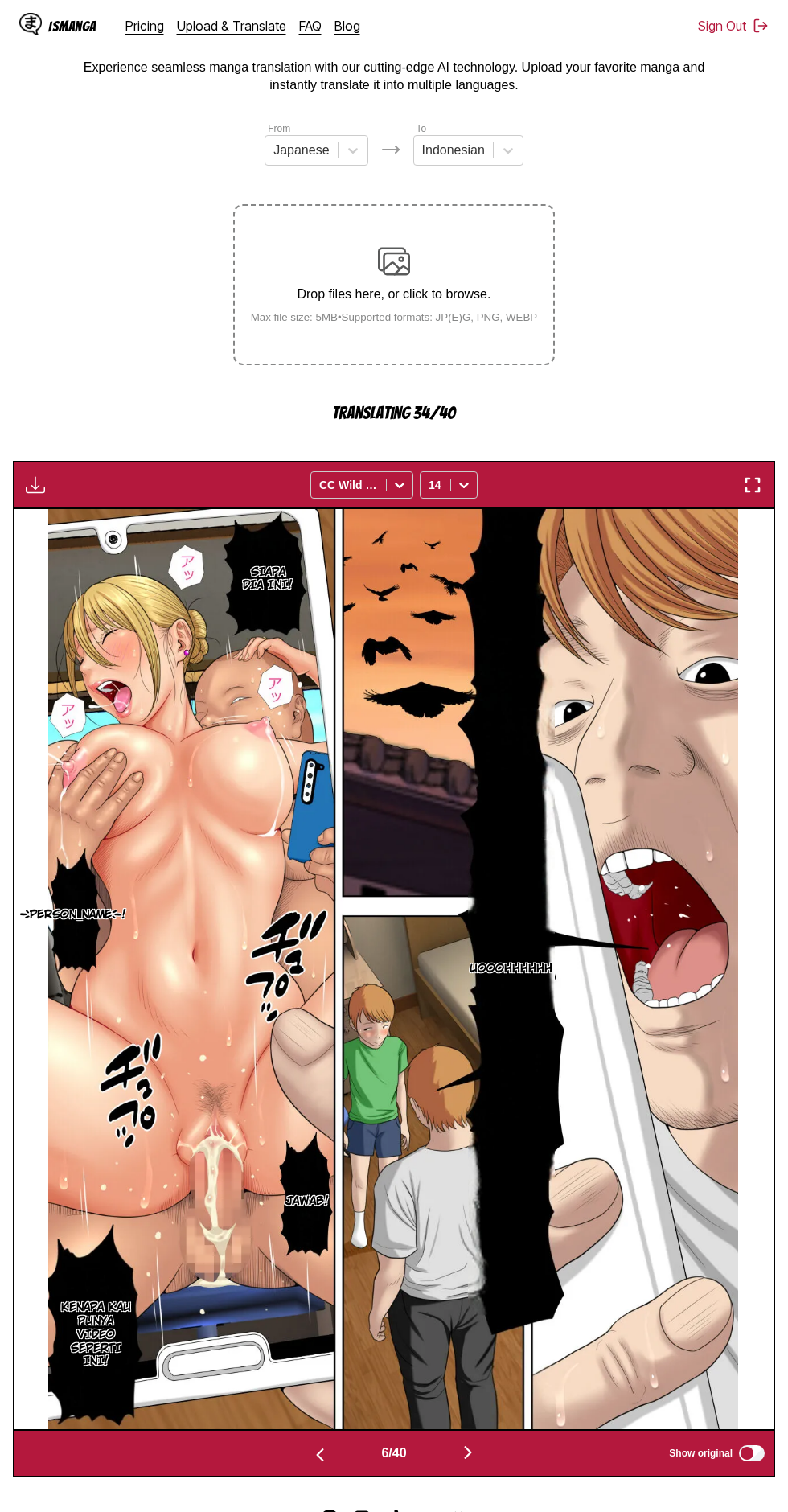
scroll to position [90, 0]
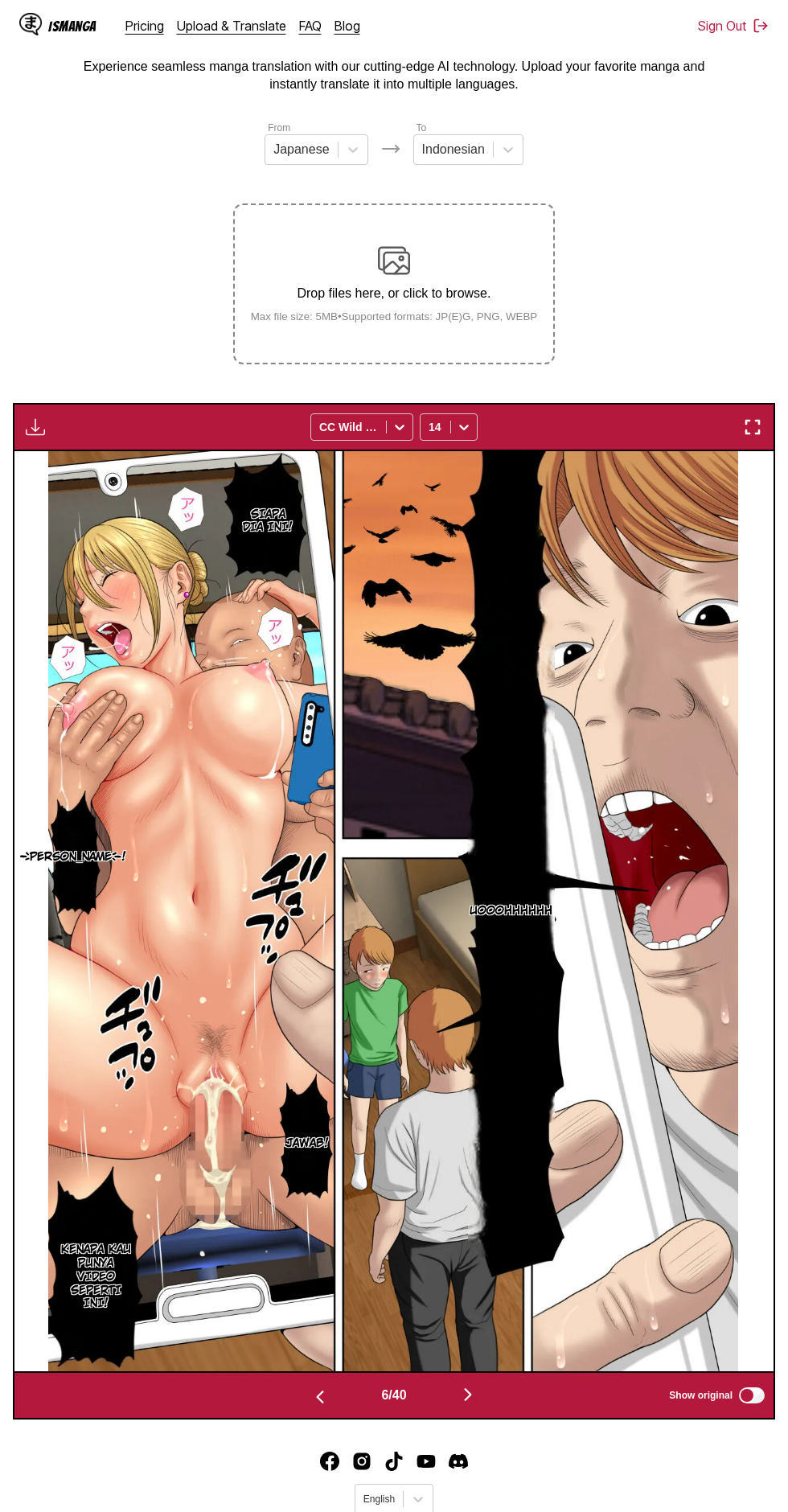
click at [469, 1385] on img "button" at bounding box center [467, 1394] width 20 height 20
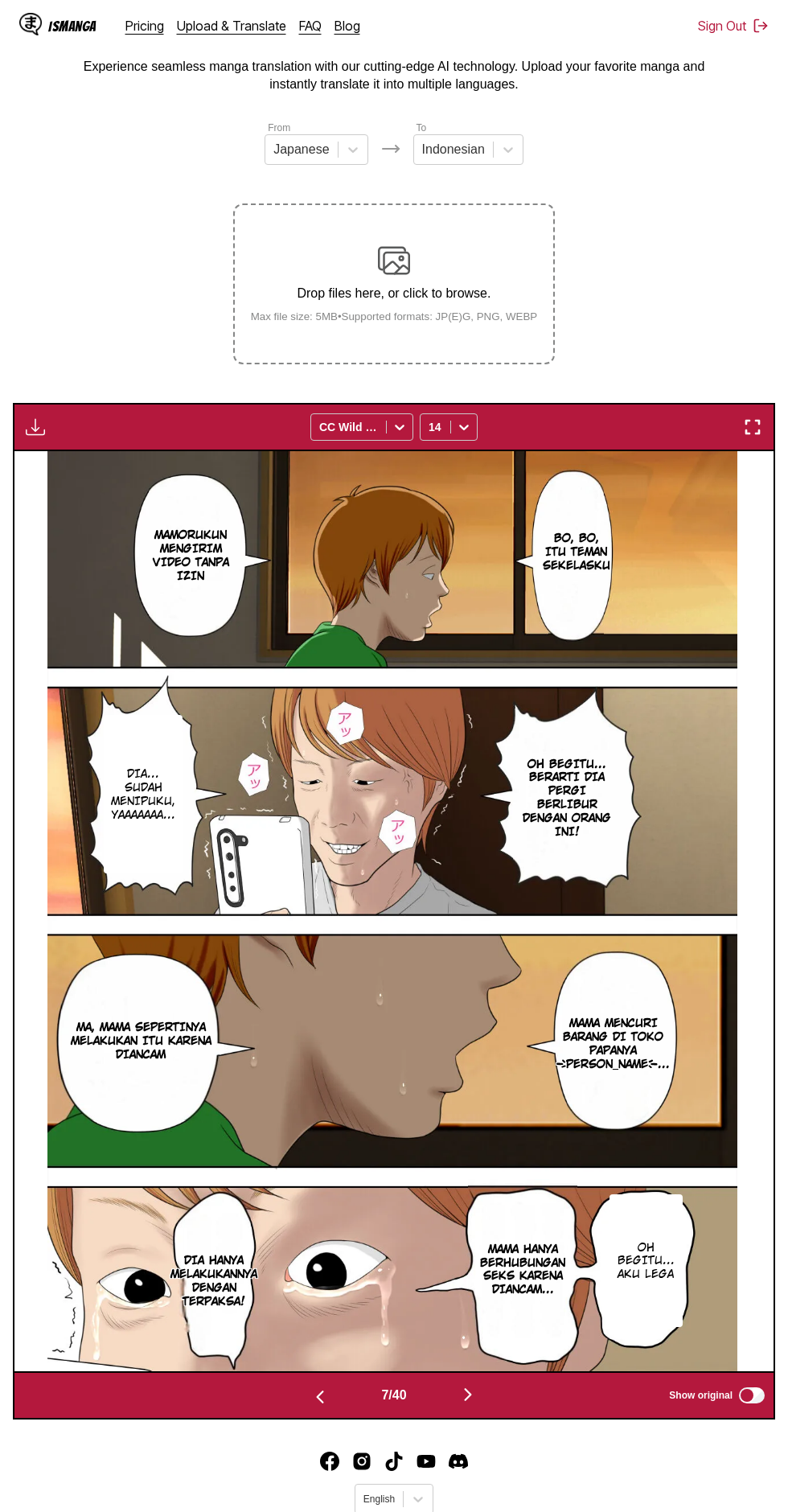
click at [43, 417] on img "button" at bounding box center [35, 427] width 20 height 20
click at [104, 462] on button "Download All" at bounding box center [78, 480] width 103 height 38
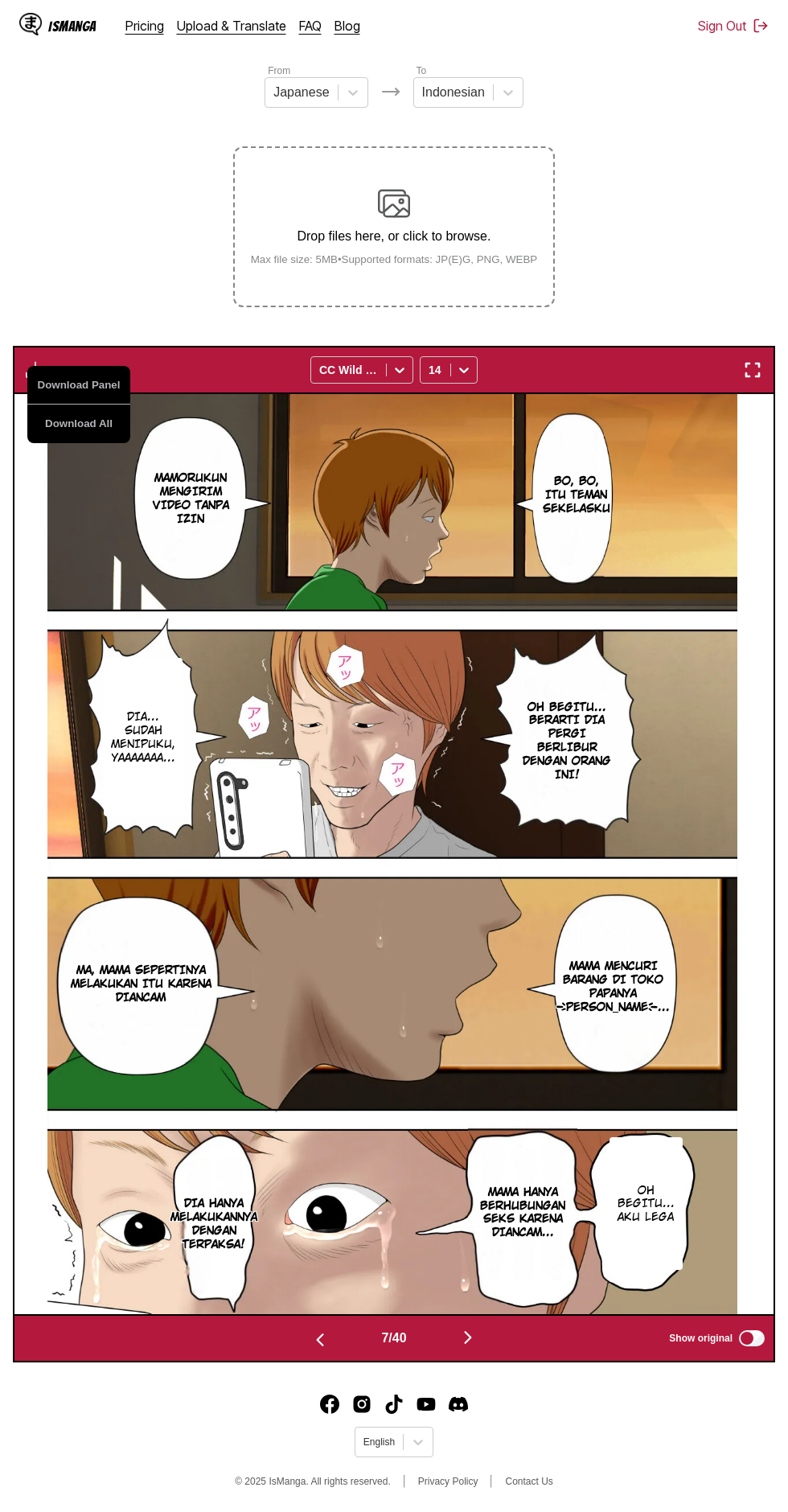
scroll to position [0, 0]
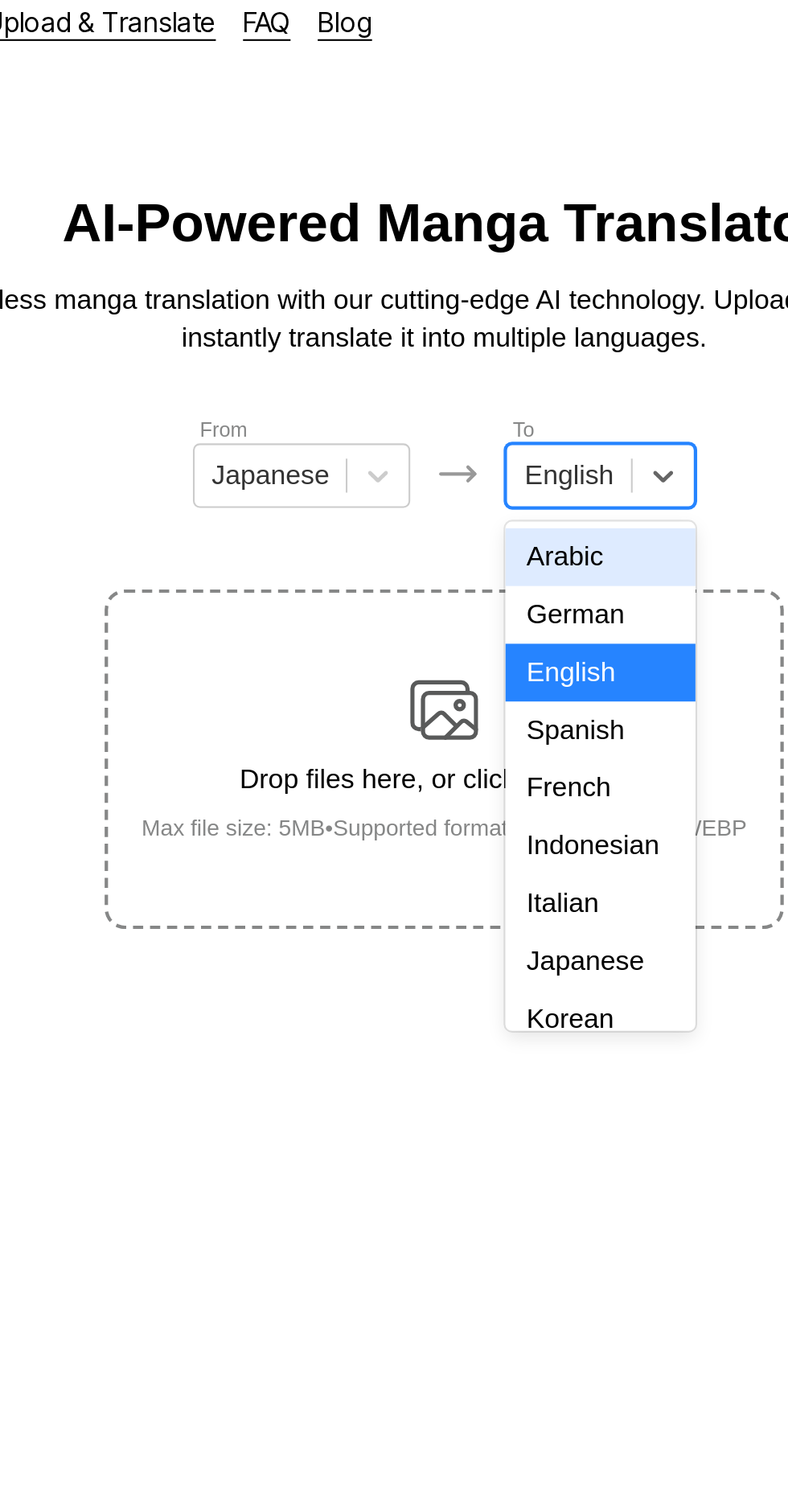
click at [486, 406] on div "Indonesian" at bounding box center [467, 416] width 90 height 27
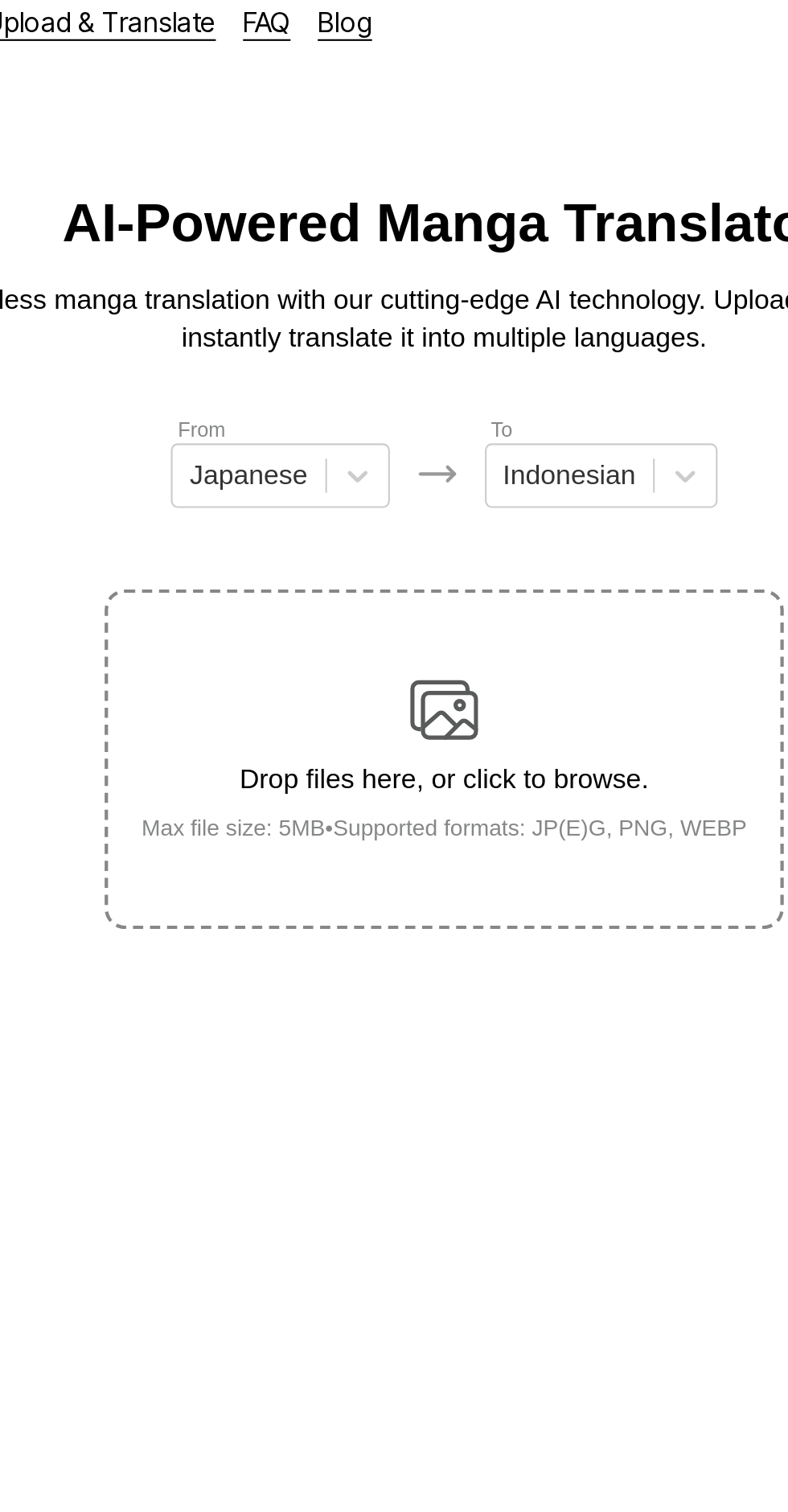
click at [400, 336] on img at bounding box center [394, 352] width 32 height 32
click at [0, 0] on input "Drop files here, or click to browse. Max file size: 5MB • Supported formats: JP…" at bounding box center [0, 0] width 0 height 0
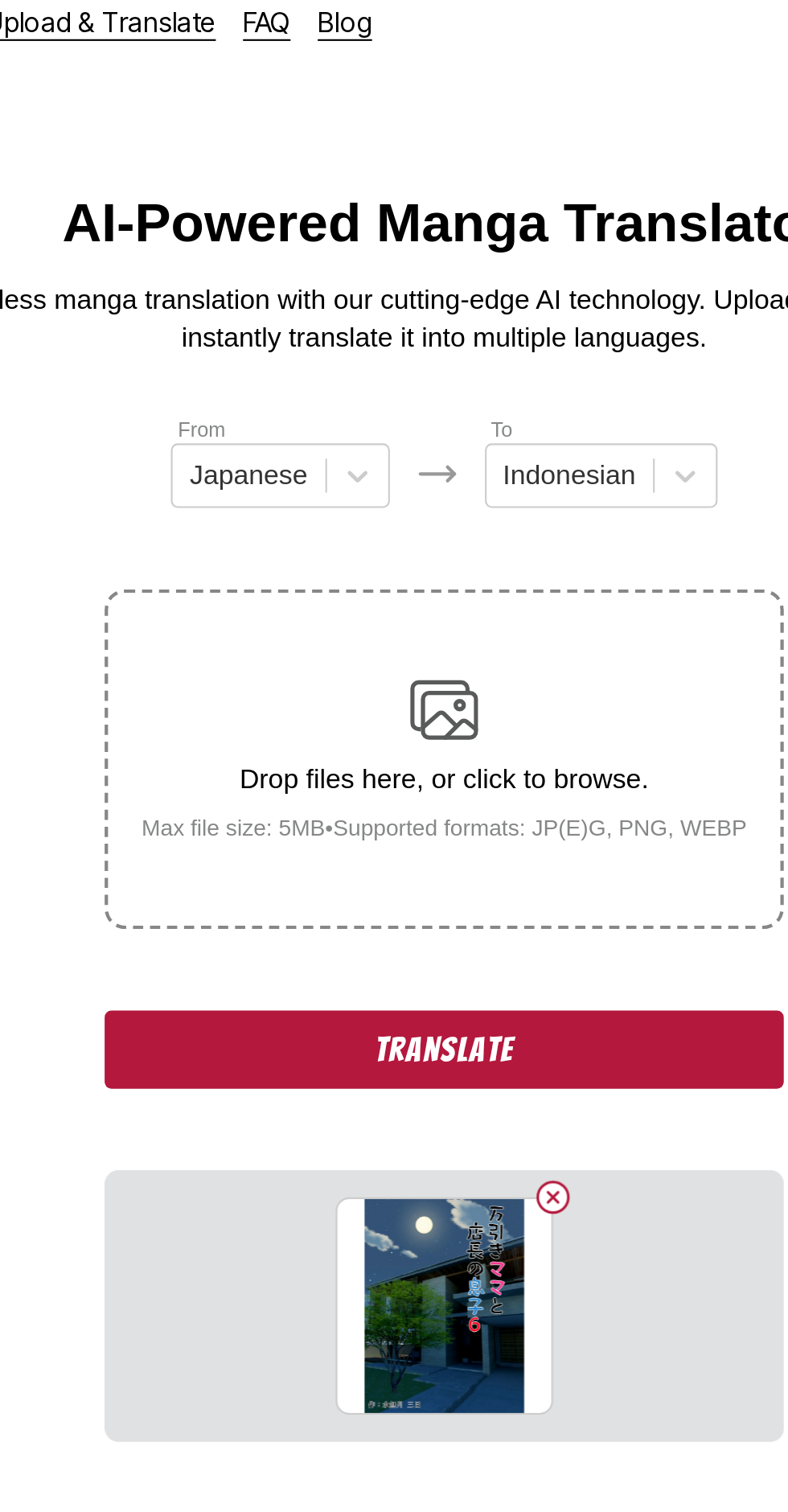
click at [452, 573] on button "Delete image" at bounding box center [445, 582] width 20 height 20
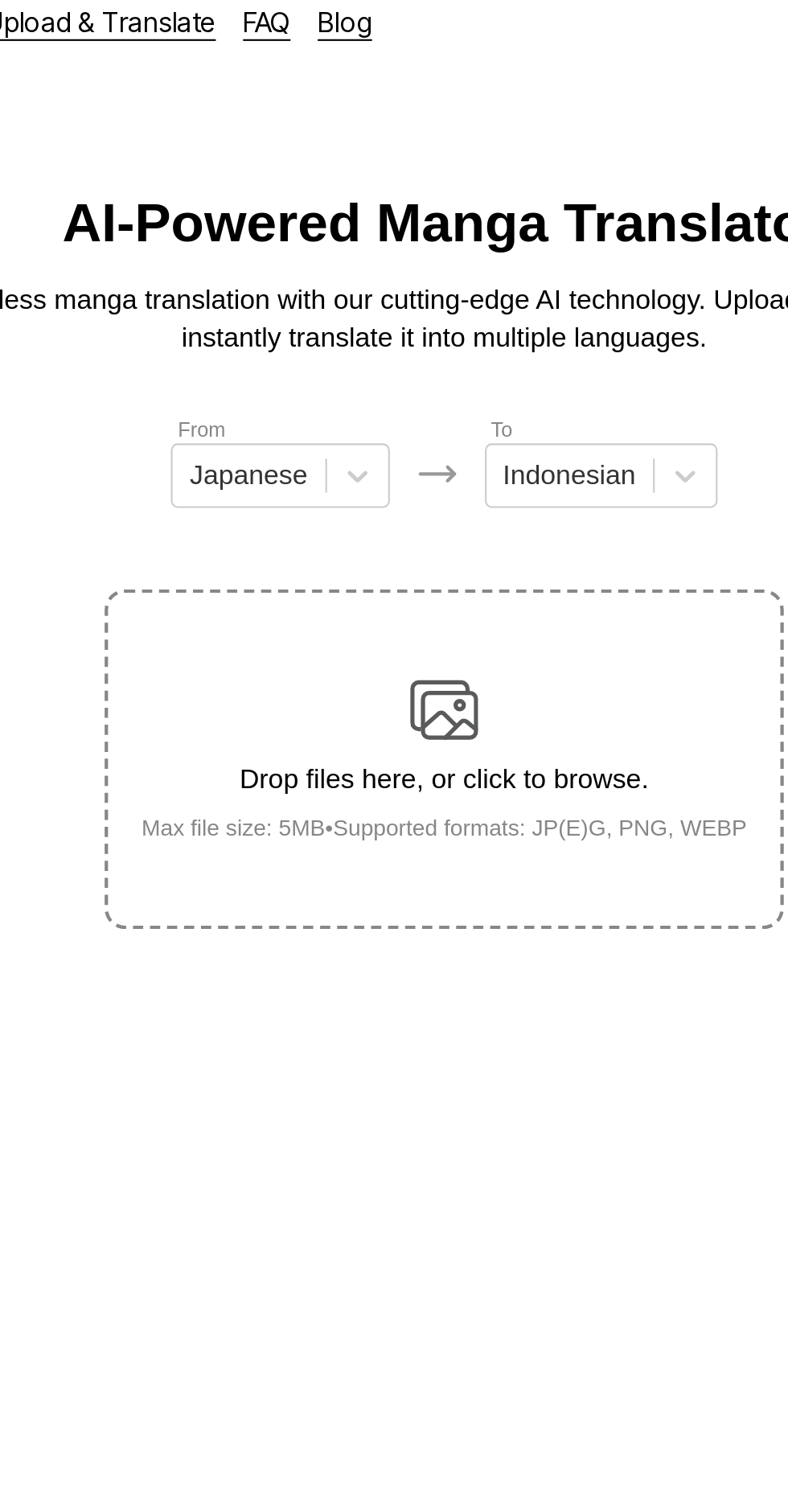
click at [393, 335] on img at bounding box center [394, 352] width 32 height 32
click at [0, 0] on input "Drop files here, or click to browse. Max file size: 5MB • Supported formats: JP…" at bounding box center [0, 0] width 0 height 0
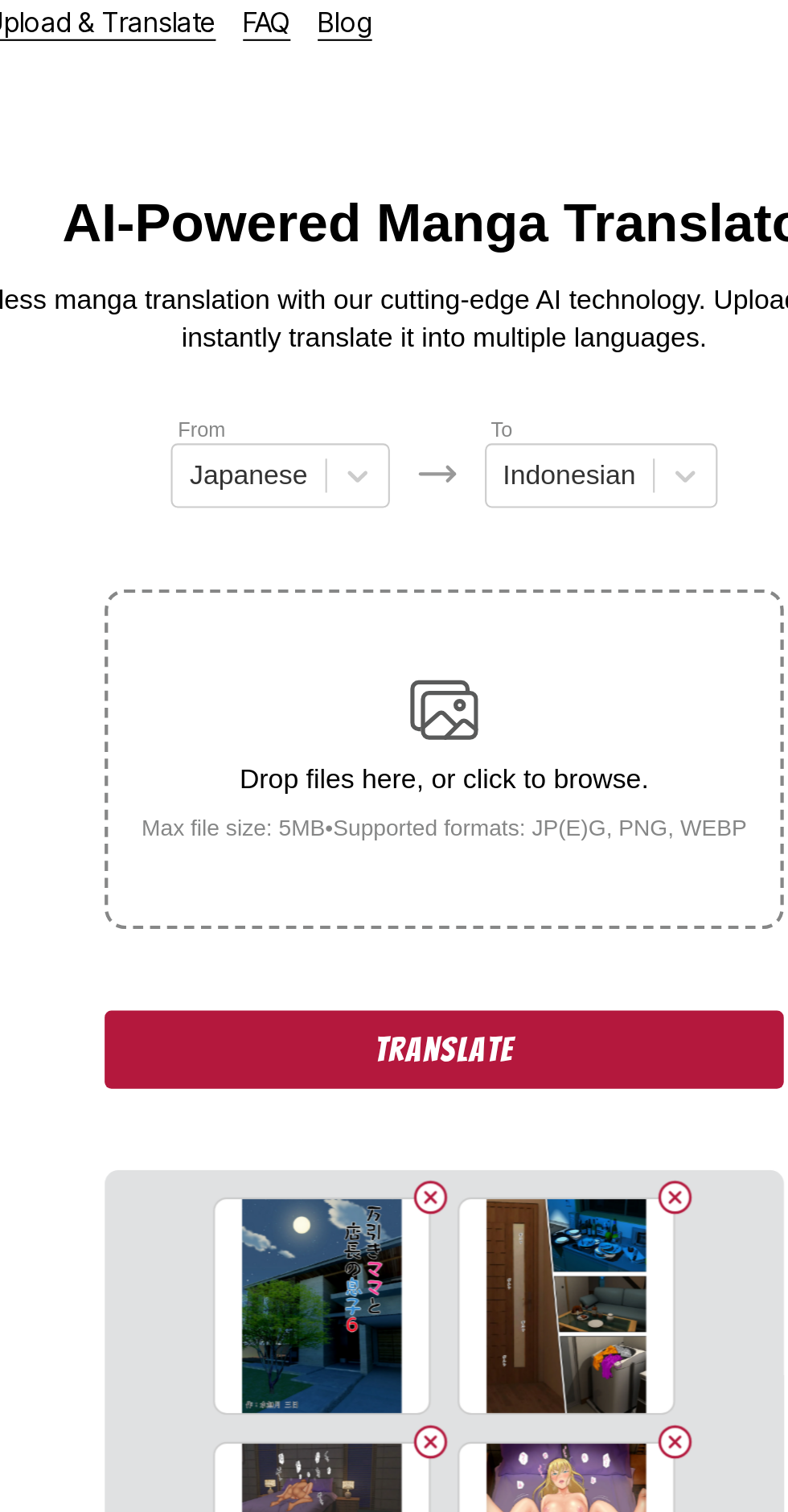
click at [441, 494] on button "Translate" at bounding box center [393, 512] width 322 height 37
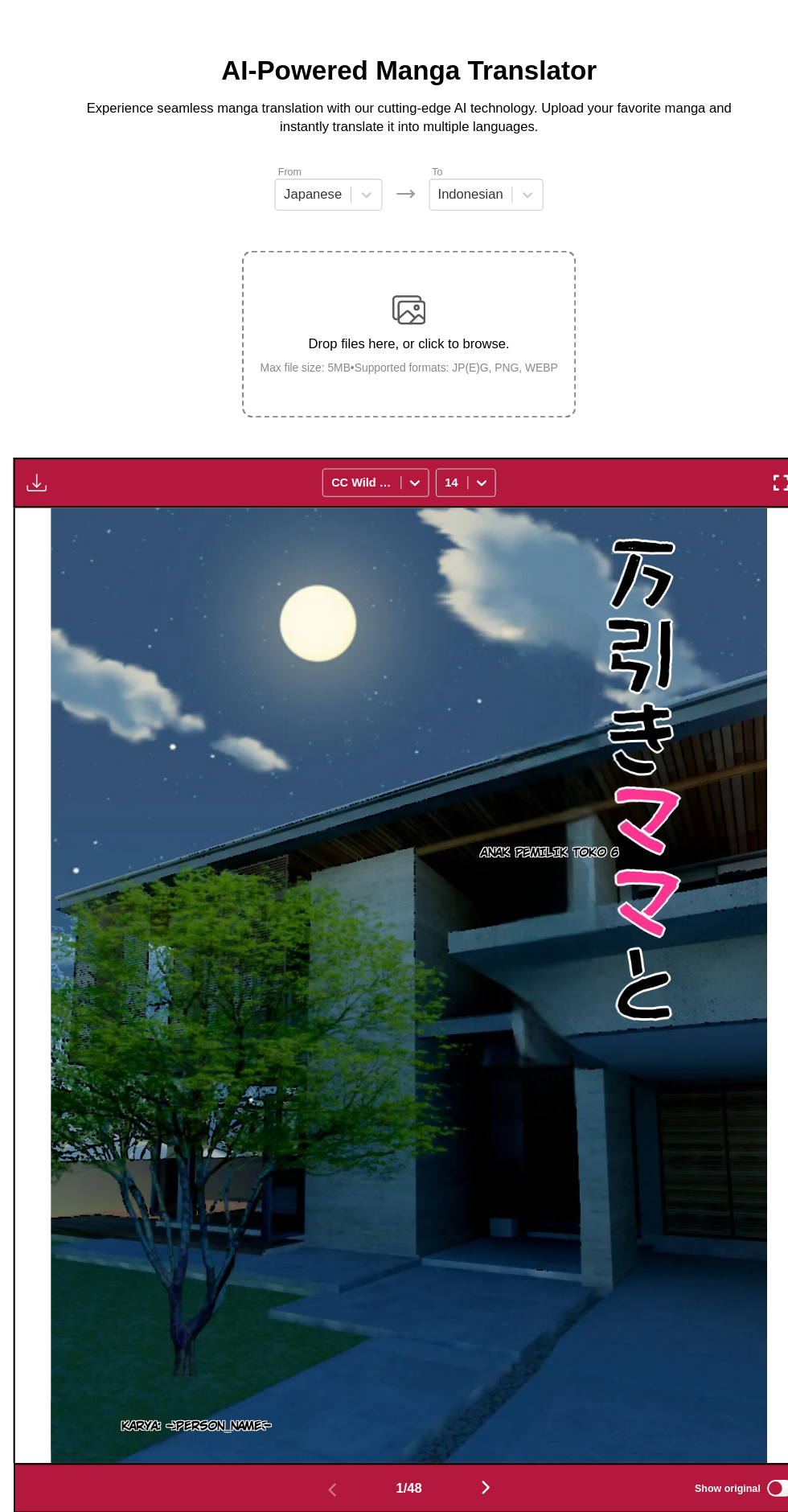
click at [34, 509] on img "button" at bounding box center [35, 518] width 20 height 20
click at [104, 552] on button "Download All" at bounding box center [78, 571] width 103 height 38
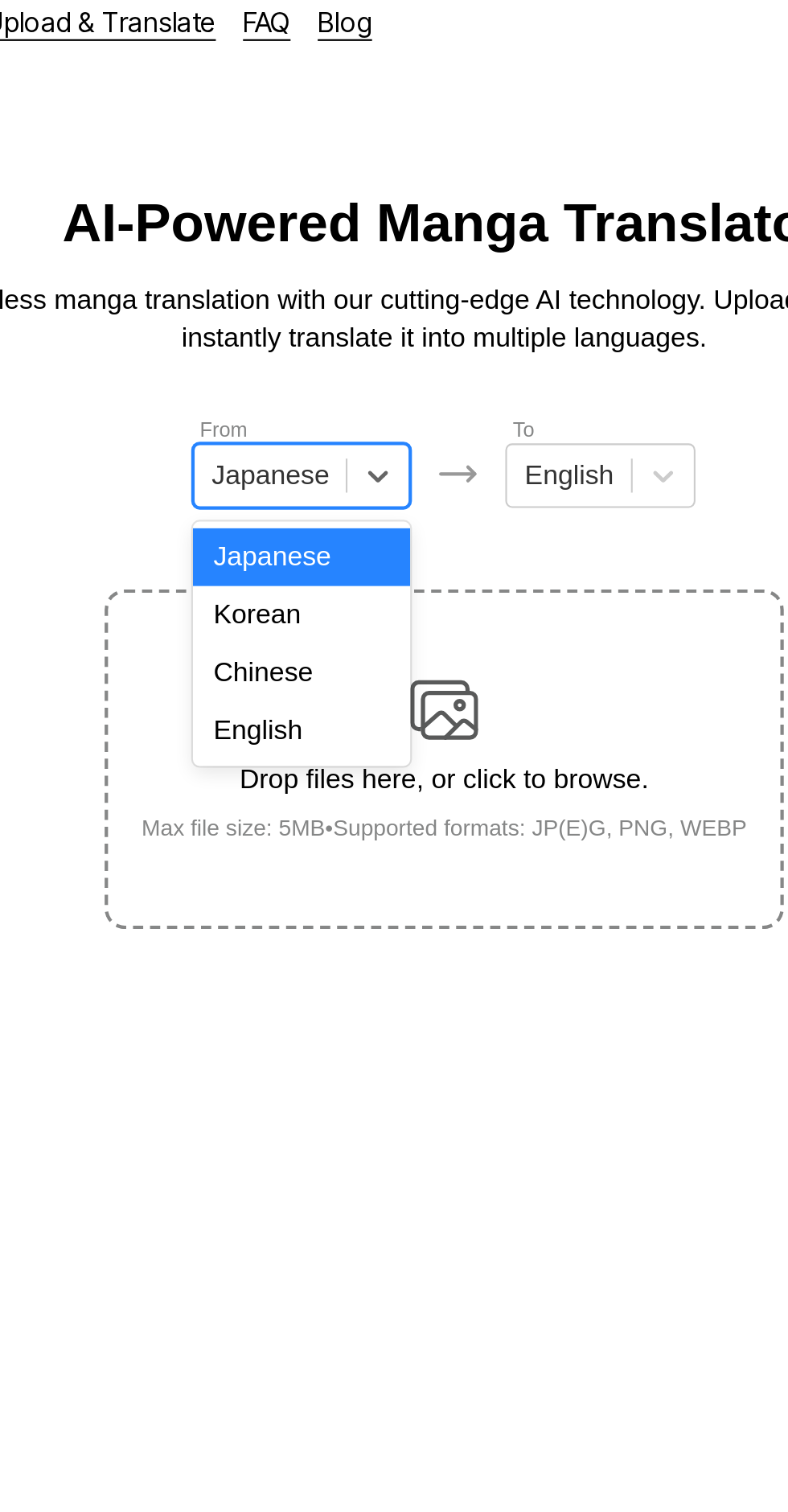
click at [338, 367] on div "English" at bounding box center [326, 361] width 103 height 27
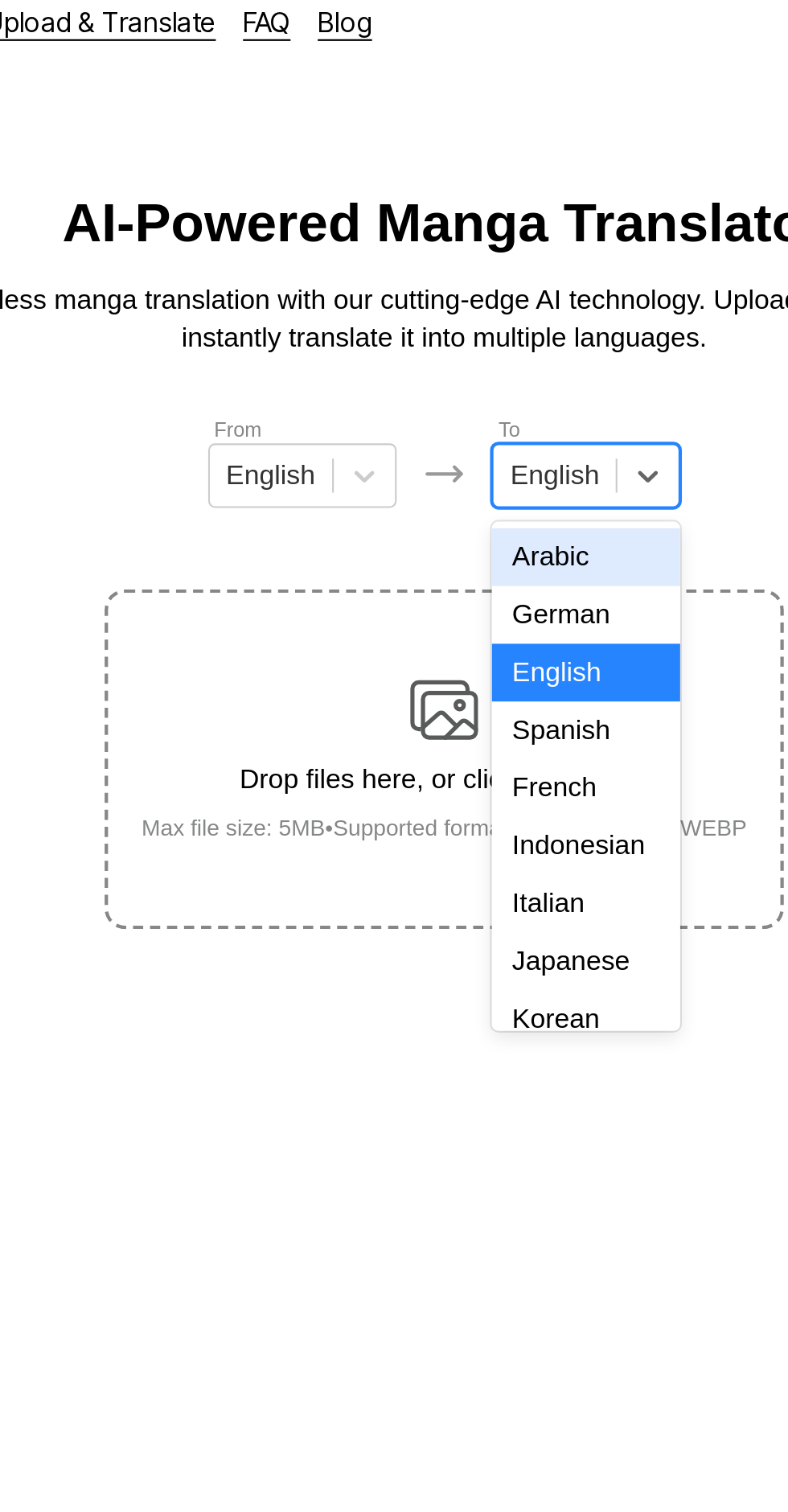
click at [466, 407] on div "Indonesian" at bounding box center [461, 416] width 90 height 27
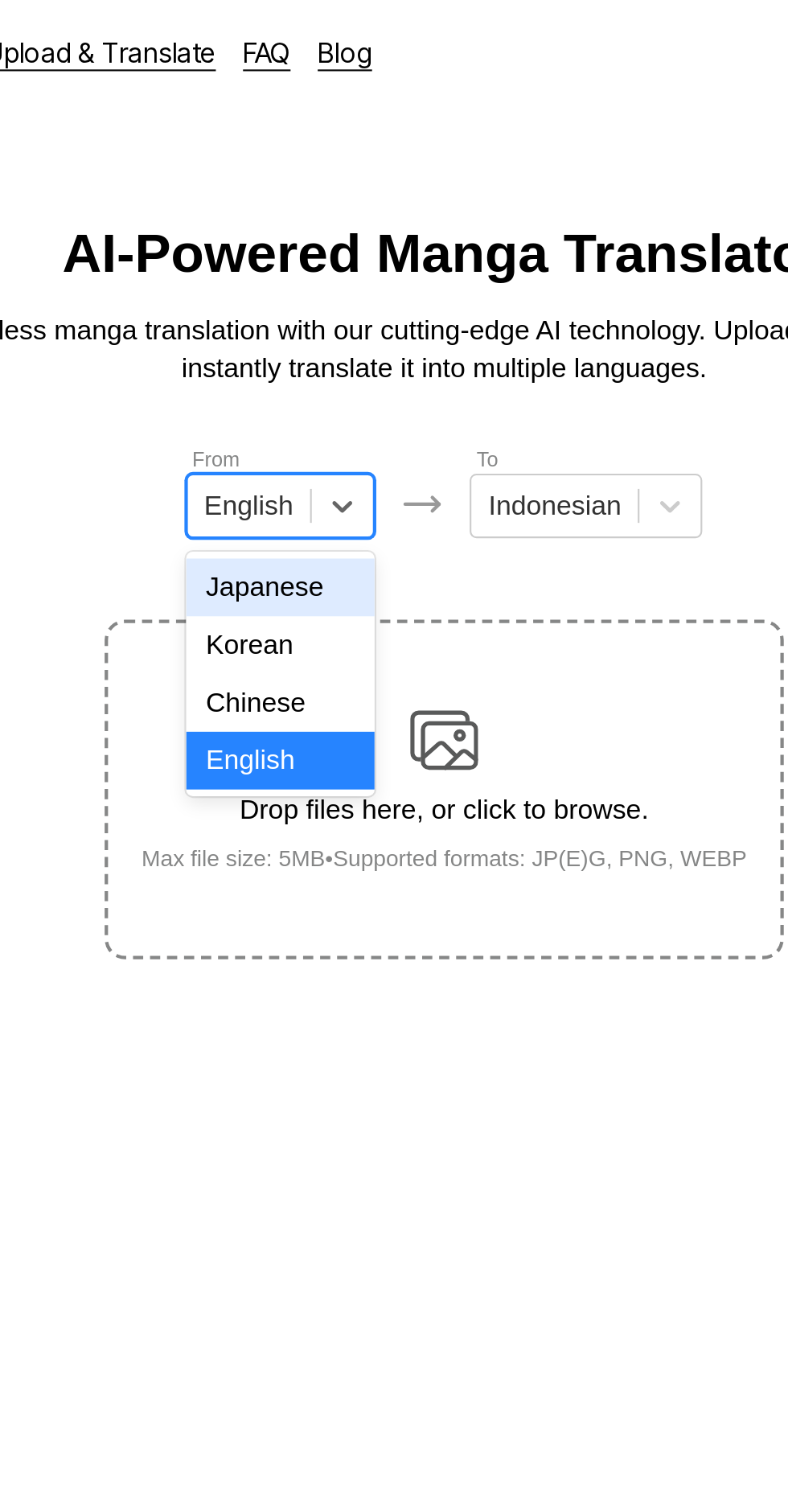
click at [342, 276] on div "Japanese" at bounding box center [316, 279] width 90 height 27
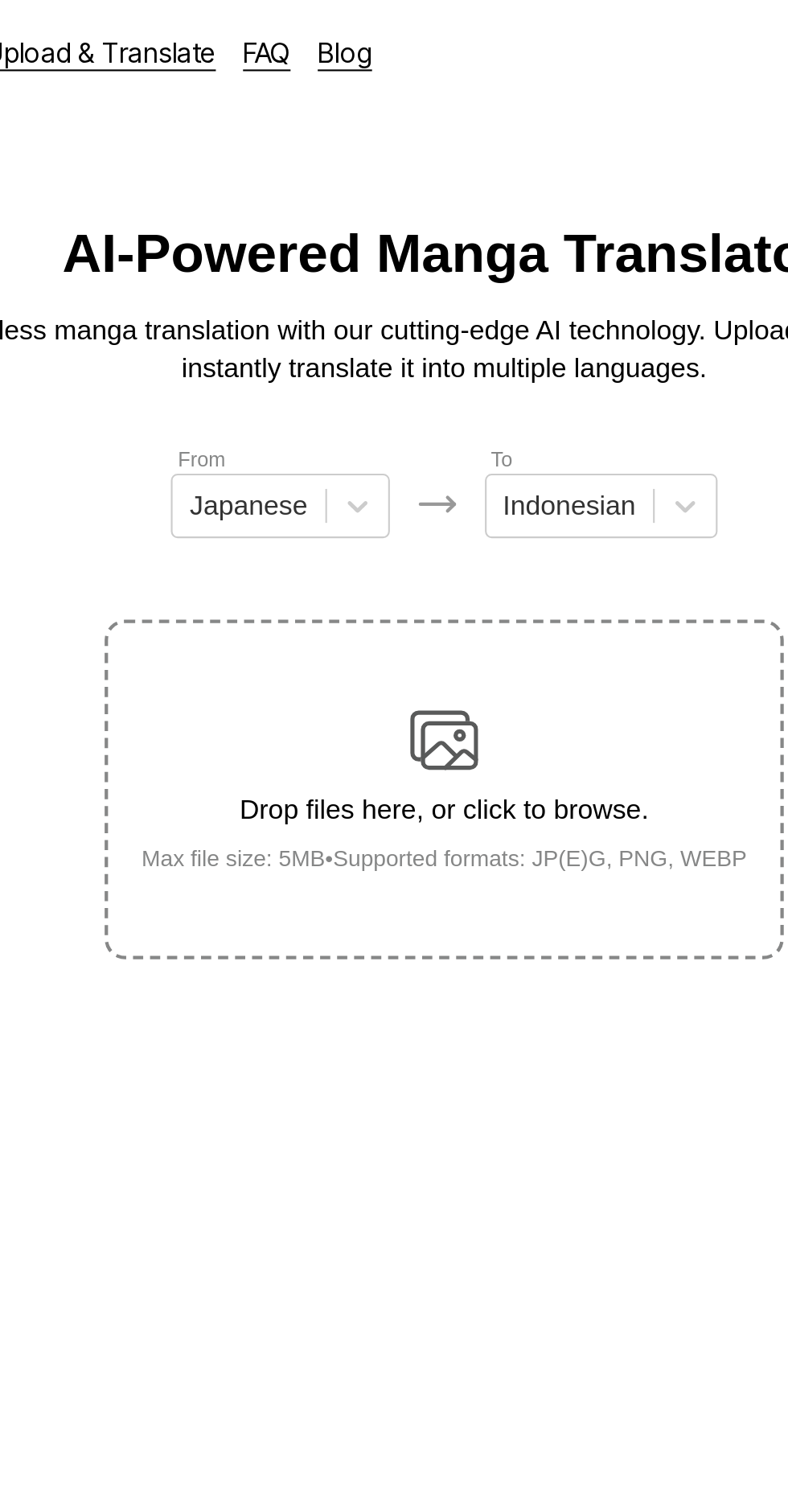
click at [409, 340] on img at bounding box center [394, 352] width 32 height 32
click at [0, 0] on input "Drop files here, or click to browse. Max file size: 5MB • Supported formats: JP…" at bounding box center [0, 0] width 0 height 0
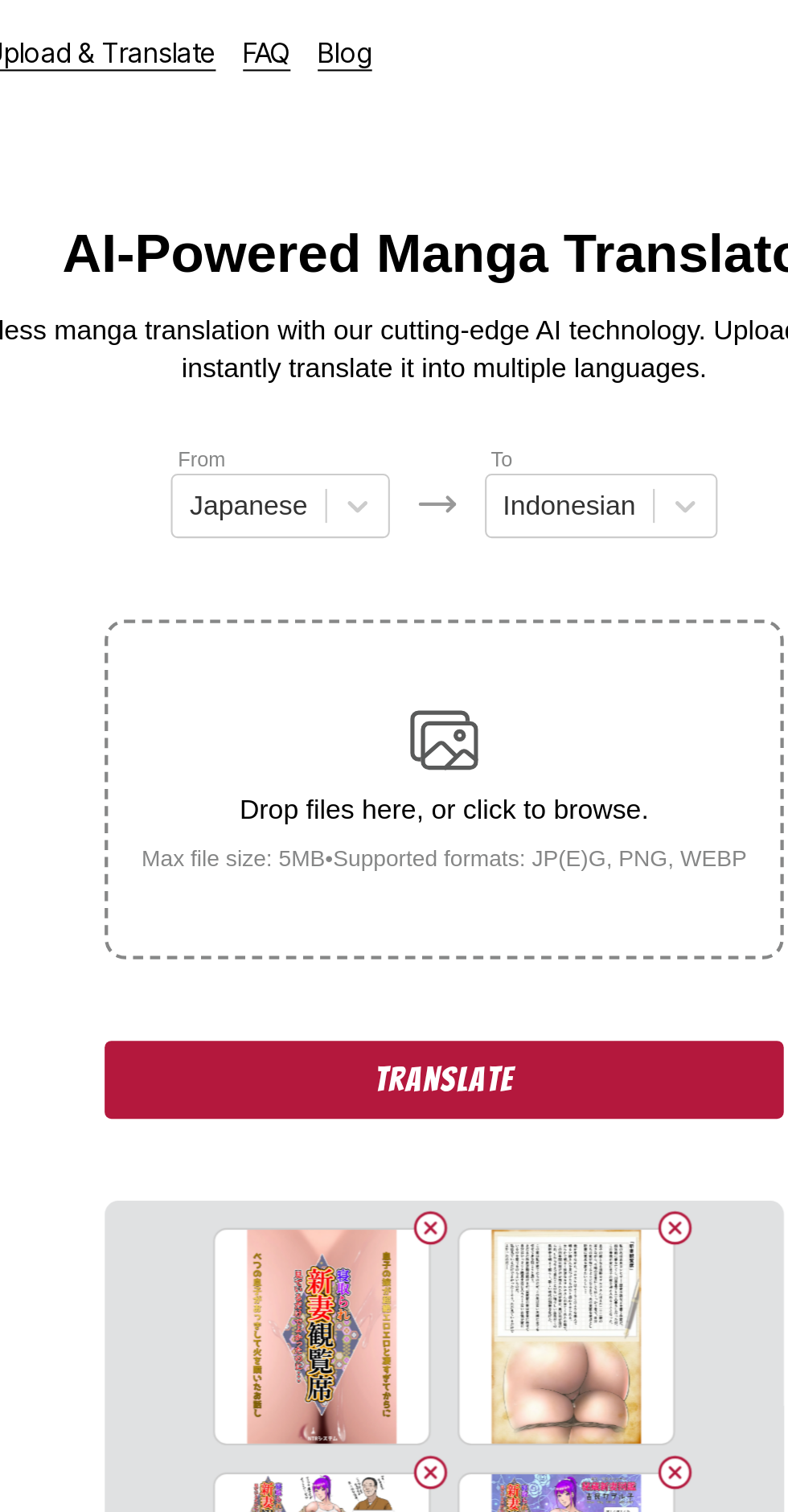
click at [317, 494] on button "Translate" at bounding box center [393, 512] width 322 height 37
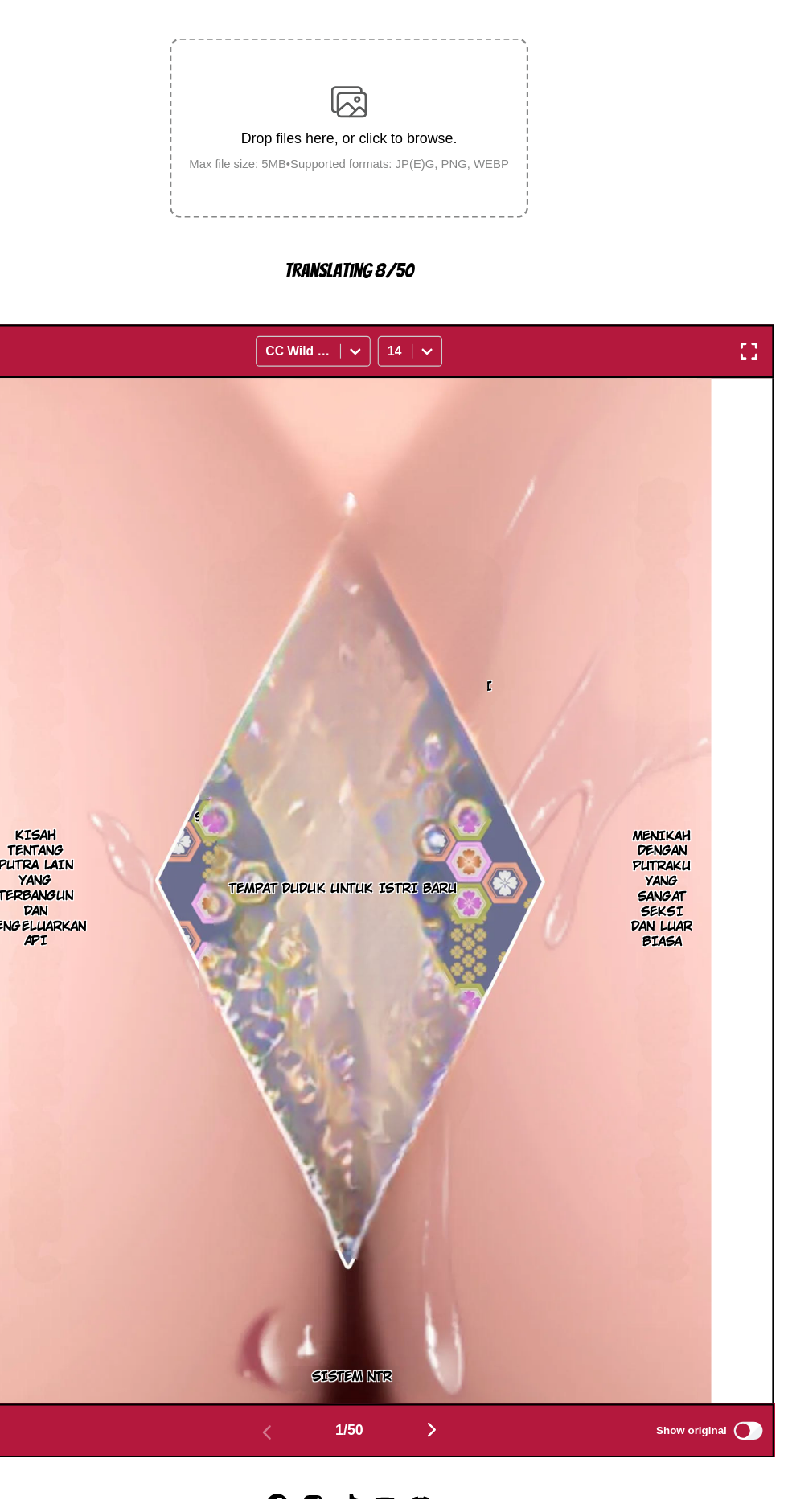
scroll to position [92, 0]
click at [479, 1439] on button "button" at bounding box center [467, 1451] width 96 height 23
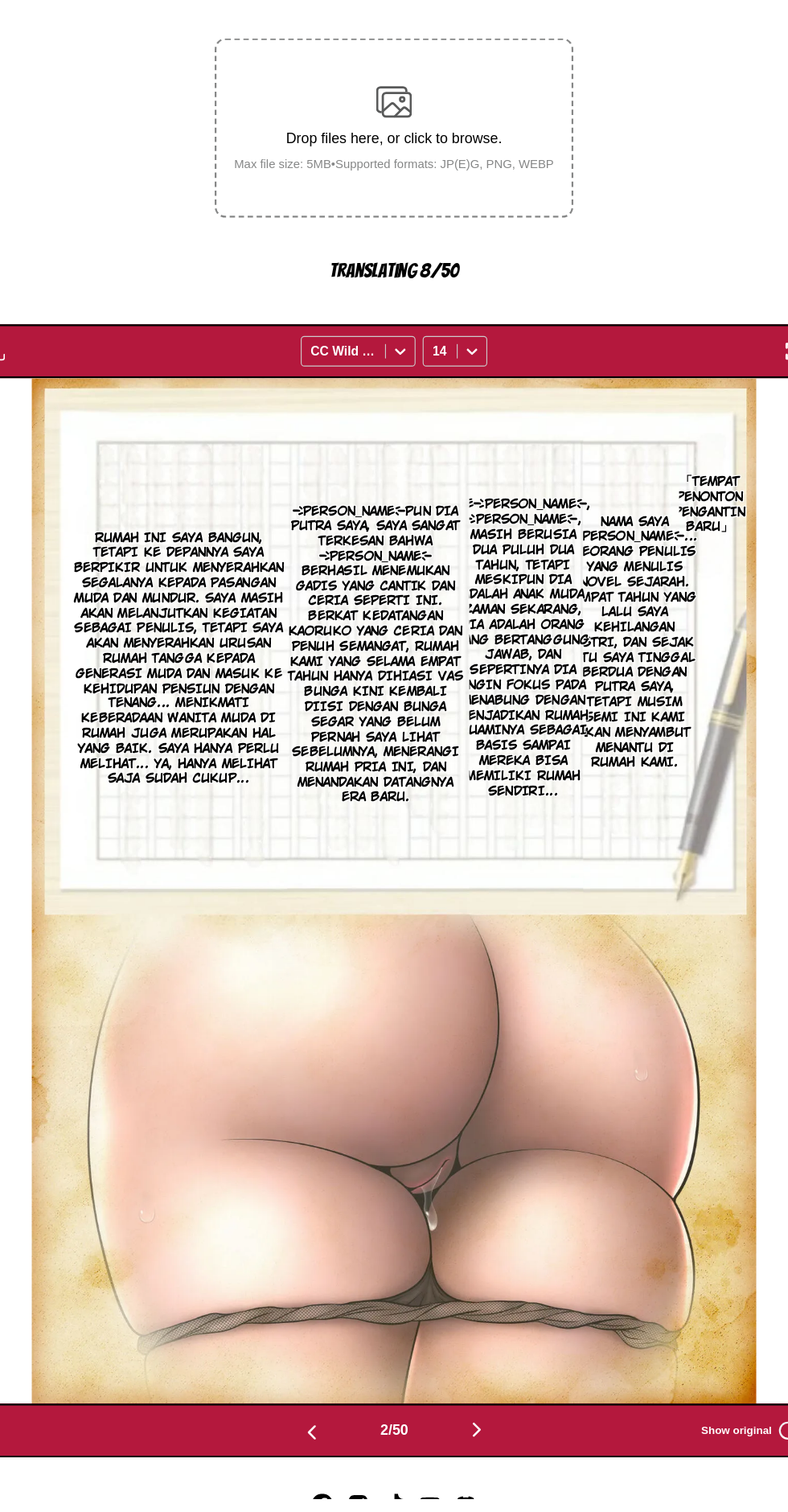
click at [474, 1440] on img "button" at bounding box center [467, 1450] width 20 height 20
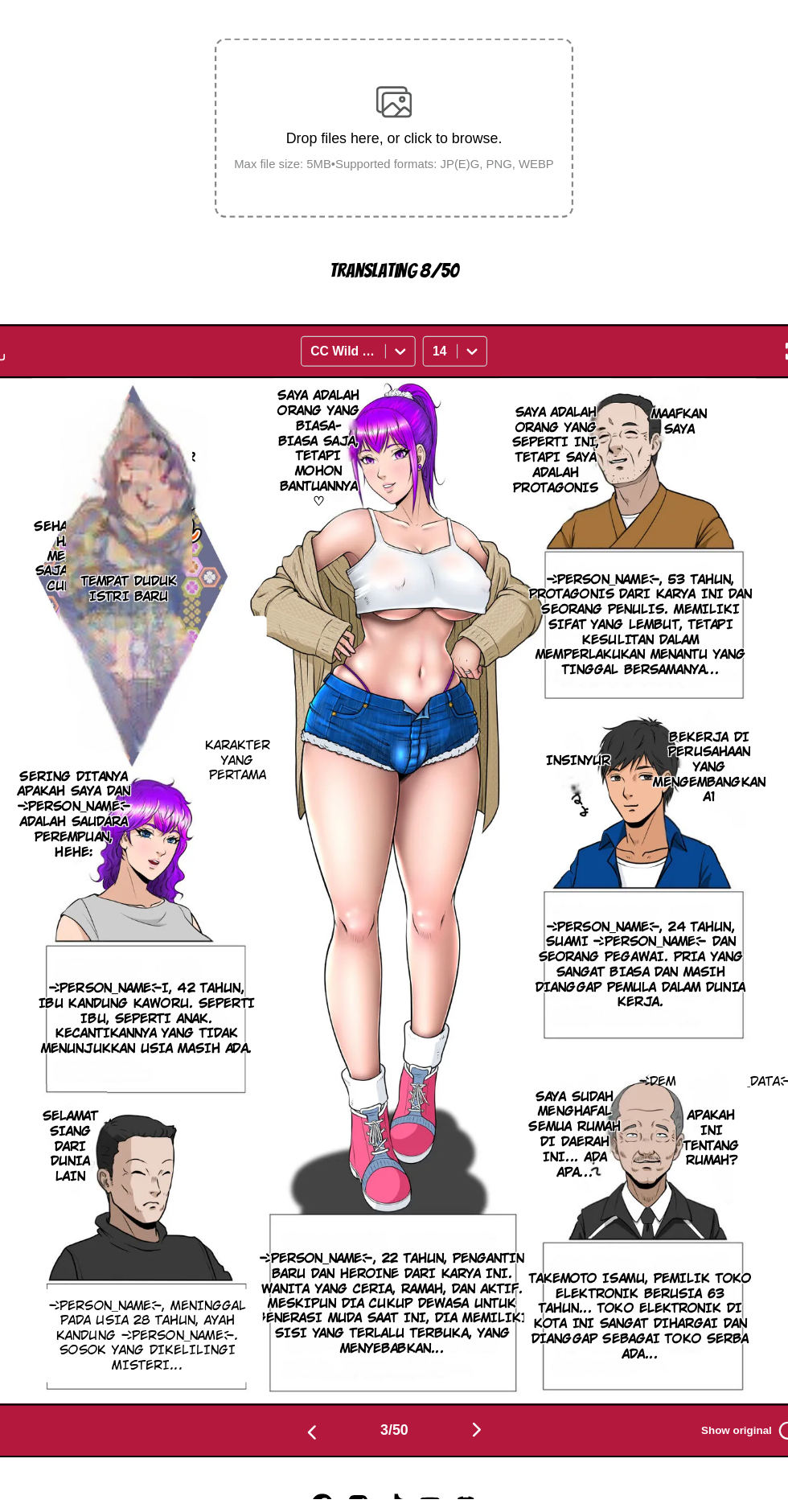
click at [485, 1439] on button "button" at bounding box center [467, 1451] width 96 height 23
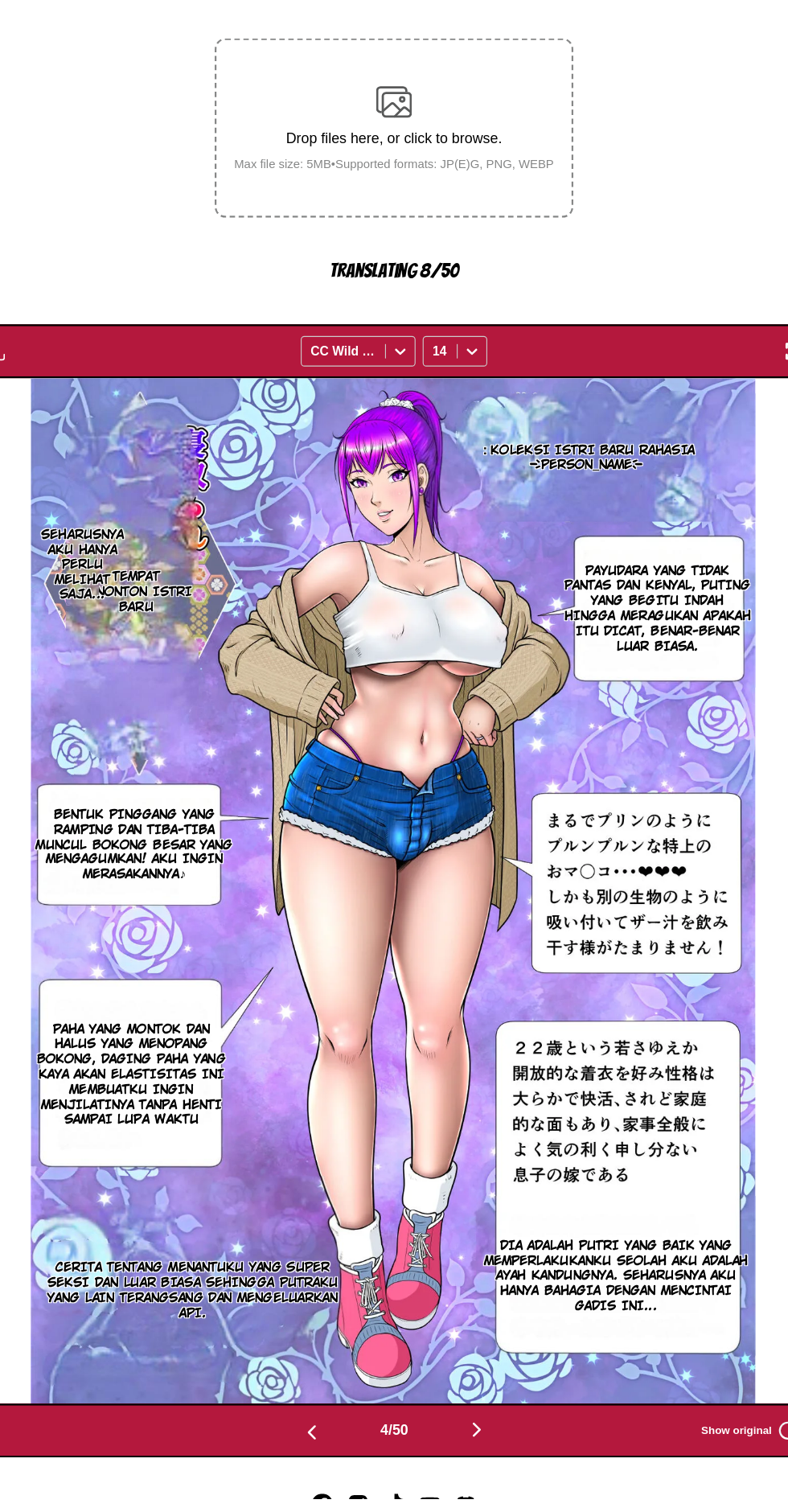
click at [507, 1439] on button "button" at bounding box center [467, 1451] width 96 height 23
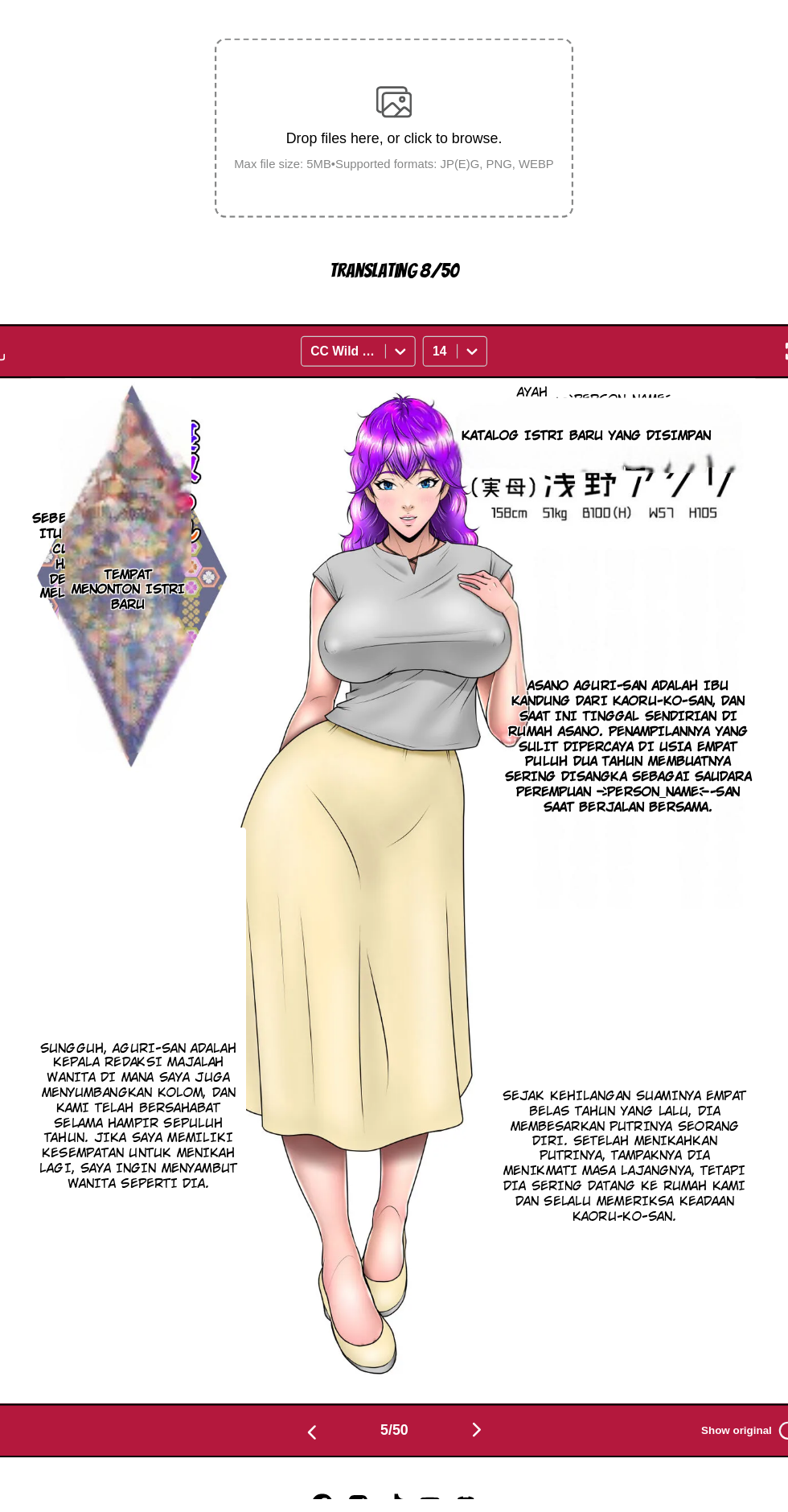
click at [494, 1439] on button "button" at bounding box center [467, 1451] width 96 height 23
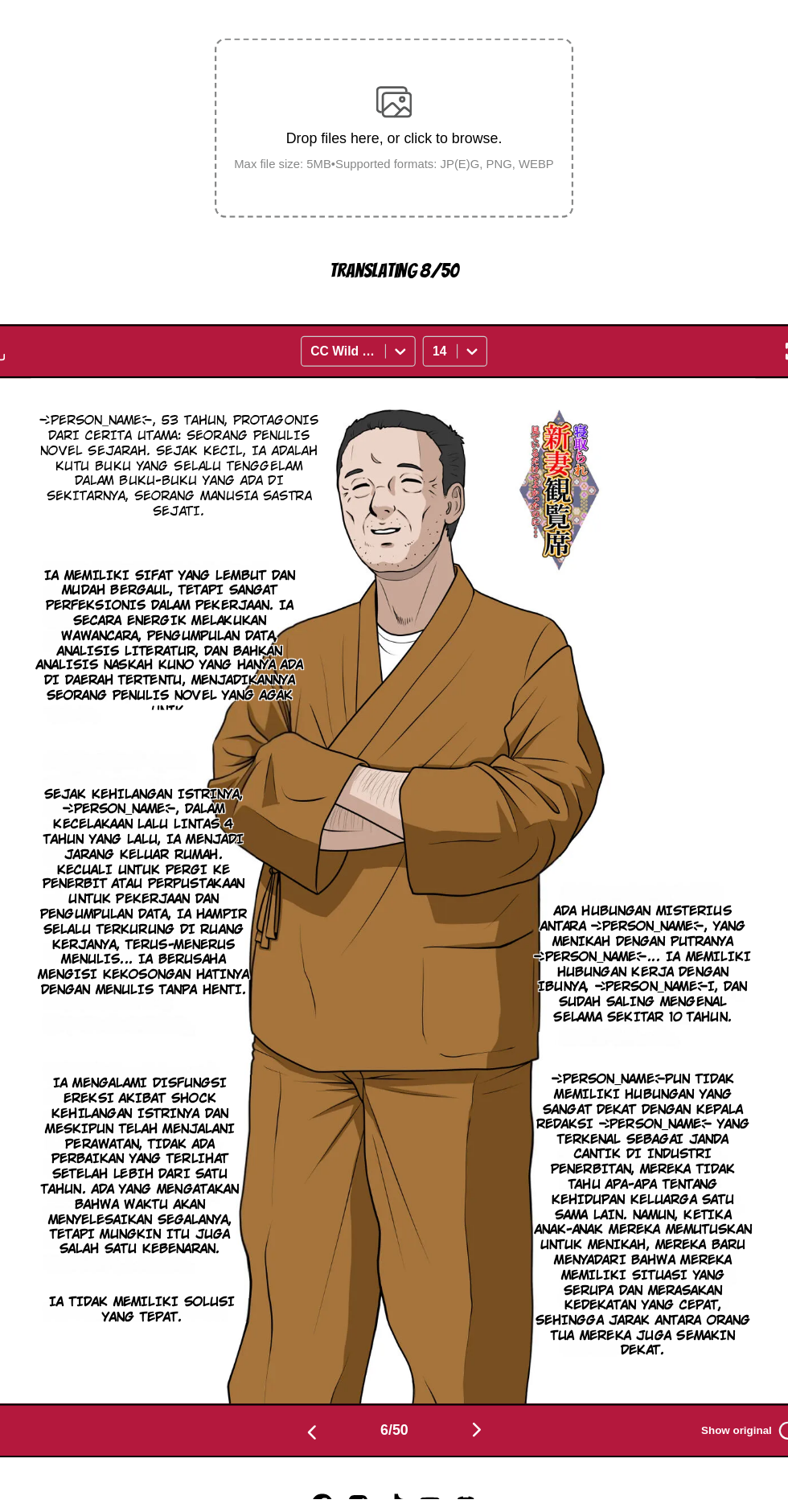
click at [496, 1439] on button "button" at bounding box center [467, 1451] width 96 height 23
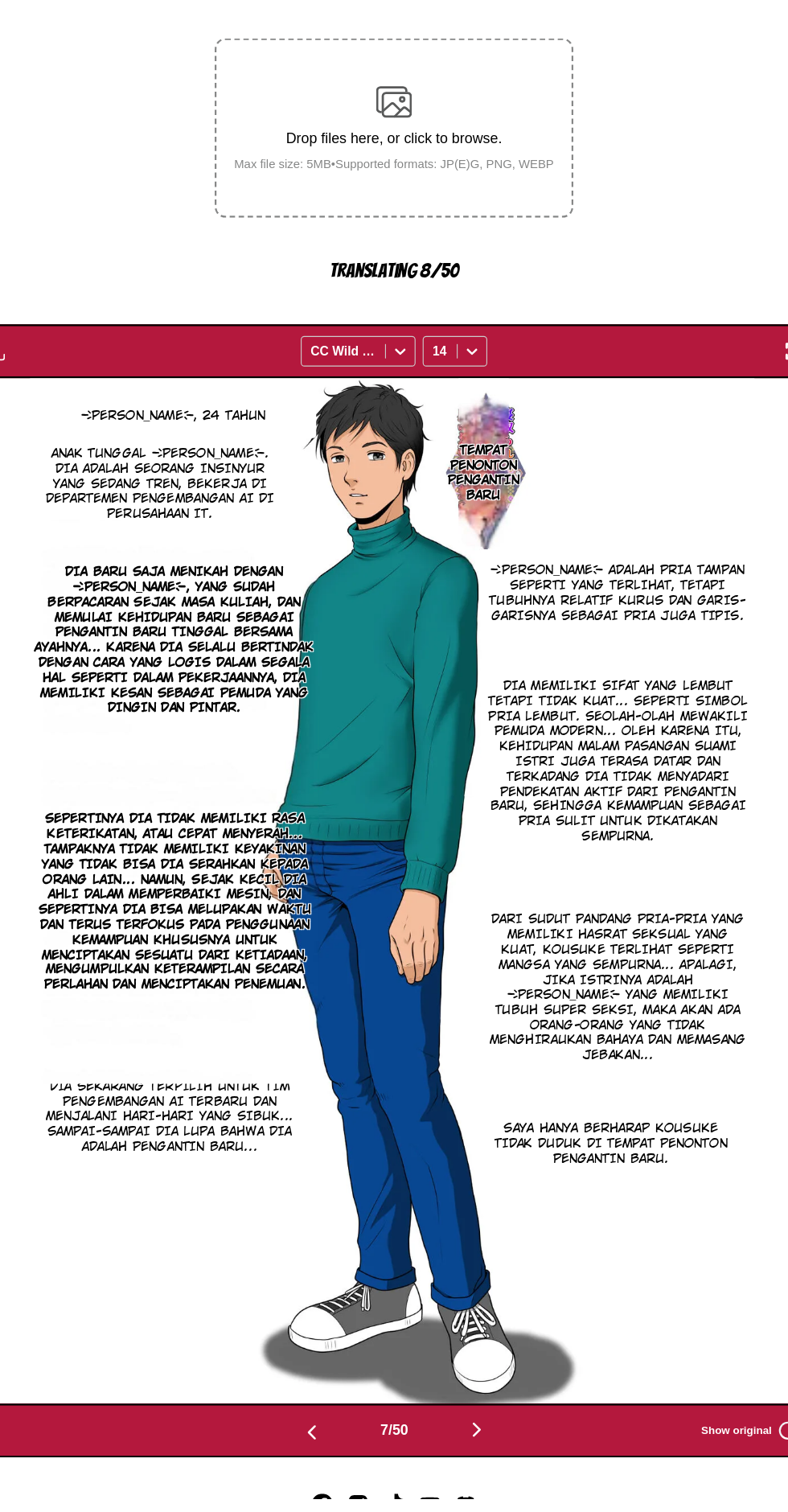
click at [505, 1439] on button "button" at bounding box center [467, 1451] width 96 height 23
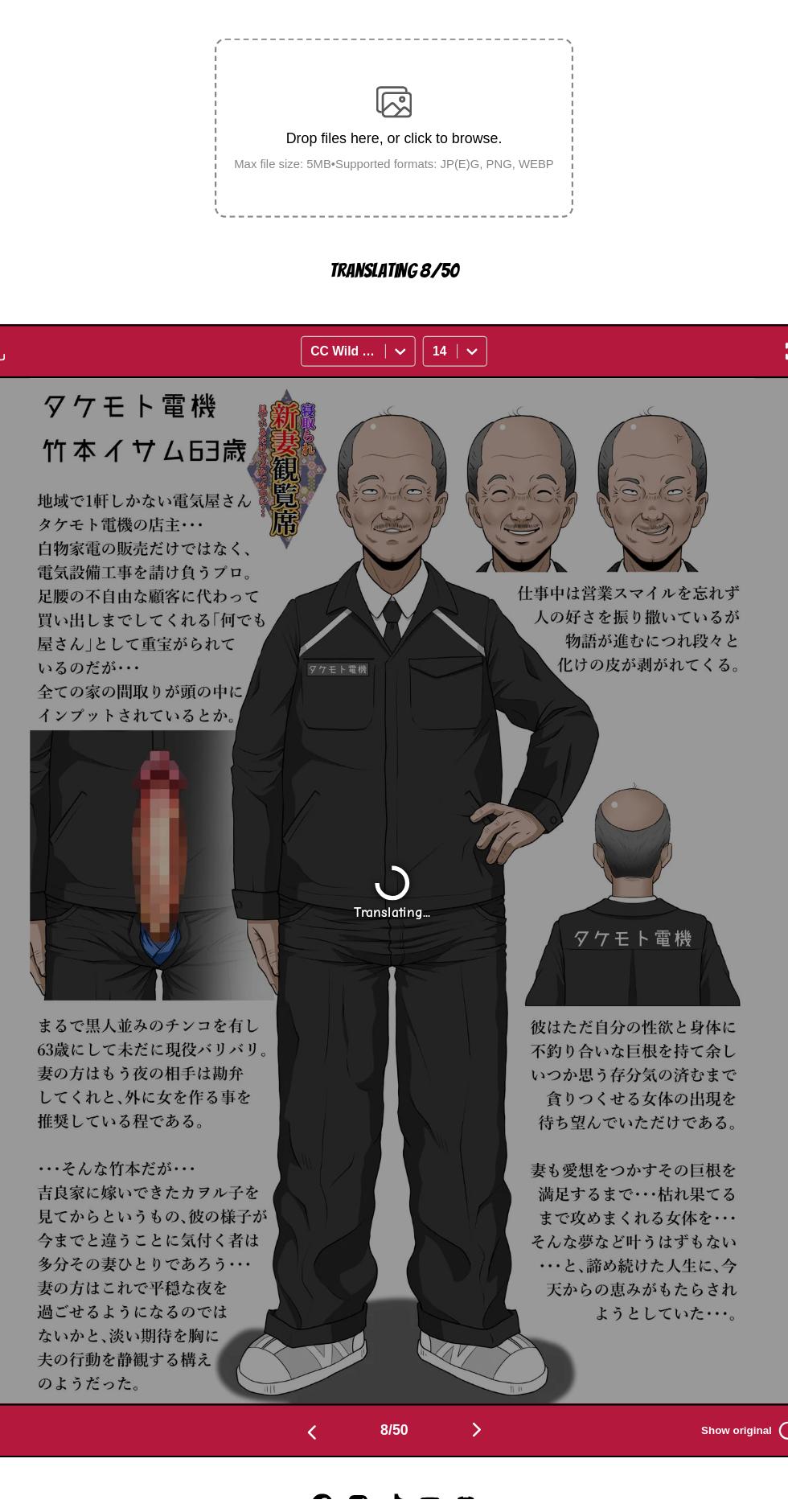
click at [485, 1439] on button "button" at bounding box center [467, 1451] width 96 height 23
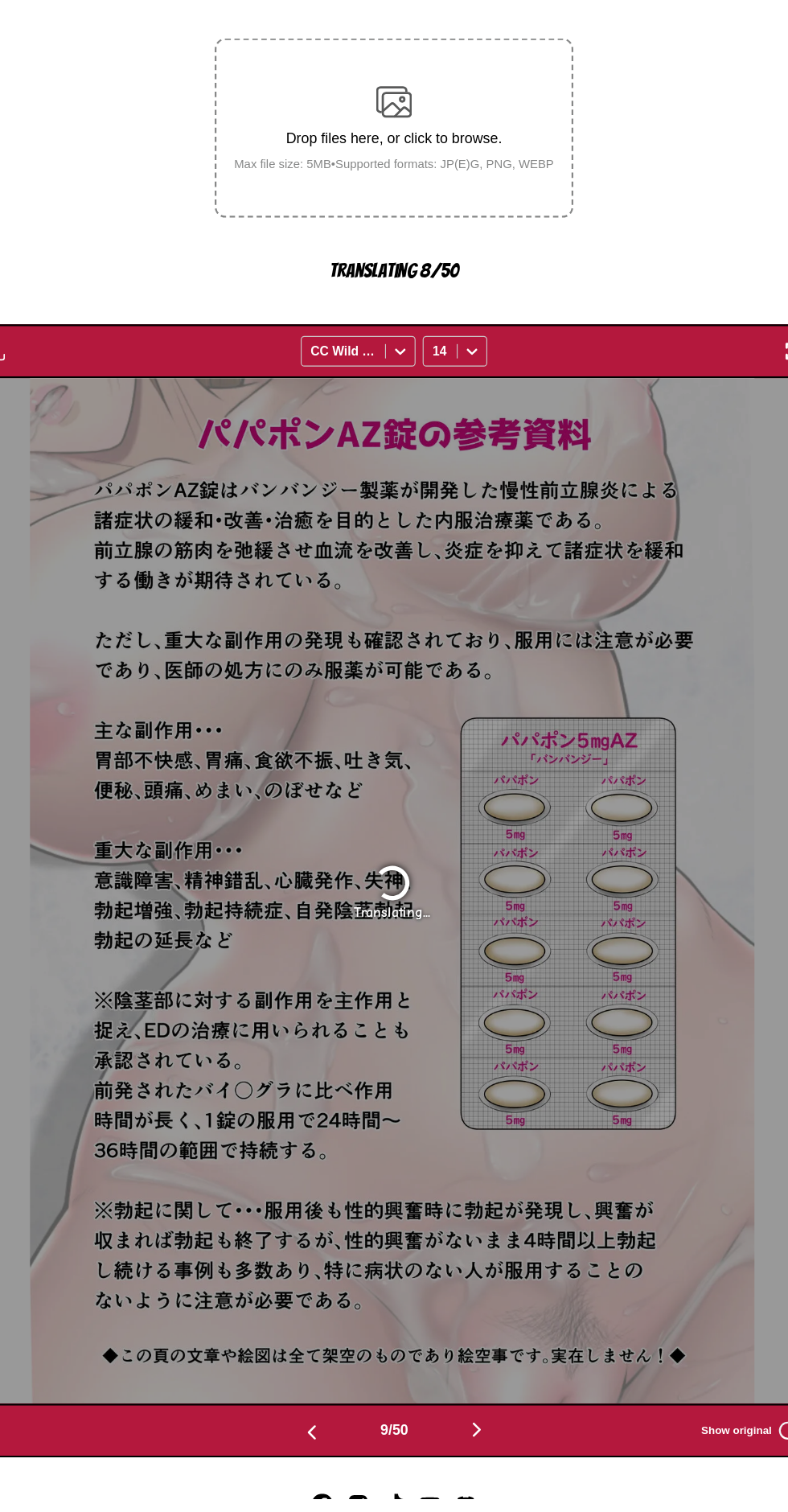
click at [300, 1439] on button "button" at bounding box center [320, 1451] width 96 height 23
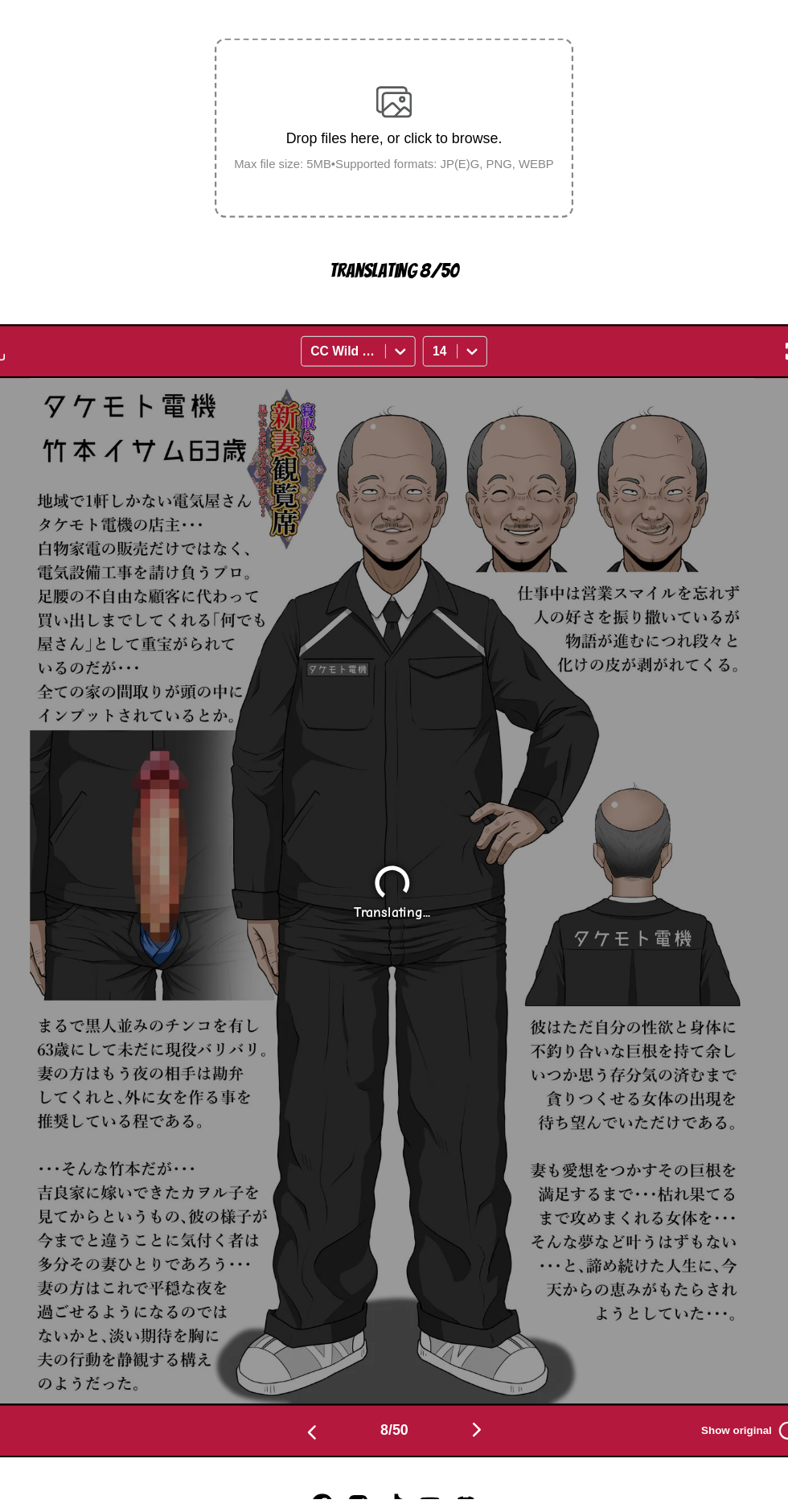
click at [310, 1443] on img "button" at bounding box center [320, 1452] width 20 height 20
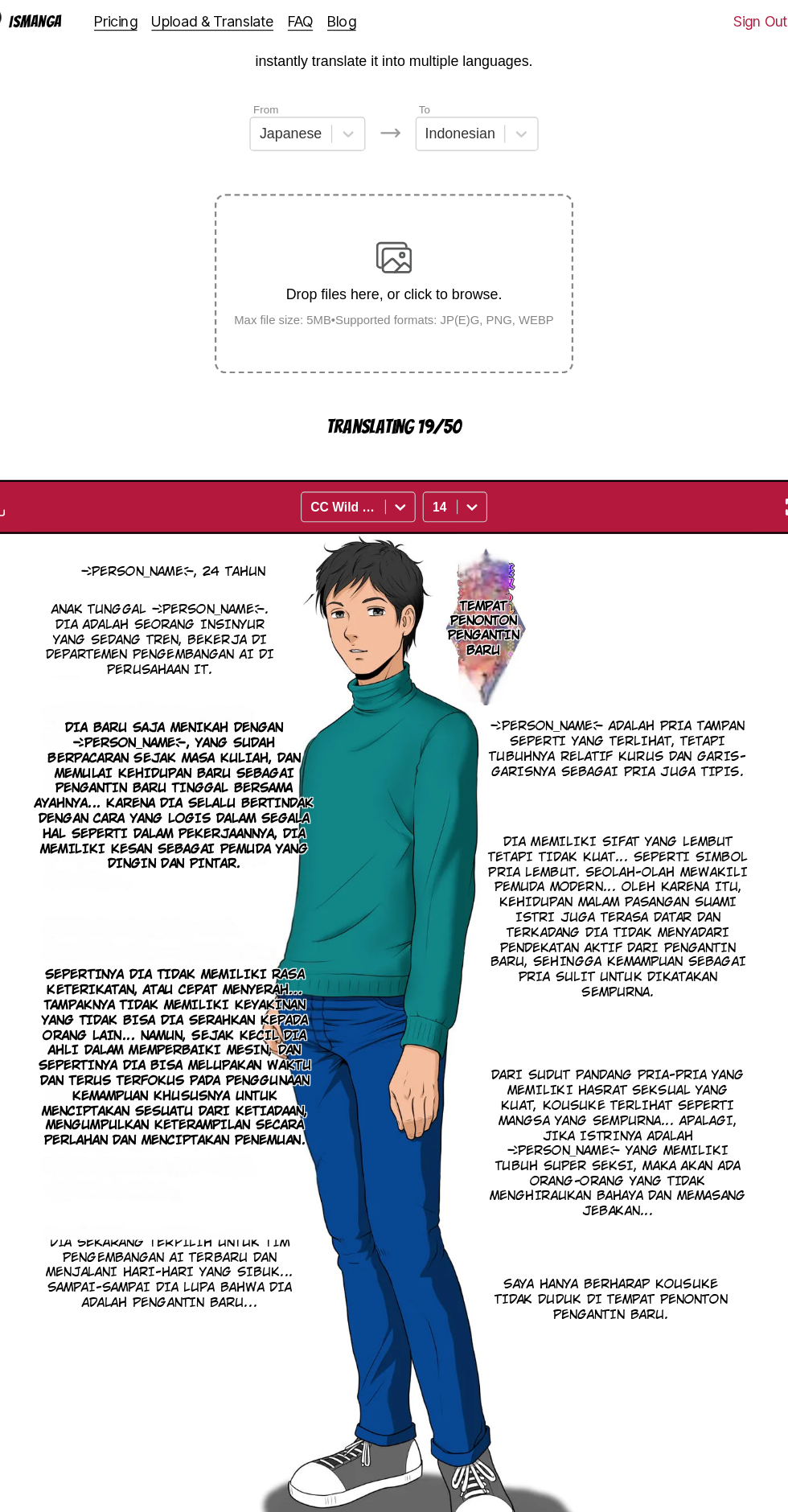
scroll to position [113, 0]
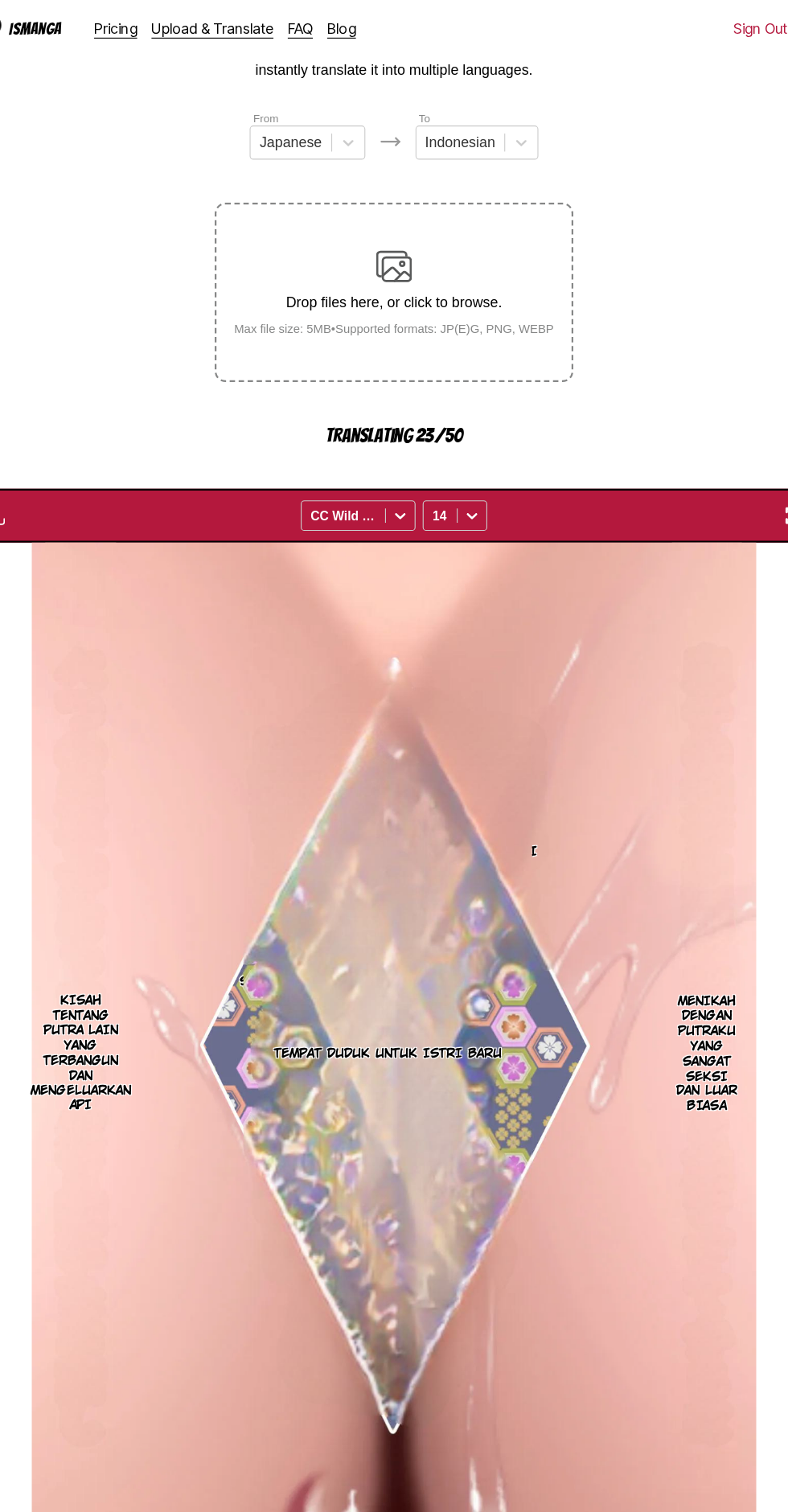
scroll to position [0, 4554]
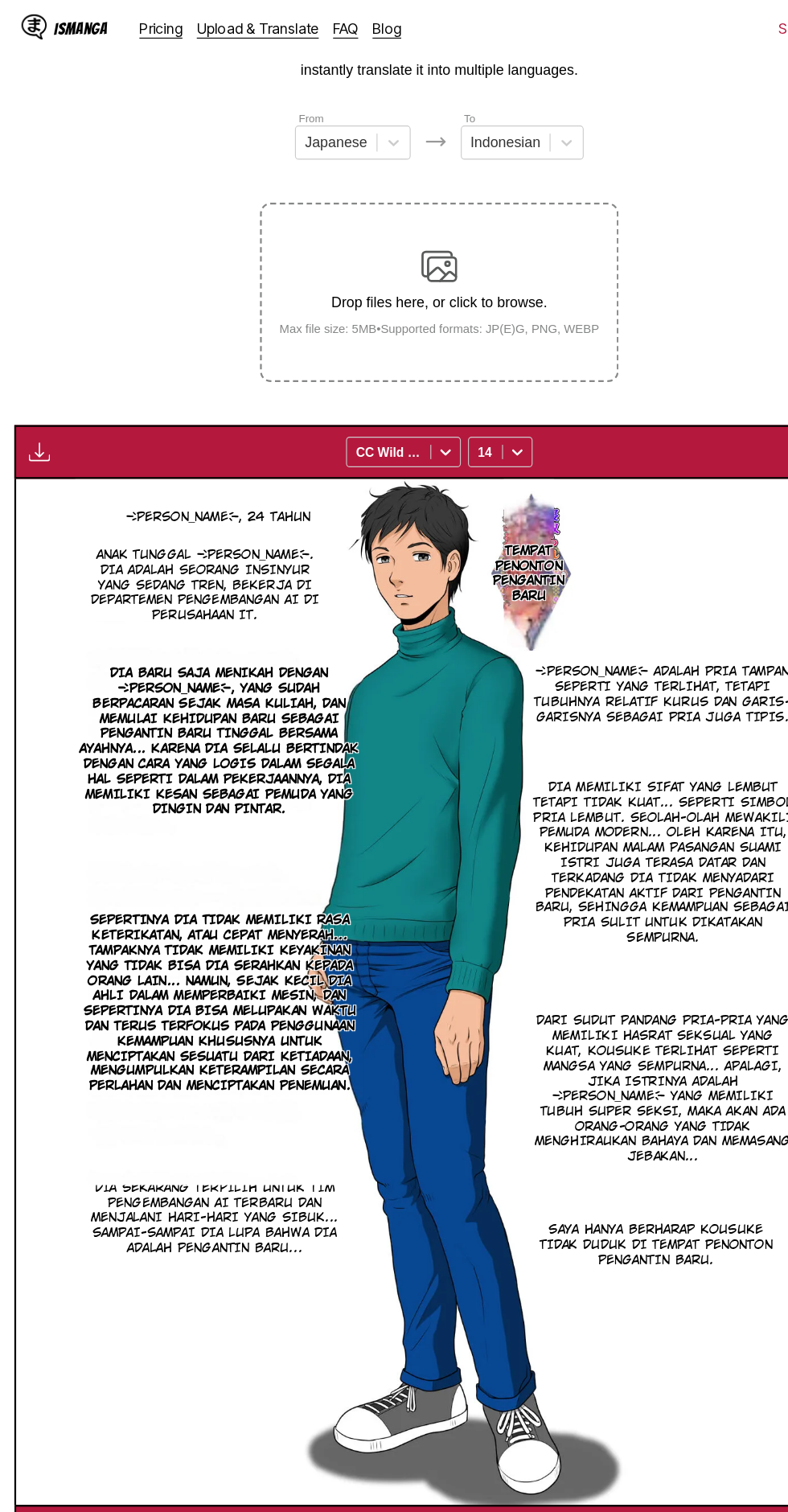
click at [27, 396] on img "button" at bounding box center [35, 405] width 20 height 20
click at [60, 439] on button "Download All" at bounding box center [78, 458] width 103 height 38
click at [69, 252] on section "From Japanese To Indonesian Drop files here, or click to browse. Max file size:…" at bounding box center [393, 747] width 762 height 1300
click at [35, 396] on img "button" at bounding box center [35, 405] width 20 height 20
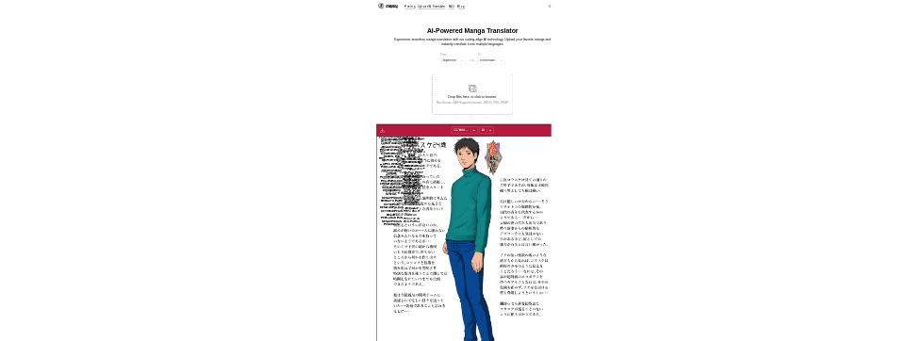
scroll to position [0, 1394]
